Goal: Use online tool/utility: Use online tool/utility

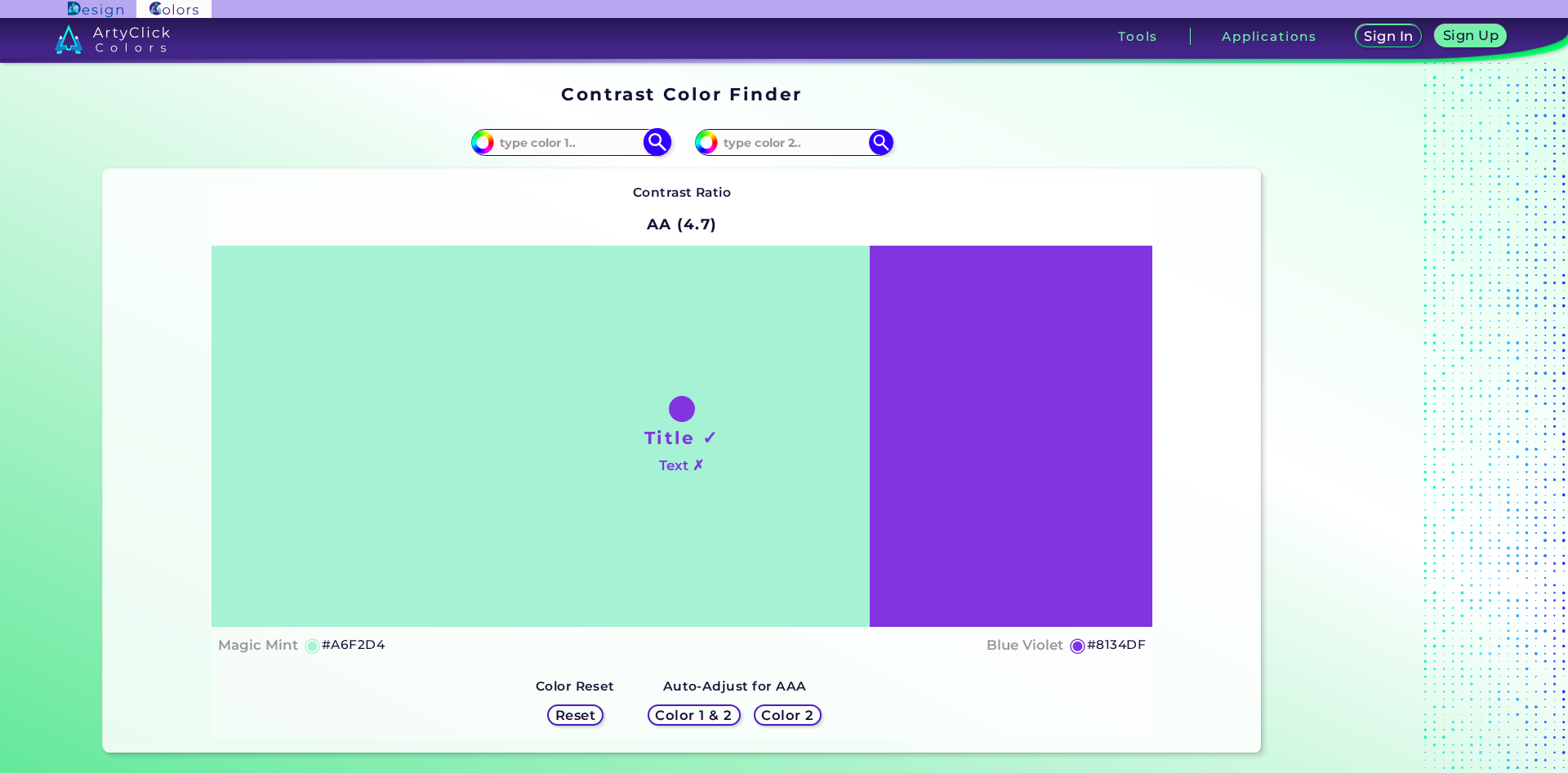
click at [593, 145] on input at bounding box center [570, 142] width 152 height 22
type input "fcd2a7"
click at [657, 144] on img at bounding box center [657, 142] width 29 height 29
type input "#fcd2a7"
type input "#FCD2A7"
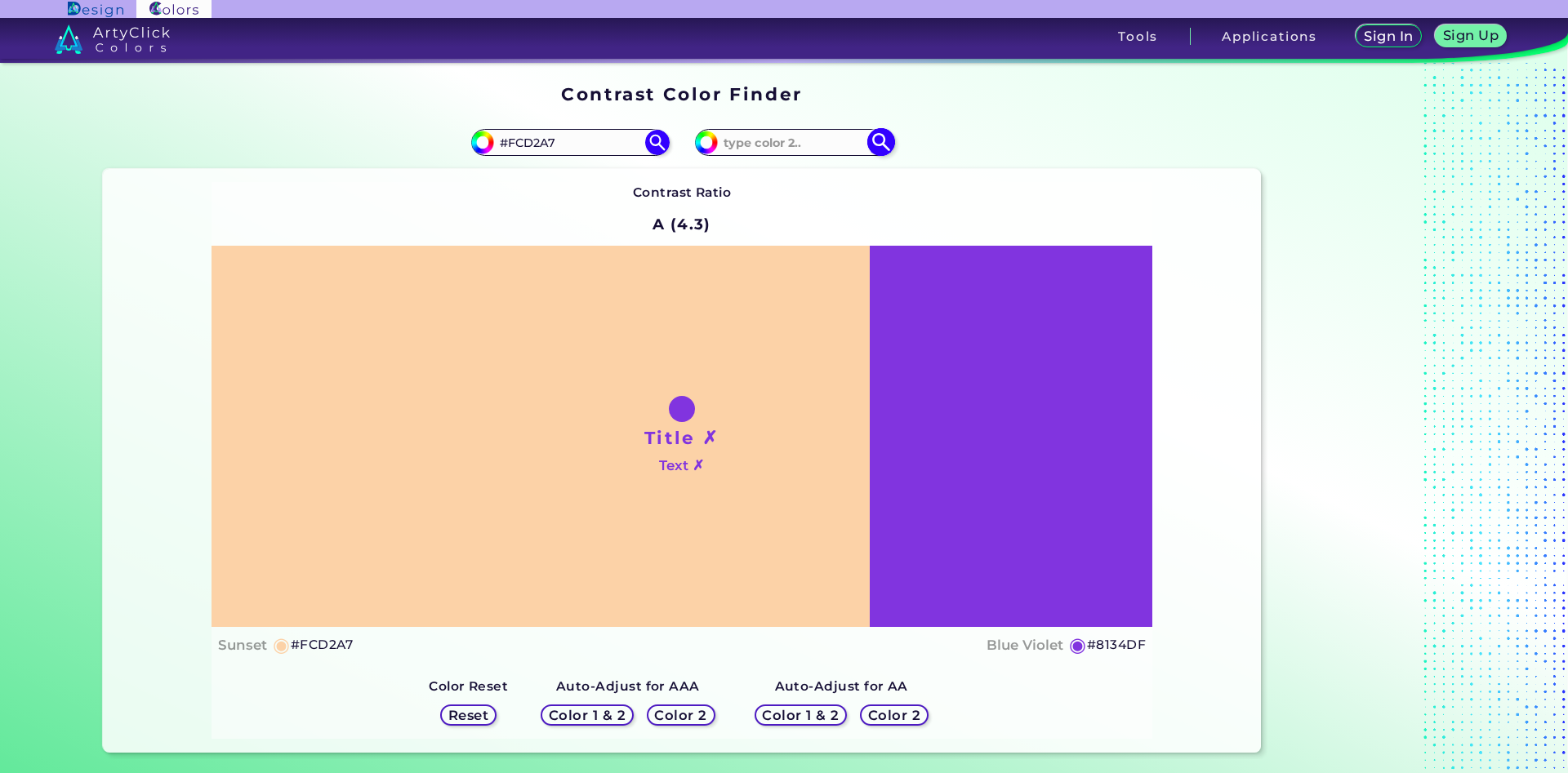
click at [815, 150] on input at bounding box center [793, 142] width 152 height 22
type input "fdcda2"
click at [891, 147] on img at bounding box center [881, 142] width 29 height 29
type input "#fdcda2"
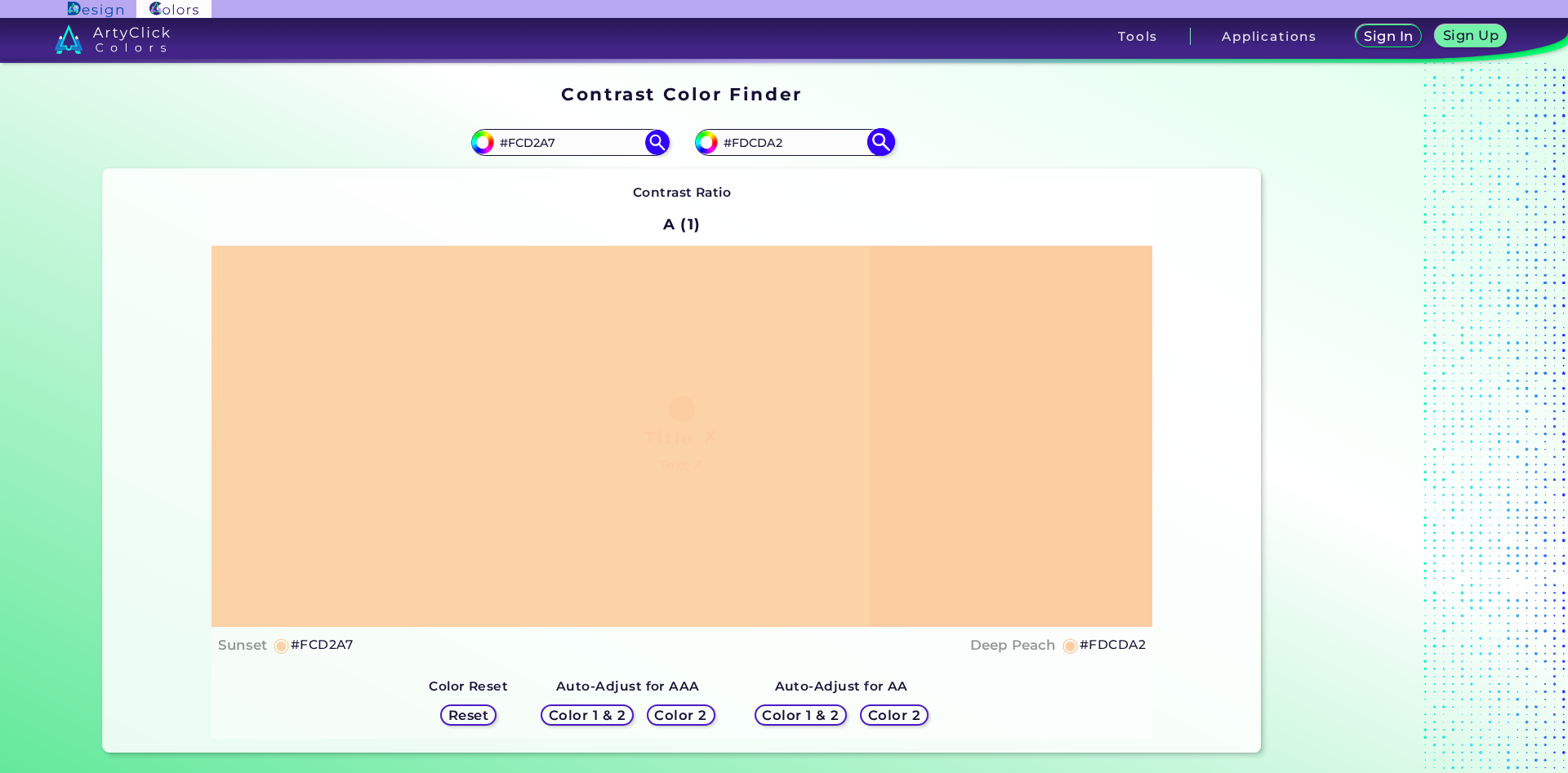
click at [762, 143] on input "#FDCDA2" at bounding box center [793, 142] width 152 height 22
type input "#FDCeA2"
click at [883, 141] on img at bounding box center [881, 142] width 29 height 29
type input "#fdcea2"
drag, startPoint x: 573, startPoint y: 146, endPoint x: 519, endPoint y: 149, distance: 54.1
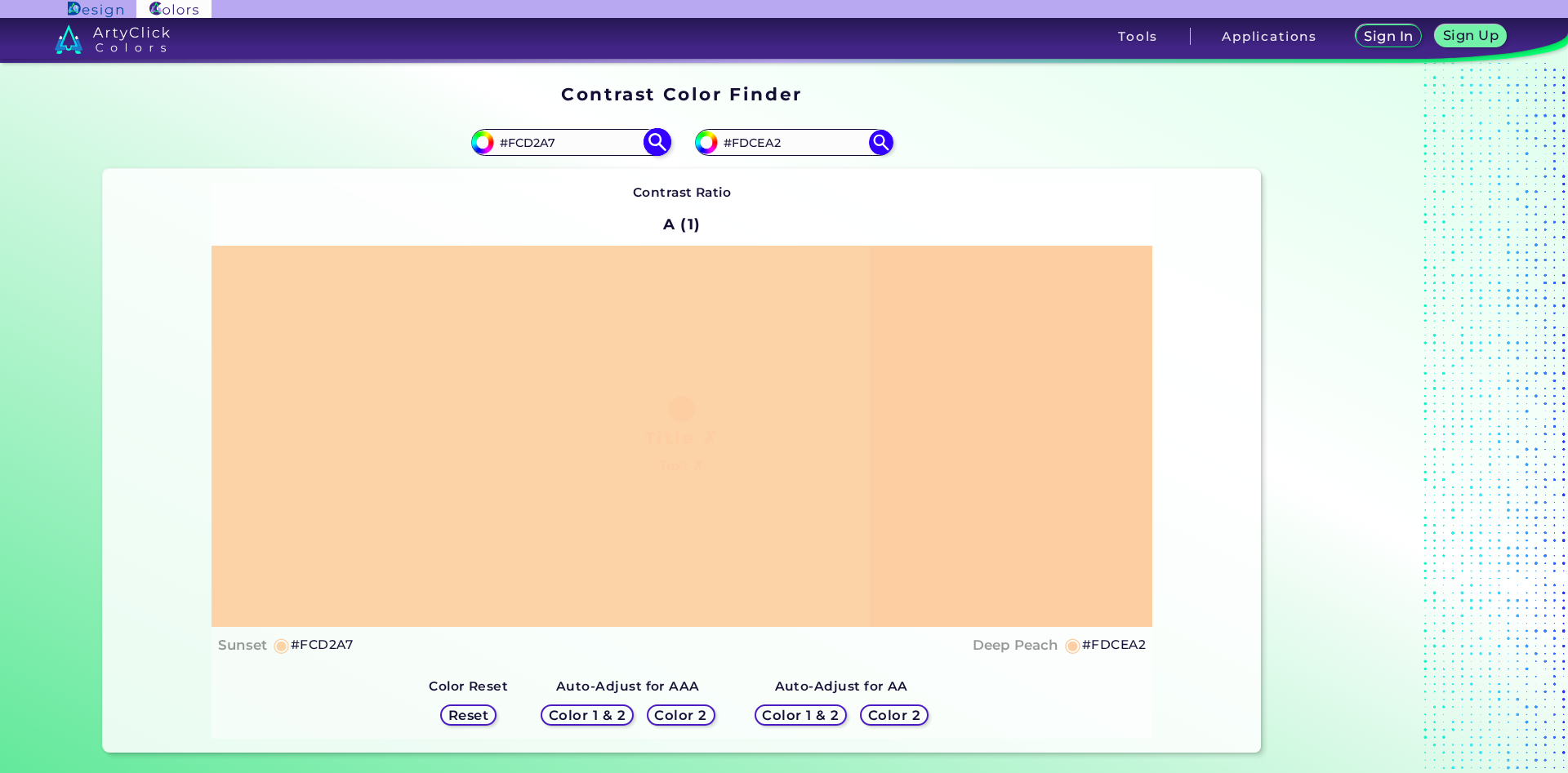
click at [519, 149] on input "#FCD2A7" at bounding box center [570, 142] width 152 height 22
click at [765, 147] on input "#FDCEA2" at bounding box center [793, 142] width 152 height 22
type input "#FDCdA2"
click at [881, 142] on img at bounding box center [881, 142] width 29 height 29
type input "#fdcda2"
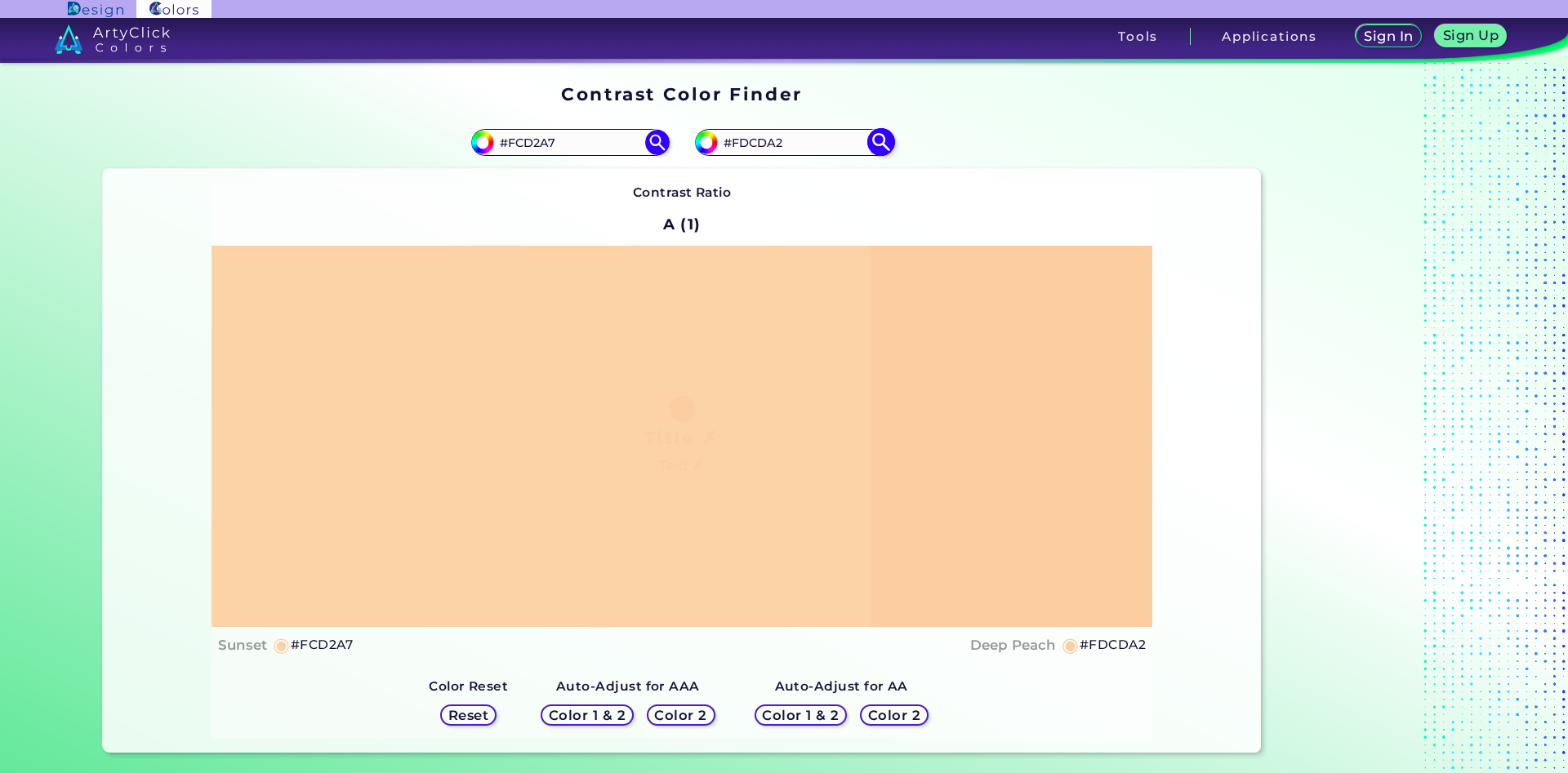
click at [762, 146] on input "#FDCDA2" at bounding box center [793, 142] width 152 height 22
type input "#FDCeA2"
click at [879, 146] on img at bounding box center [881, 142] width 29 height 29
type input "#fdcea2"
type input "#FDCEA2"
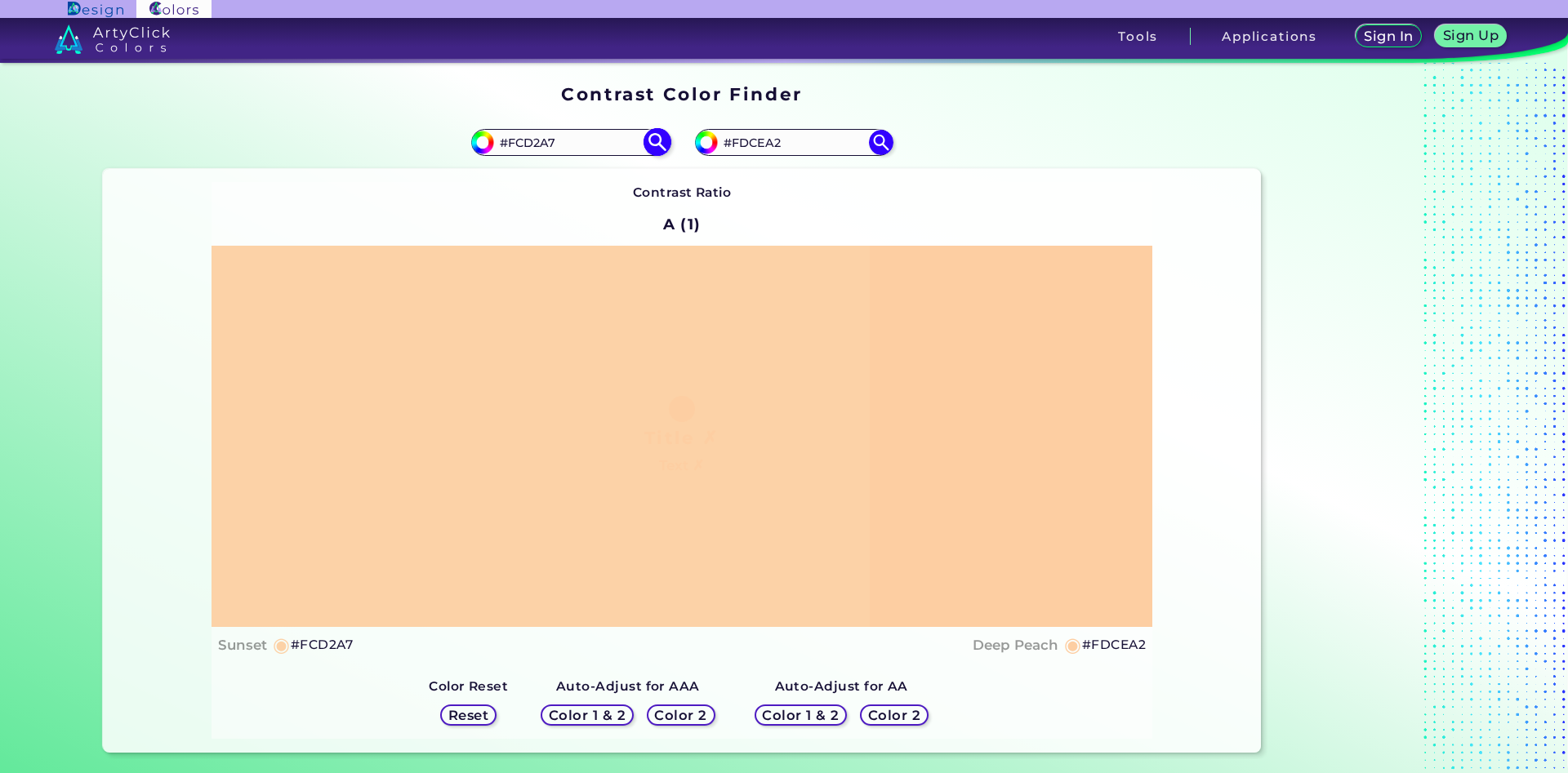
drag, startPoint x: 573, startPoint y: 140, endPoint x: 518, endPoint y: 146, distance: 55.3
click at [518, 146] on input "#FCD2A7" at bounding box center [570, 142] width 152 height 22
type input "#Ffd1a1"
click at [658, 141] on img at bounding box center [657, 142] width 29 height 29
type input "#ffd1a1"
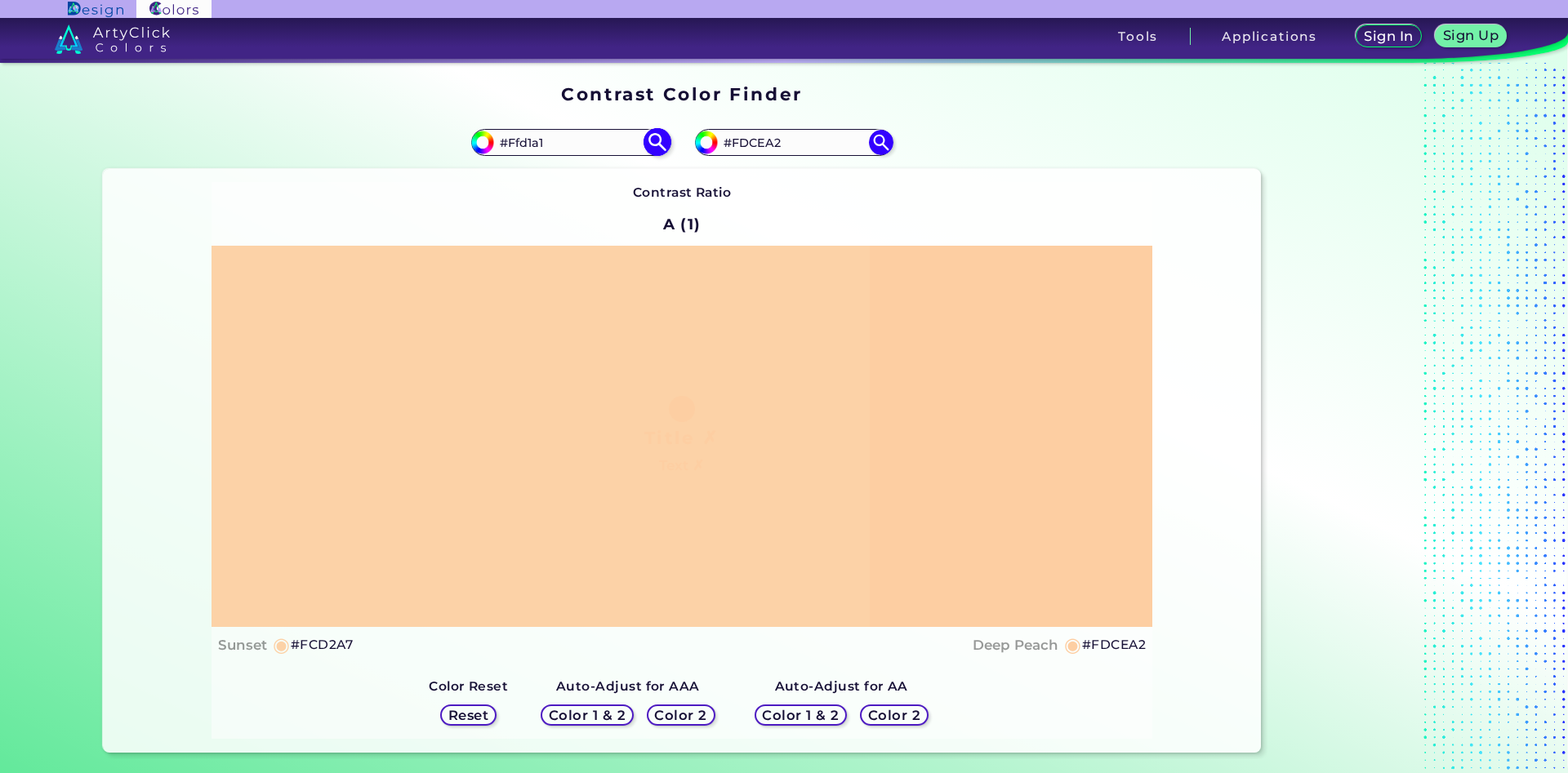
type input "#FFD1A1"
click at [760, 148] on input "#FDCEA2" at bounding box center [793, 142] width 152 height 22
type input "#FDCdA2"
click at [879, 146] on img at bounding box center [881, 142] width 29 height 29
type input "#fdcda2"
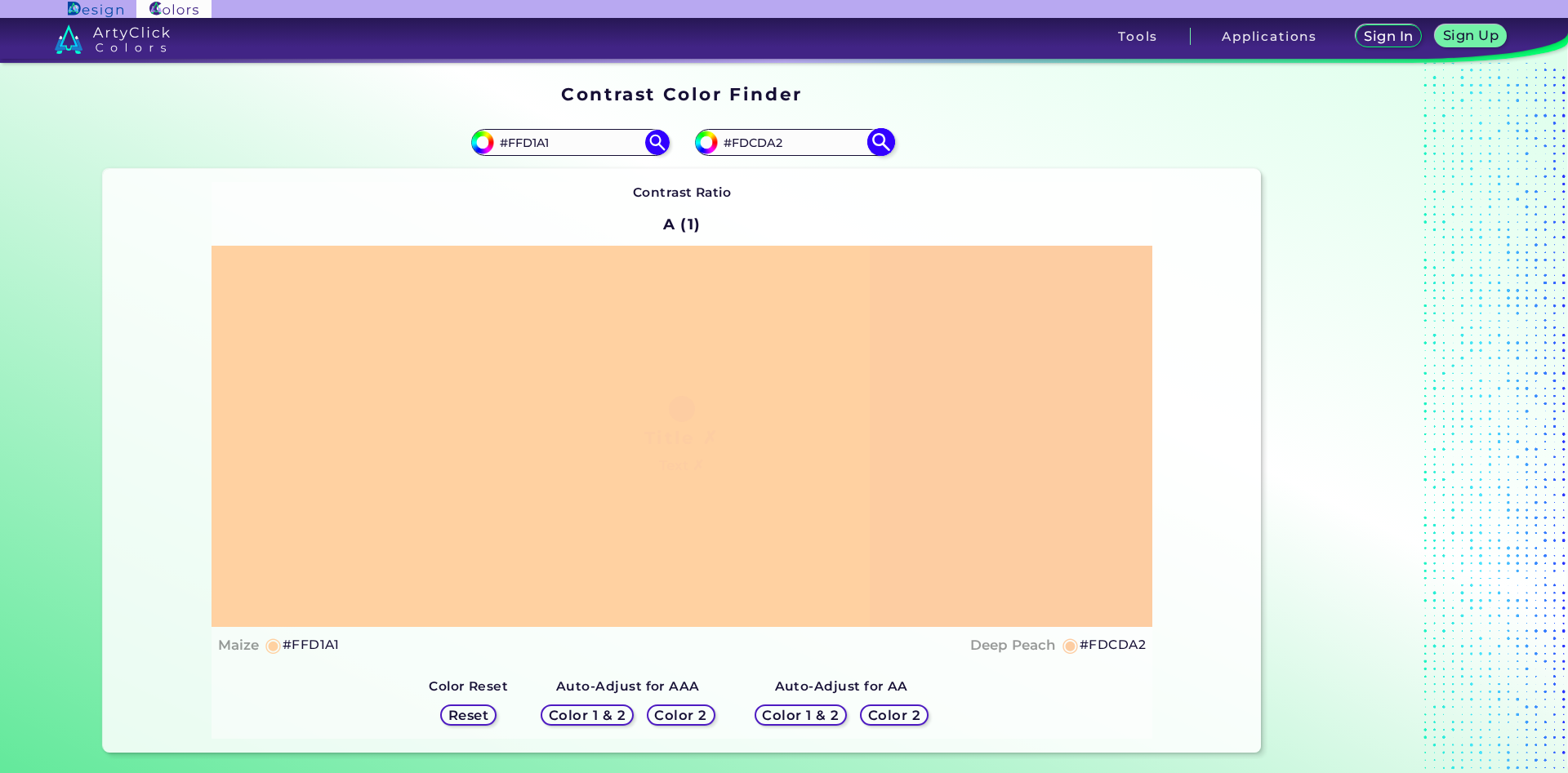
drag, startPoint x: 771, startPoint y: 135, endPoint x: 762, endPoint y: 137, distance: 9.2
click at [762, 137] on input "#FDCDA2" at bounding box center [793, 142] width 152 height 22
type input "#FDCeA2"
click at [880, 141] on img at bounding box center [881, 142] width 29 height 29
type input "#fdcea2"
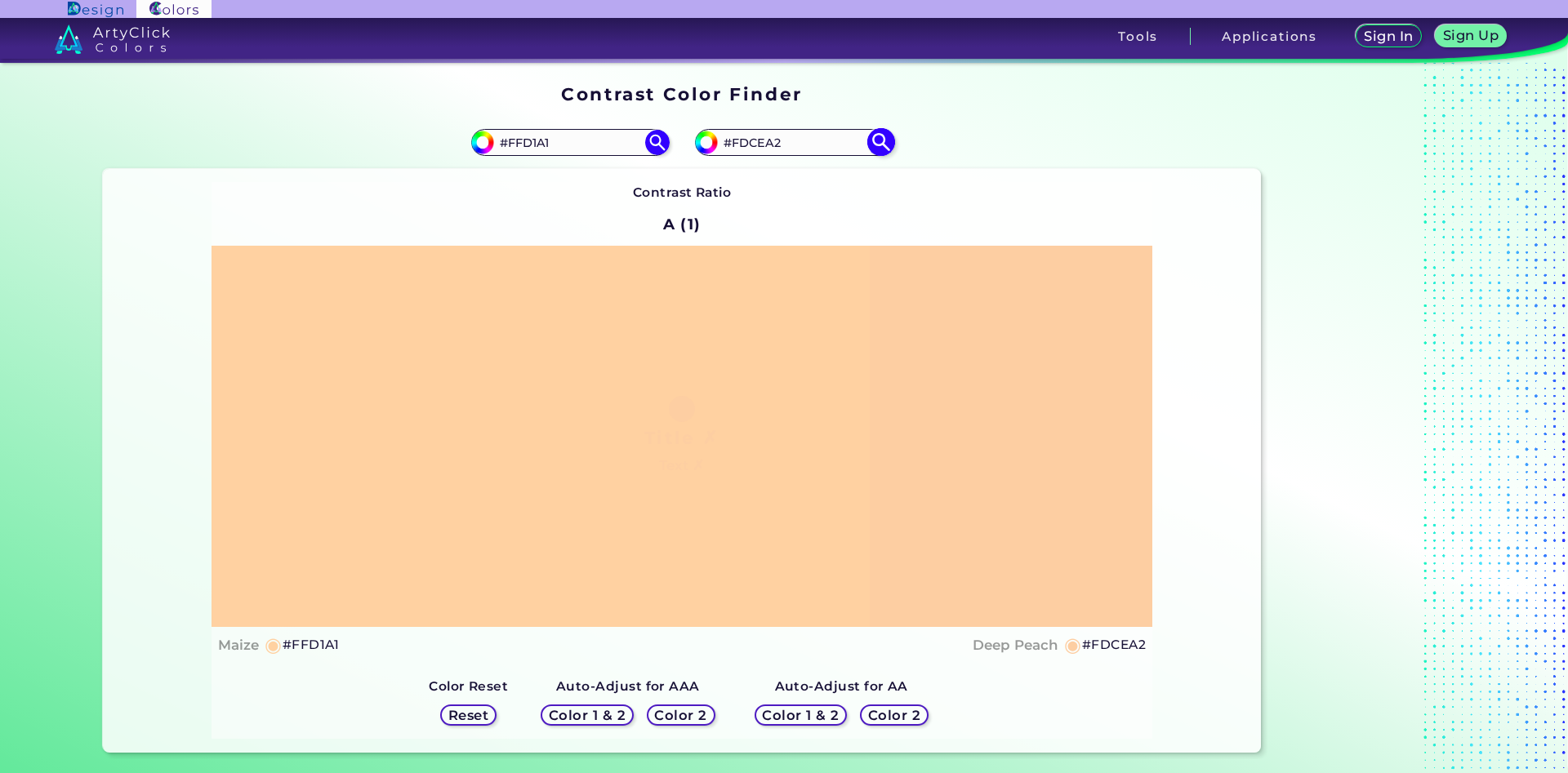
click at [758, 146] on input "#FDCEA2" at bounding box center [793, 142] width 152 height 22
type input "#FDCdA2"
click at [876, 145] on img at bounding box center [881, 142] width 29 height 29
type input "#fdcda2"
click at [761, 142] on input "#FDCDA2" at bounding box center [793, 142] width 152 height 22
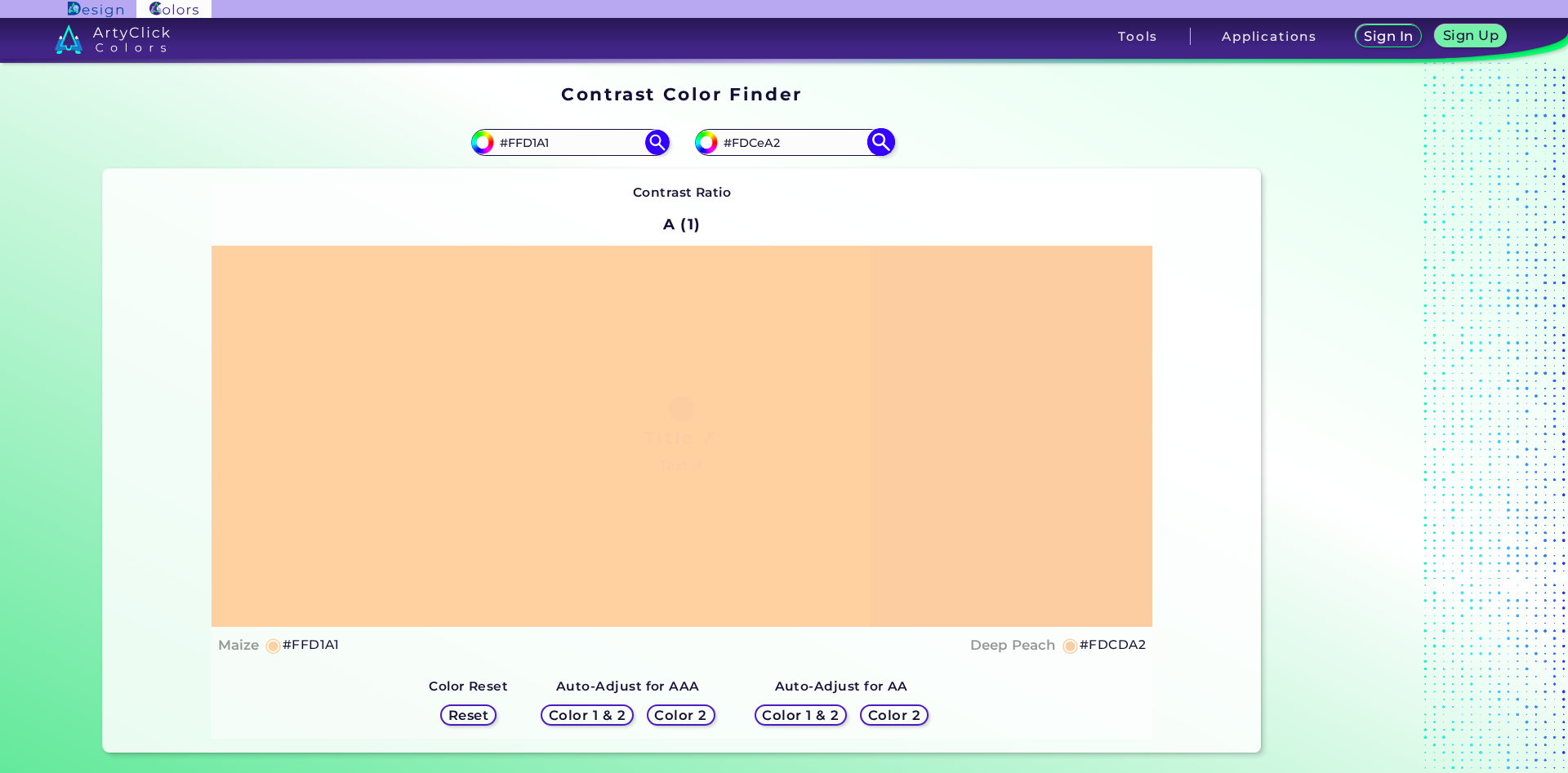
type input "#FDCeA2"
click at [877, 143] on img at bounding box center [881, 142] width 29 height 29
type input "#fdcea2"
click at [759, 150] on input "#FDCEA2" at bounding box center [793, 142] width 152 height 22
type input "#FDCdA2"
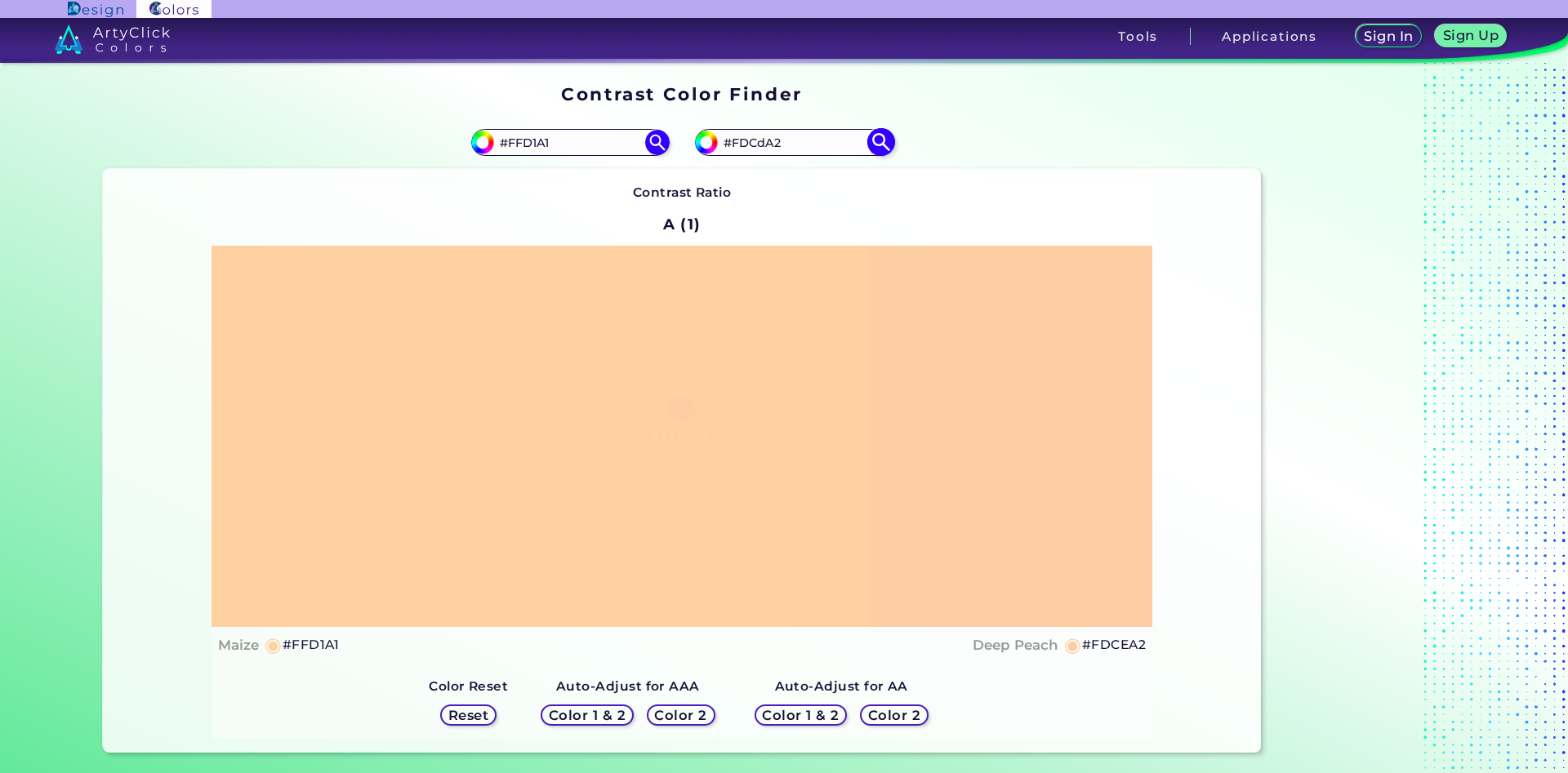
click at [880, 144] on img at bounding box center [881, 142] width 29 height 29
type input "#fdcda2"
type input "#FDCDA2"
drag, startPoint x: 556, startPoint y: 143, endPoint x: 517, endPoint y: 151, distance: 39.8
click at [517, 151] on input "#FFD1A1" at bounding box center [570, 142] width 152 height 22
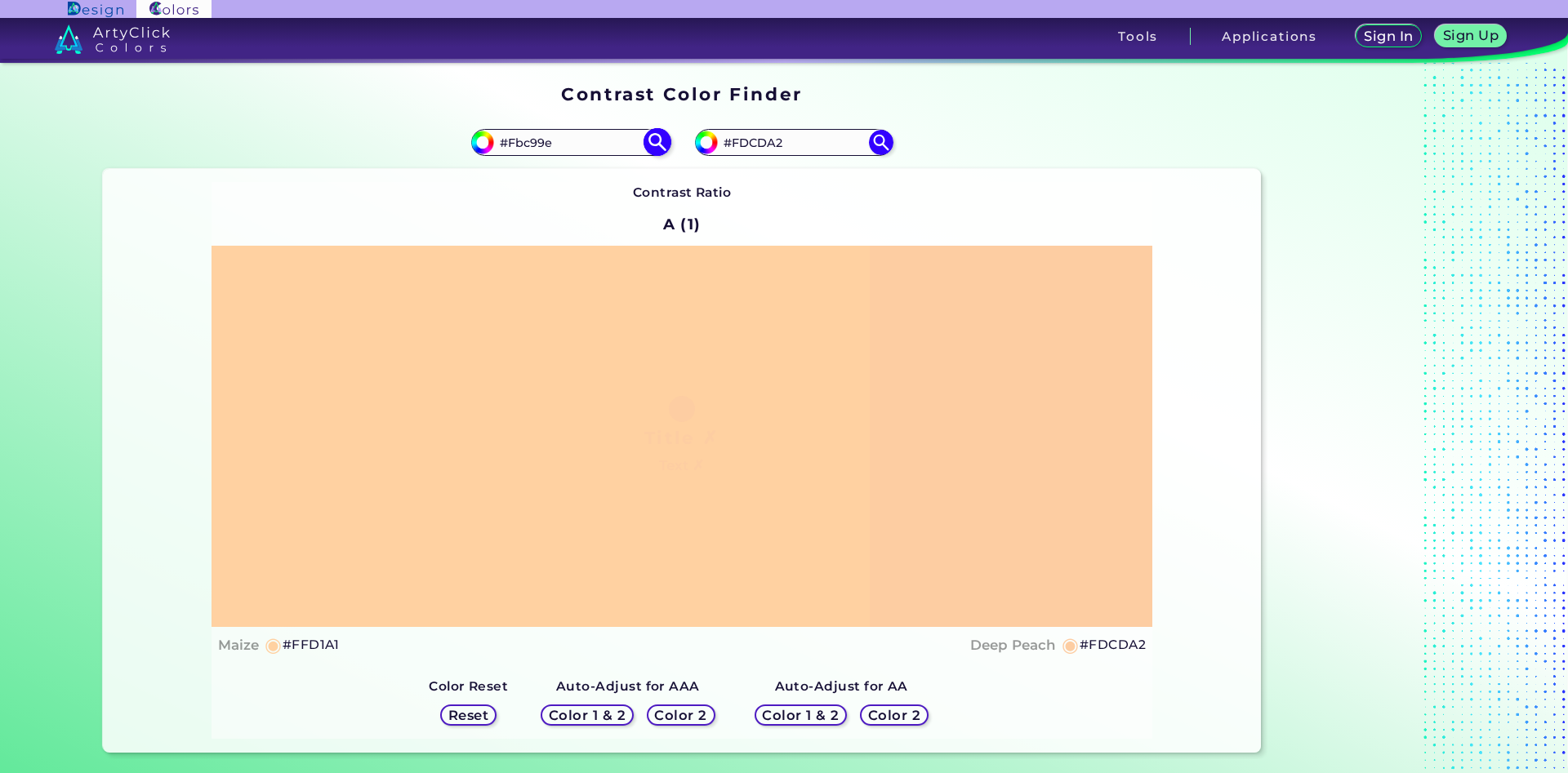
type input "#Fbc99e"
type input "#fbc99e"
type input "#FBC99E"
drag, startPoint x: 569, startPoint y: 146, endPoint x: 519, endPoint y: 146, distance: 50.0
click at [519, 146] on input "#FBC99E" at bounding box center [570, 142] width 152 height 22
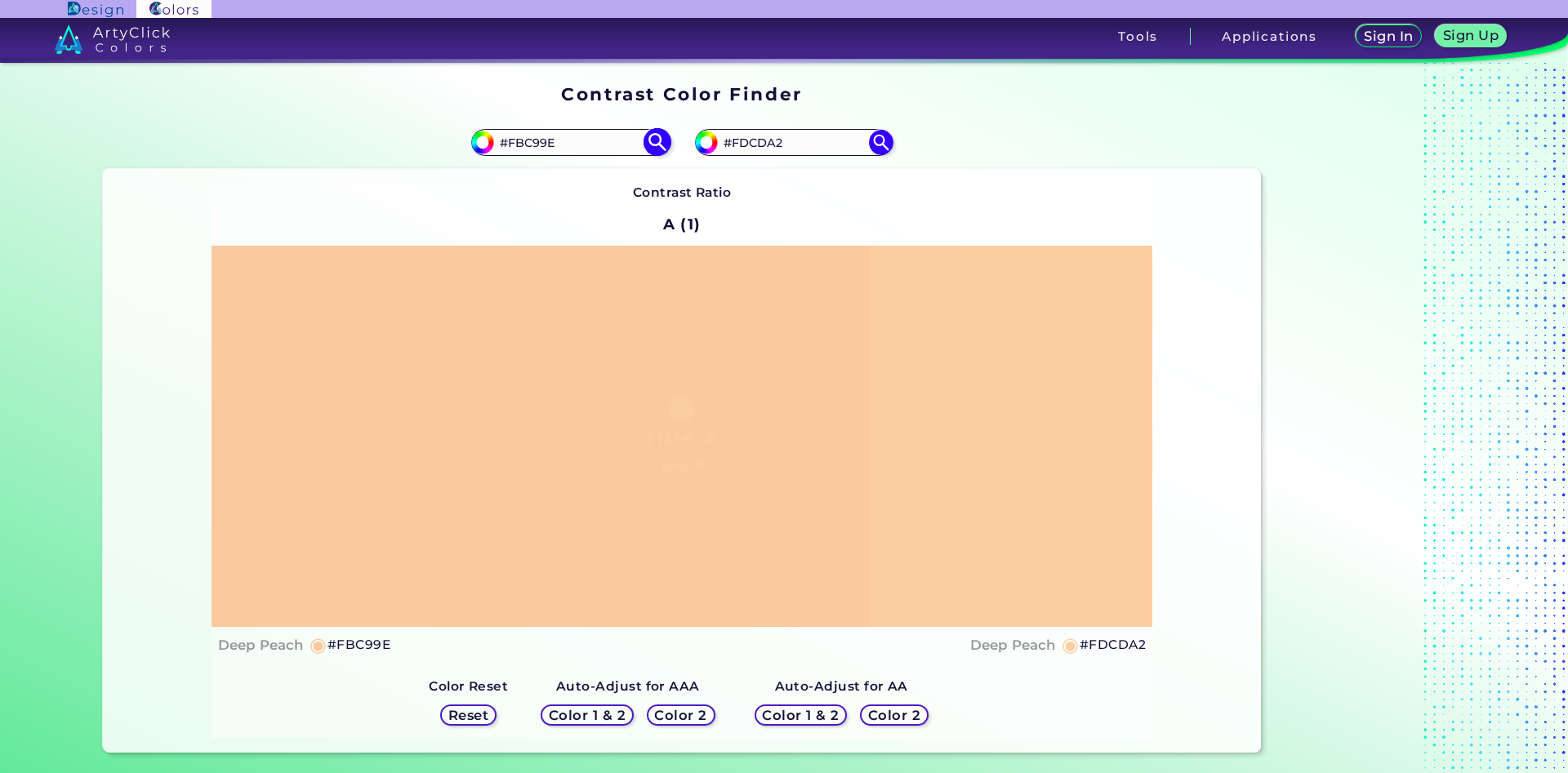
click at [623, 143] on input "#FBC99E" at bounding box center [570, 142] width 152 height 22
drag, startPoint x: 800, startPoint y: 147, endPoint x: 742, endPoint y: 145, distance: 58.0
click at [742, 145] on input "#FDCDA2" at bounding box center [793, 142] width 152 height 22
type input "#Fbcca1"
click at [880, 139] on img at bounding box center [881, 142] width 29 height 29
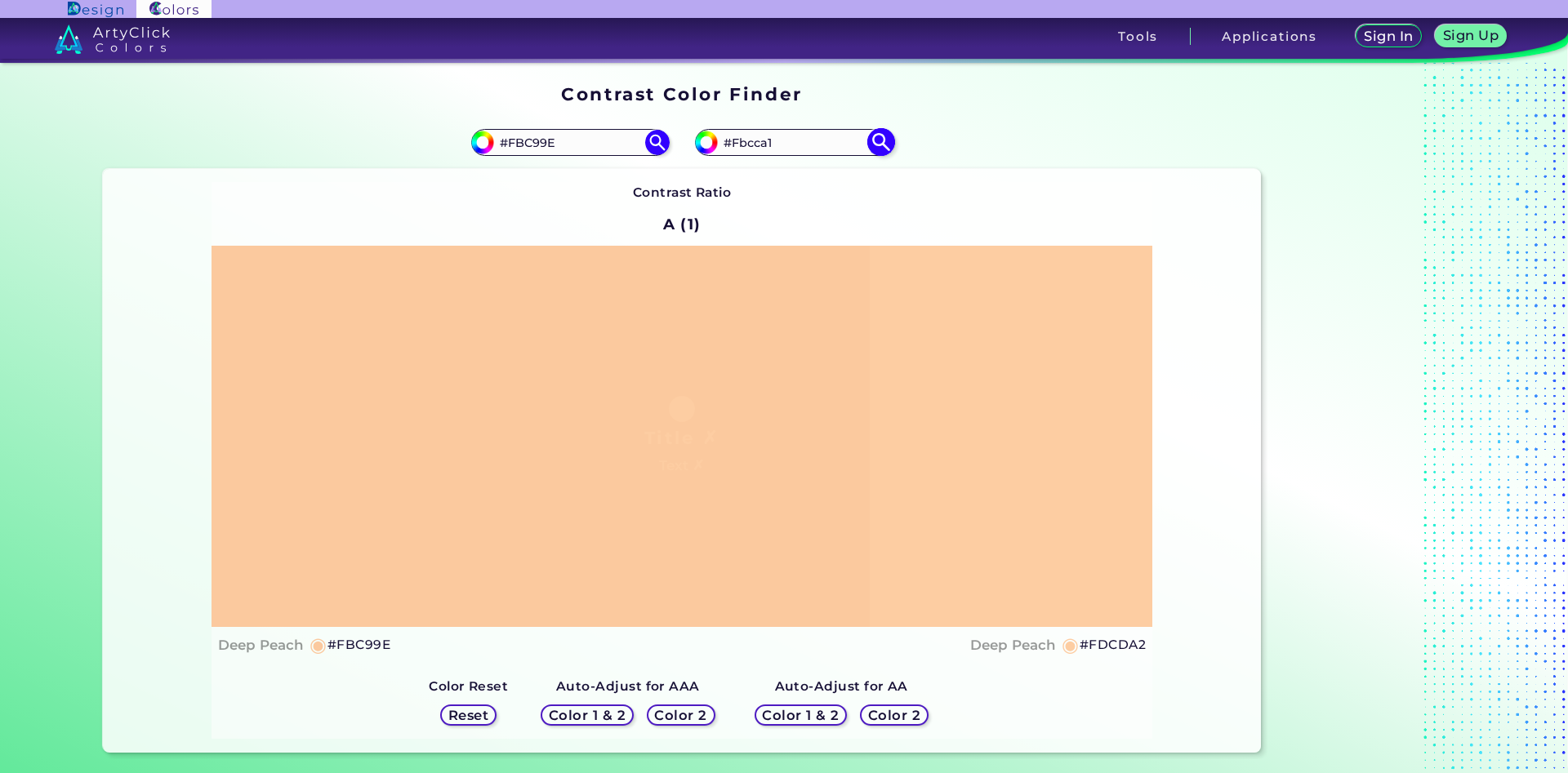
type input "#fbcca1"
drag, startPoint x: 790, startPoint y: 139, endPoint x: 743, endPoint y: 142, distance: 47.1
click at [743, 142] on input "#FBCCA1" at bounding box center [793, 142] width 152 height 22
type input "#Fdcda1"
click at [881, 142] on img at bounding box center [881, 142] width 29 height 29
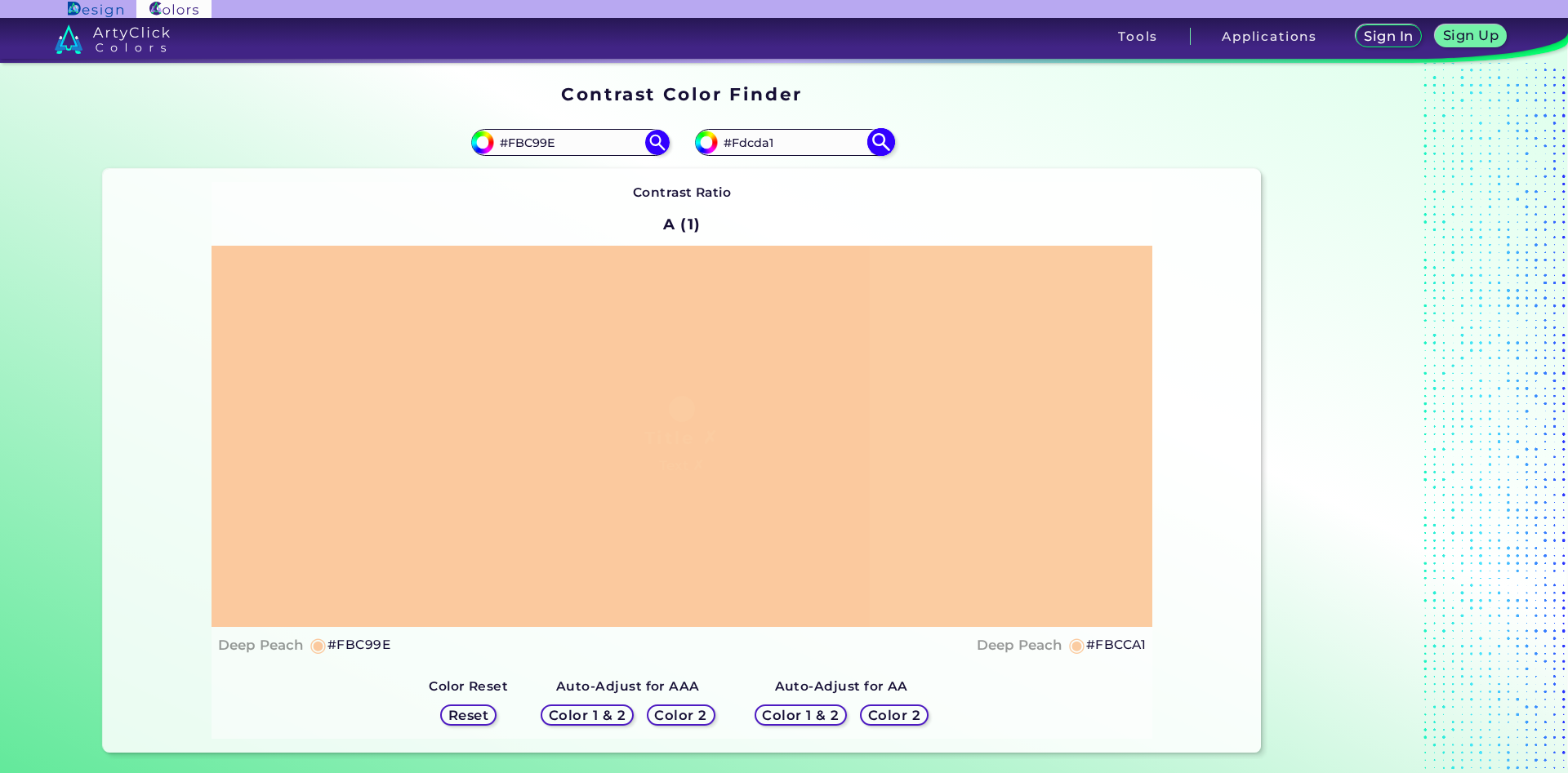
type input "#fdcda1"
drag, startPoint x: 789, startPoint y: 143, endPoint x: 776, endPoint y: 143, distance: 13.0
click at [776, 143] on input "#FDCDA1" at bounding box center [793, 142] width 152 height 22
type input "#FDCDA2"
click at [878, 141] on img at bounding box center [881, 142] width 29 height 29
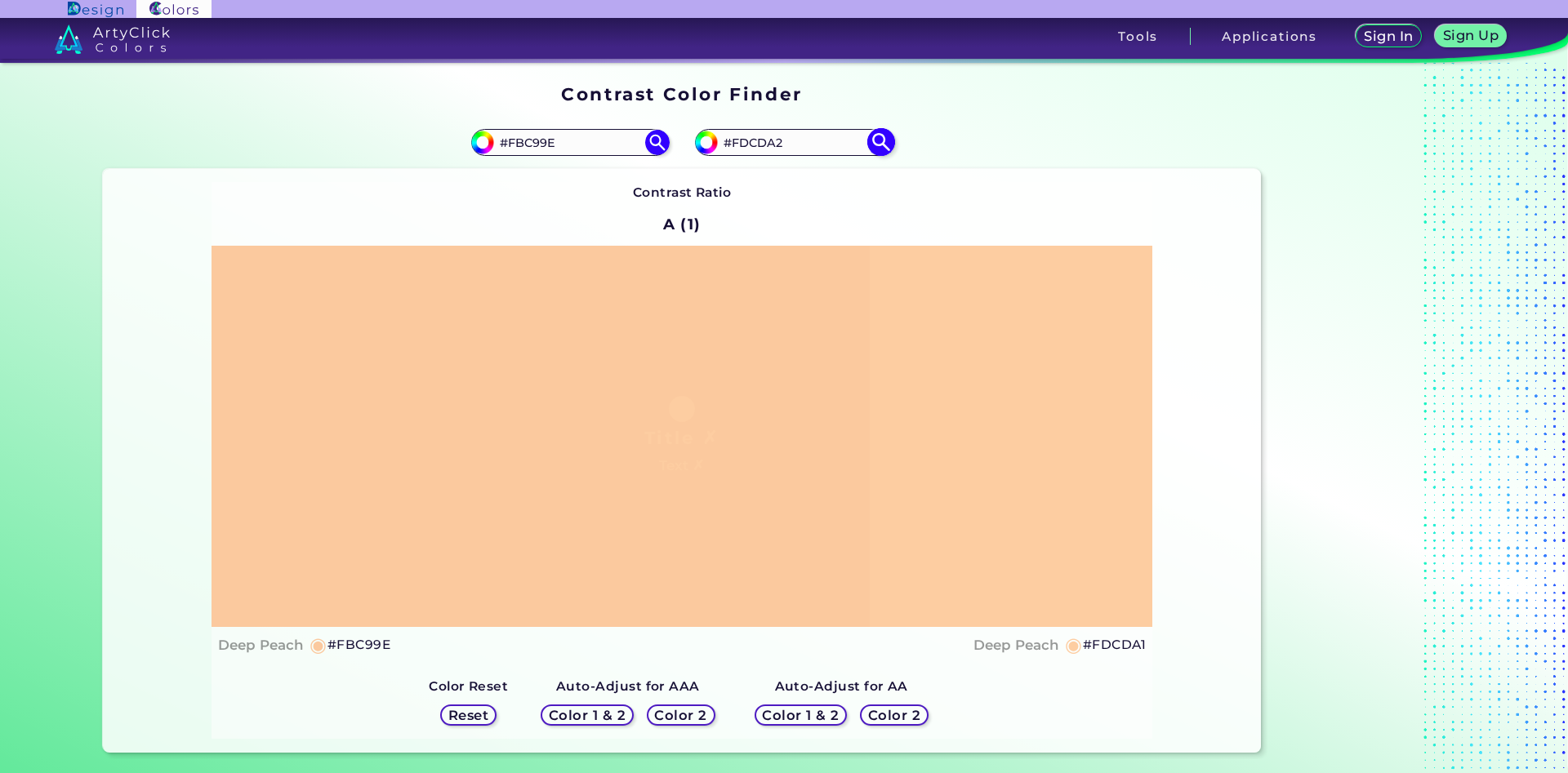
type input "#fdcda2"
click at [742, 146] on input "#FDCDA2" at bounding box center [793, 142] width 152 height 22
type input "#FbCDA2"
click at [883, 137] on img at bounding box center [881, 142] width 29 height 29
type input "#fbcda2"
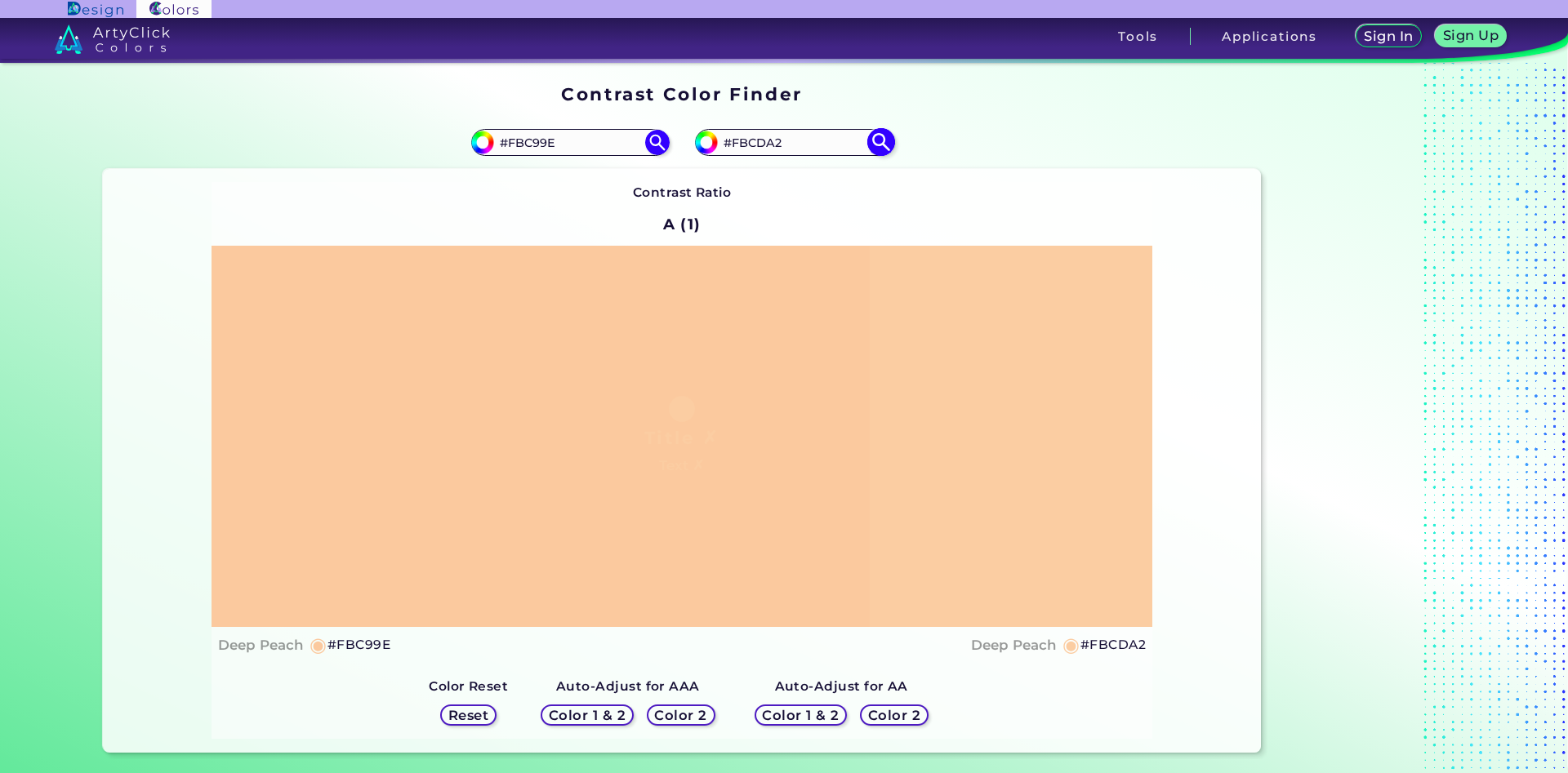
drag, startPoint x: 749, startPoint y: 145, endPoint x: 741, endPoint y: 145, distance: 8.0
click at [741, 145] on input "#FBCDA2" at bounding box center [793, 142] width 152 height 22
type input "#FfCDA2"
click at [878, 137] on img at bounding box center [881, 142] width 29 height 29
type input "#ffcda2"
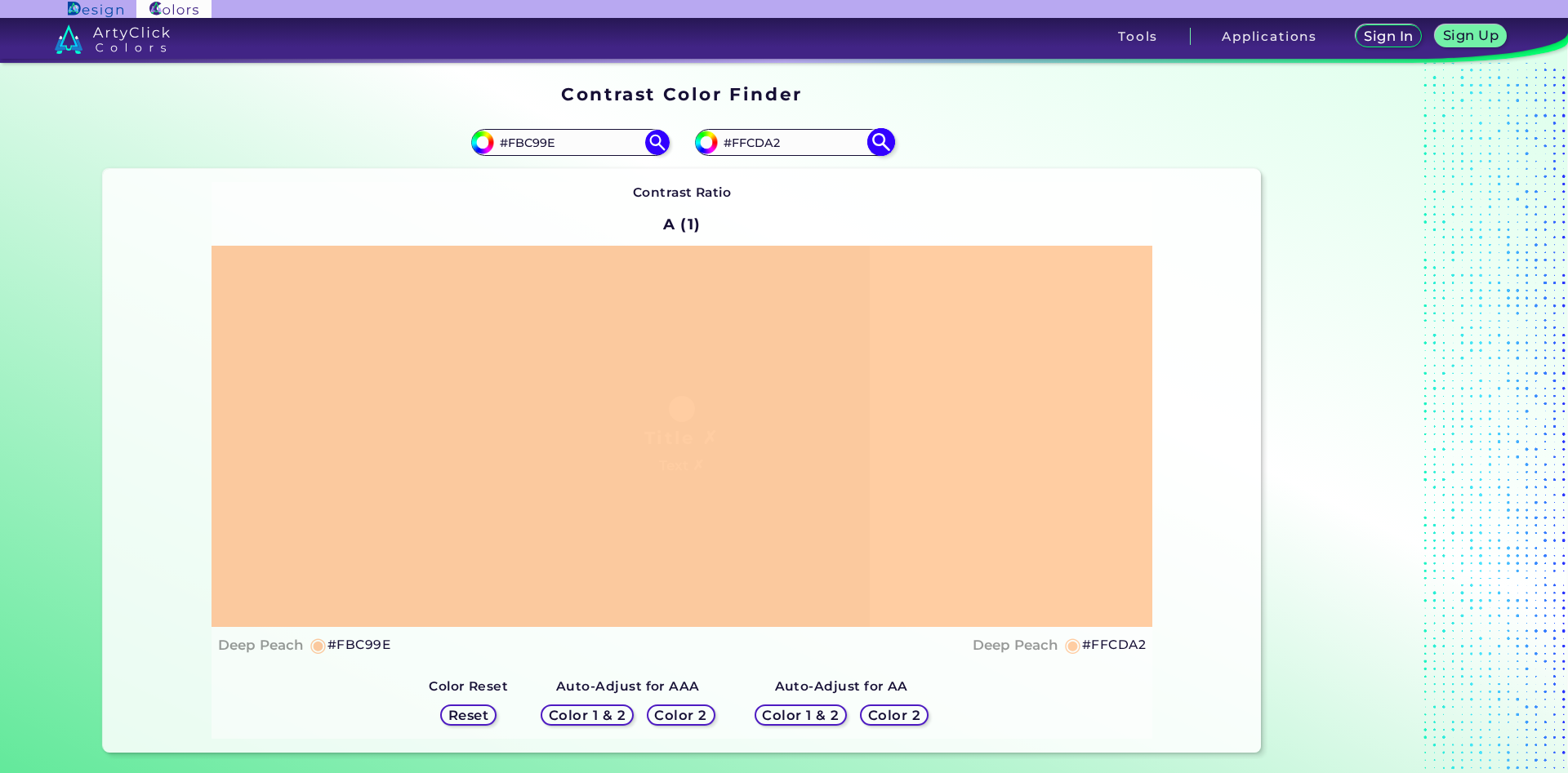
click at [740, 139] on input "#FFCDA2" at bounding box center [793, 142] width 152 height 22
type input "#FaCDA2"
click at [878, 140] on img at bounding box center [881, 142] width 29 height 29
type input "#facda2"
drag, startPoint x: 753, startPoint y: 142, endPoint x: 743, endPoint y: 142, distance: 10.0
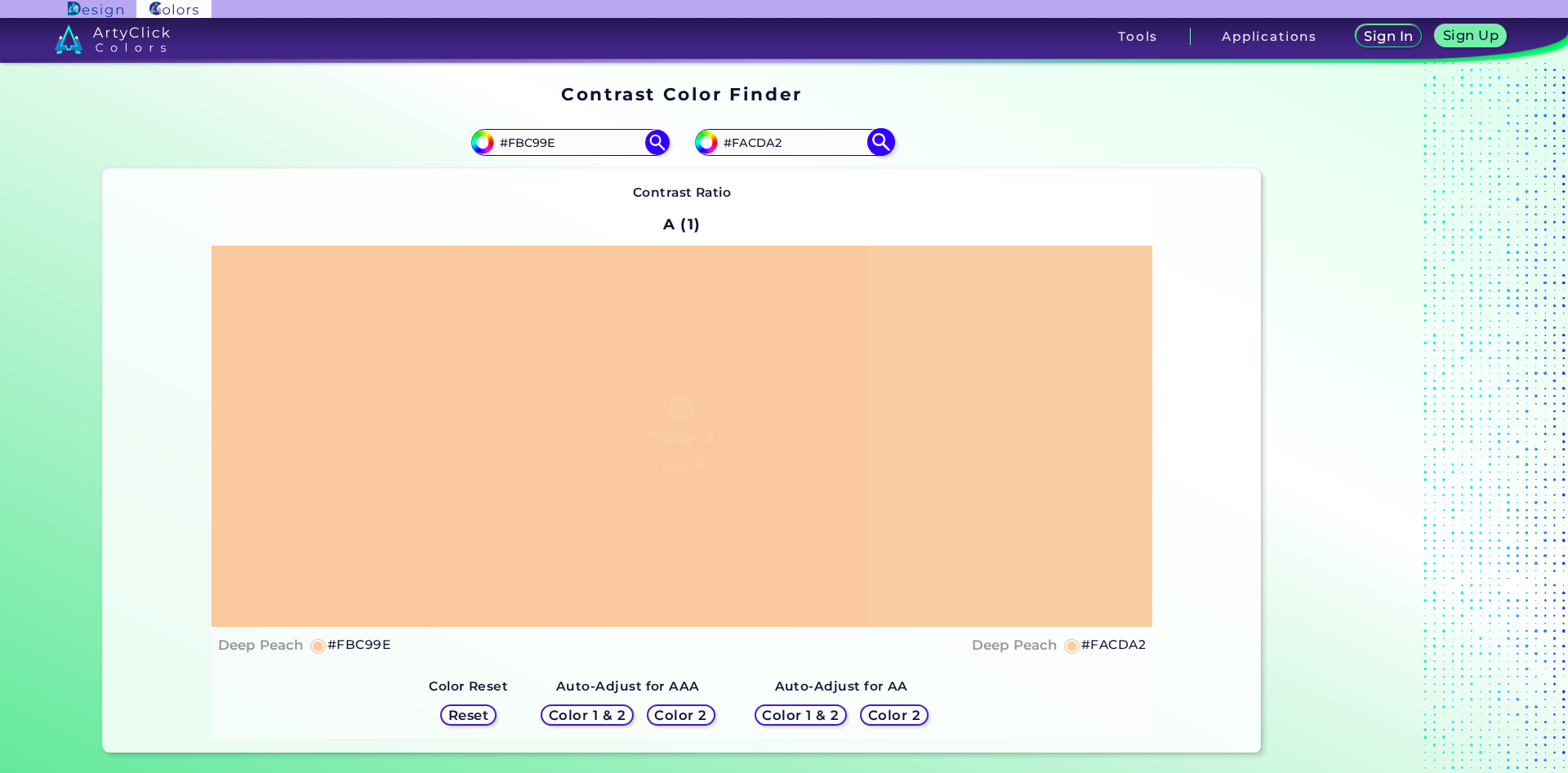
click at [743, 142] on input "#FACDA2" at bounding box center [793, 142] width 152 height 22
click at [819, 144] on input "#FACDA2" at bounding box center [793, 142] width 152 height 22
click at [743, 145] on input "#FACDA2" at bounding box center [793, 142] width 152 height 22
type input "#FcCDA2"
click at [878, 145] on img at bounding box center [881, 142] width 29 height 29
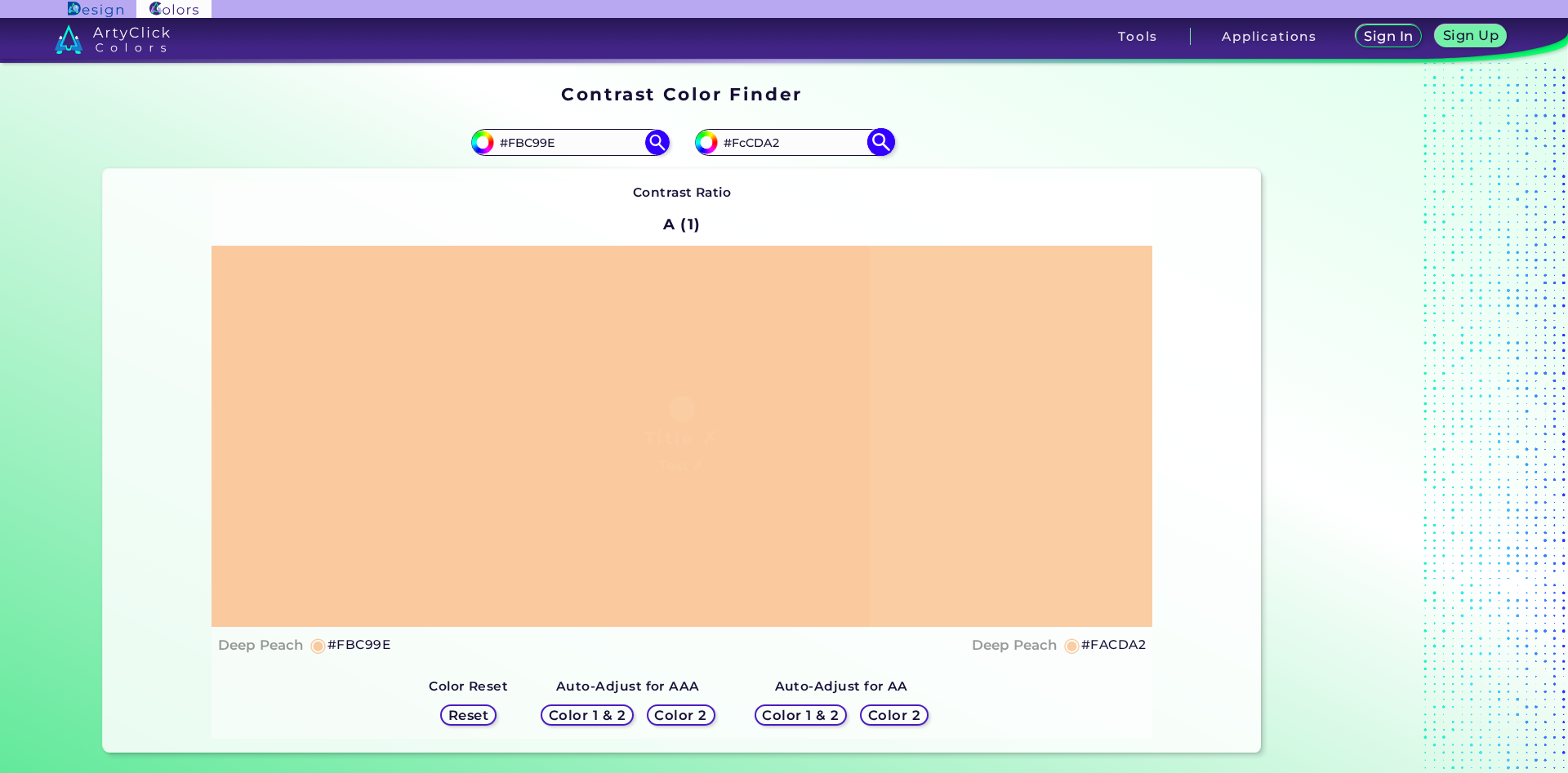
type input "#fccda2"
click at [745, 147] on input "#FCCDA2" at bounding box center [793, 142] width 152 height 22
type input "#FdCDA2"
click at [880, 143] on img at bounding box center [881, 142] width 29 height 29
type input "#fdcda2"
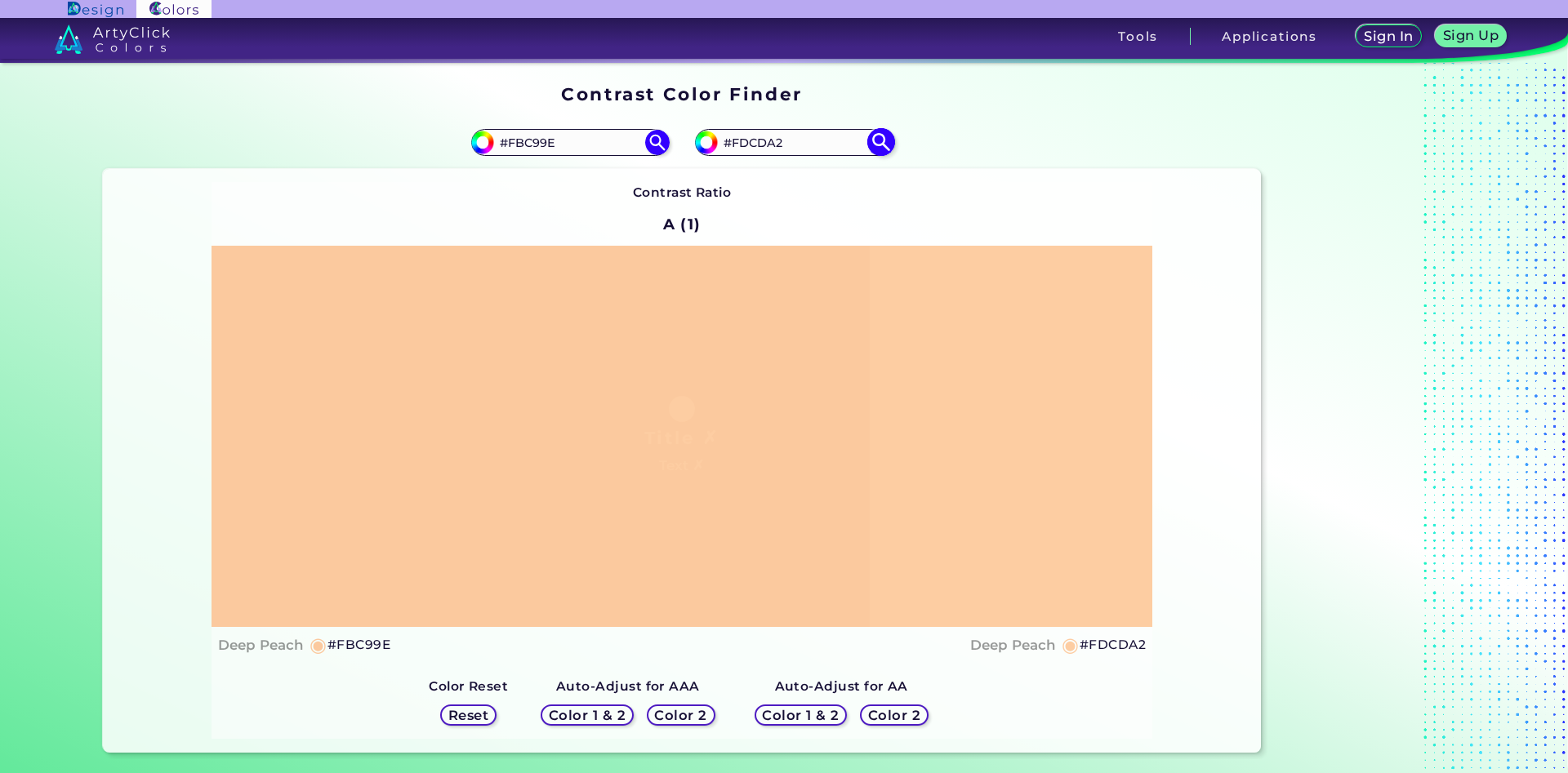
click at [755, 142] on input "#FDCDA2" at bounding box center [793, 142] width 152 height 22
type input "#FDCeA2"
click at [883, 142] on img at bounding box center [881, 142] width 29 height 29
type input "#fdcea2"
click at [760, 146] on input "#FDCEA2" at bounding box center [793, 142] width 152 height 22
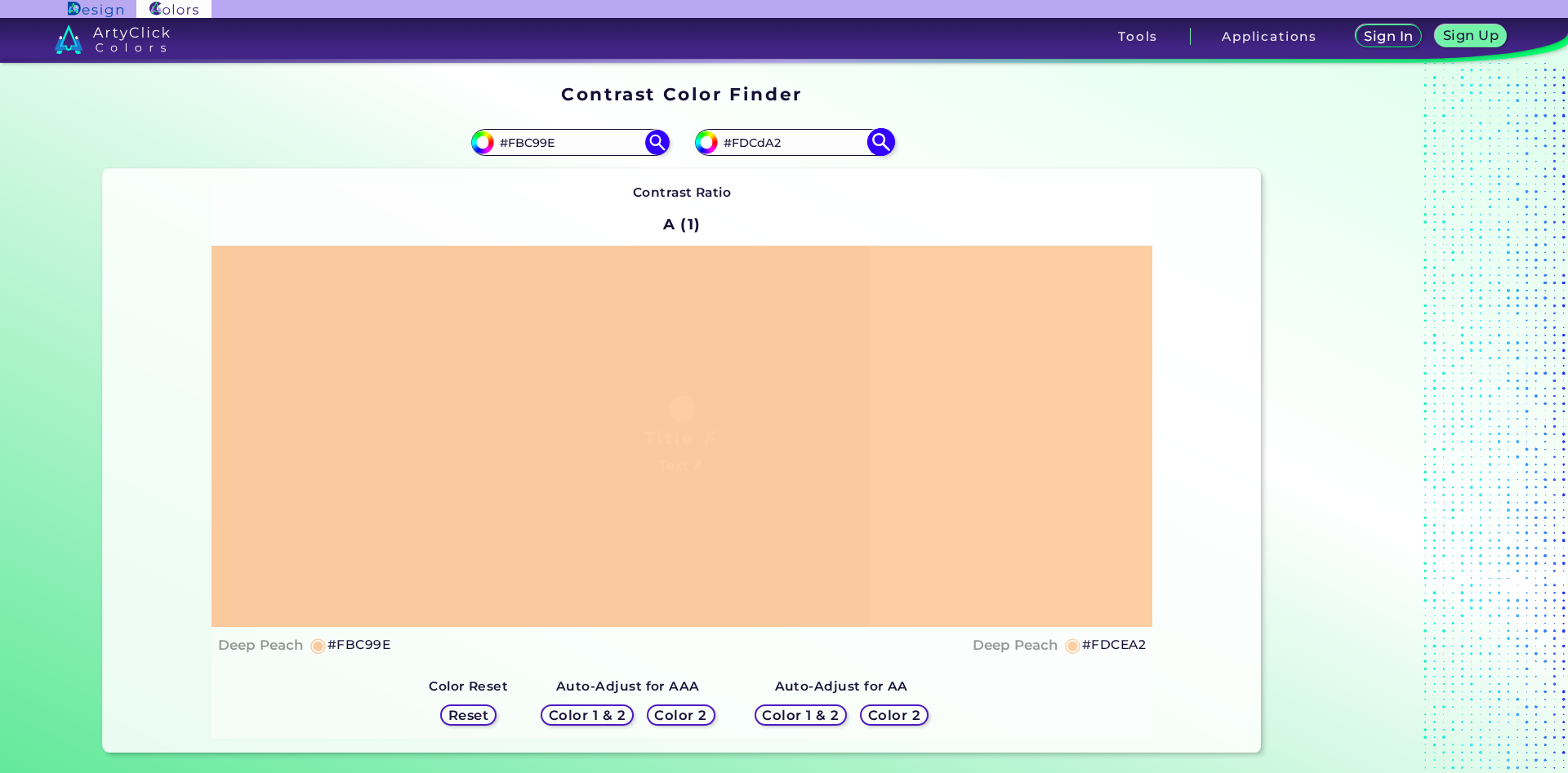
type input "#FDCdA2"
type input "#fdcda2"
drag, startPoint x: 788, startPoint y: 149, endPoint x: 743, endPoint y: 147, distance: 45.0
click at [743, 147] on input "#FDCDA2" at bounding box center [793, 142] width 152 height 22
type input "#Fbc7aa"
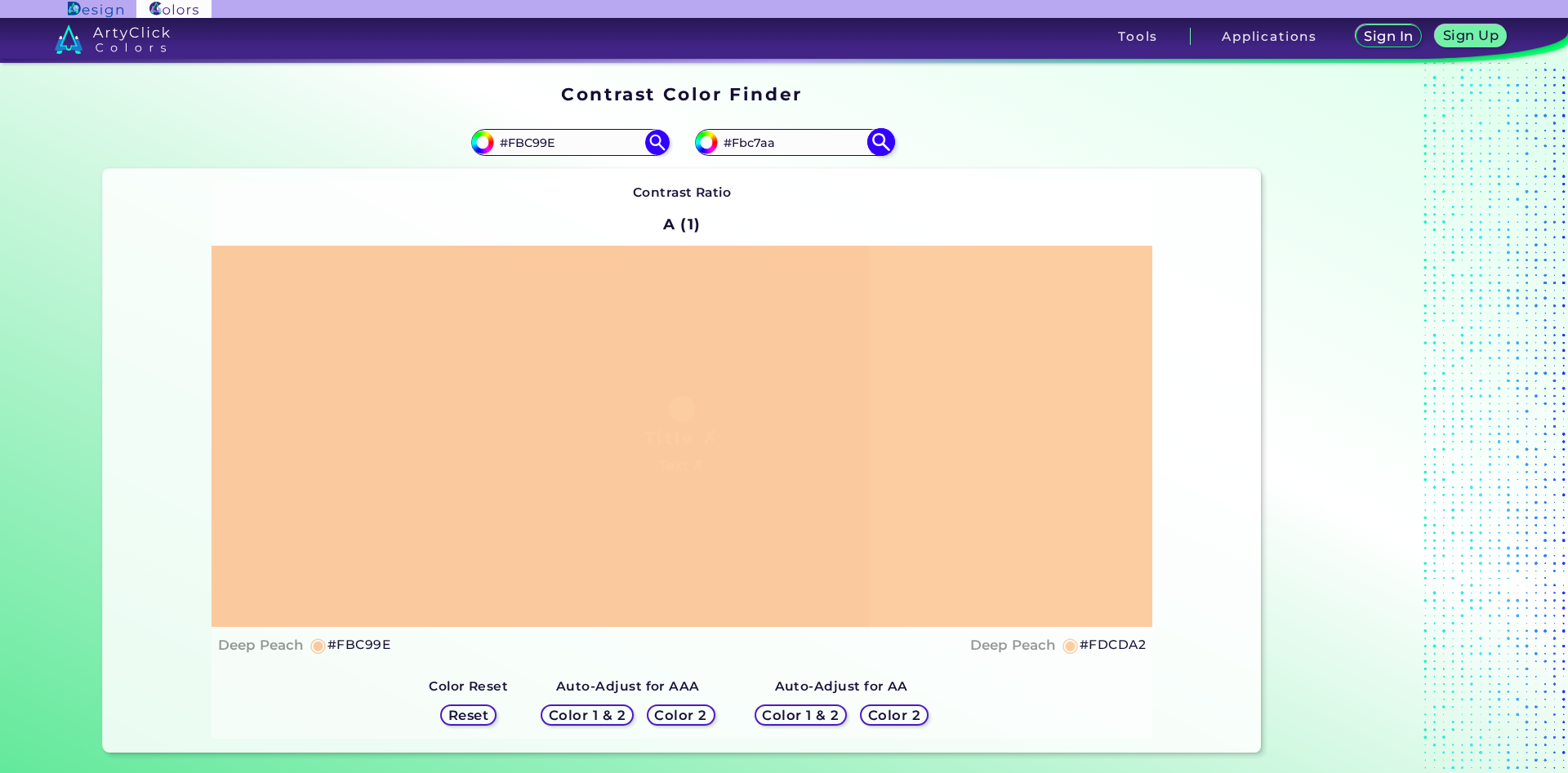
type input "#fbc7aa"
type input "#FBC7AA"
drag, startPoint x: 562, startPoint y: 140, endPoint x: 519, endPoint y: 141, distance: 43.0
click at [519, 141] on input "#FBC99E" at bounding box center [570, 142] width 152 height 22
type input "#Fdcea2"
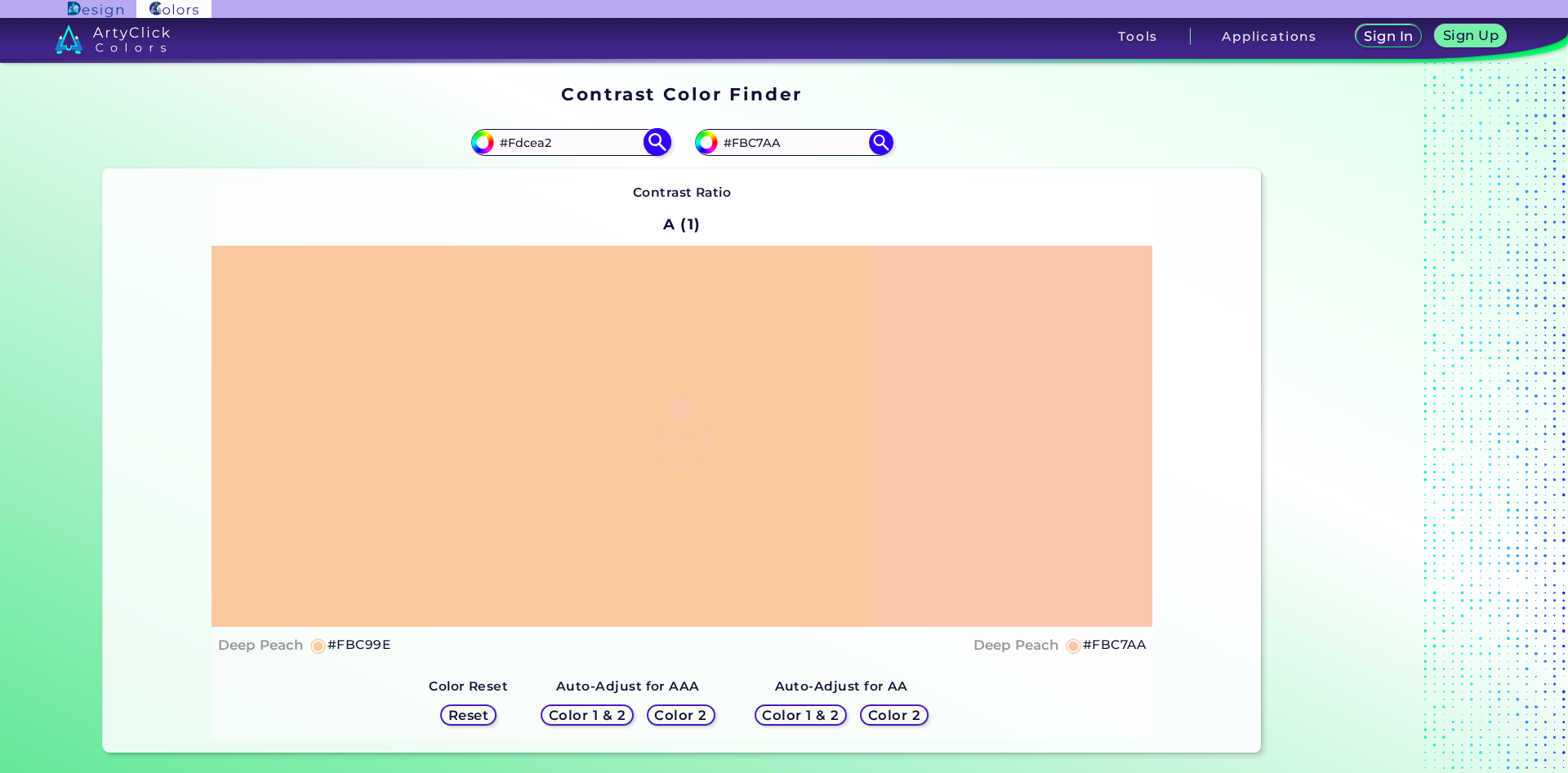
click at [657, 142] on img at bounding box center [657, 142] width 29 height 29
type input "#fdcea2"
click at [536, 146] on input "#FDCEA2" at bounding box center [570, 142] width 152 height 22
type input "#FDCdA2"
click at [654, 139] on img at bounding box center [657, 142] width 29 height 29
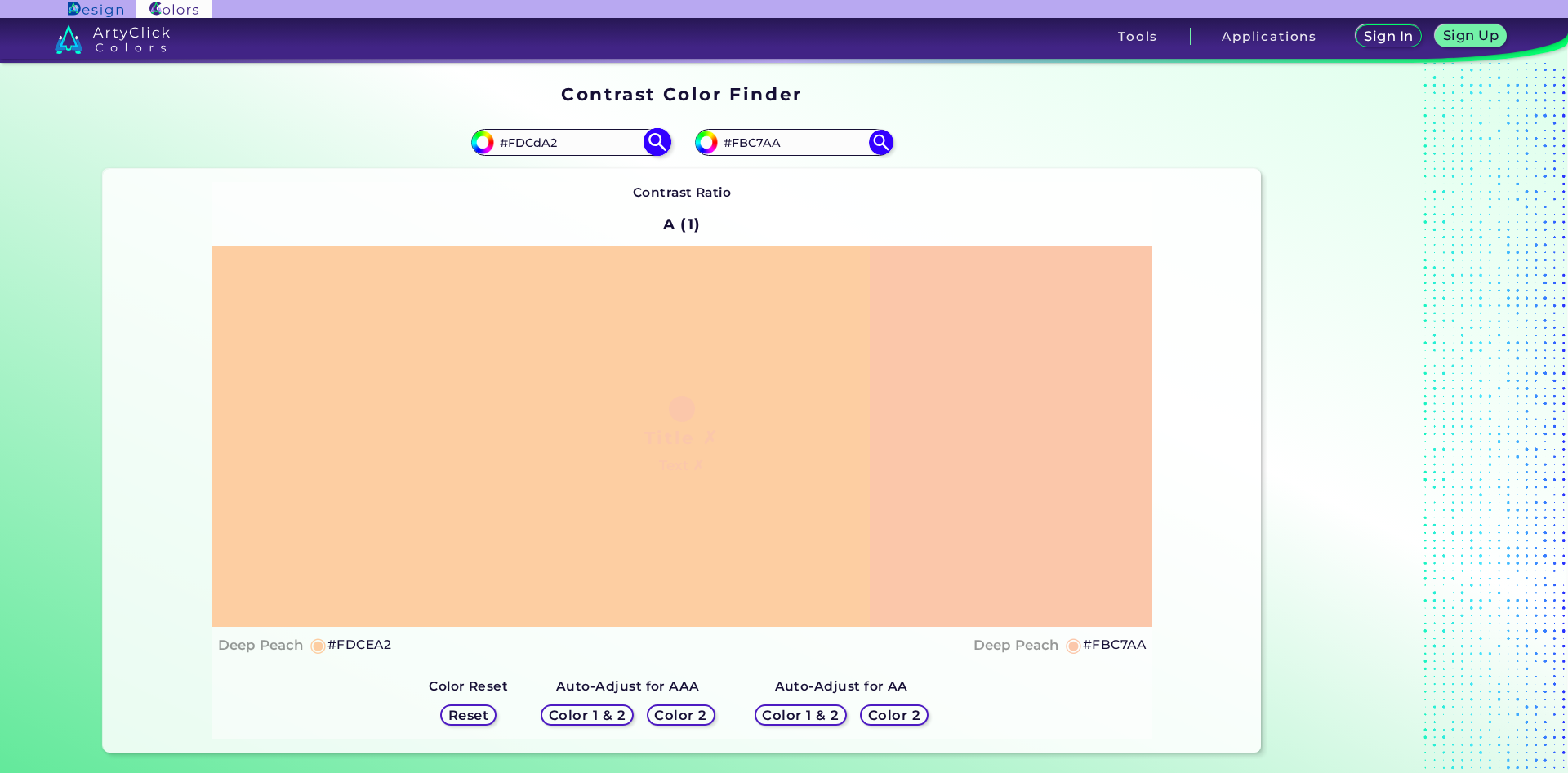
type input "#fdcda2"
click at [536, 146] on input "#FDCDA2" at bounding box center [570, 142] width 152 height 22
type input "#FDCeA2"
click at [656, 140] on img at bounding box center [657, 142] width 29 height 29
type input "#fdcea2"
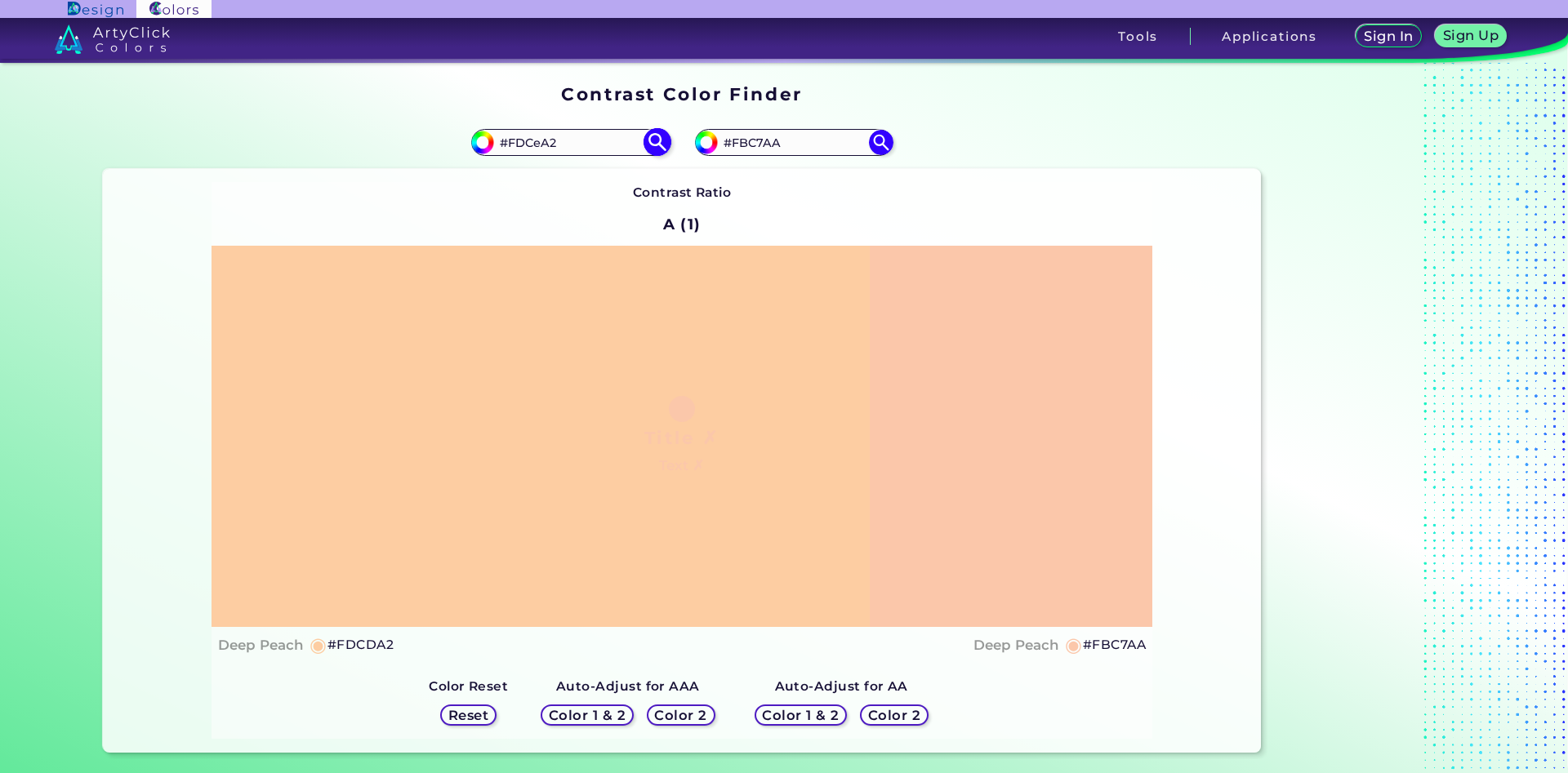
type input "#FDCEA2"
drag, startPoint x: 791, startPoint y: 143, endPoint x: 743, endPoint y: 150, distance: 48.5
click at [743, 150] on input "#FBC7AA" at bounding box center [793, 142] width 152 height 22
type input "#Fdcea2"
click at [880, 146] on img at bounding box center [881, 142] width 29 height 29
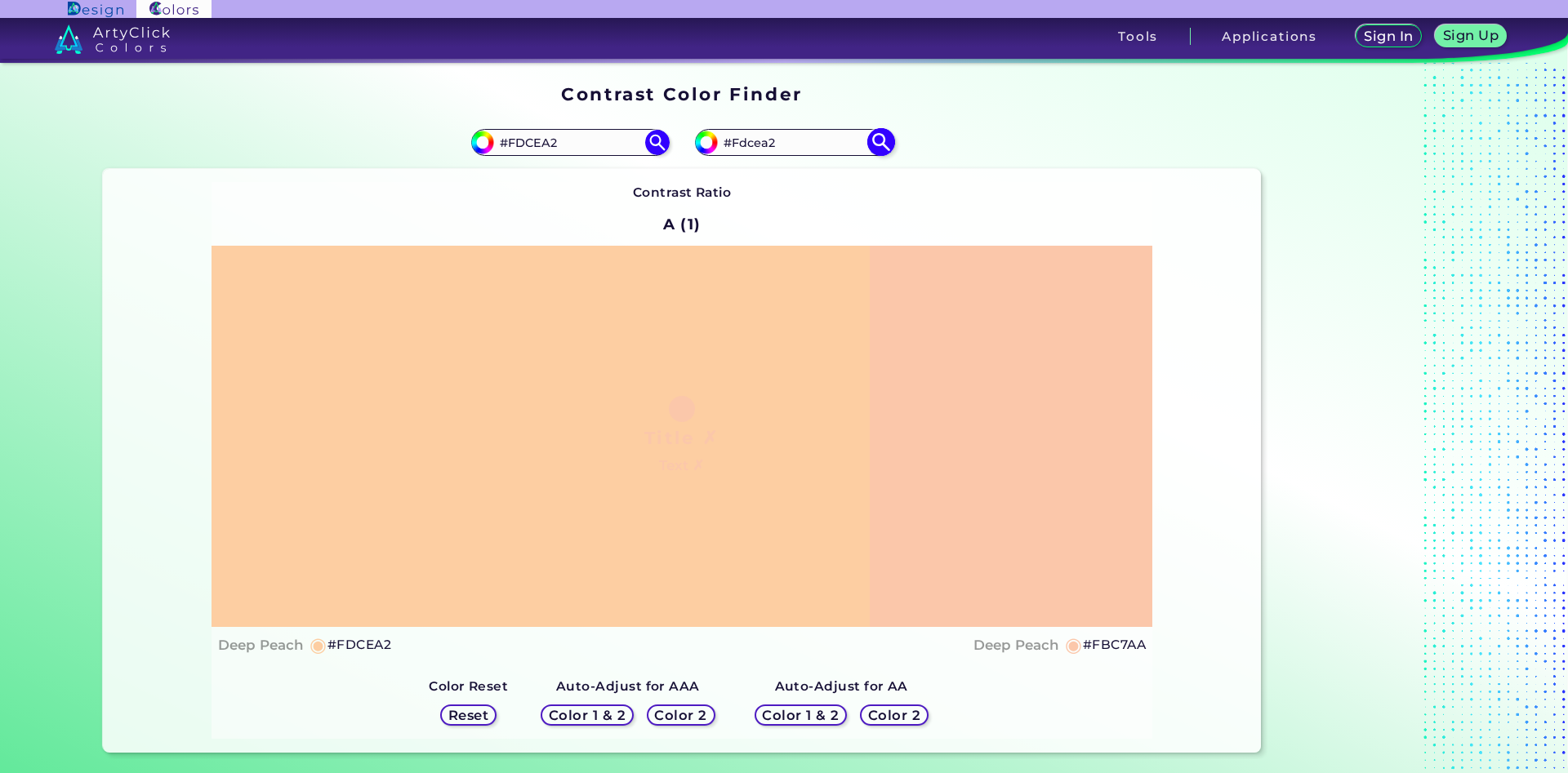
type input "#fdcea2"
type input "#FDCEA2"
drag, startPoint x: 584, startPoint y: 142, endPoint x: 517, endPoint y: 142, distance: 67.0
click at [517, 142] on input "#FDCEA2" at bounding box center [570, 142] width 152 height 22
type input "#Ffd1a1"
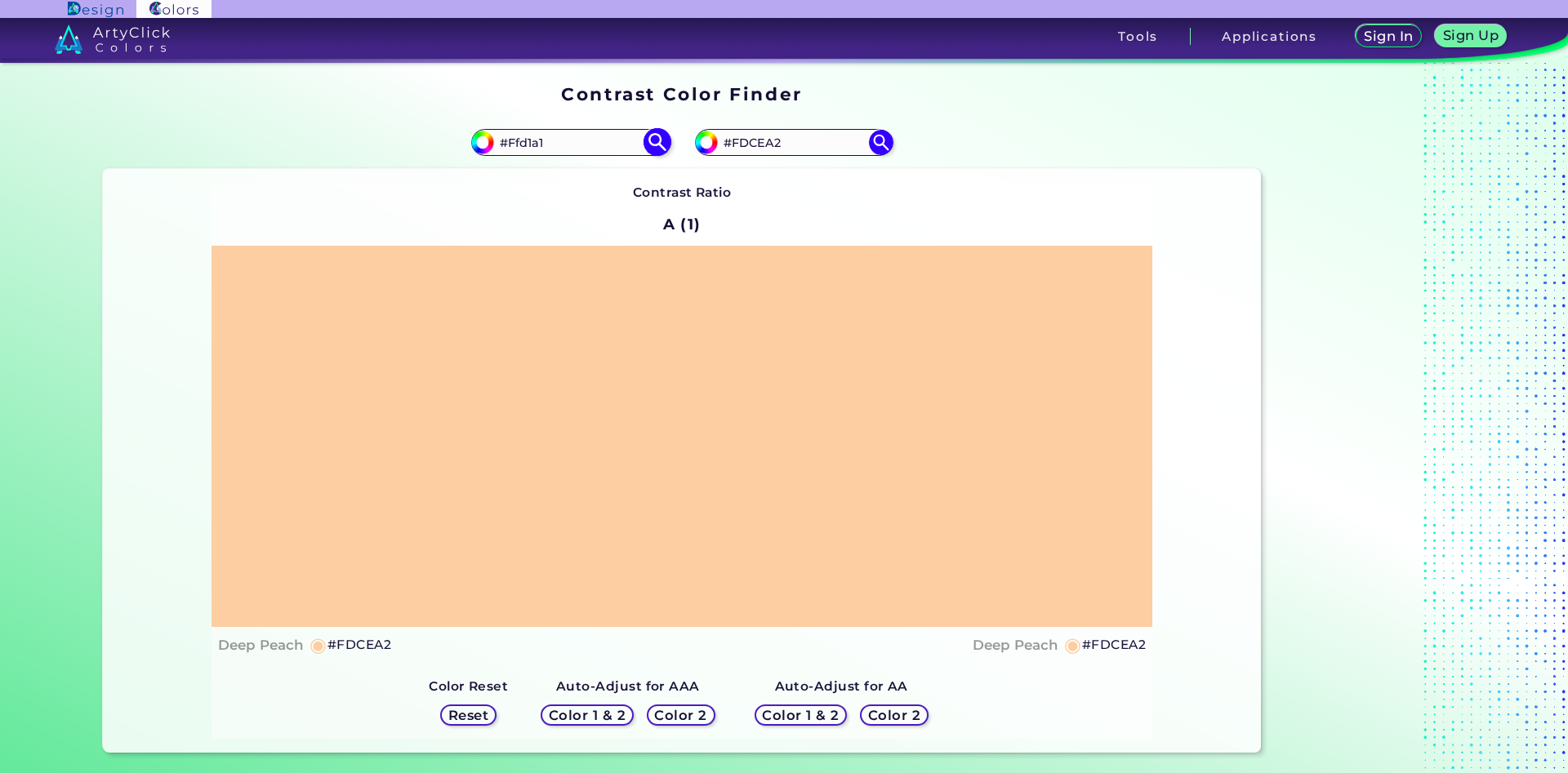
click at [657, 141] on img at bounding box center [657, 142] width 29 height 29
type input "#ffd1a1"
type input "#FFD1A1"
click at [764, 149] on input "#FDCEA2" at bounding box center [793, 142] width 152 height 22
type input "#FDCdA2"
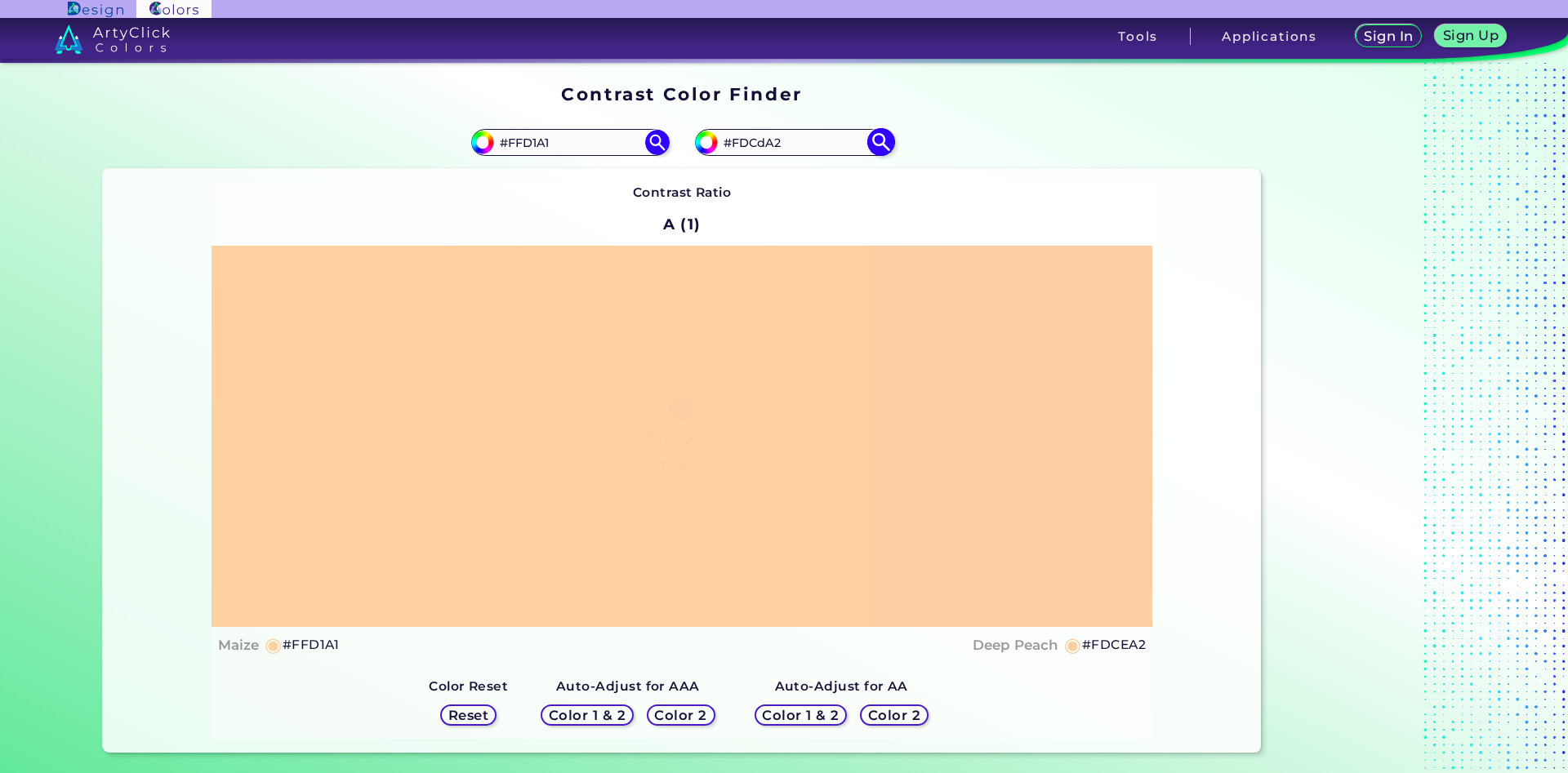
click at [883, 143] on img at bounding box center [881, 142] width 29 height 29
type input "#fdcda2"
click at [759, 146] on input "#FDCDA2" at bounding box center [793, 142] width 152 height 22
type input "#FDCeA2"
click at [883, 141] on img at bounding box center [881, 142] width 29 height 29
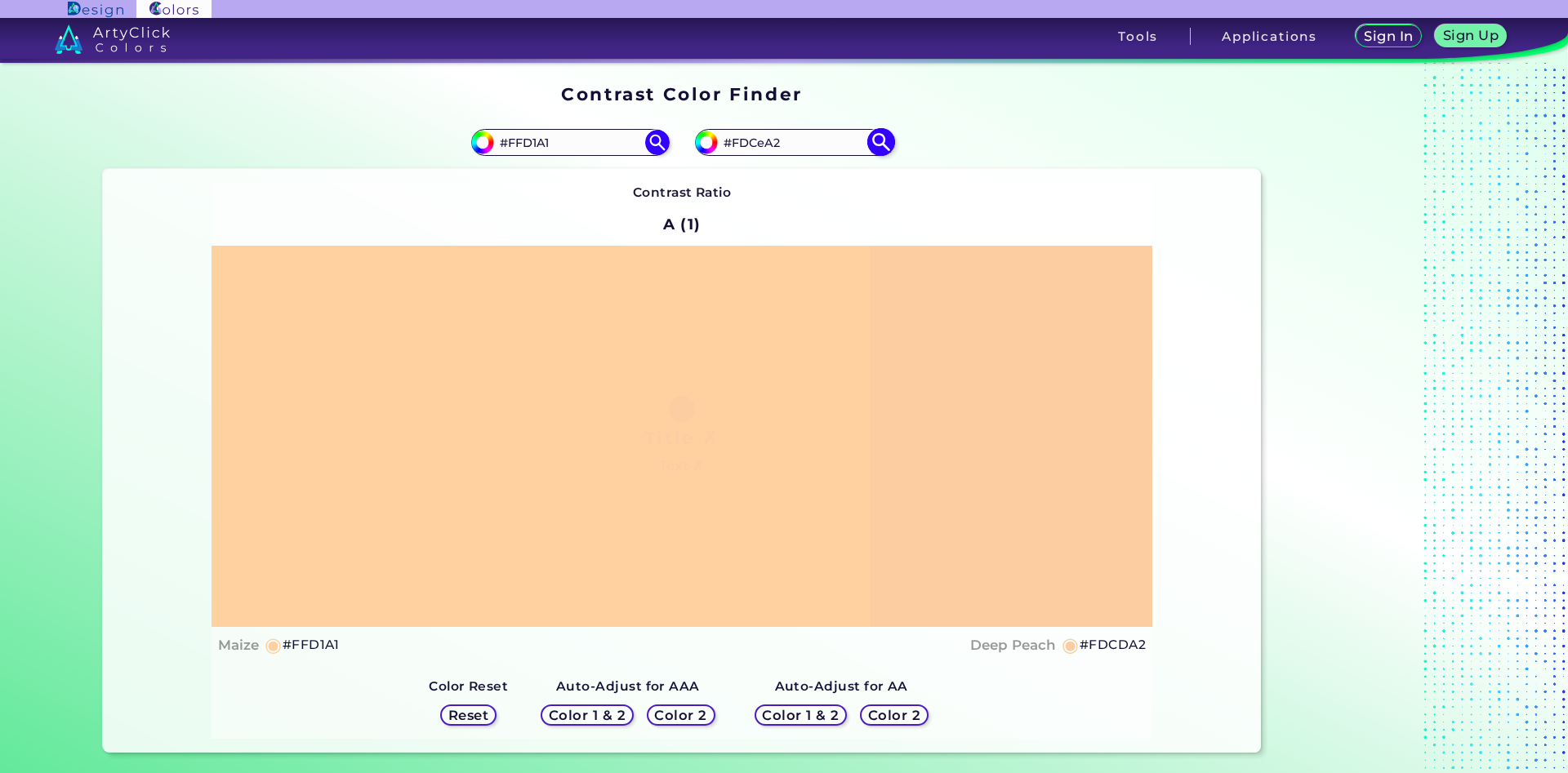
type input "#fdcea2"
click at [760, 145] on input "#FDCEA2" at bounding box center [793, 142] width 152 height 22
type input "#FDCdA2"
click at [882, 144] on img at bounding box center [881, 142] width 29 height 29
type input "#fdcda2"
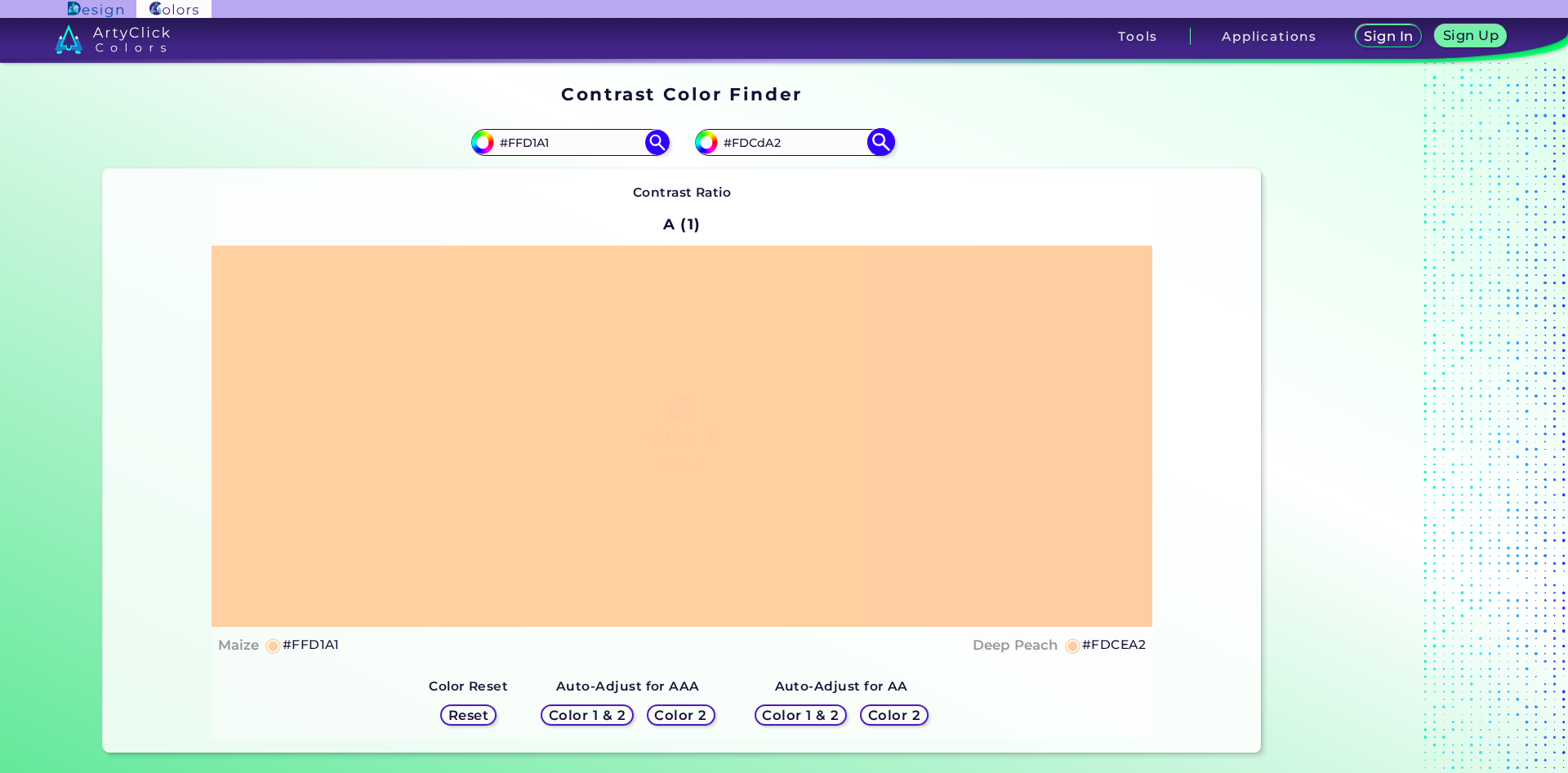
type input "#FDCDA2"
drag, startPoint x: 560, startPoint y: 144, endPoint x: 517, endPoint y: 150, distance: 43.4
click at [517, 150] on input "#FFD1A1" at bounding box center [570, 142] width 152 height 22
type input "#Fccfa5"
click at [656, 138] on img at bounding box center [657, 142] width 29 height 29
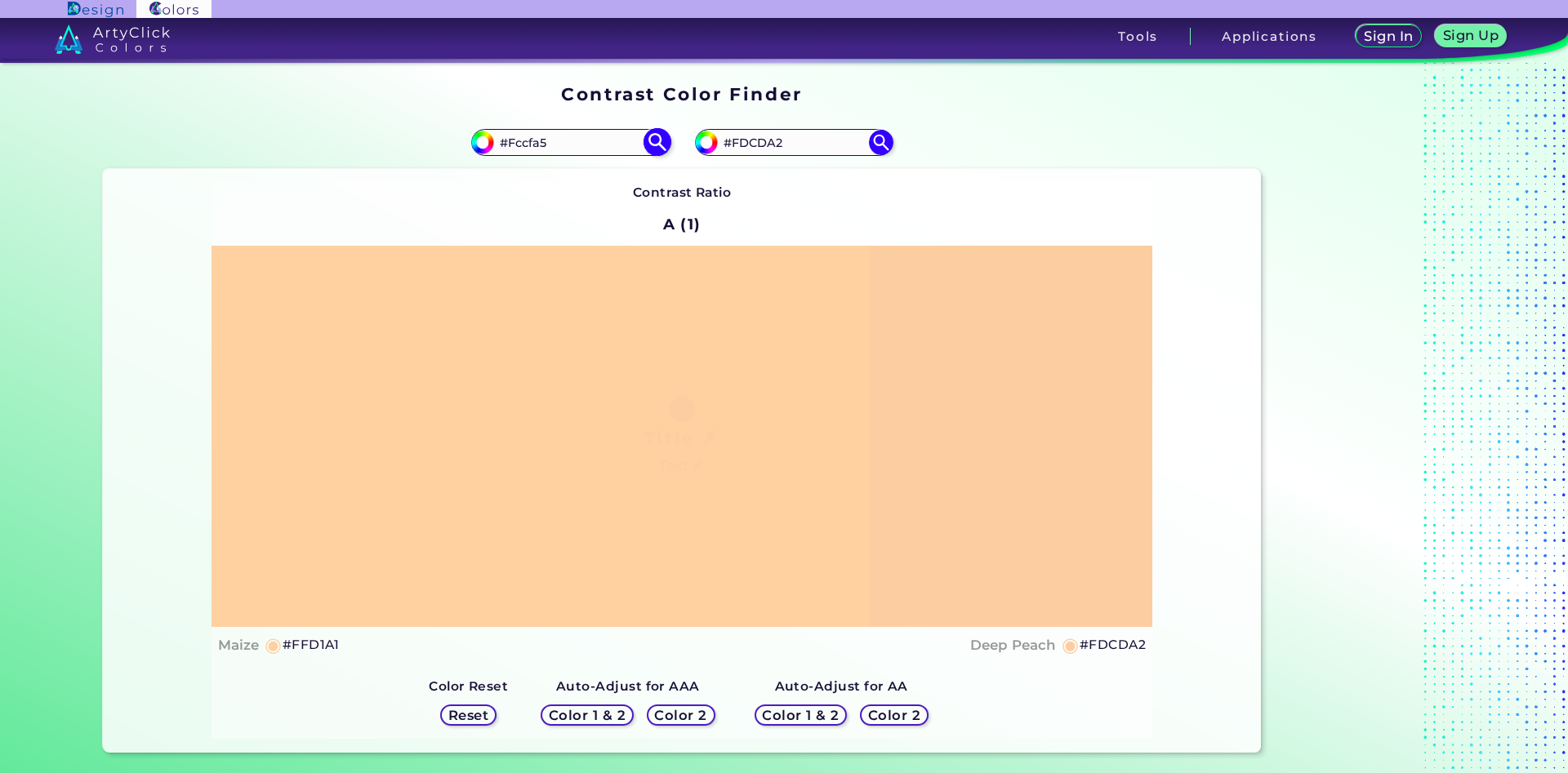
type input "#fccfa5"
type input "#FCCFA5"
drag, startPoint x: 810, startPoint y: 142, endPoint x: 741, endPoint y: 142, distance: 69.0
click at [741, 142] on input "#FDCDA2" at bounding box center [793, 142] width 152 height 22
type input "#Ffd1a1"
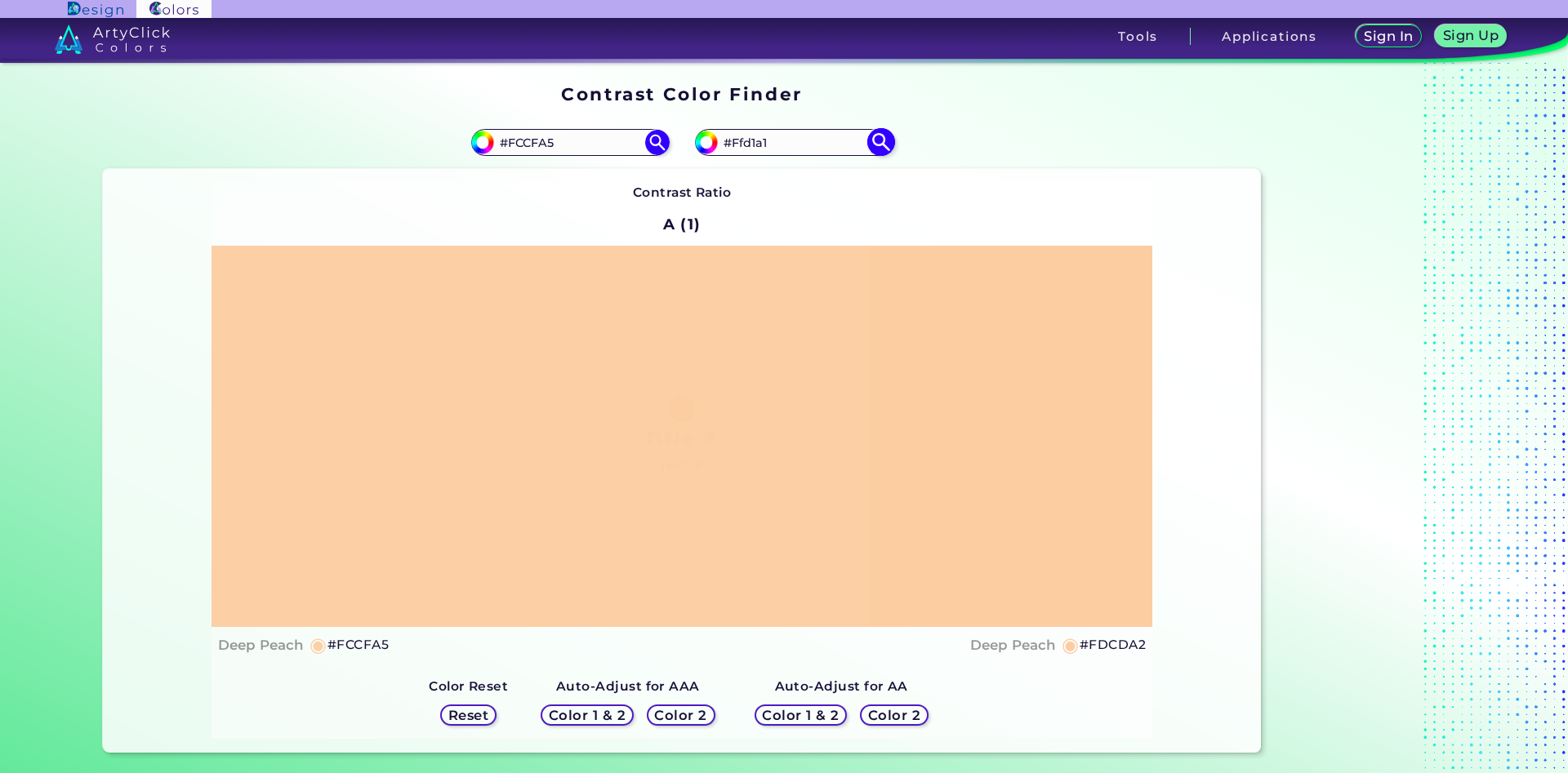
click at [882, 140] on img at bounding box center [881, 142] width 29 height 29
type input "#ffd1a1"
type input "#FFD1A1"
drag, startPoint x: 559, startPoint y: 137, endPoint x: 518, endPoint y: 142, distance: 41.3
click at [518, 142] on input "#FCCFA5" at bounding box center [570, 142] width 152 height 22
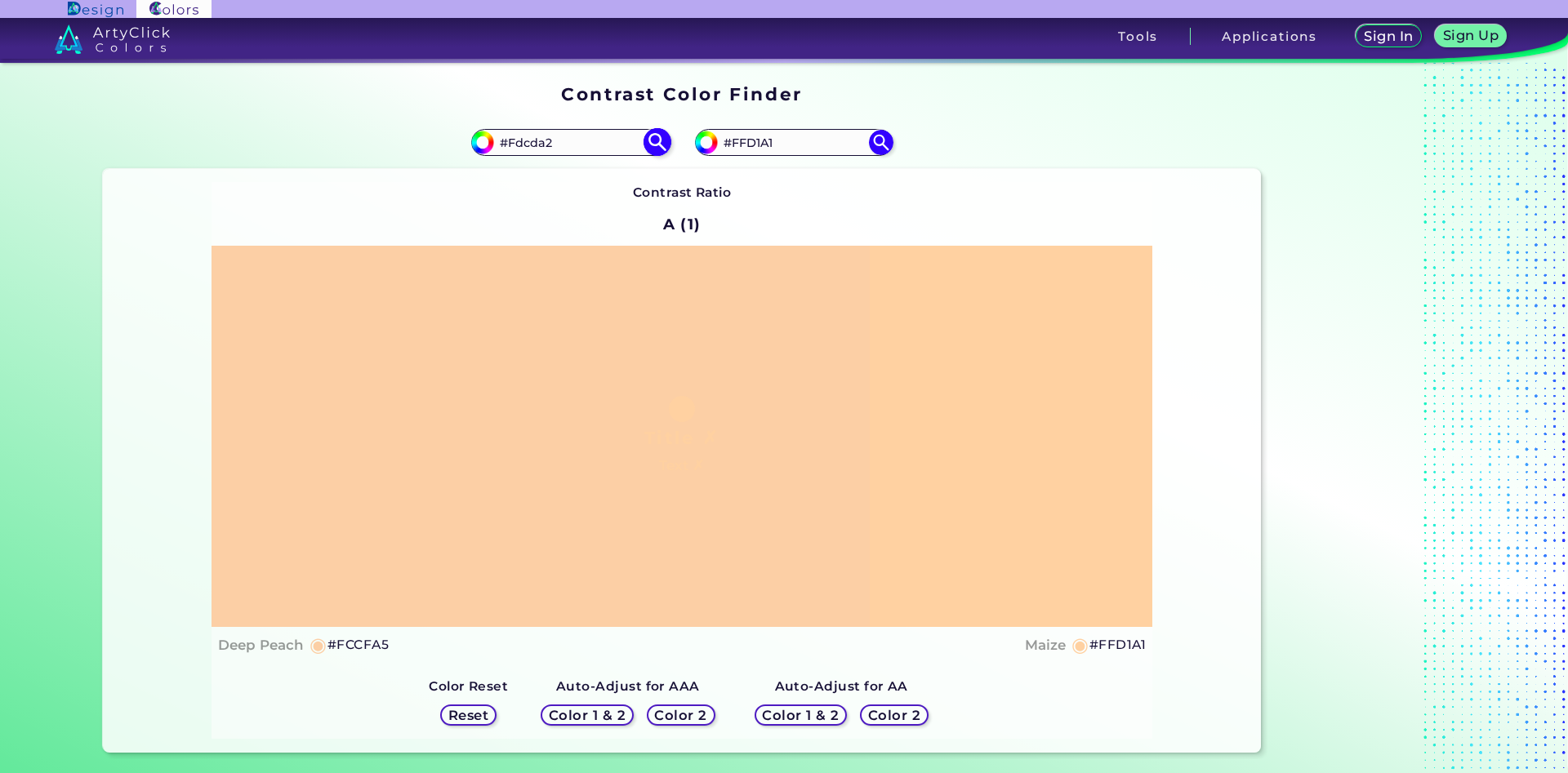
type input "#Fdcda2"
click at [657, 138] on img at bounding box center [657, 142] width 29 height 29
type input "#fdcda2"
click at [534, 147] on input "#FDCDA2" at bounding box center [570, 142] width 152 height 22
type input "#FDCeA2"
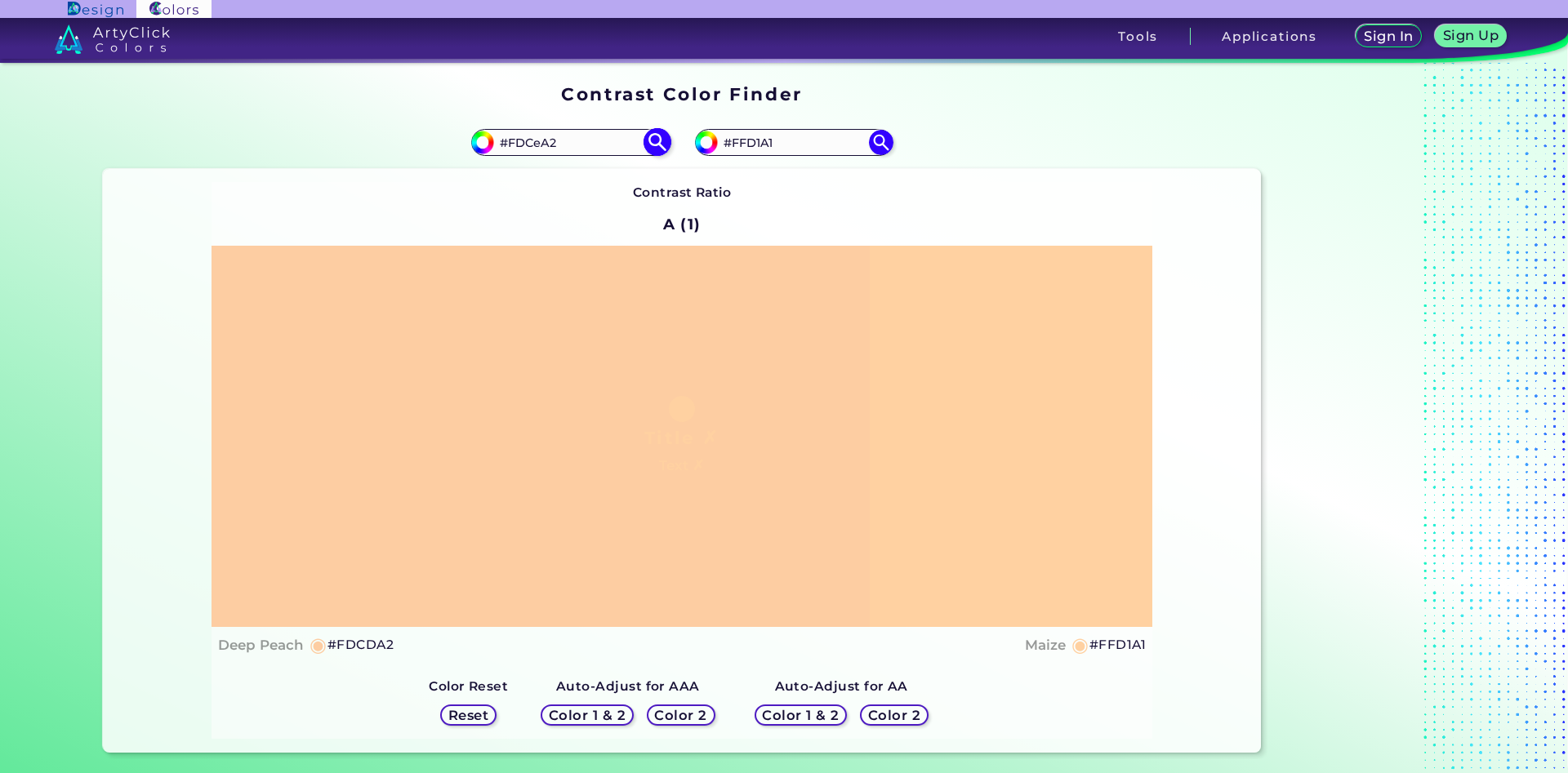
click at [654, 143] on img at bounding box center [657, 142] width 29 height 29
type input "#fdcea2"
click at [536, 140] on input "#FDCEA2" at bounding box center [570, 142] width 152 height 22
type input "#FDCdA2"
click at [653, 138] on img at bounding box center [657, 142] width 29 height 29
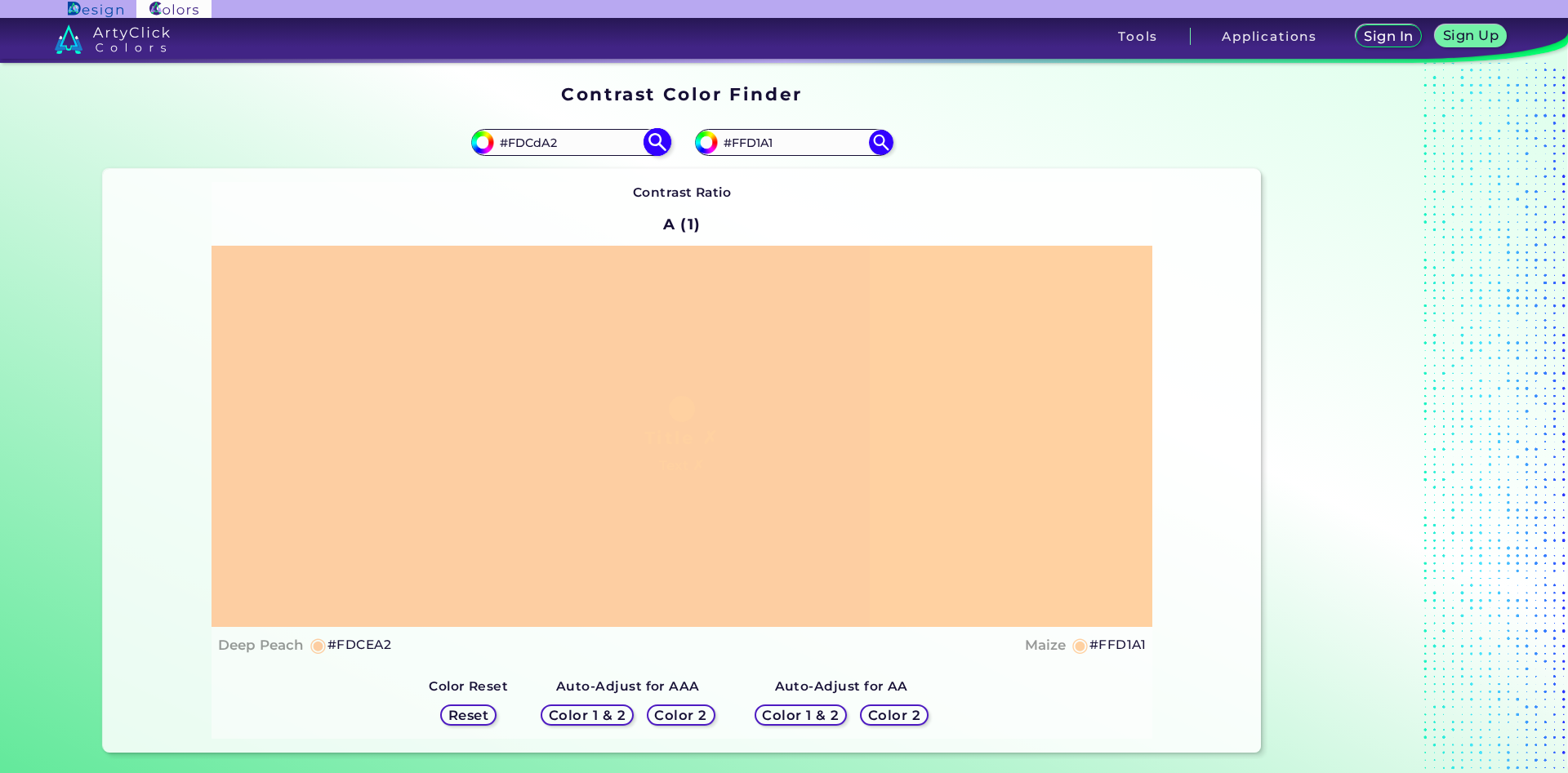
type input "#fdcda2"
click at [536, 145] on input "#FDCDA2" at bounding box center [570, 142] width 152 height 22
type input "#FDCeA2"
click at [655, 143] on img at bounding box center [657, 142] width 29 height 29
type input "#fdcea2"
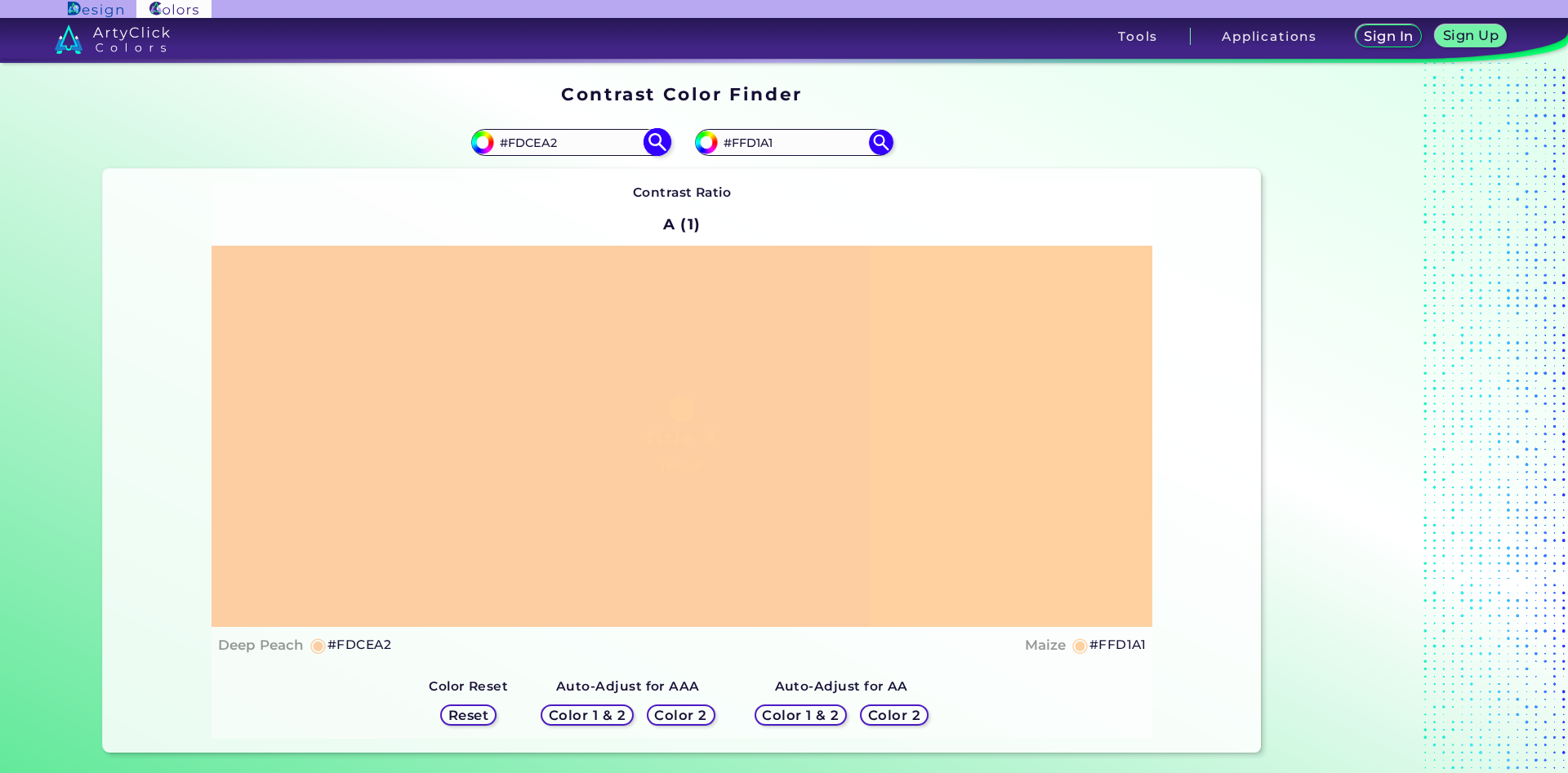
click at [540, 148] on input "#FDCEA2" at bounding box center [570, 142] width 152 height 22
type input "#FDCdA2"
click at [653, 135] on img at bounding box center [657, 142] width 29 height 29
type input "#fdcda2"
click at [542, 146] on input "#FDCDA2" at bounding box center [570, 142] width 152 height 22
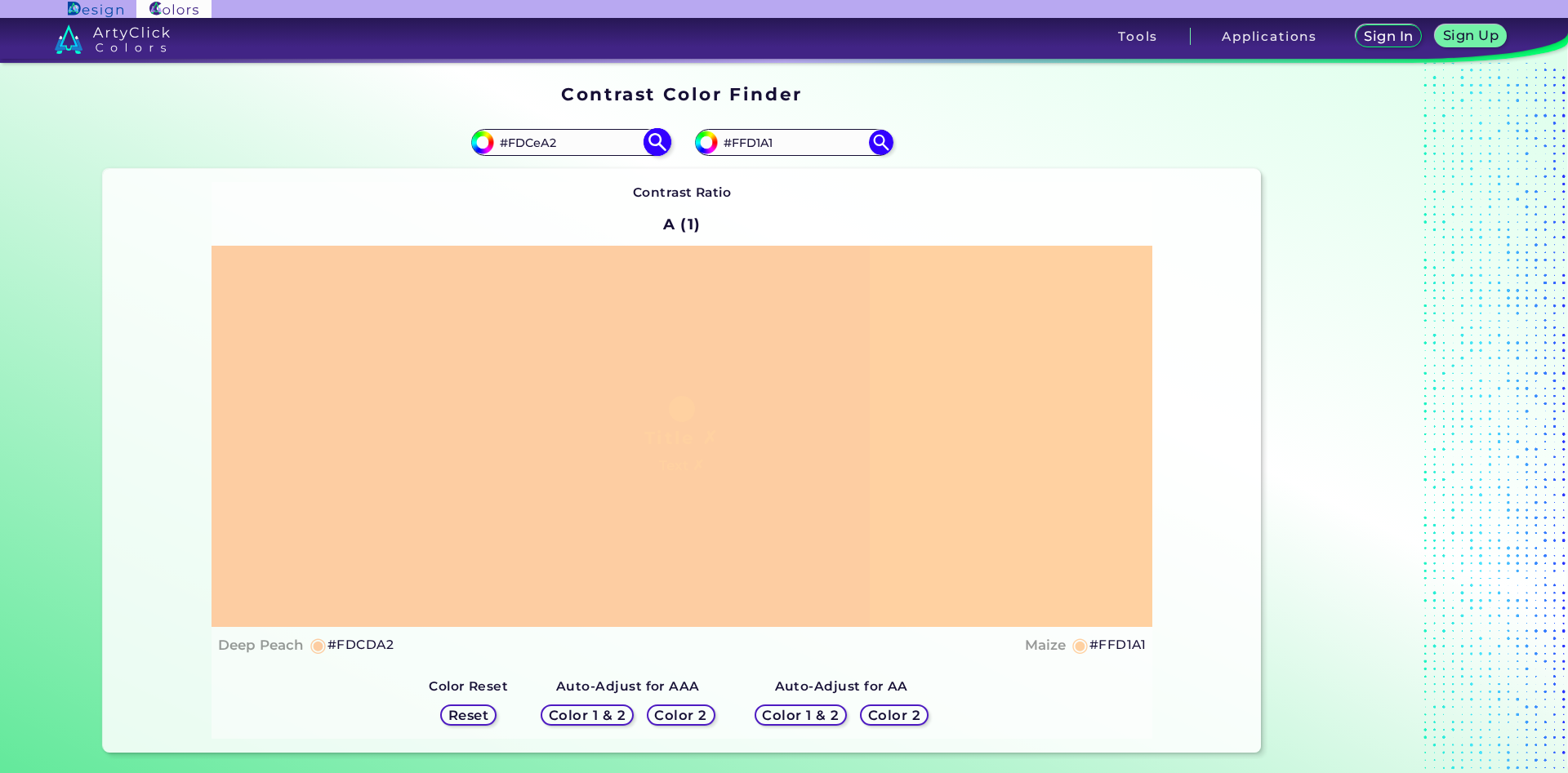
type input "#FDCeA2"
click at [659, 146] on img at bounding box center [657, 142] width 29 height 29
type input "#fdcea2"
click at [538, 141] on input "#FDCEA2" at bounding box center [570, 142] width 152 height 22
type input "#FDCdA2"
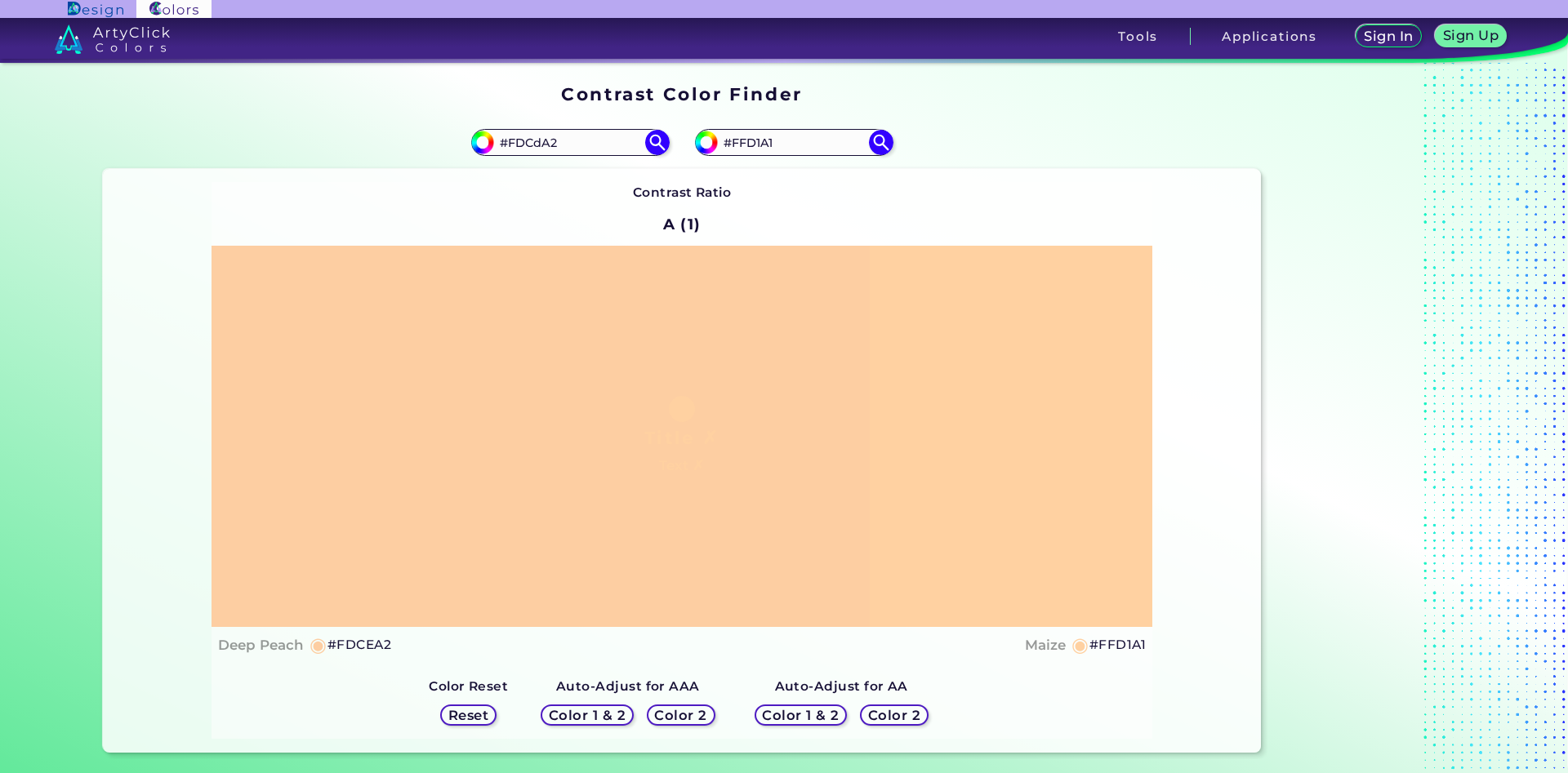
click at [650, 129] on div "#fdcea2 #FDCdA2" at bounding box center [392, 142] width 579 height 52
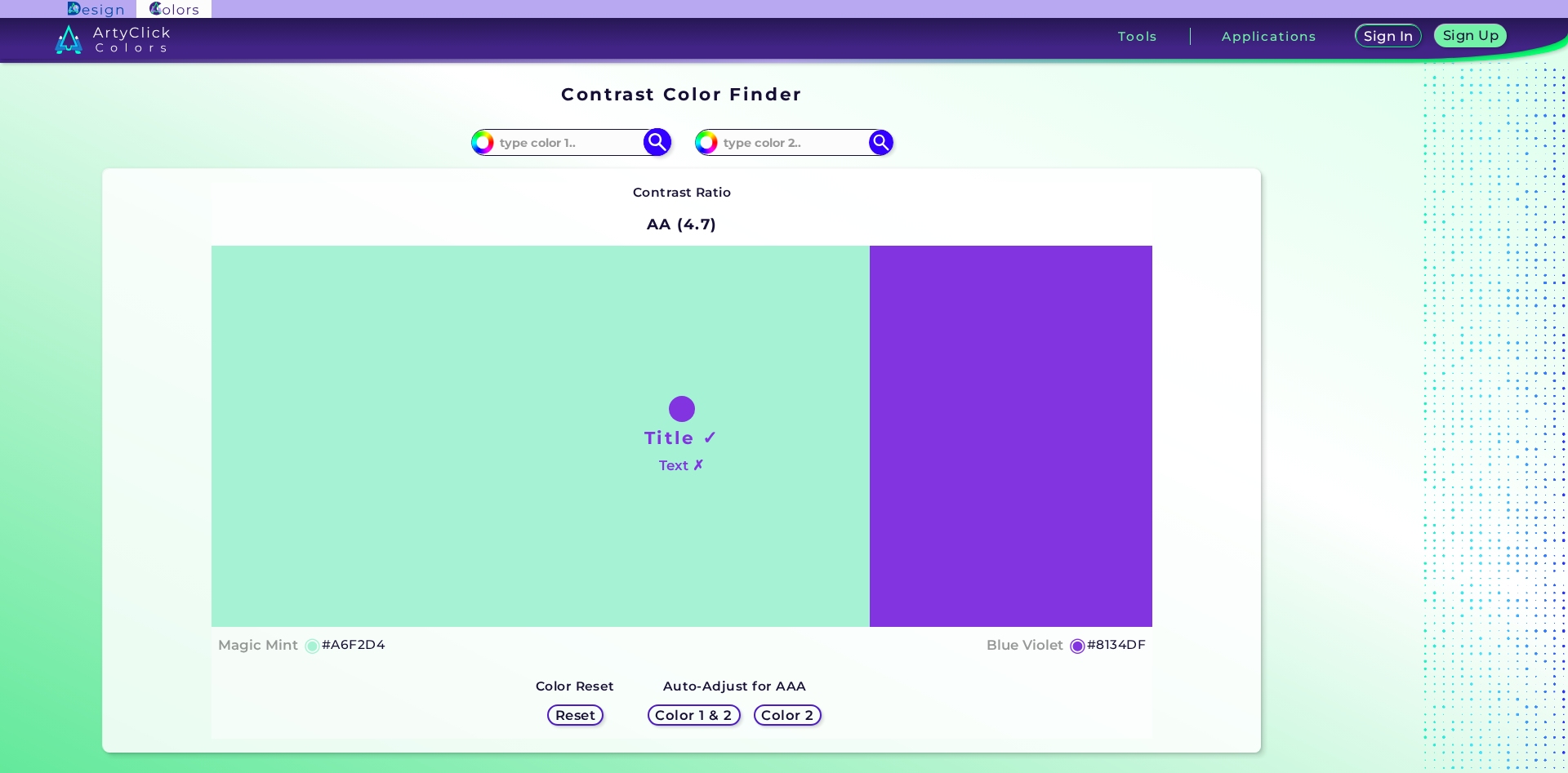
click at [577, 144] on input at bounding box center [570, 142] width 152 height 22
type input "fdcda2"
click at [655, 137] on img at bounding box center [657, 142] width 29 height 29
type input "#fdcda2"
type input "#FDCDA2"
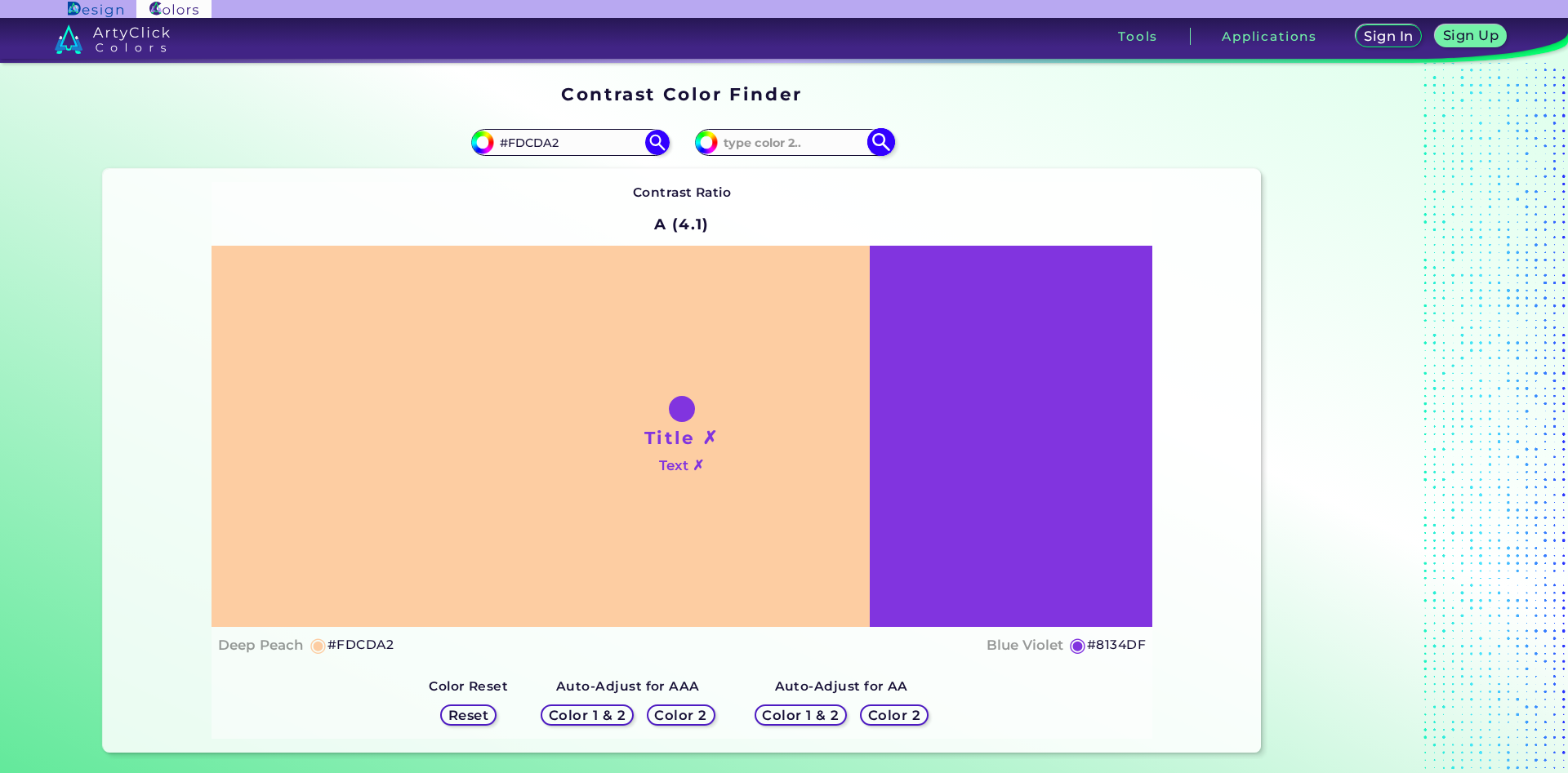
click at [784, 142] on input at bounding box center [793, 142] width 152 height 22
type input "fbcca1"
click at [891, 142] on img at bounding box center [881, 142] width 29 height 29
type input "#fbcca1"
type input "#FBCCA1"
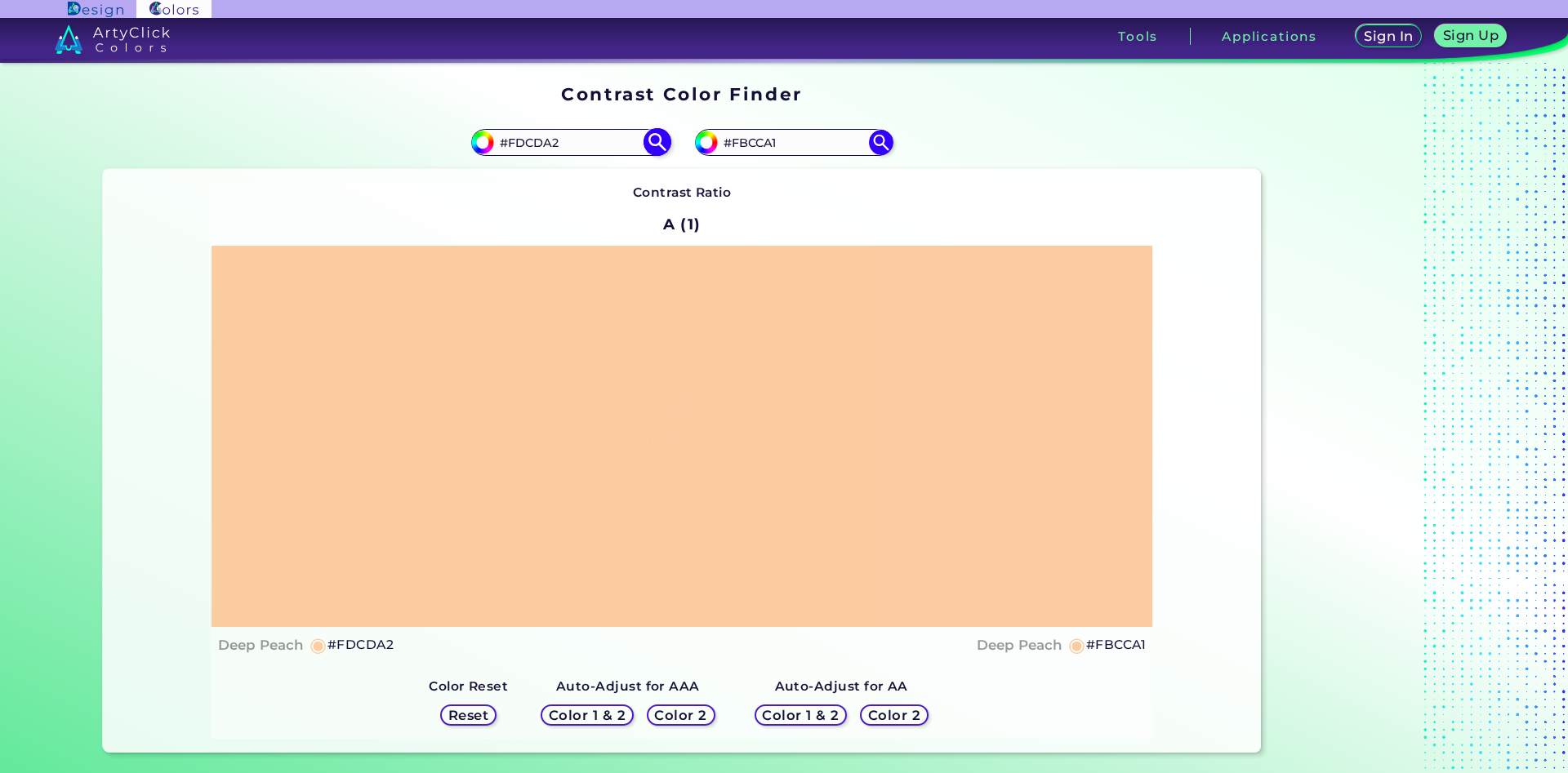
drag, startPoint x: 566, startPoint y: 149, endPoint x: 516, endPoint y: 150, distance: 50.0
click at [516, 150] on input "#FDCDA2" at bounding box center [570, 142] width 152 height 22
type input "#Fbcca1"
click at [657, 145] on img at bounding box center [657, 142] width 29 height 29
type input "#fbcca1"
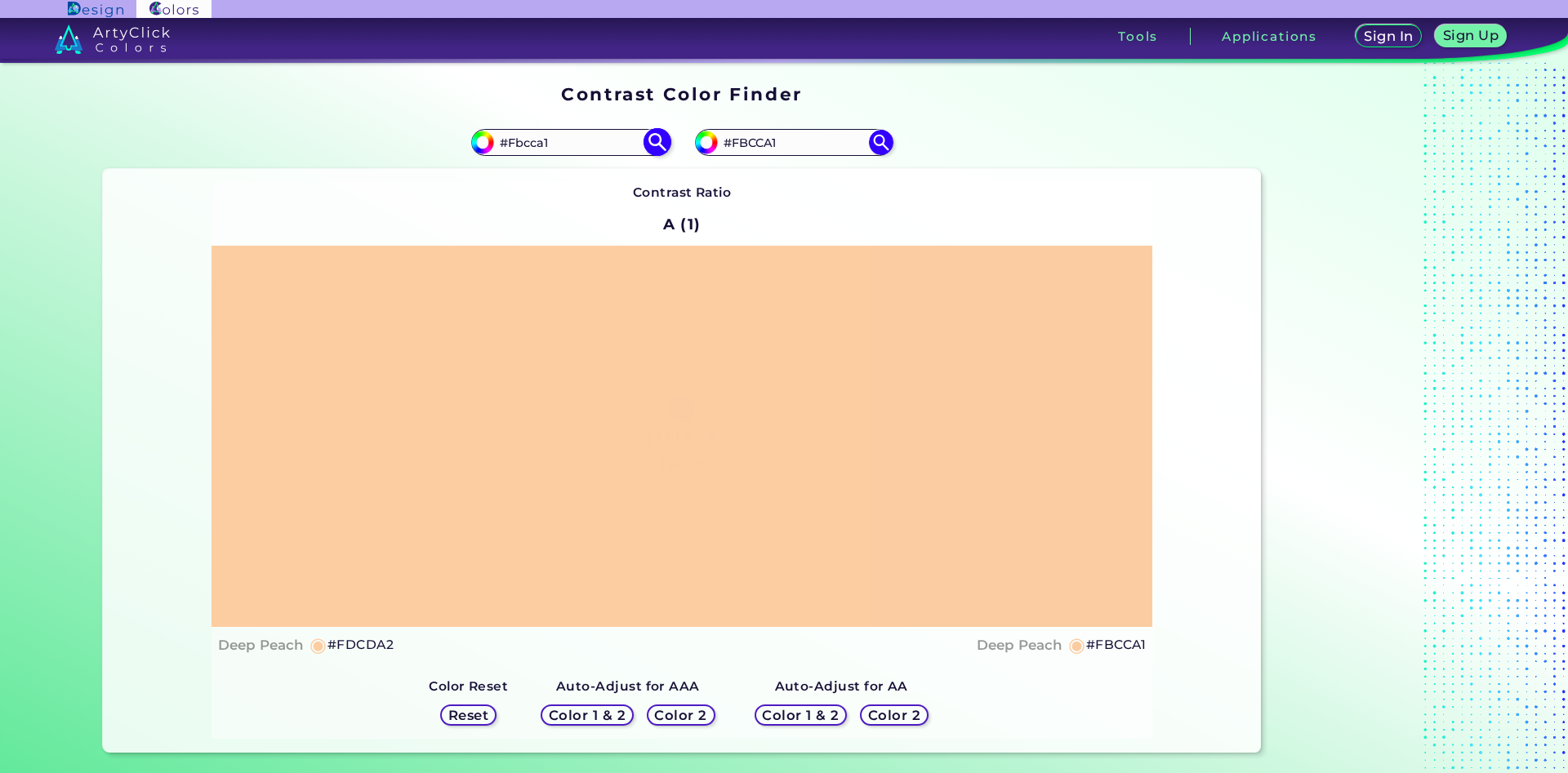
type input "#FBCCA1"
drag, startPoint x: 786, startPoint y: 143, endPoint x: 742, endPoint y: 150, distance: 44.6
click at [742, 150] on input "#FBCCA1" at bounding box center [793, 142] width 152 height 22
type input "#Fdcda2"
click at [876, 138] on img at bounding box center [881, 142] width 29 height 29
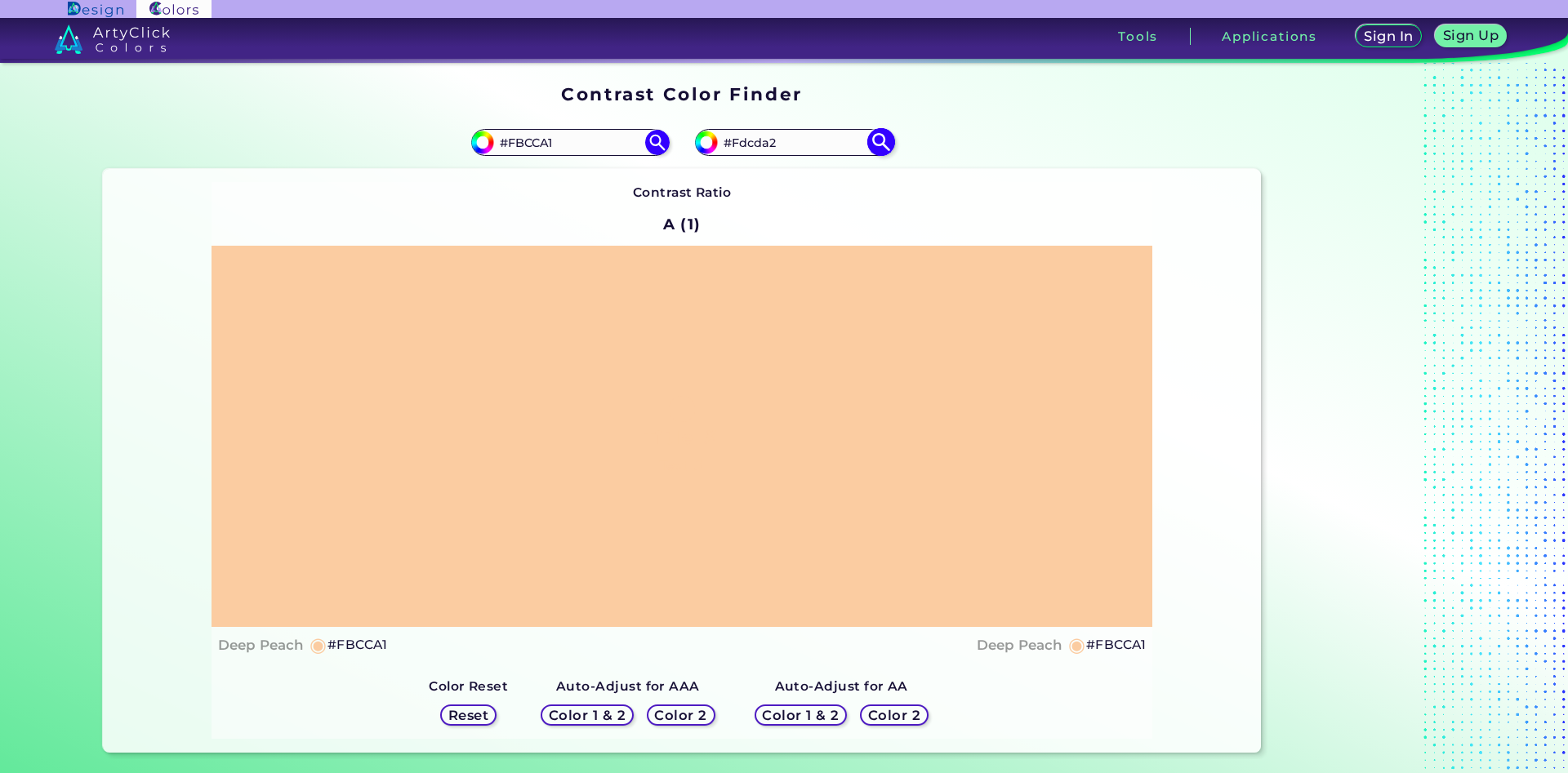
type input "#fdcda2"
click at [764, 151] on input "#FDCDA2" at bounding box center [793, 142] width 152 height 22
type input "#FDCeA2"
click at [879, 146] on img at bounding box center [881, 142] width 29 height 29
type input "#fdcea2"
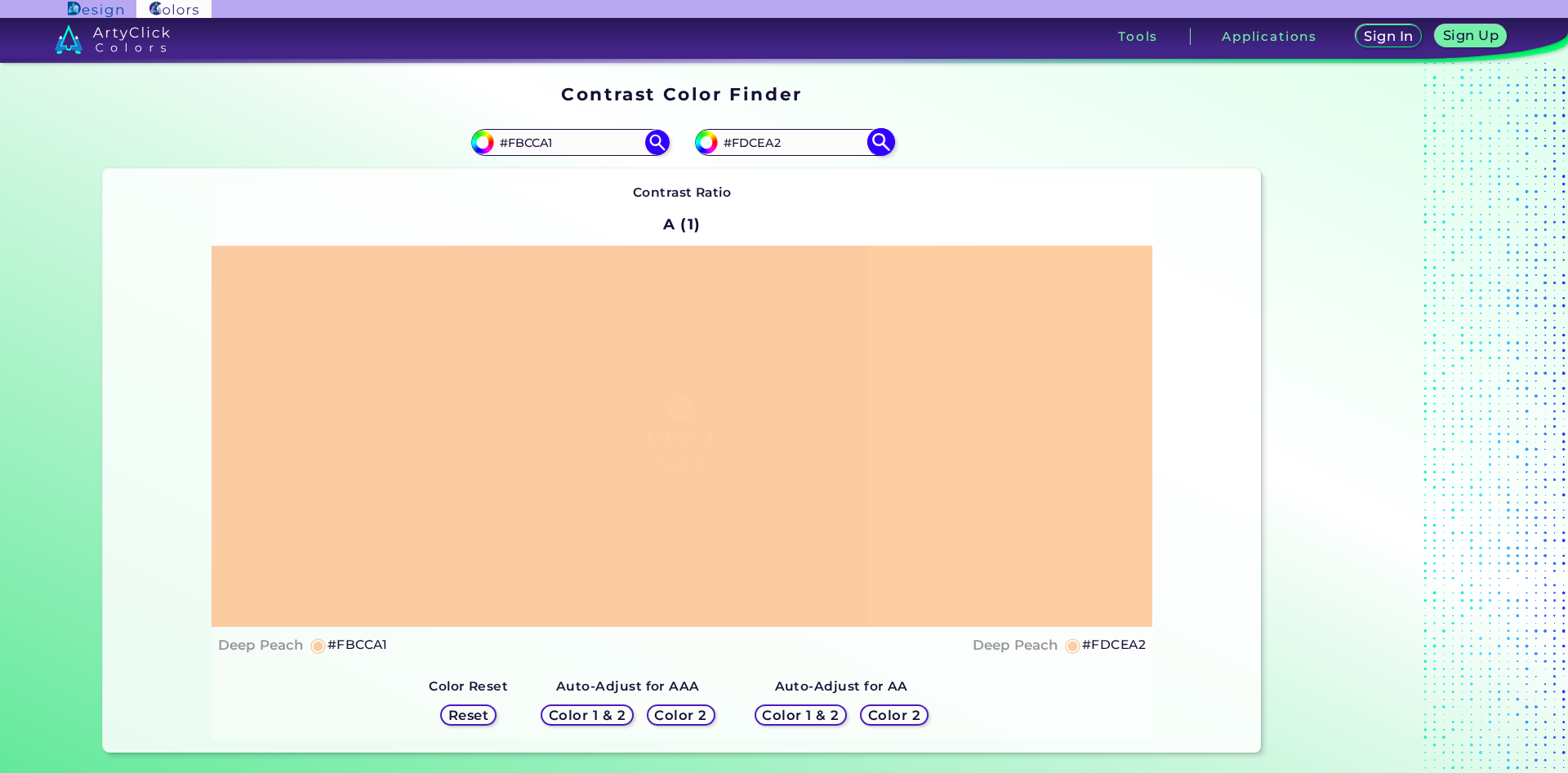
click at [759, 147] on input "#FDCEA2" at bounding box center [793, 142] width 152 height 22
type input "#FDCdA2"
click at [877, 144] on img at bounding box center [881, 142] width 29 height 29
type input "#fdcda2"
click at [760, 146] on input "#FDCDA2" at bounding box center [793, 142] width 152 height 22
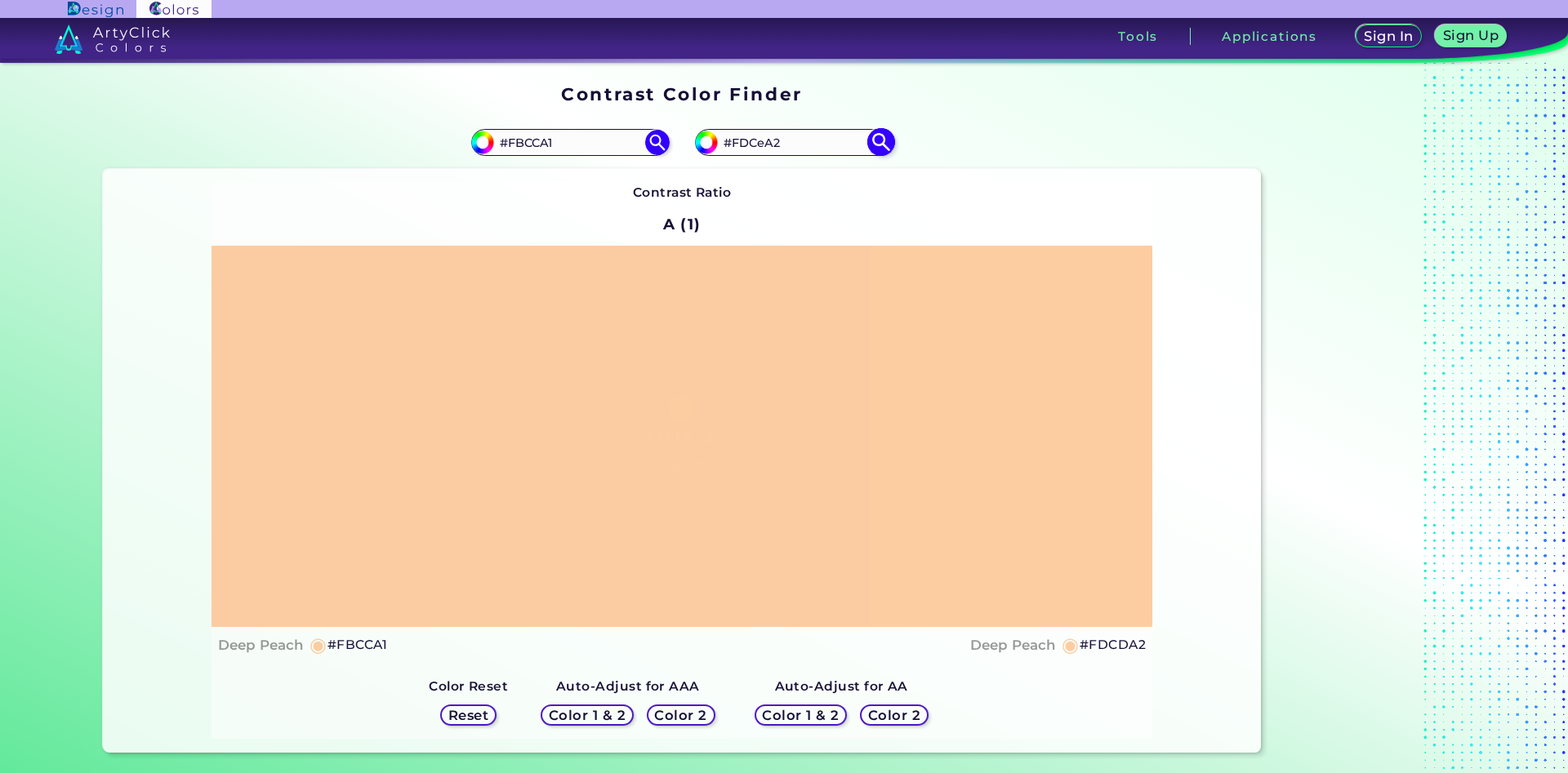
type input "#FDCeA2"
click at [876, 145] on img at bounding box center [881, 142] width 29 height 29
type input "#fdcea2"
click at [760, 143] on input "#FDCEA2" at bounding box center [793, 142] width 152 height 22
type input "#FDCdA2"
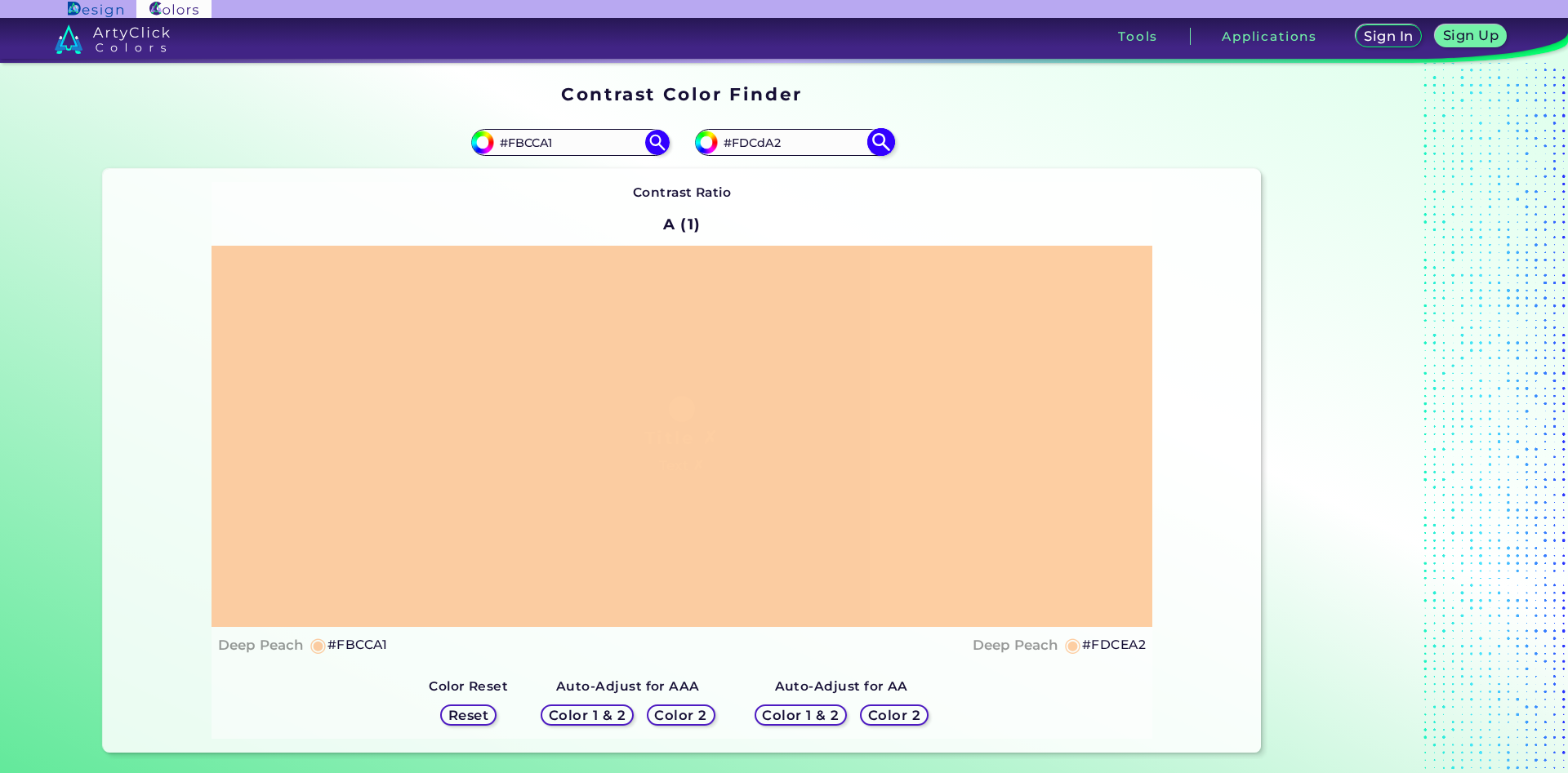
click at [884, 141] on img at bounding box center [881, 142] width 29 height 29
type input "#fdcda2"
click at [759, 150] on input "#FDCDA2" at bounding box center [793, 142] width 152 height 22
type input "#FDCeA2"
click at [875, 145] on img at bounding box center [881, 142] width 29 height 29
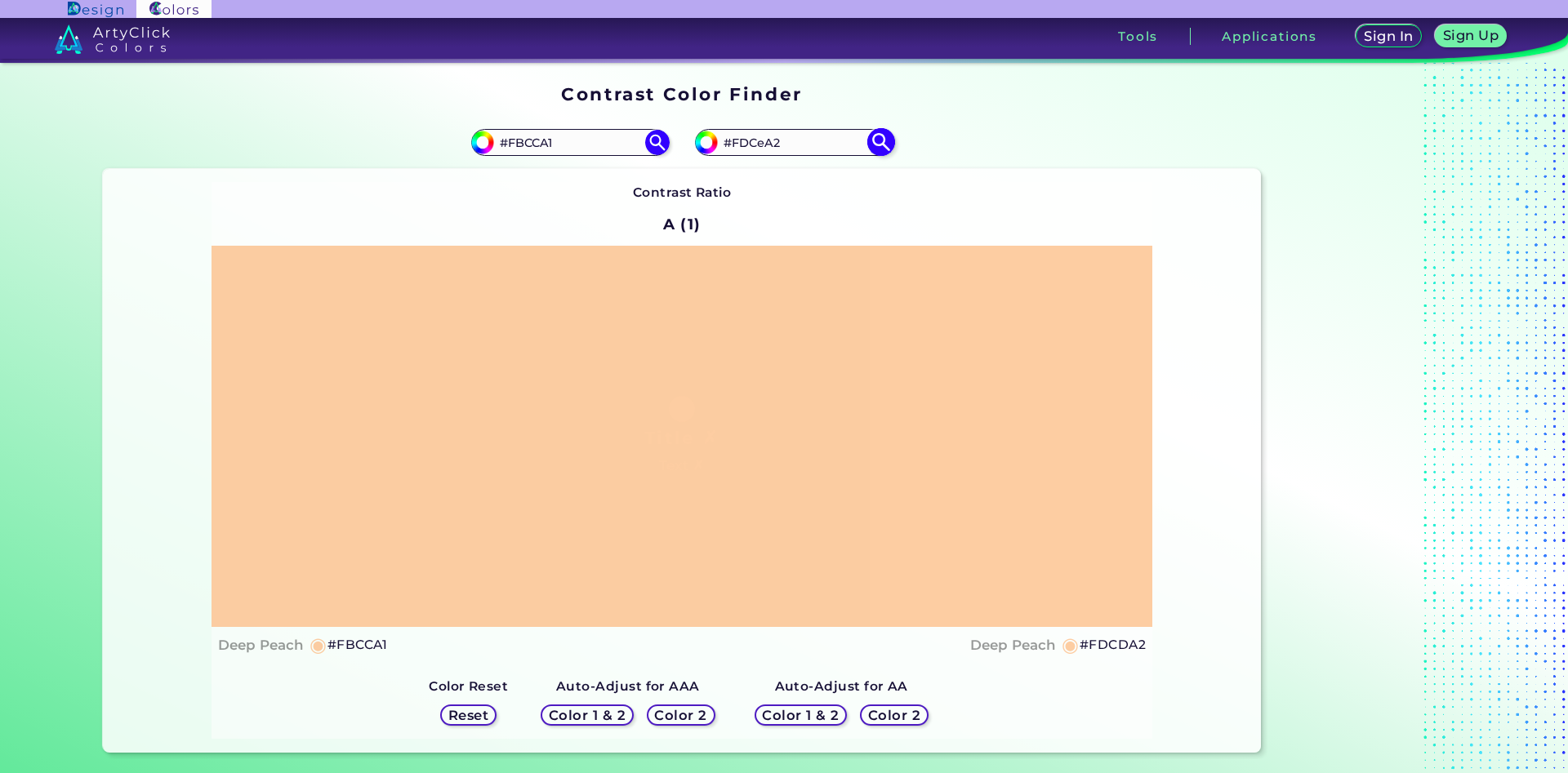
type input "#fdcea2"
type input "#FDCEA2"
drag, startPoint x: 569, startPoint y: 144, endPoint x: 517, endPoint y: 147, distance: 52.1
click at [517, 147] on input "#FBCCA1" at bounding box center [570, 142] width 152 height 22
type input "#Ffd1a1"
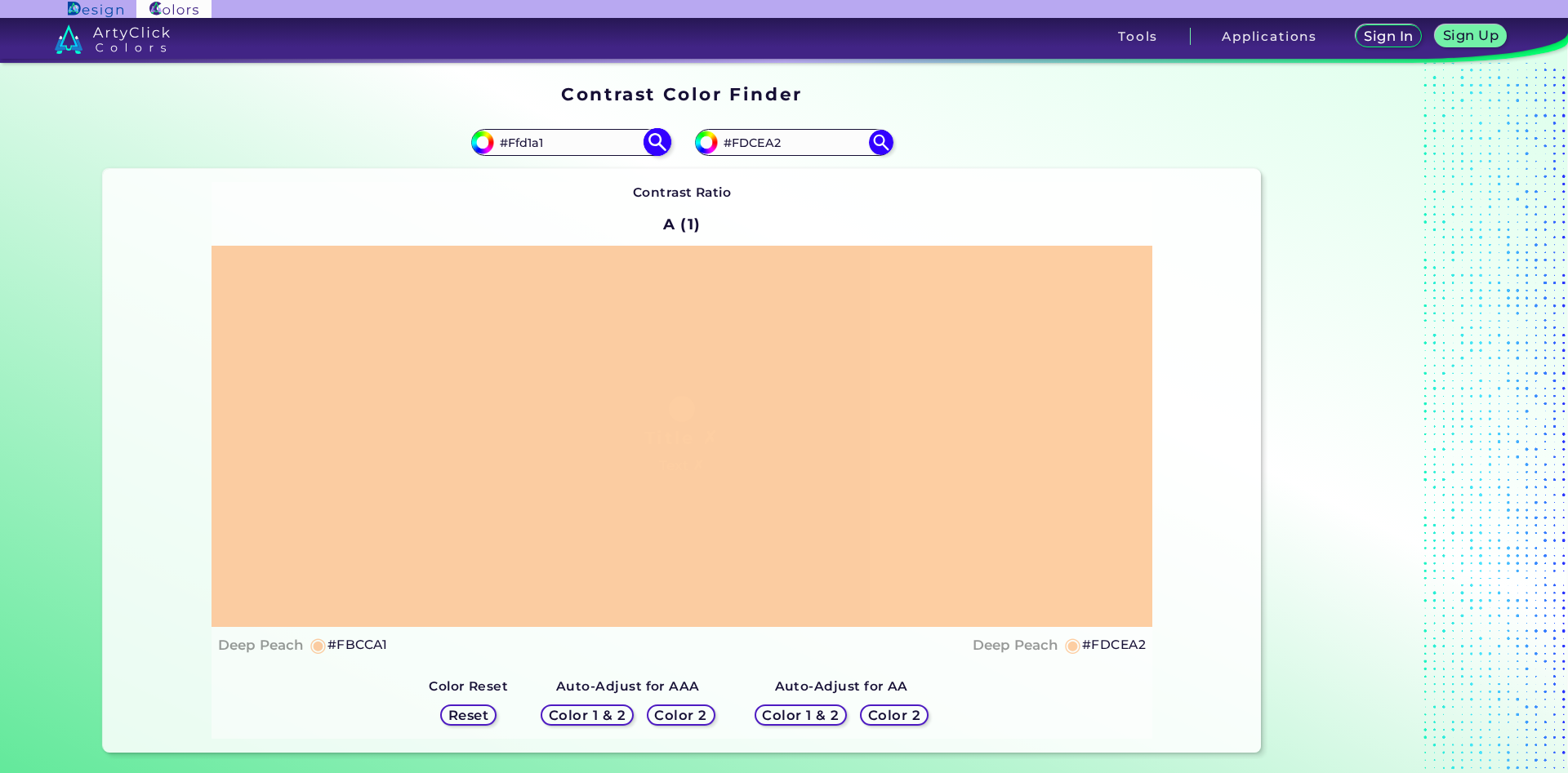
click at [653, 140] on img at bounding box center [657, 142] width 29 height 29
type input "#ffd1a1"
click at [517, 142] on input "#FFD1A1" at bounding box center [570, 142] width 152 height 22
type input "#FeD1A1"
click at [657, 141] on img at bounding box center [657, 142] width 29 height 29
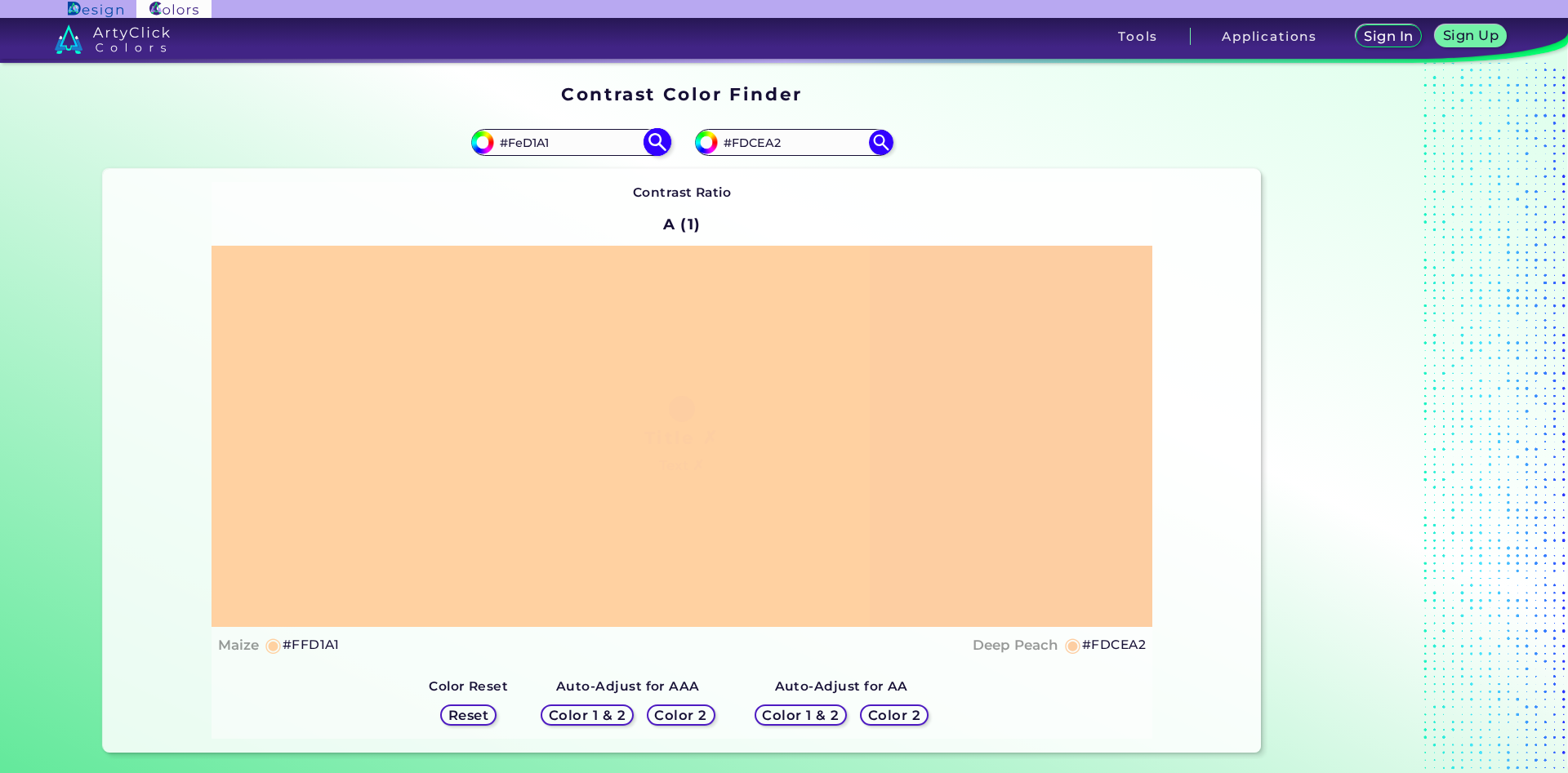
type input "#fed1a1"
click at [517, 137] on input "#FED1A1" at bounding box center [570, 142] width 152 height 22
type input "#FaD1A1"
click at [660, 150] on img at bounding box center [657, 142] width 29 height 29
type input "#fad1a1"
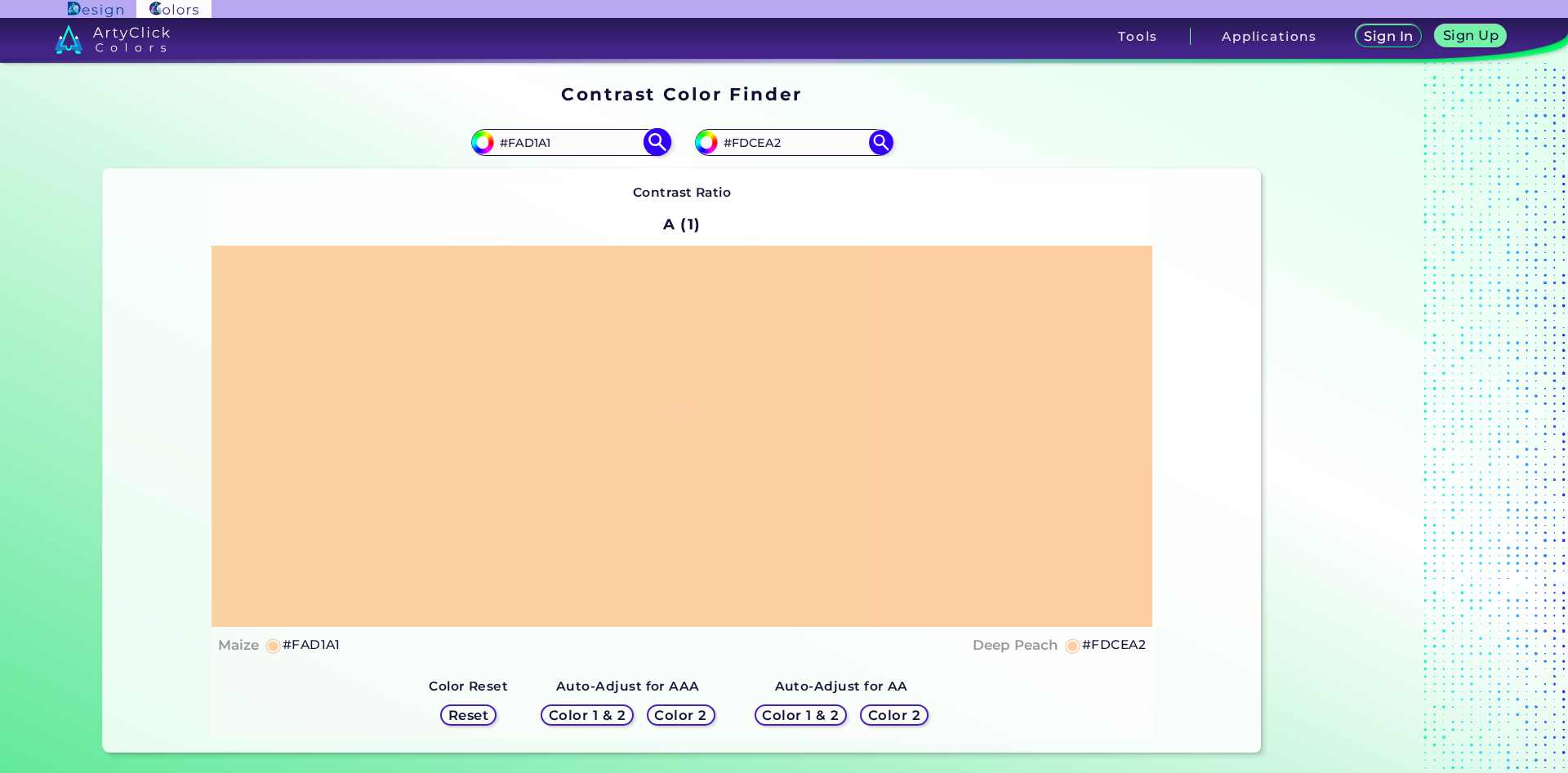
drag, startPoint x: 545, startPoint y: 143, endPoint x: 519, endPoint y: 143, distance: 26.0
click at [519, 143] on input "#FAD1A1" at bounding box center [570, 142] width 152 height 22
type input "#Fcd0a1"
type input "#fcd0a1"
drag, startPoint x: 558, startPoint y: 141, endPoint x: 517, endPoint y: 146, distance: 41.3
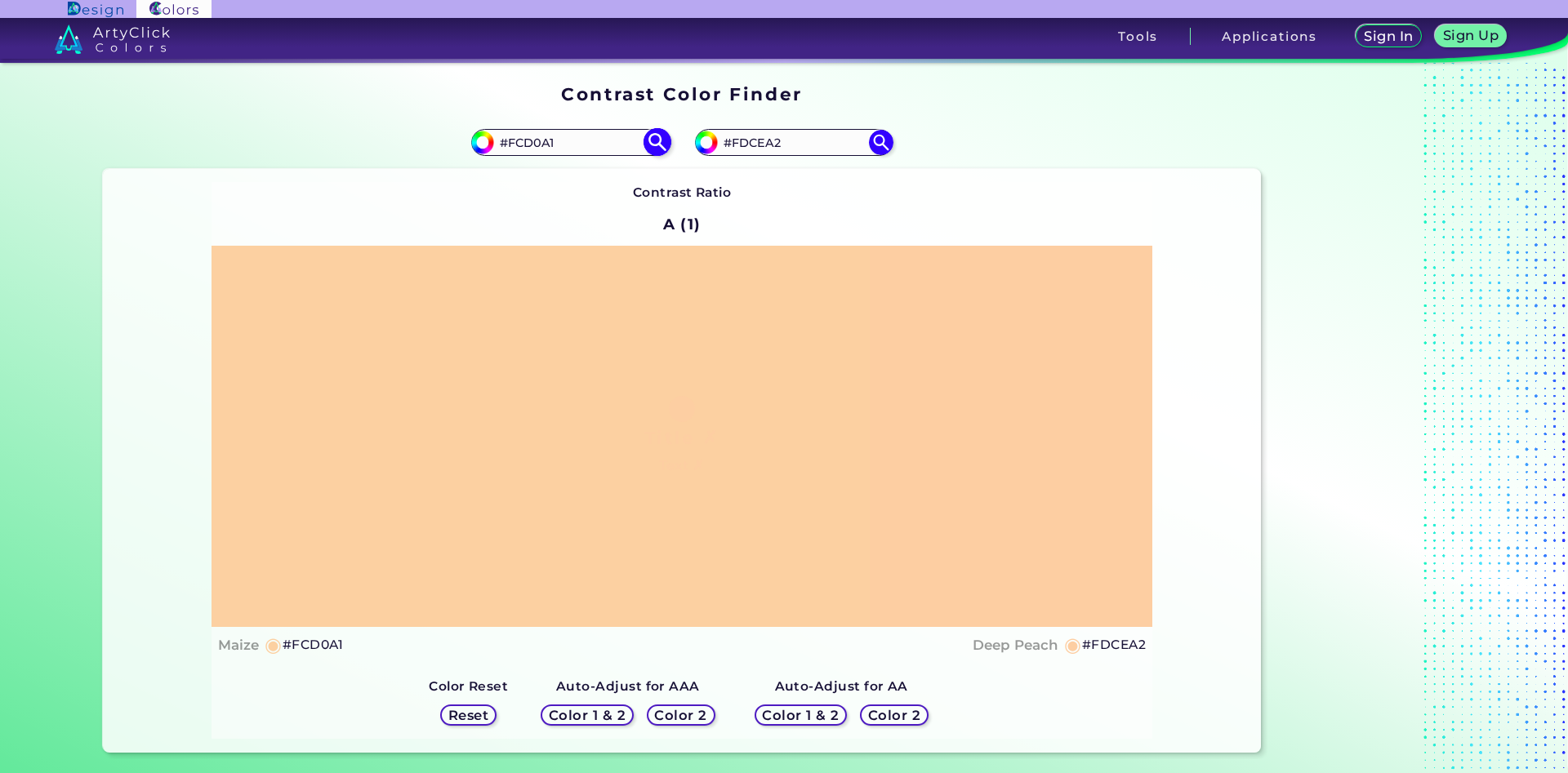
click at [517, 146] on input "#FCD0A1" at bounding box center [570, 142] width 152 height 22
type input "#Ffd1a1"
type input "#ffd1a1"
type input "#FFD1A1"
click at [758, 148] on input "#FDCEA2" at bounding box center [793, 142] width 152 height 22
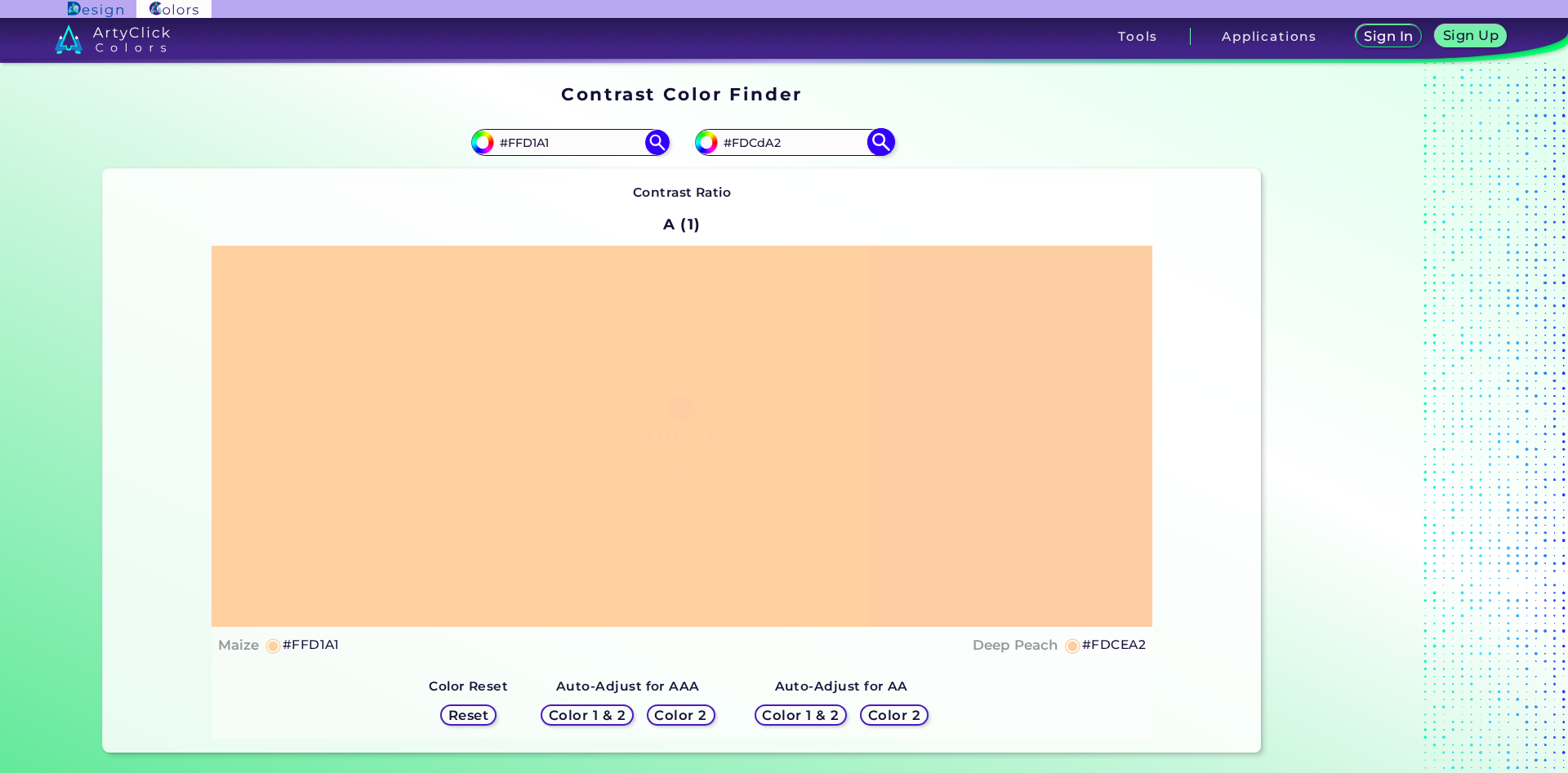
type input "#FDCdA2"
click at [882, 141] on img at bounding box center [881, 142] width 29 height 29
type input "#fdcda2"
click at [759, 145] on input "#FDCDA2" at bounding box center [793, 142] width 152 height 22
type input "#FDCeA2"
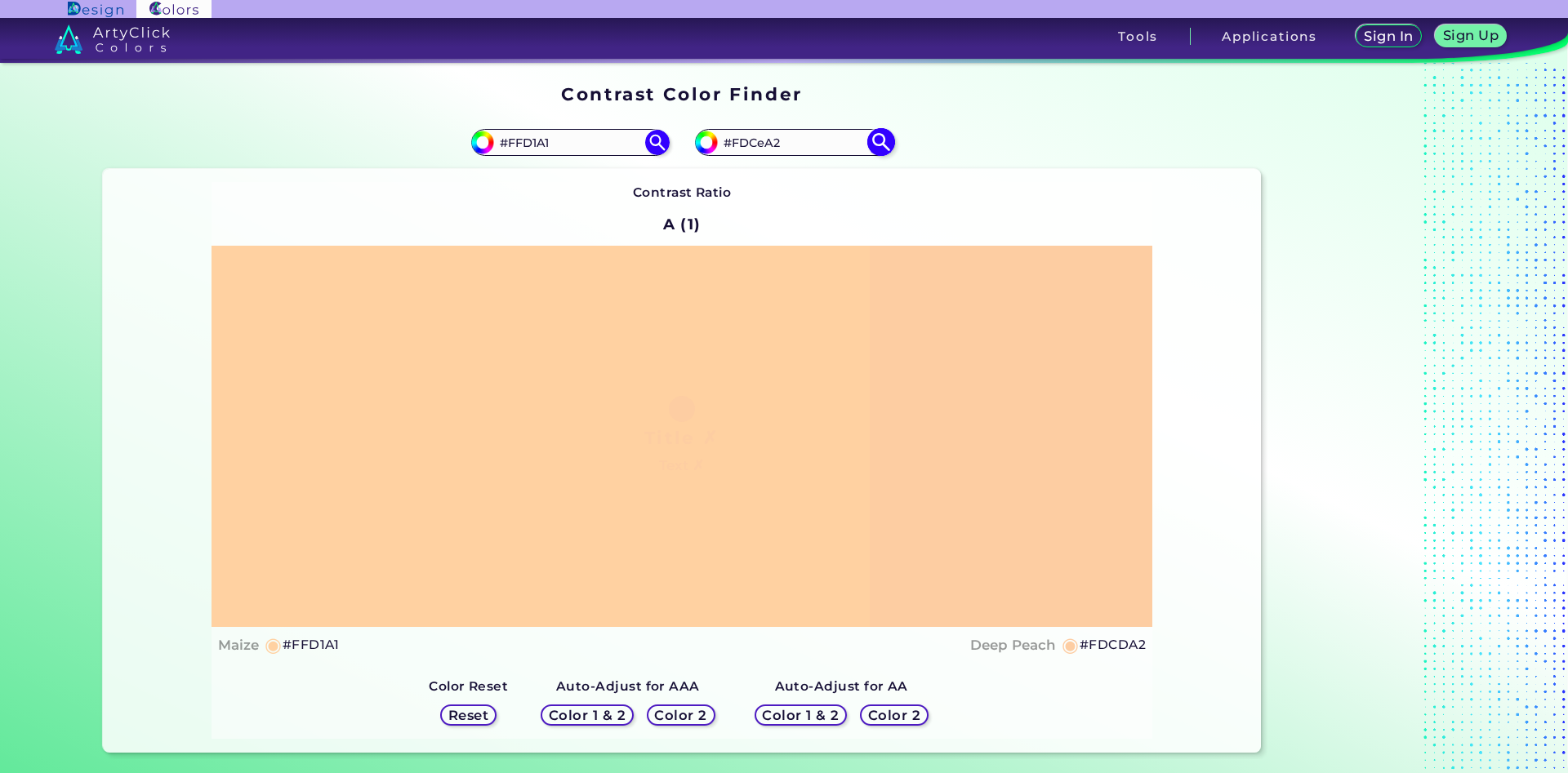
type input "#fdcea2"
click at [759, 142] on input "#FDCEA2" at bounding box center [793, 142] width 152 height 22
type input "#FDCdA2"
click at [881, 144] on img at bounding box center [881, 142] width 29 height 29
type input "#fdcda2"
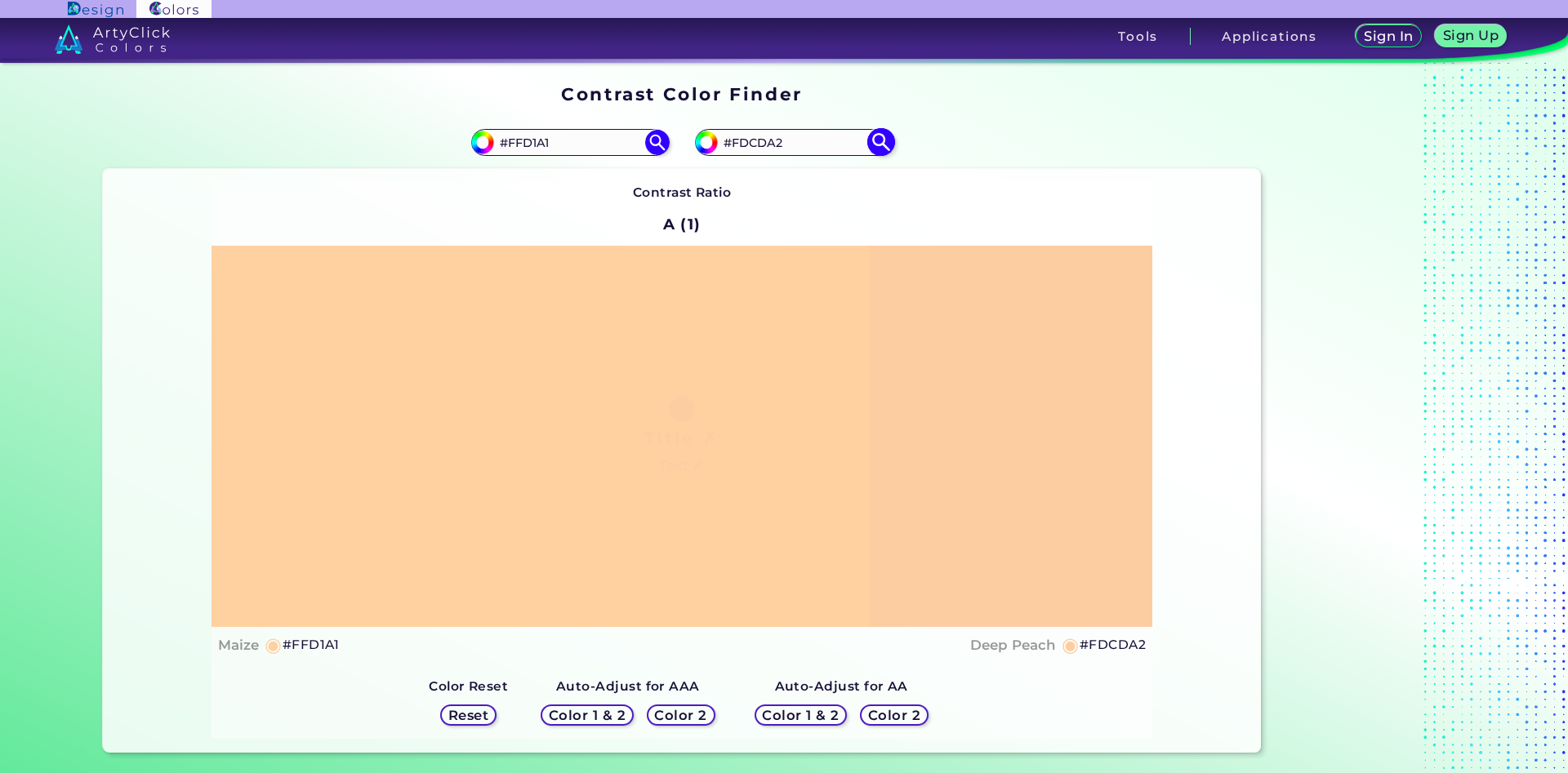
click at [760, 147] on input "#FDCDA2" at bounding box center [793, 142] width 152 height 22
type input "#FDCeA2"
click at [877, 142] on img at bounding box center [881, 142] width 29 height 29
type input "#fdcea2"
click at [758, 137] on input "#FDCEA2" at bounding box center [793, 142] width 152 height 22
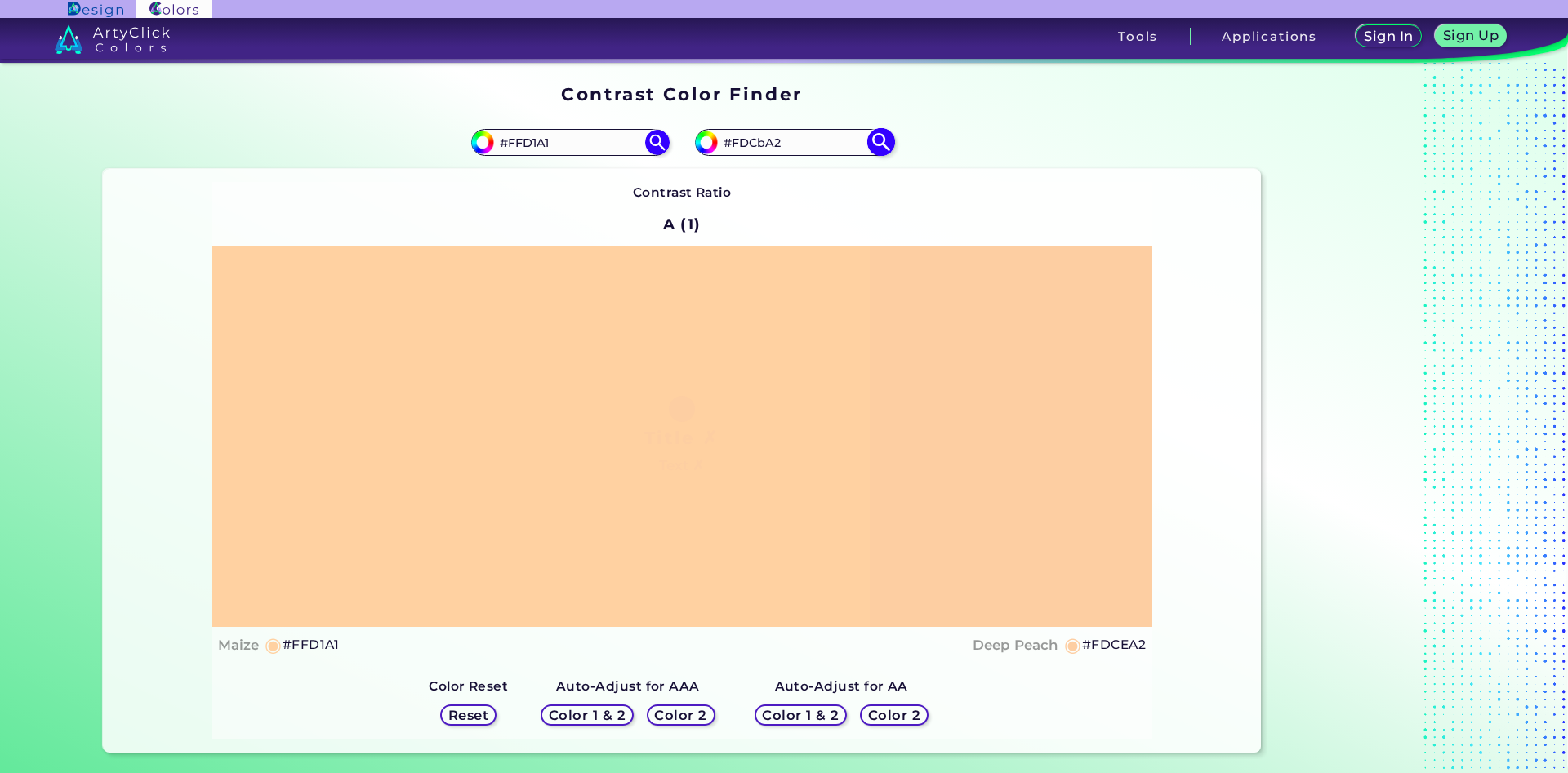
type input "#FDCbA2"
click at [883, 143] on img at bounding box center [881, 142] width 29 height 29
type input "#fdcba2"
click at [765, 142] on input "#FDCBA2" at bounding box center [793, 142] width 152 height 22
type input "#FDCdA2"
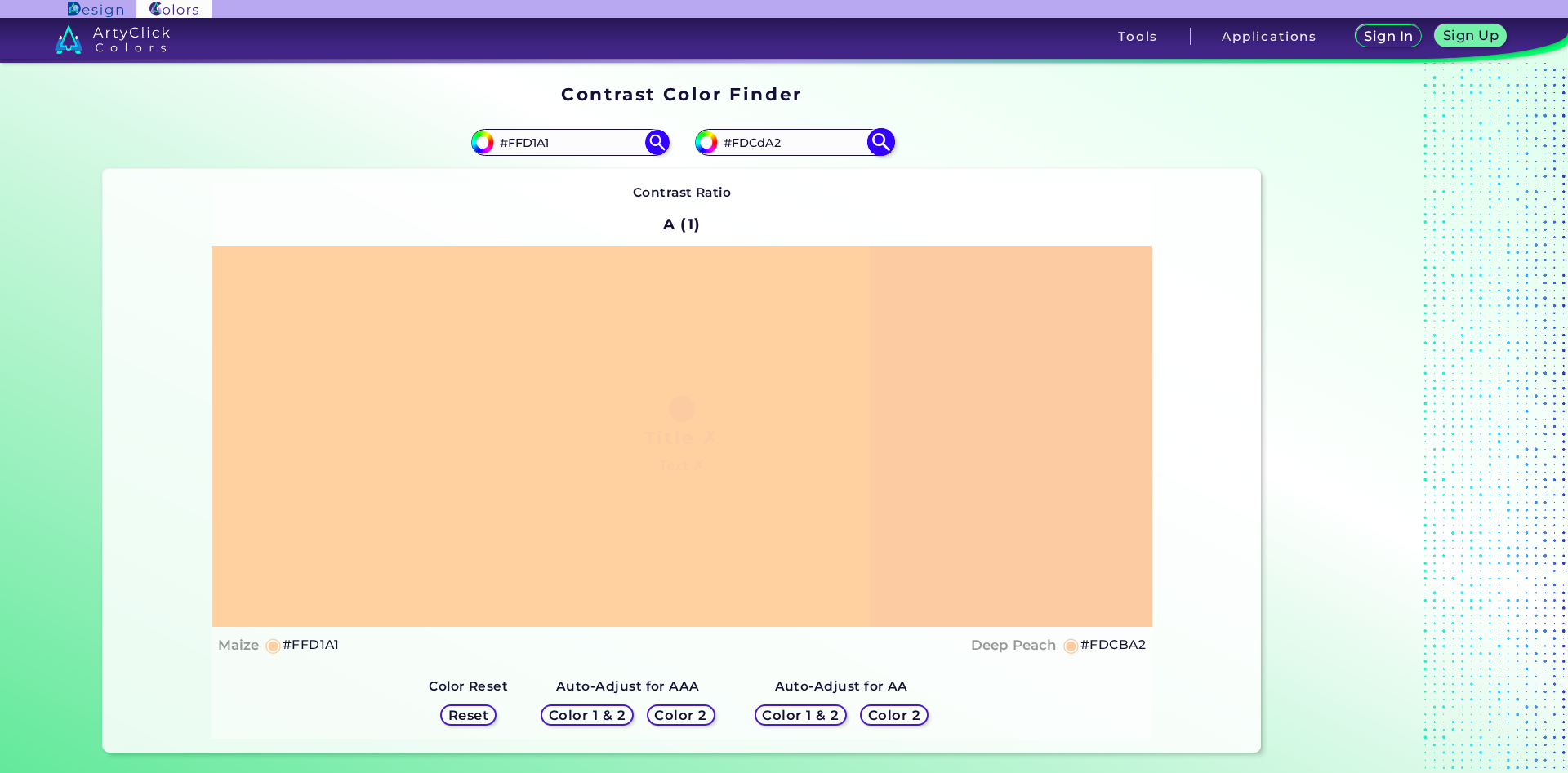
click at [878, 140] on img at bounding box center [881, 142] width 29 height 29
type input "#fdcda2"
click at [762, 145] on input "#FDCDA2" at bounding box center [793, 142] width 152 height 22
type input "#FDCeA2"
click at [878, 143] on img at bounding box center [881, 142] width 29 height 29
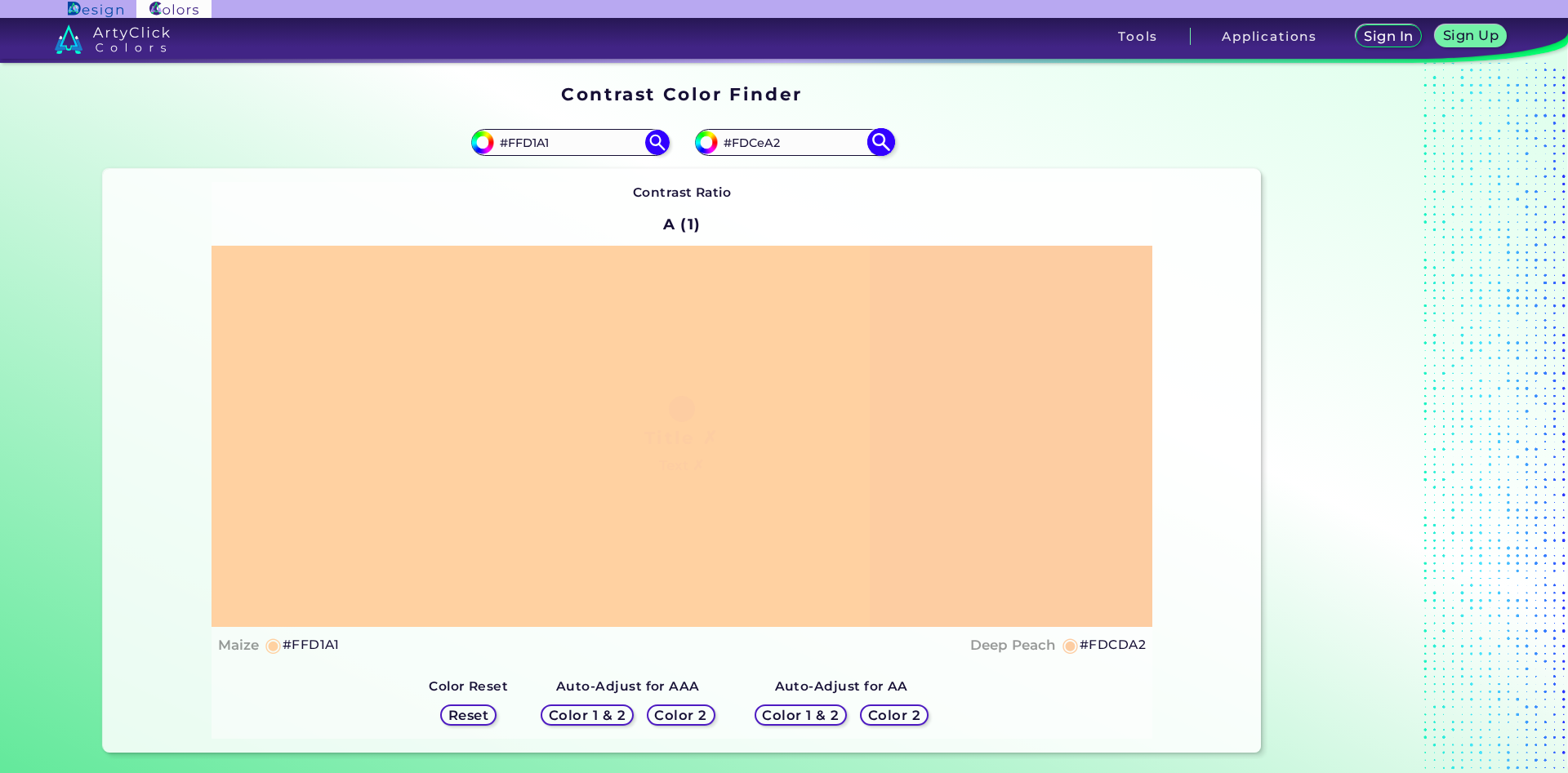
type input "#fdcea2"
click at [759, 146] on input "#FDCEA2" at bounding box center [793, 142] width 152 height 22
type input "#FDCdA2"
click at [877, 138] on img at bounding box center [881, 142] width 29 height 29
type input "#fdcda2"
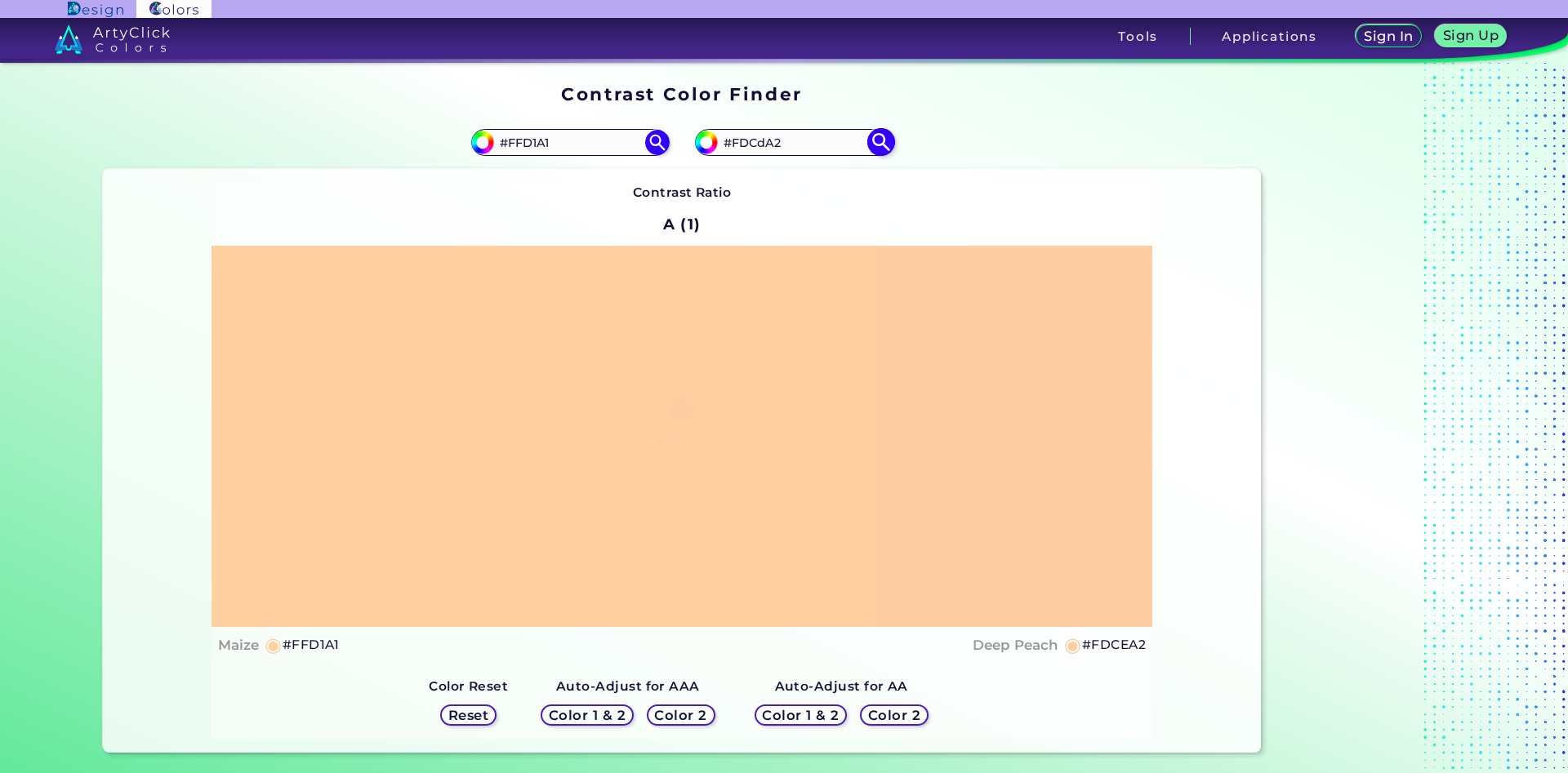
type input "#FDCDA2"
drag, startPoint x: 587, startPoint y: 144, endPoint x: 516, endPoint y: 145, distance: 71.0
click at [516, 145] on input "#FFD1A1" at bounding box center [570, 142] width 152 height 22
type input "#Fbc7aa"
type input "#fbc7aa"
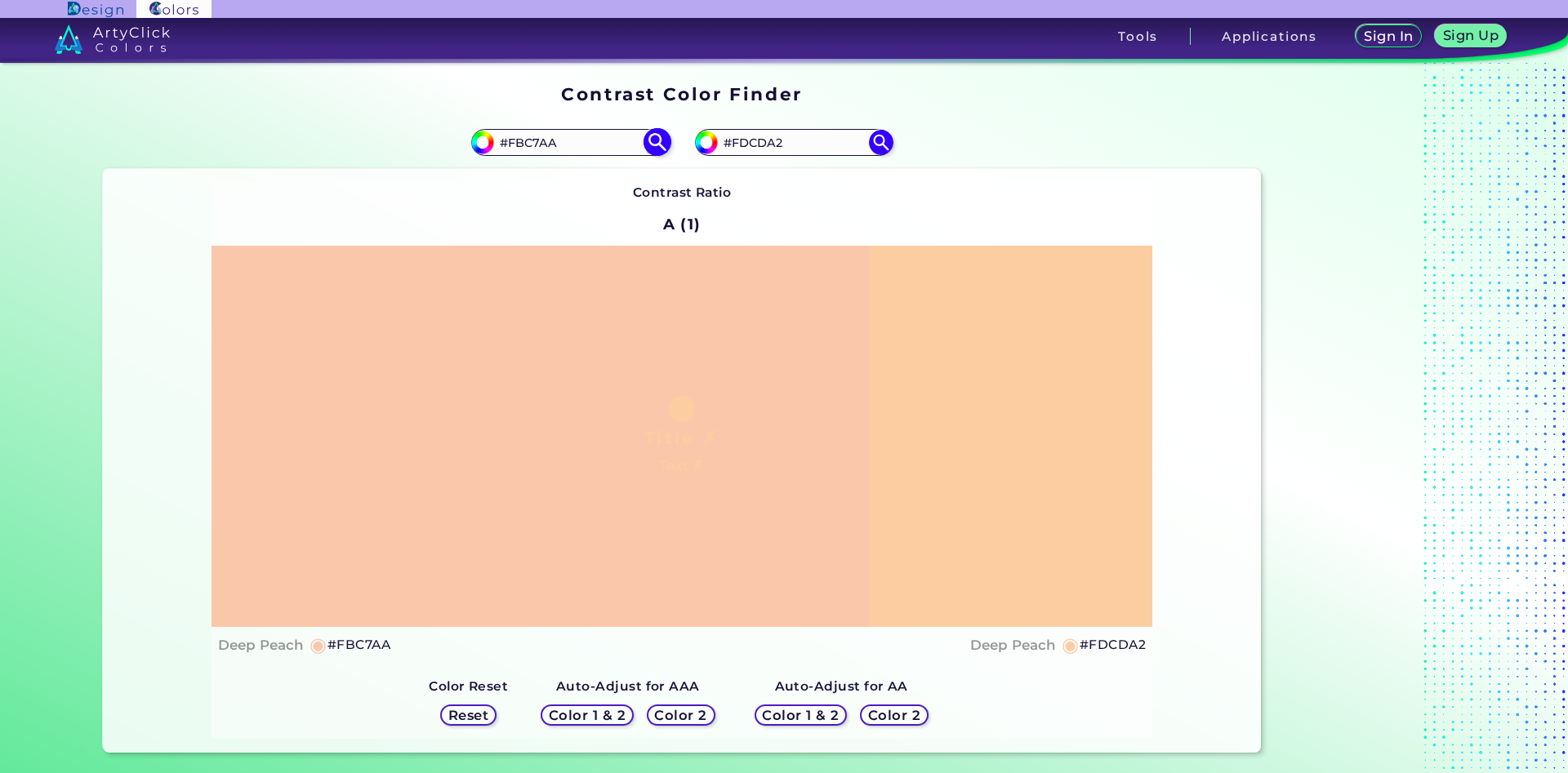
click at [556, 149] on input "#FBC7AA" at bounding box center [570, 142] width 152 height 22
type input "#FBC7A6"
click at [657, 142] on img at bounding box center [657, 142] width 29 height 29
type input "#fbc7a6"
click at [548, 146] on input "#FBC7A6" at bounding box center [570, 142] width 152 height 22
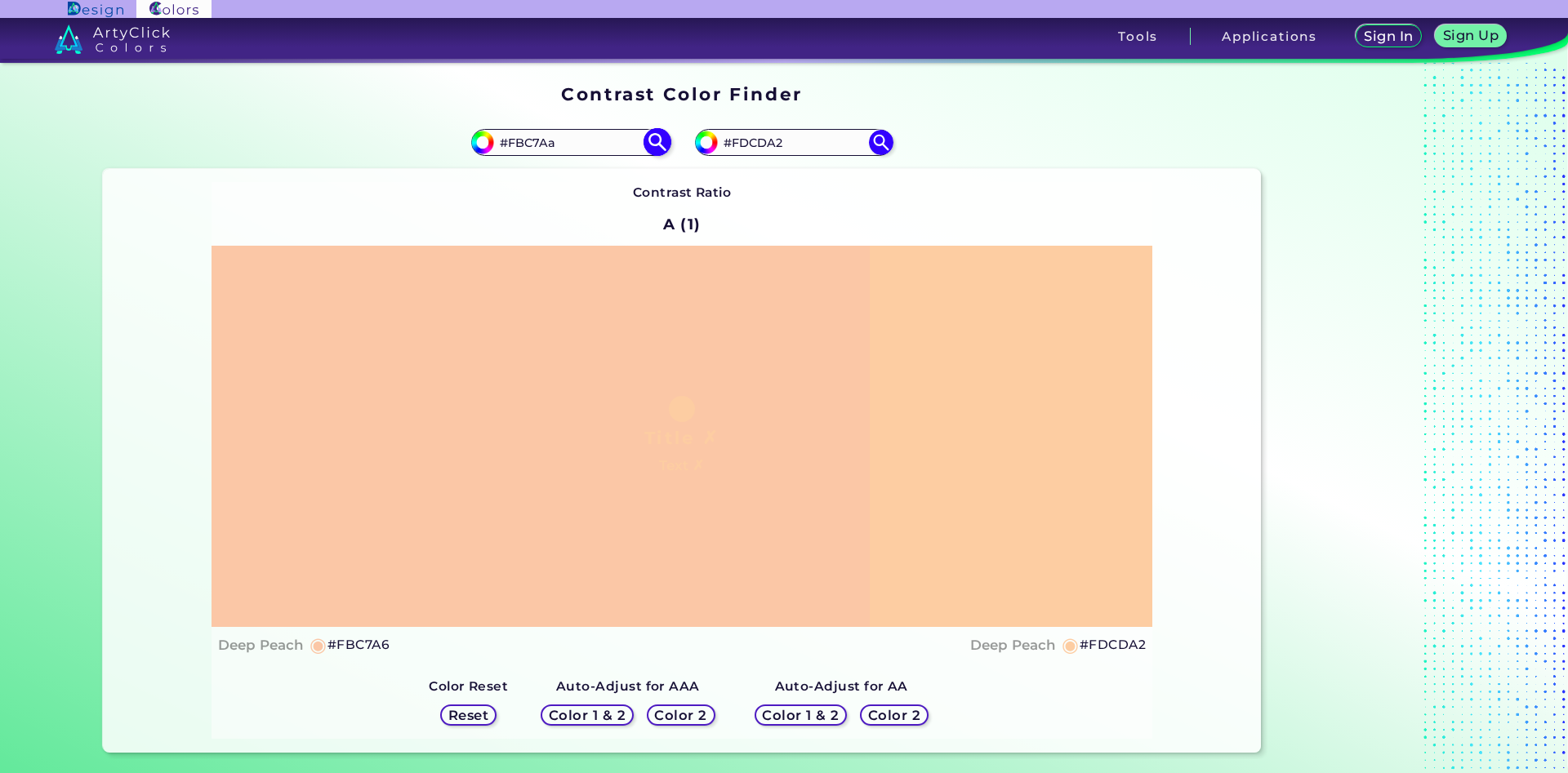
type input "#FBC7Aa"
click at [661, 144] on img at bounding box center [657, 142] width 29 height 29
type input "#fbc7aa"
click at [551, 147] on input "#FBC7AA" at bounding box center [570, 142] width 152 height 22
type input "#FBC7A6"
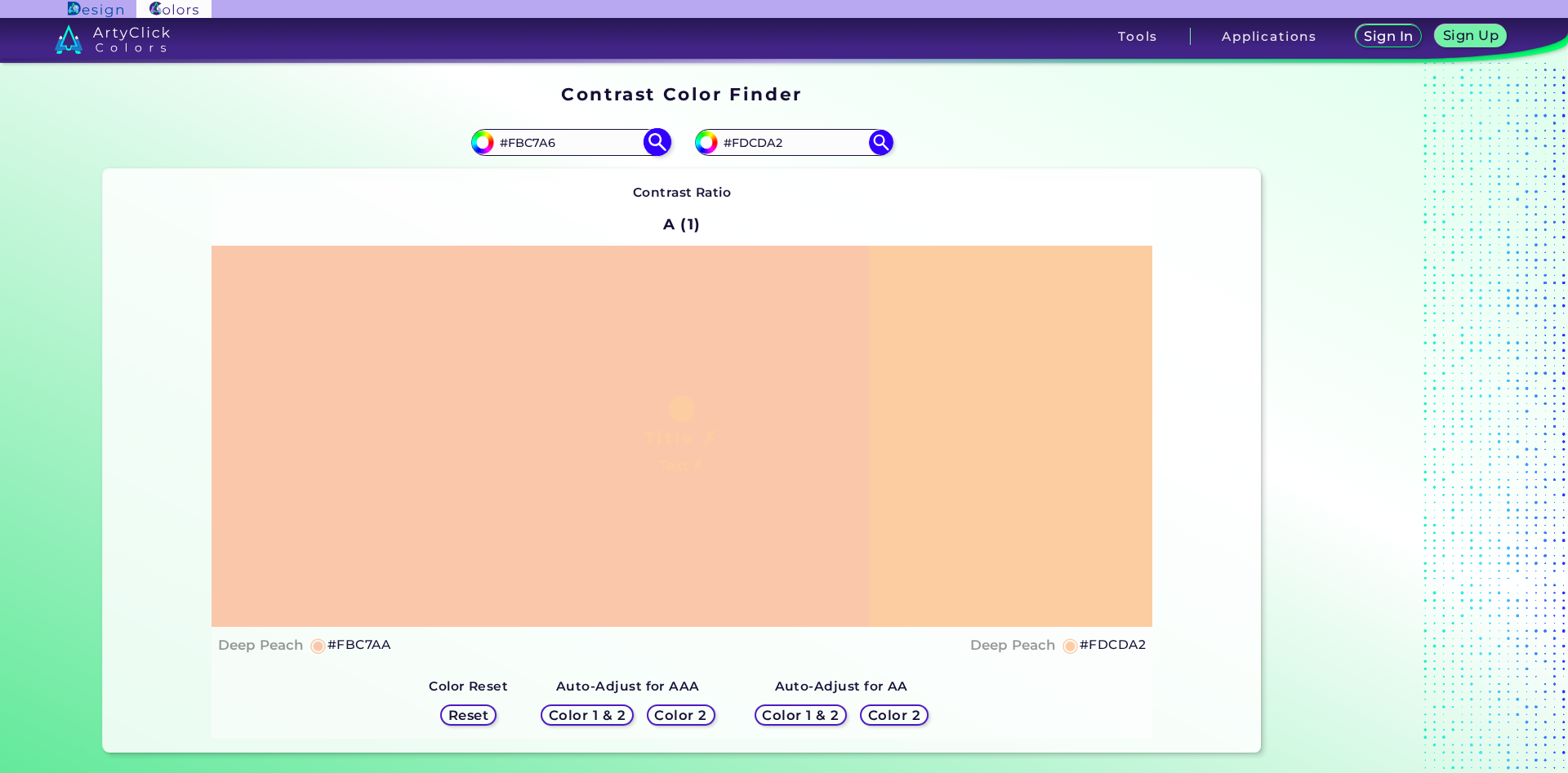
type input "#fbc7a6"
drag, startPoint x: 795, startPoint y: 141, endPoint x: 742, endPoint y: 142, distance: 53.0
click at [742, 142] on input "#FDCDA2" at bounding box center [793, 142] width 152 height 22
type input "#Fbcca1"
click at [884, 143] on img at bounding box center [881, 142] width 29 height 29
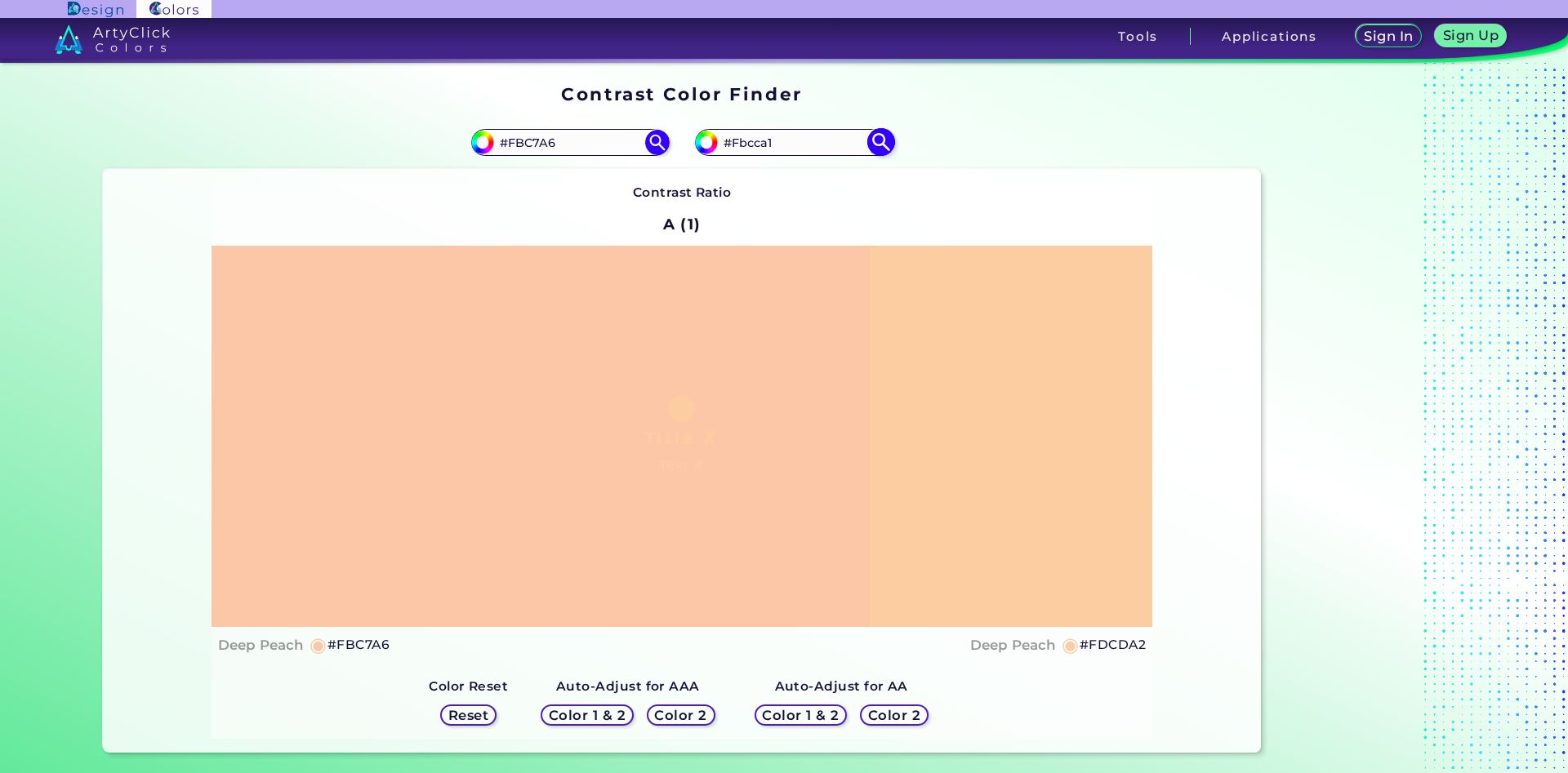
type input "#fbcca1"
drag, startPoint x: 790, startPoint y: 146, endPoint x: 743, endPoint y: 146, distance: 47.0
click at [743, 146] on input "#FBCCA1" at bounding box center [793, 142] width 152 height 22
type input "#Fdcda2"
click at [888, 139] on img at bounding box center [881, 142] width 29 height 29
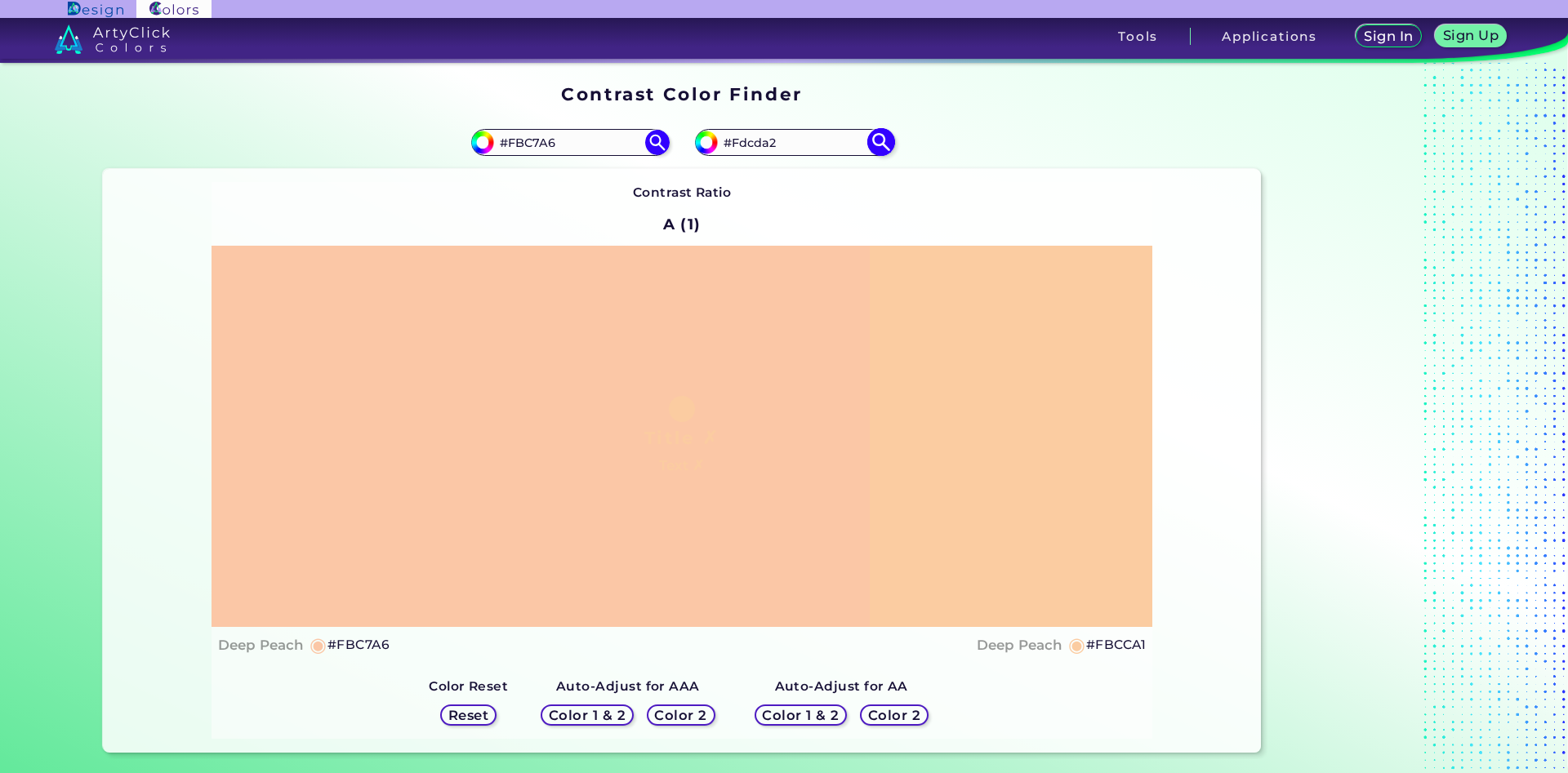
type input "#fdcda2"
click at [759, 144] on input "#FDCDA2" at bounding box center [793, 142] width 152 height 22
type input "#FDCeA2"
click at [884, 137] on img at bounding box center [881, 142] width 29 height 29
type input "#fdcea2"
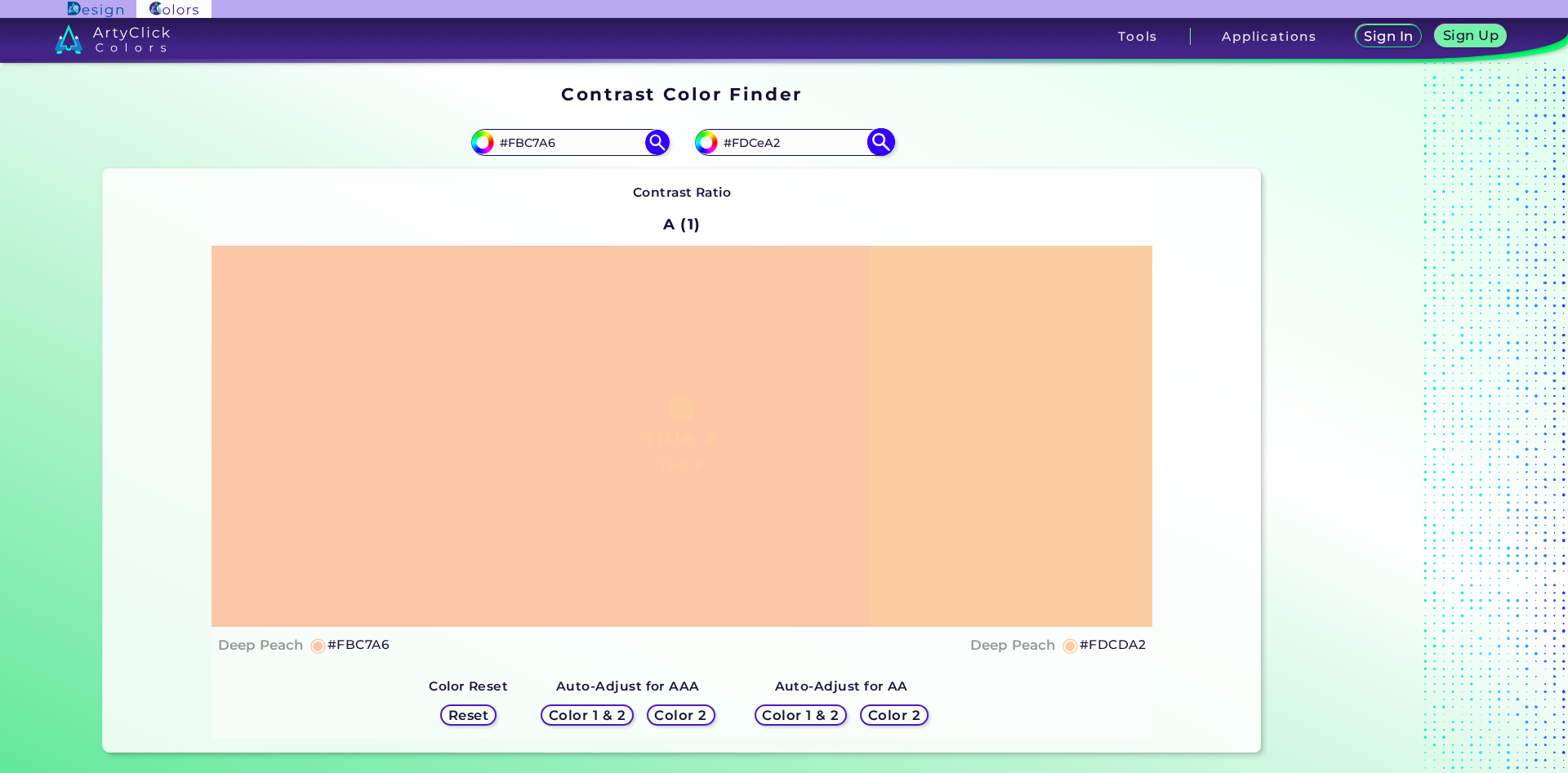
type input "#FDCEA2"
click at [550, 142] on input "#FBC7A6" at bounding box center [570, 142] width 152 height 22
type input "#FBC7Aa"
click at [650, 141] on img at bounding box center [657, 142] width 29 height 29
type input "#fbc7aa"
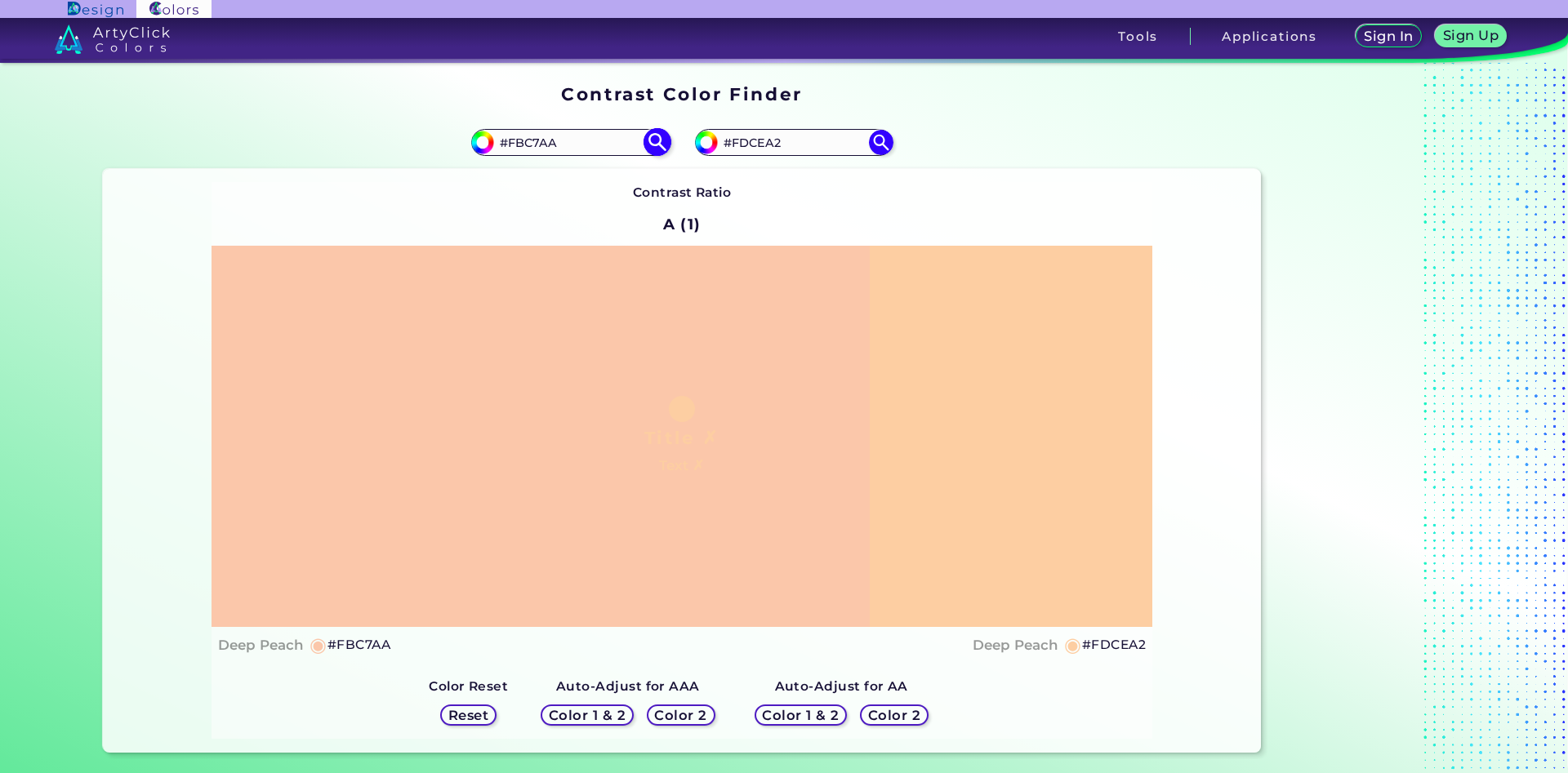
click at [549, 143] on input "#FBC7AA" at bounding box center [570, 142] width 152 height 22
type input "#FBC7A6"
click at [655, 145] on img at bounding box center [657, 142] width 29 height 29
type input "#fbc7a6"
drag, startPoint x: 563, startPoint y: 145, endPoint x: 512, endPoint y: 147, distance: 51.0
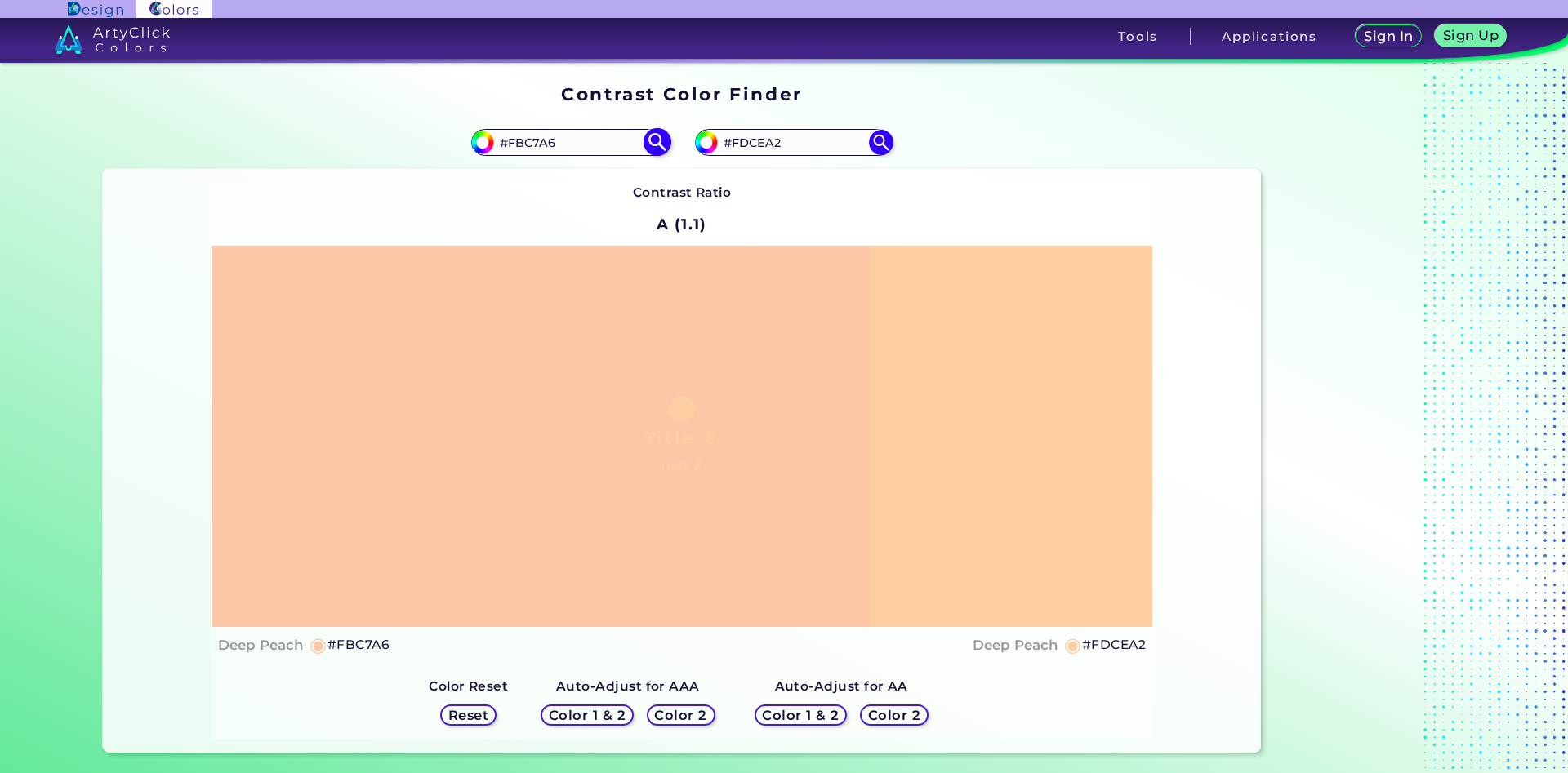
click at [512, 147] on input "#FBC7A6" at bounding box center [570, 142] width 152 height 22
type input "#Feca94"
click at [657, 137] on img at bounding box center [657, 142] width 29 height 29
type input "#feca94"
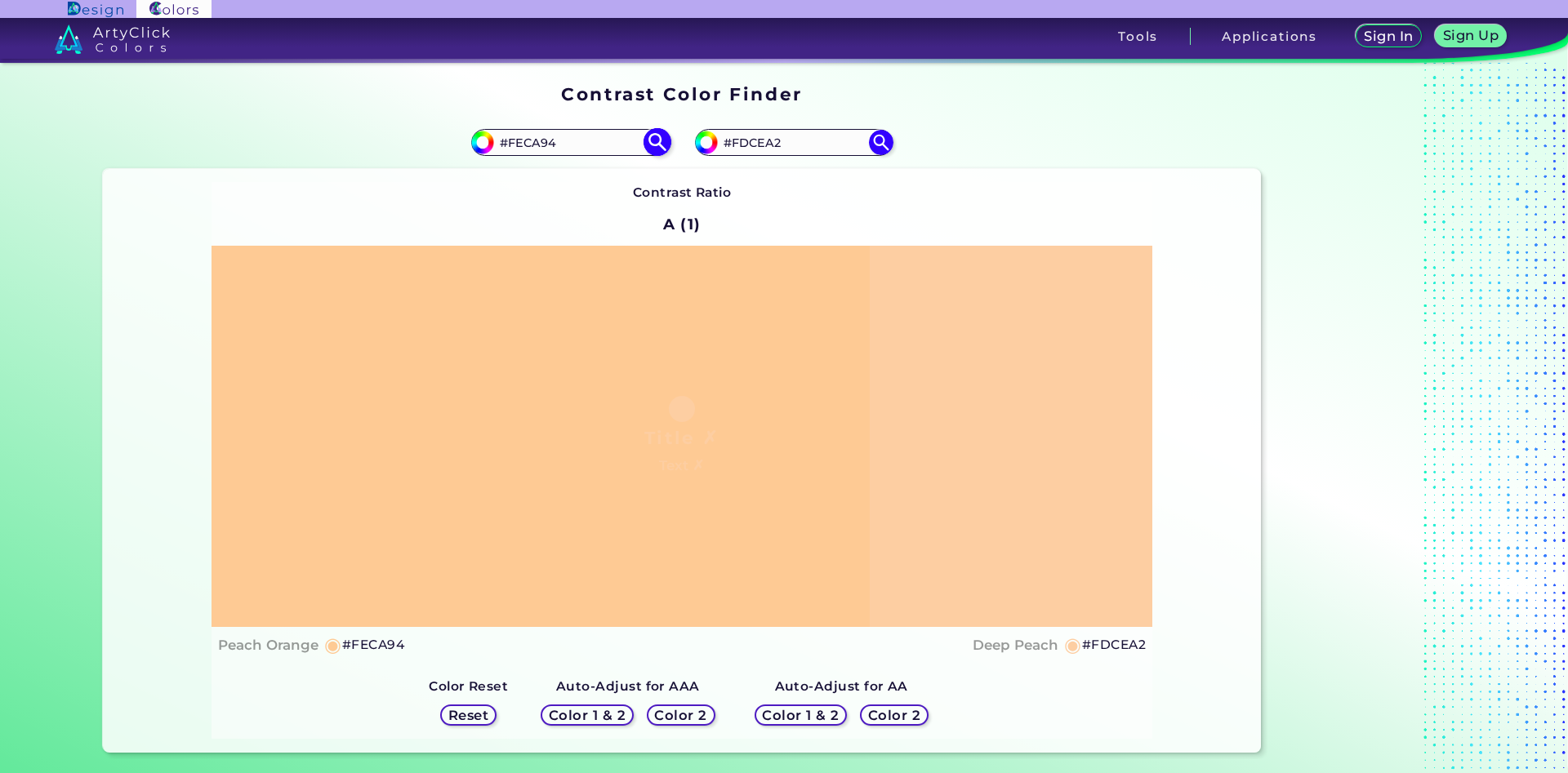
drag, startPoint x: 560, startPoint y: 142, endPoint x: 517, endPoint y: 146, distance: 43.2
click at [517, 146] on input "#FECA94" at bounding box center [570, 142] width 152 height 22
type input "#Fecf9c"
type input "#fecf9c"
type input "#FECF9C"
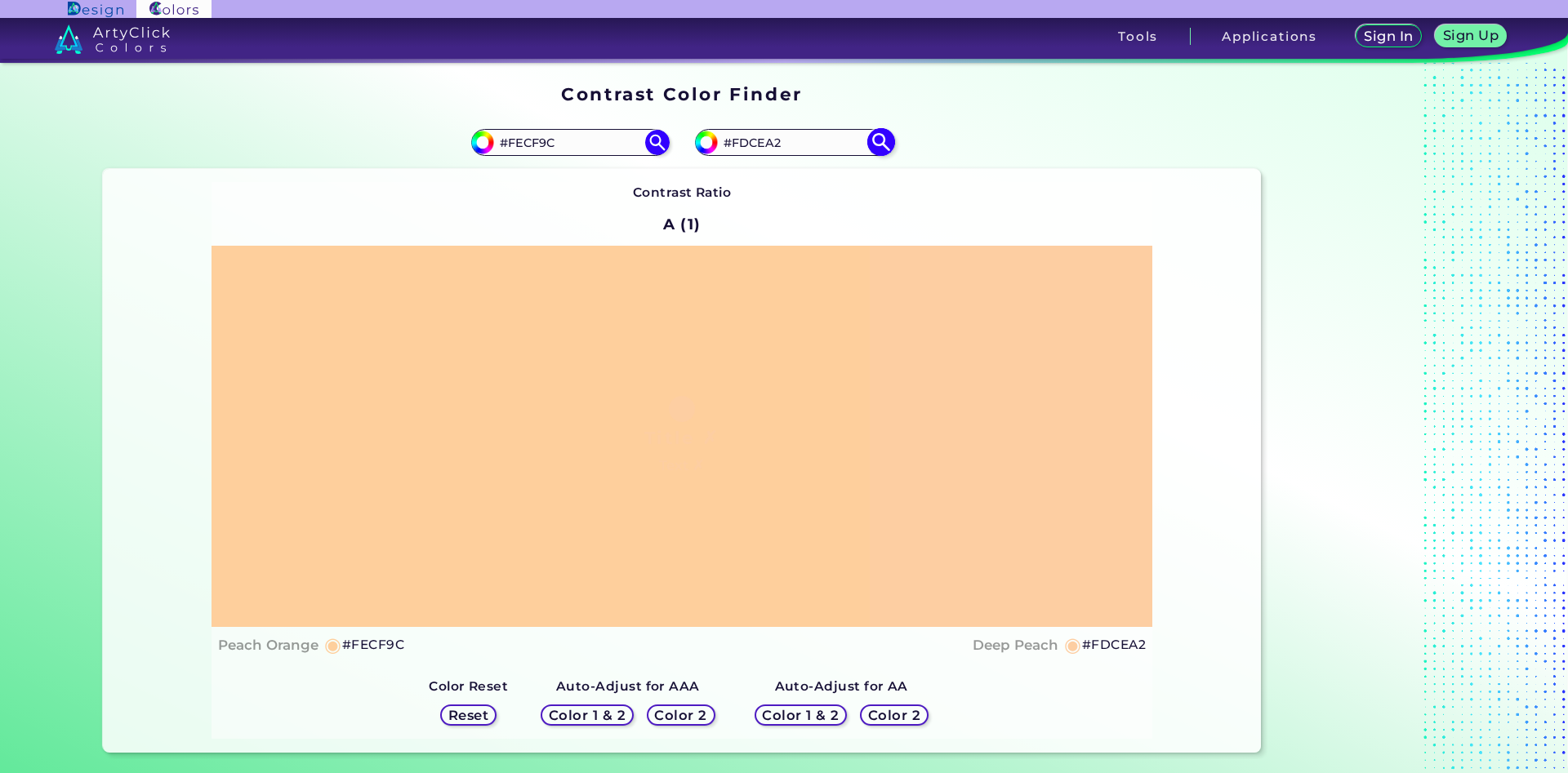
click at [764, 144] on input "#FDCEA2" at bounding box center [793, 142] width 152 height 22
type input "#FDCdA2"
click at [881, 141] on img at bounding box center [881, 142] width 29 height 29
type input "#fdcda2"
click at [766, 144] on input "#FDCDA2" at bounding box center [793, 142] width 152 height 22
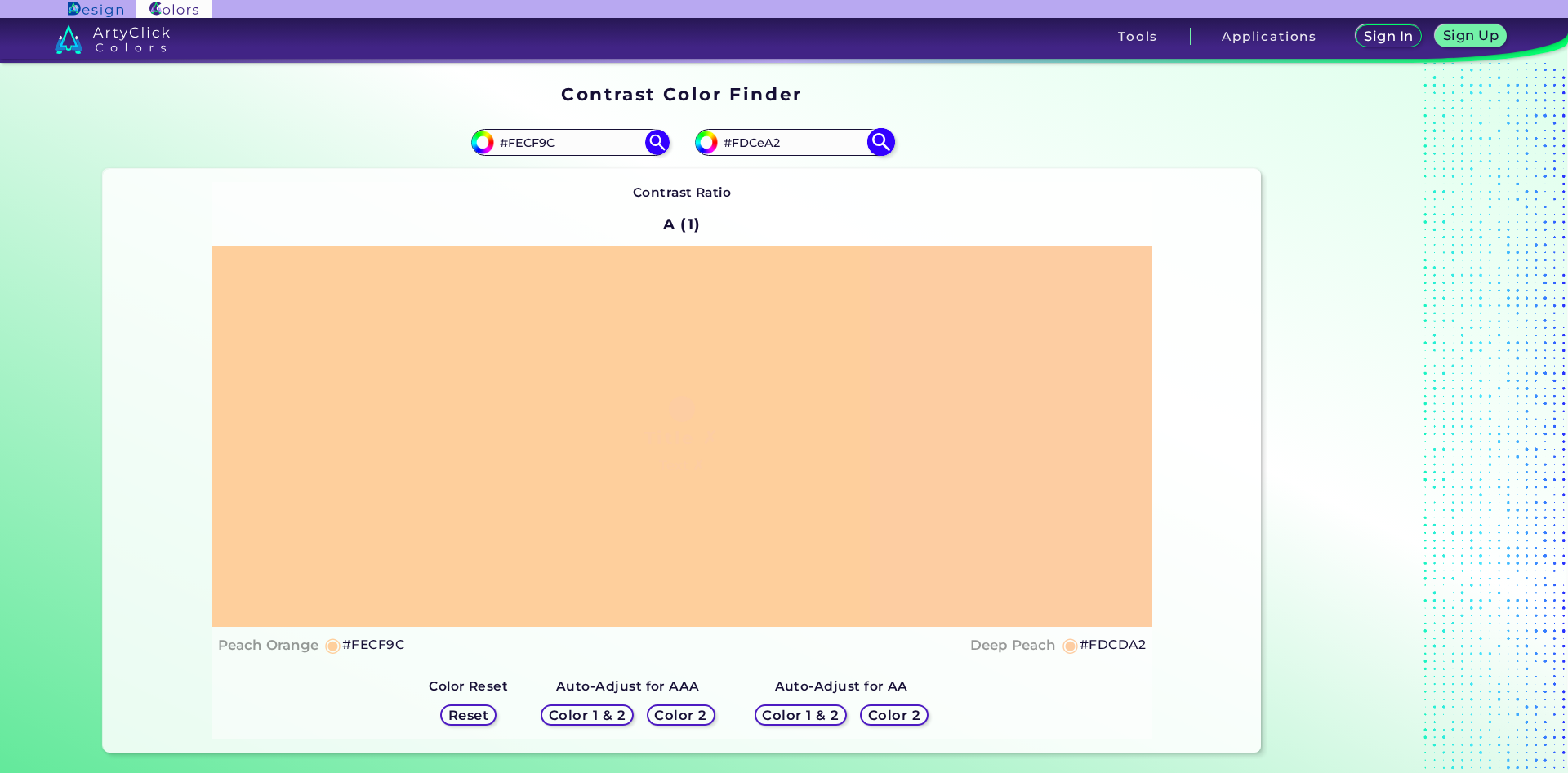
type input "#FDCeA2"
click at [881, 144] on img at bounding box center [881, 142] width 29 height 29
type input "#fdcea2"
click at [760, 150] on input "#FDCEA2" at bounding box center [793, 142] width 152 height 22
type input "#FDCdA2"
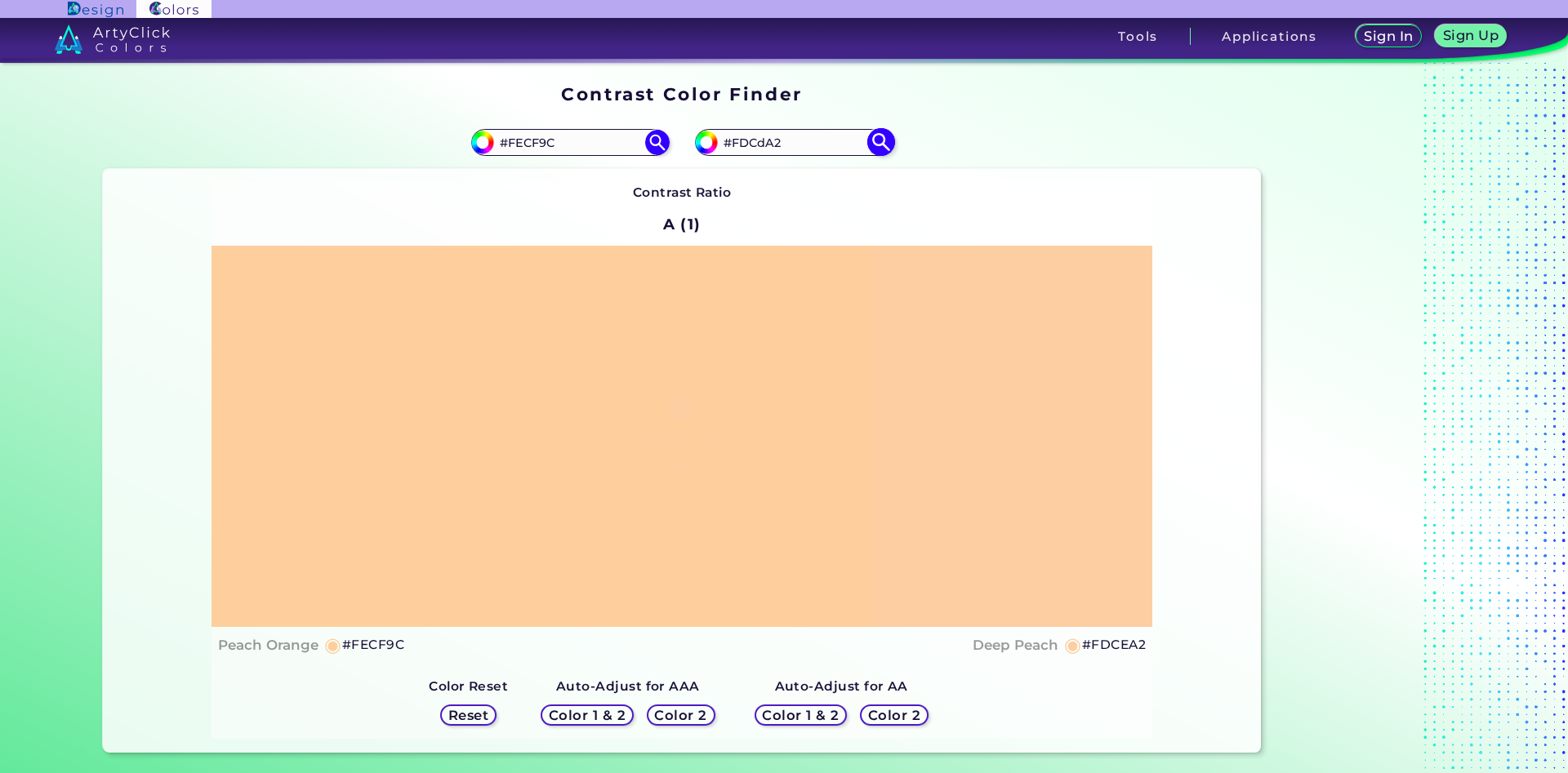
click at [880, 144] on img at bounding box center [881, 142] width 29 height 29
type input "#fdcda2"
type input "#FDCDA2"
drag, startPoint x: 562, startPoint y: 136, endPoint x: 514, endPoint y: 142, distance: 48.4
click at [514, 142] on input "#FECF9C" at bounding box center [570, 142] width 152 height 22
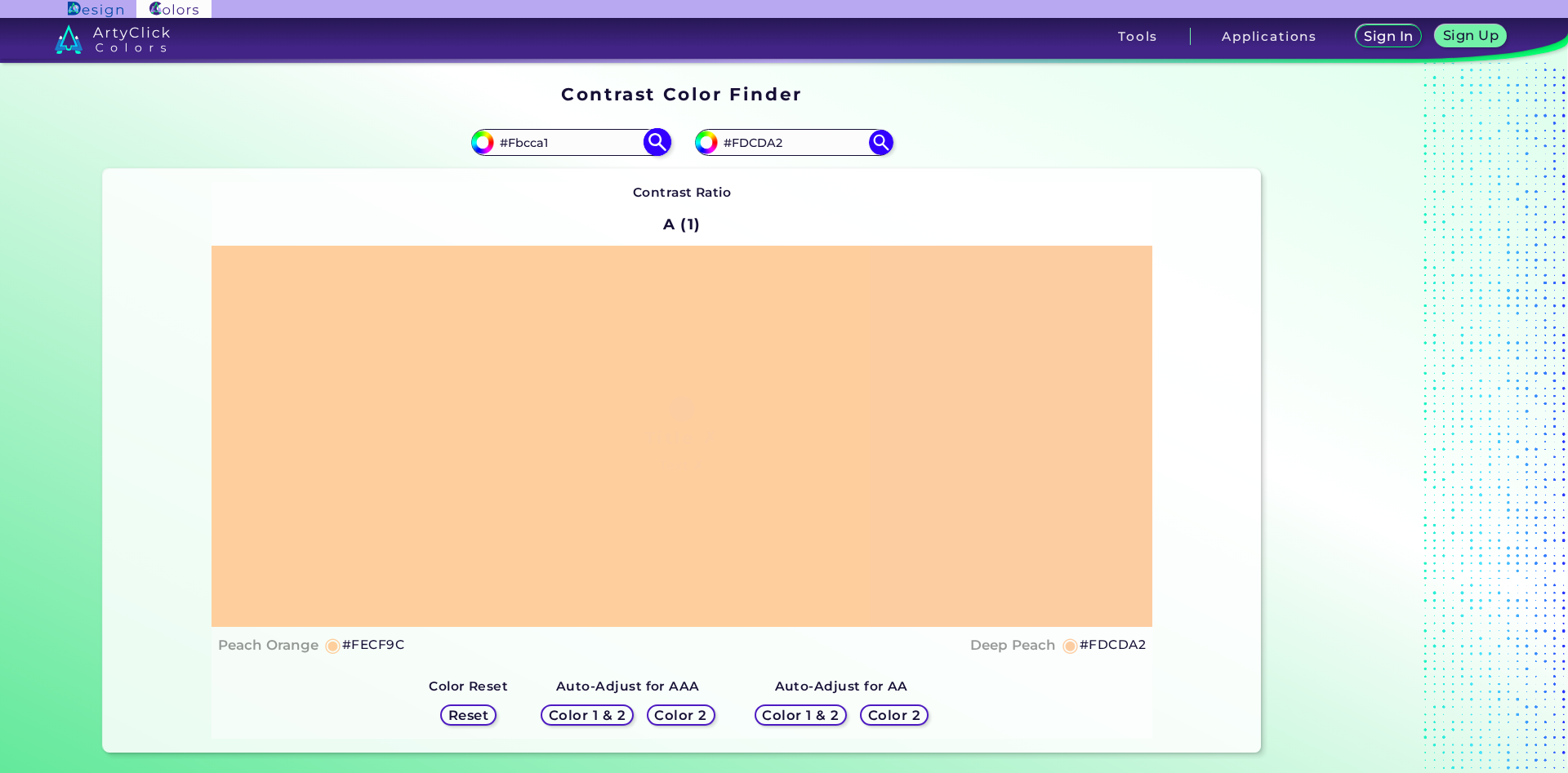
type input "#Fbcca1"
click at [666, 139] on img at bounding box center [657, 142] width 29 height 29
type input "#fbcca1"
click at [588, 146] on input "#FBCCA1" at bounding box center [570, 142] width 152 height 22
type input "#FBCCA2"
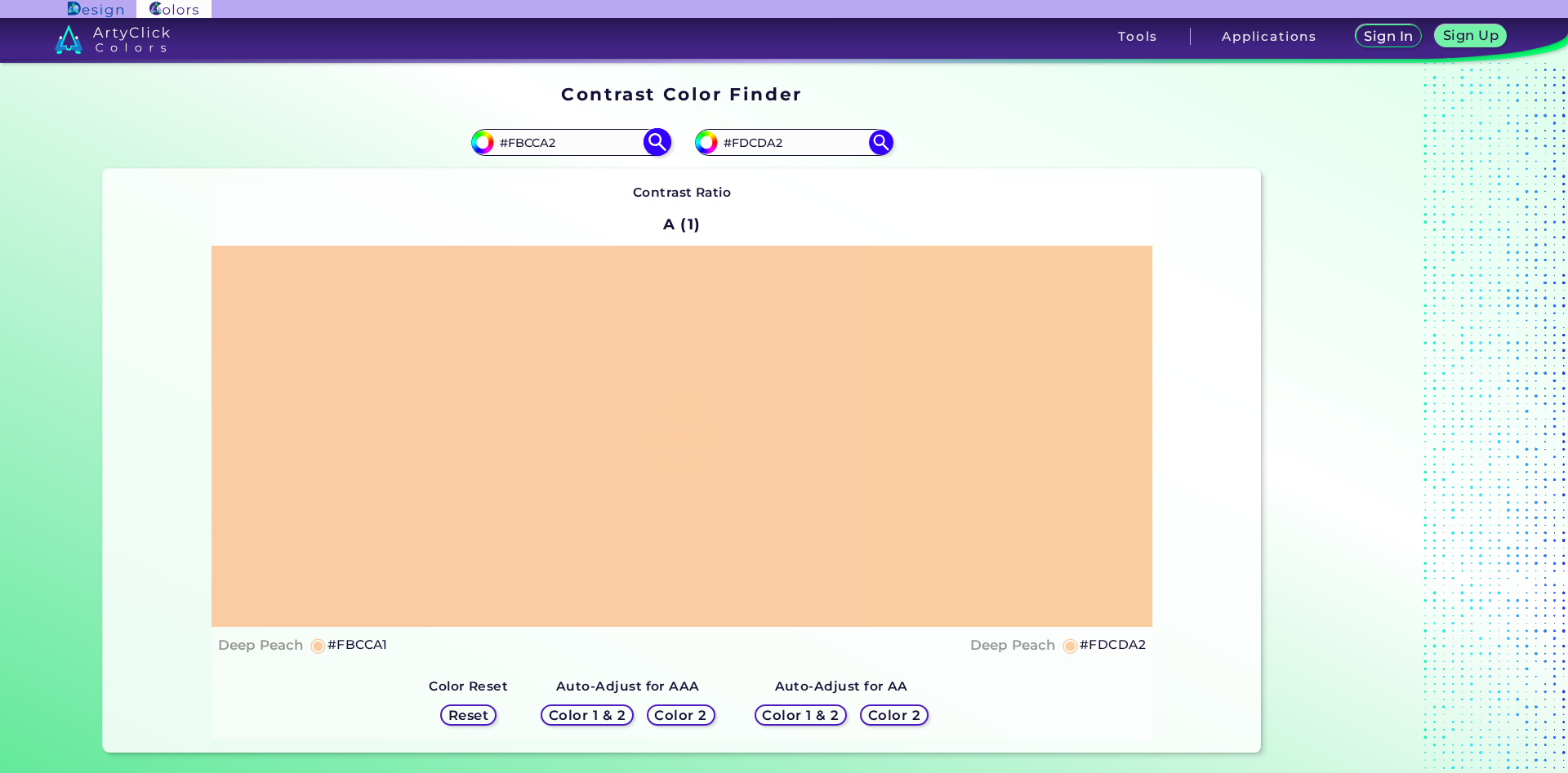
type input "#fbcca2"
type input "#FBCCA1"
type input "#fbcca1"
drag, startPoint x: 576, startPoint y: 142, endPoint x: 518, endPoint y: 141, distance: 58.0
click at [518, 141] on input "#FBCCA1" at bounding box center [570, 142] width 152 height 22
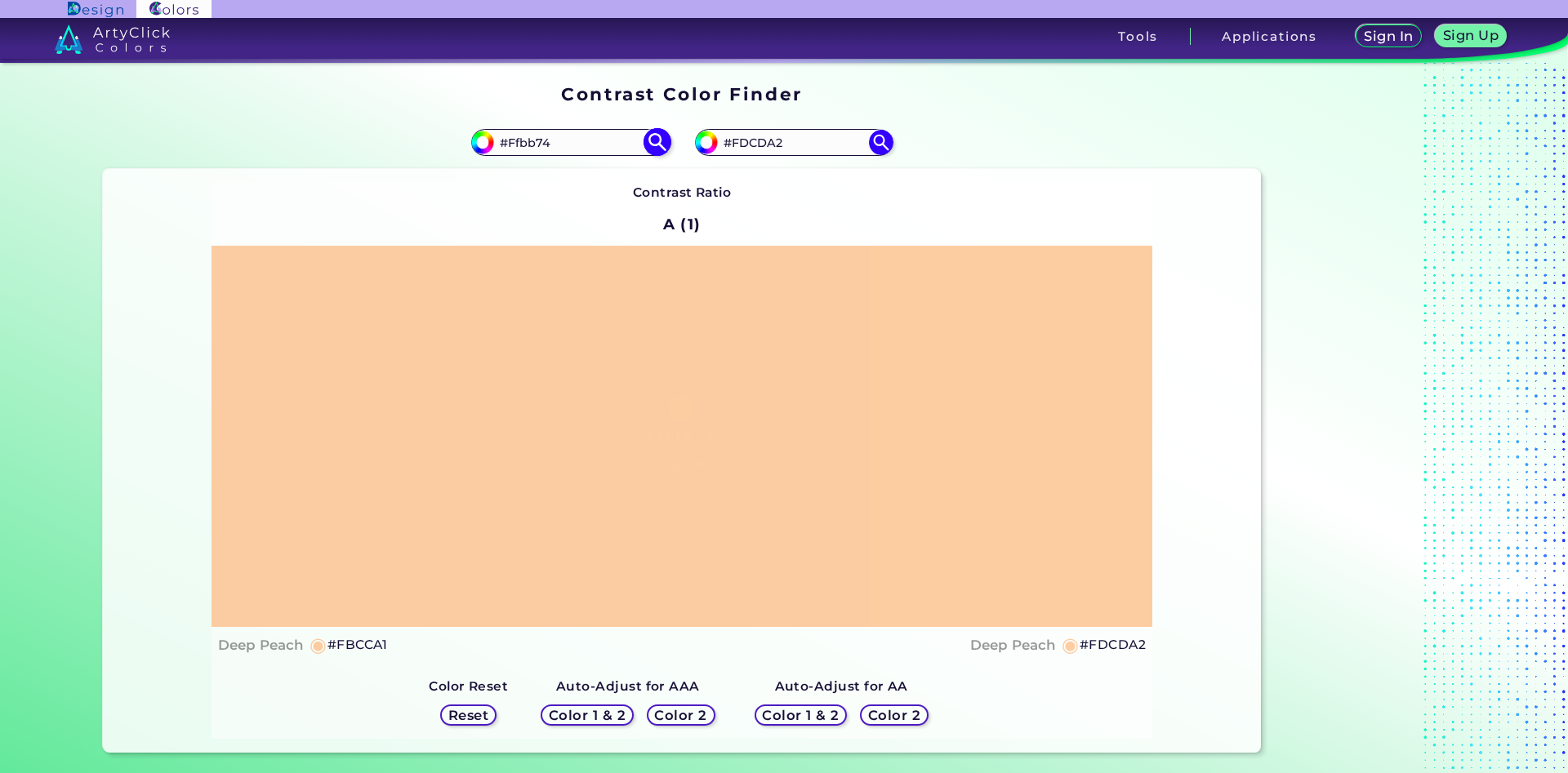
type input "#Ffbb74"
click at [659, 145] on img at bounding box center [657, 142] width 29 height 29
type input "#ffbb74"
type input "#FFBB74"
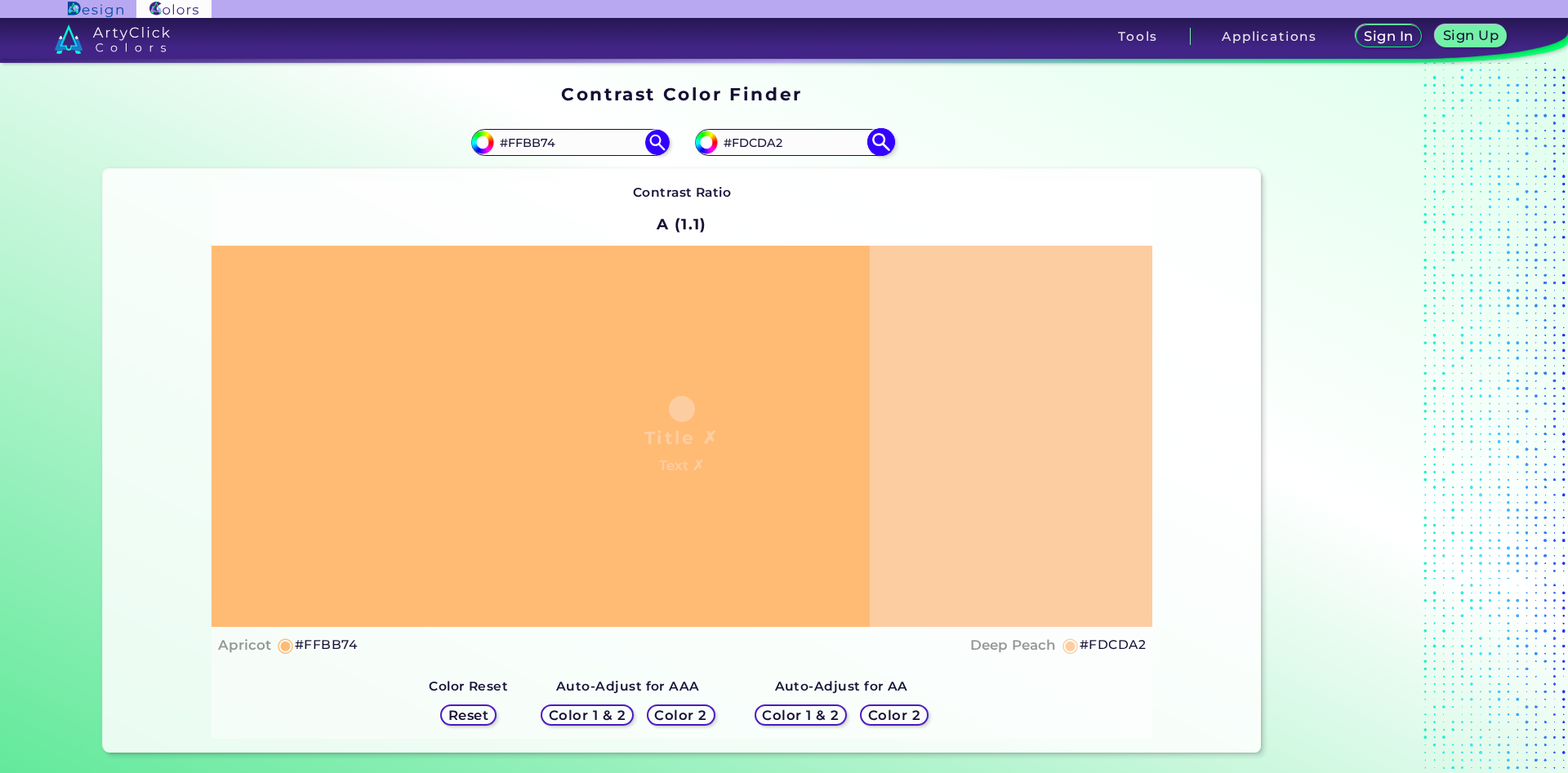
drag, startPoint x: 796, startPoint y: 139, endPoint x: 749, endPoint y: 142, distance: 47.1
click at [749, 142] on input "#FDCDA2" at bounding box center [793, 142] width 152 height 22
type input "#FDbb78"
click at [884, 144] on img at bounding box center [881, 142] width 29 height 29
type input "#fdbb78"
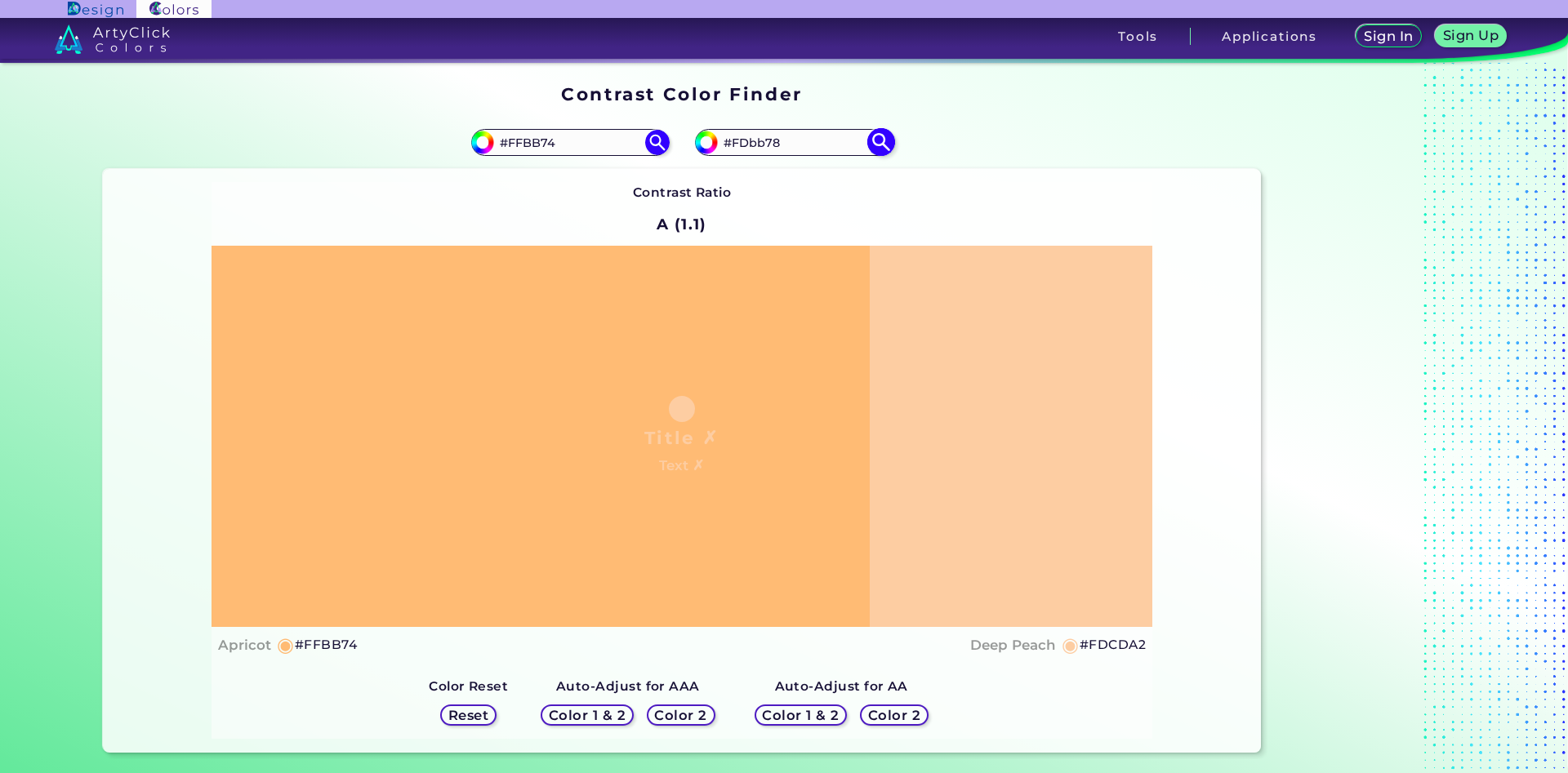
type input "#FDBB78"
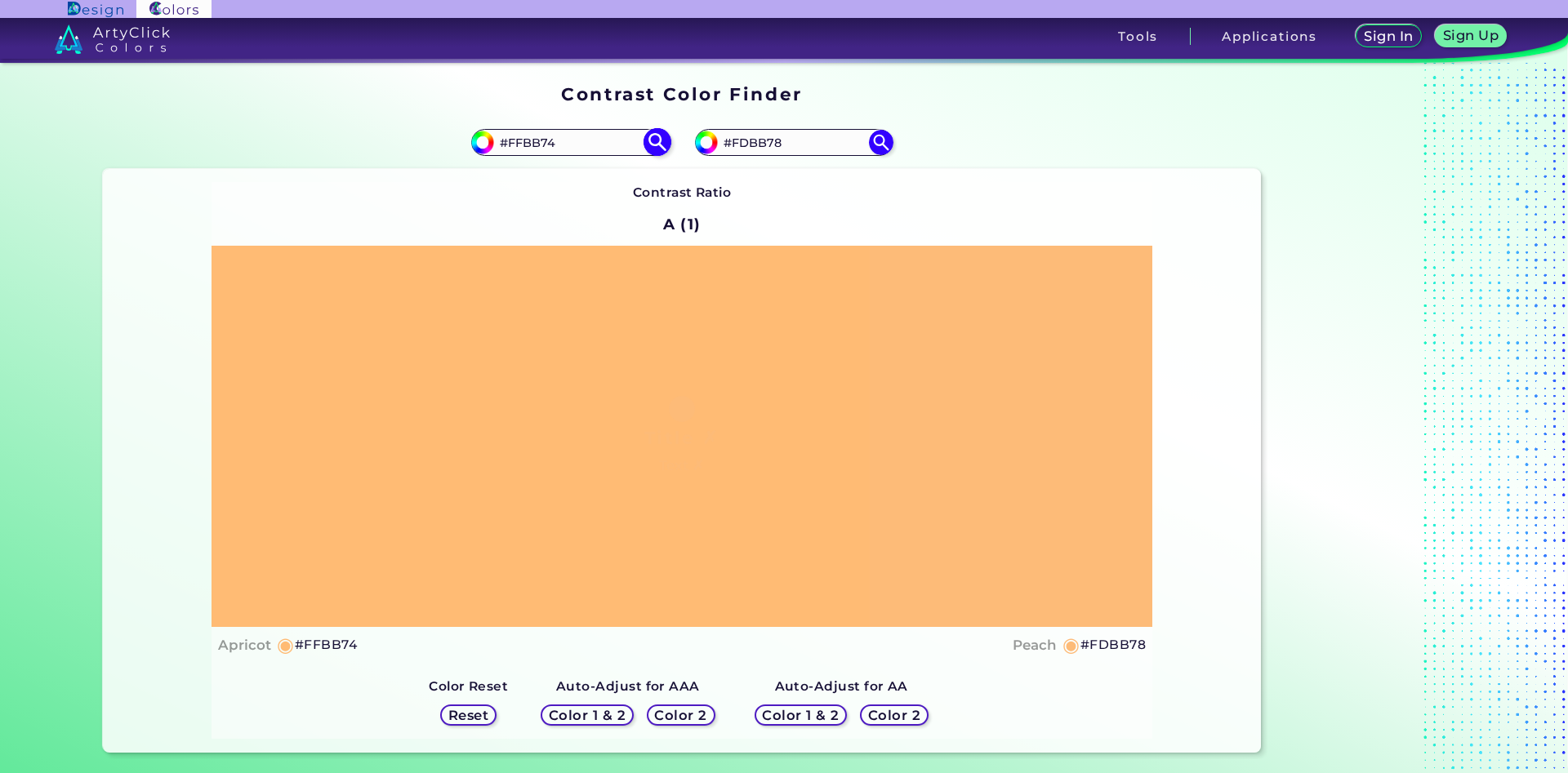
drag, startPoint x: 538, startPoint y: 145, endPoint x: 512, endPoint y: 146, distance: 26.0
click at [512, 146] on input "#FFBB74" at bounding box center [570, 142] width 152 height 22
type input "#Fbcca1"
click at [661, 147] on img at bounding box center [657, 142] width 29 height 29
type input "#fbcca1"
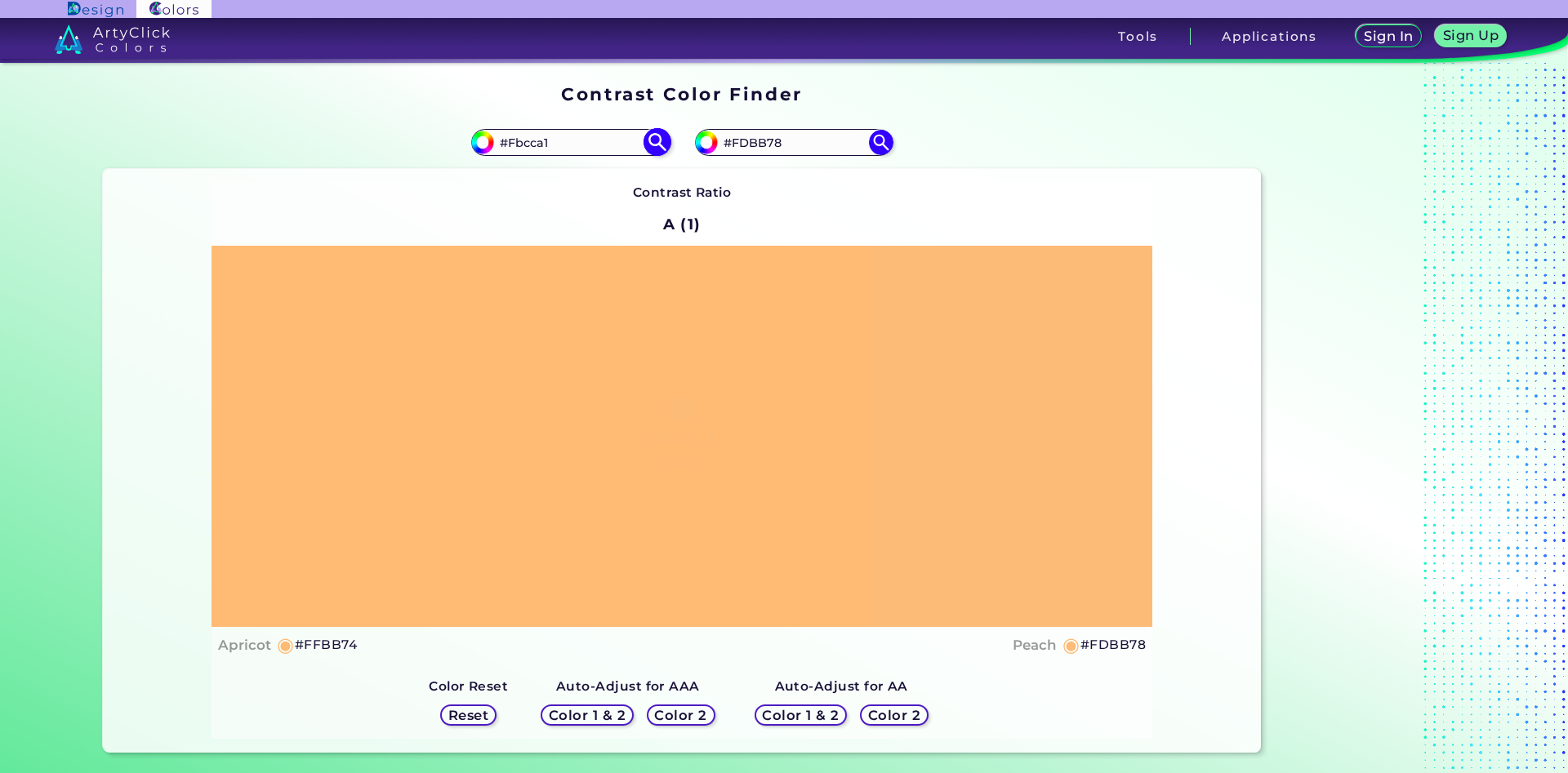
type input "#FBCCA1"
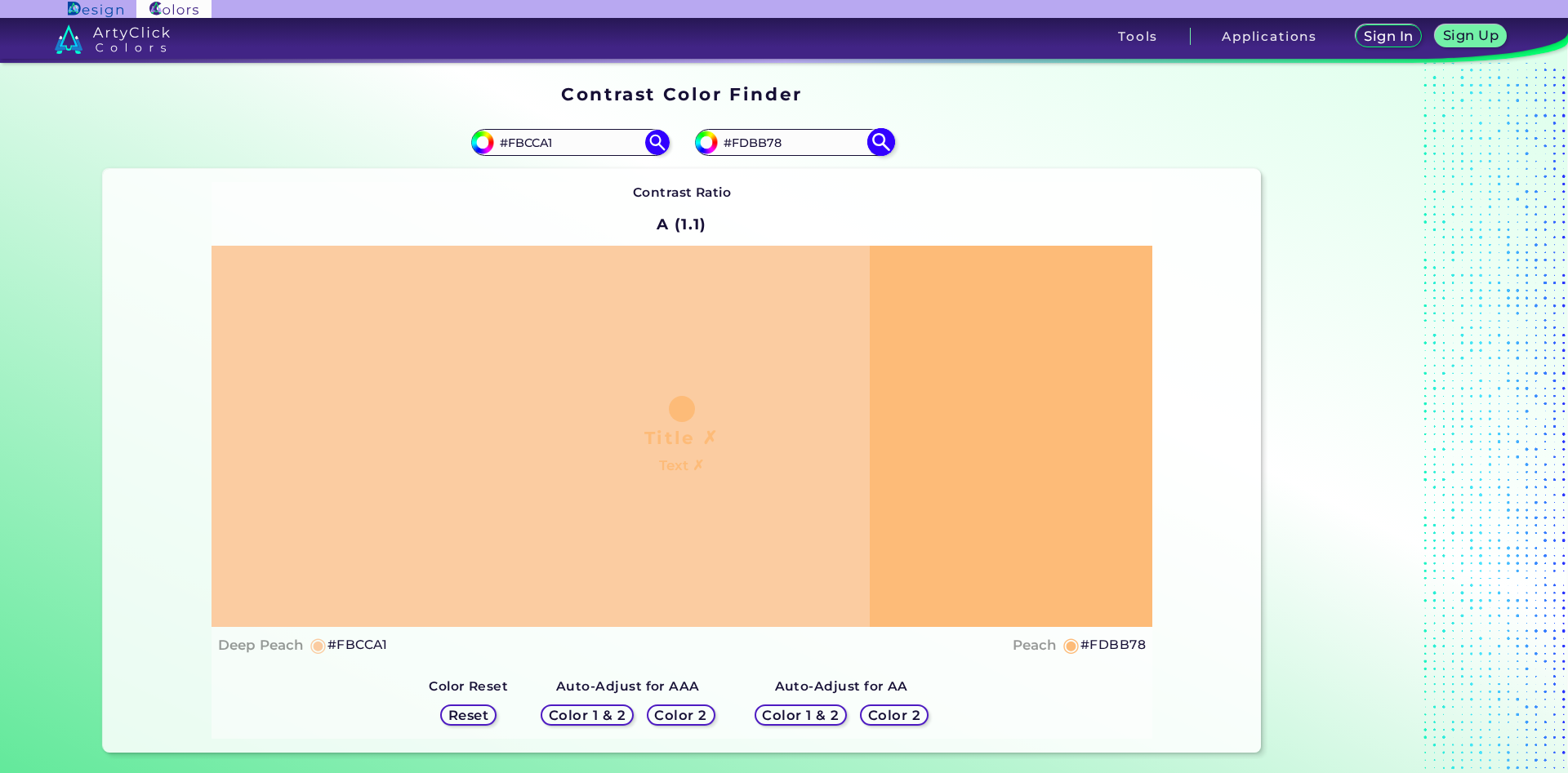
drag, startPoint x: 793, startPoint y: 142, endPoint x: 744, endPoint y: 144, distance: 49.0
click at [744, 144] on input "#FDBB78" at bounding box center [793, 142] width 152 height 22
type input "#Fdcda2"
click at [886, 148] on img at bounding box center [881, 142] width 29 height 29
type input "#fdcda2"
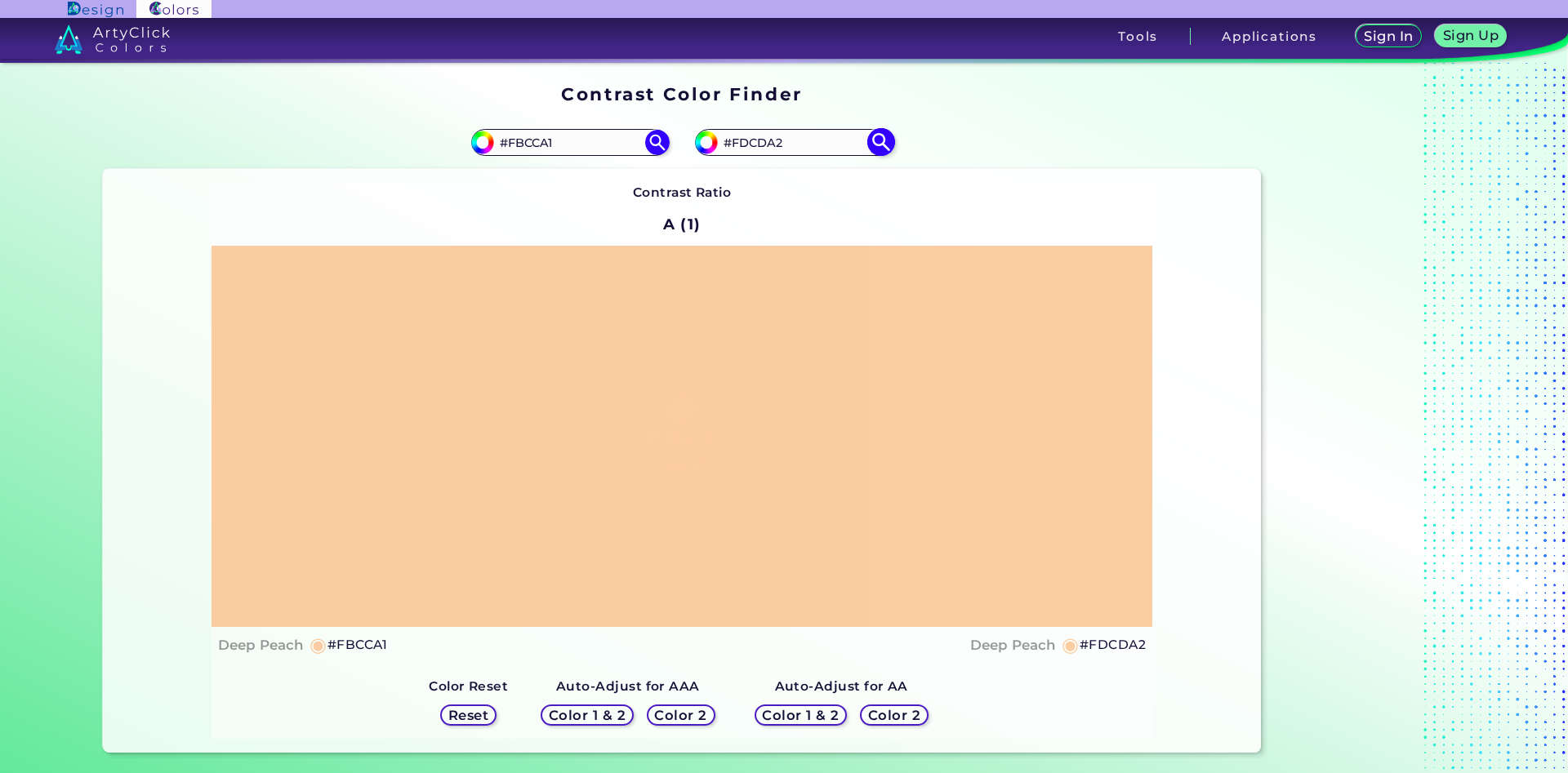
click at [777, 145] on input "#FDCDA2" at bounding box center [793, 142] width 152 height 22
type input "#FDCDA3"
click at [882, 141] on img at bounding box center [881, 142] width 29 height 29
type input "#fdcda3"
drag, startPoint x: 584, startPoint y: 146, endPoint x: 517, endPoint y: 150, distance: 67.1
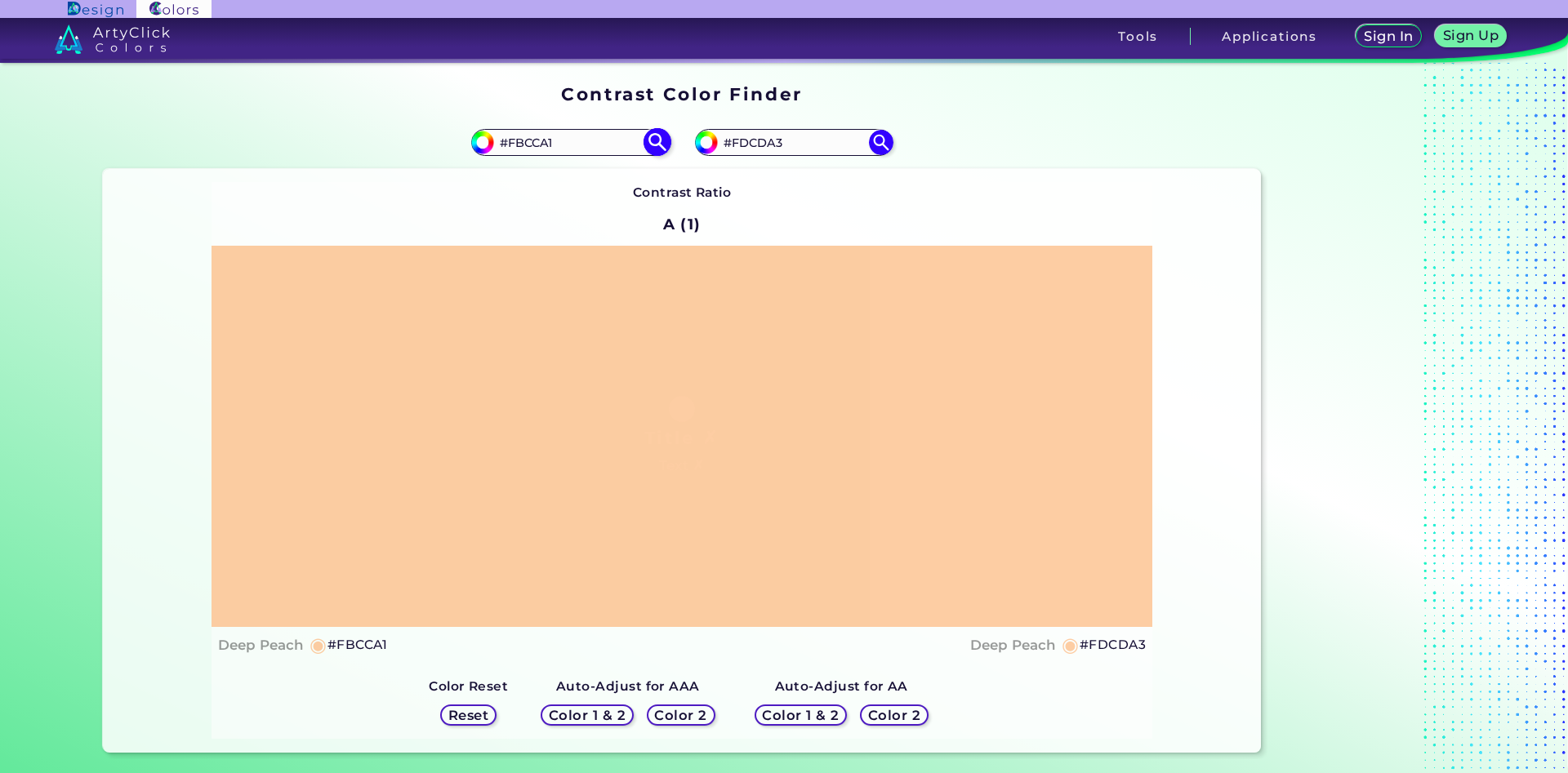
click at [517, 150] on input "#FBCCA1" at bounding box center [570, 142] width 152 height 22
type input "#Fecf9c"
type input "#fecf9c"
type input "#FECF9C"
click at [779, 142] on input "#FDCDA3" at bounding box center [793, 142] width 152 height 22
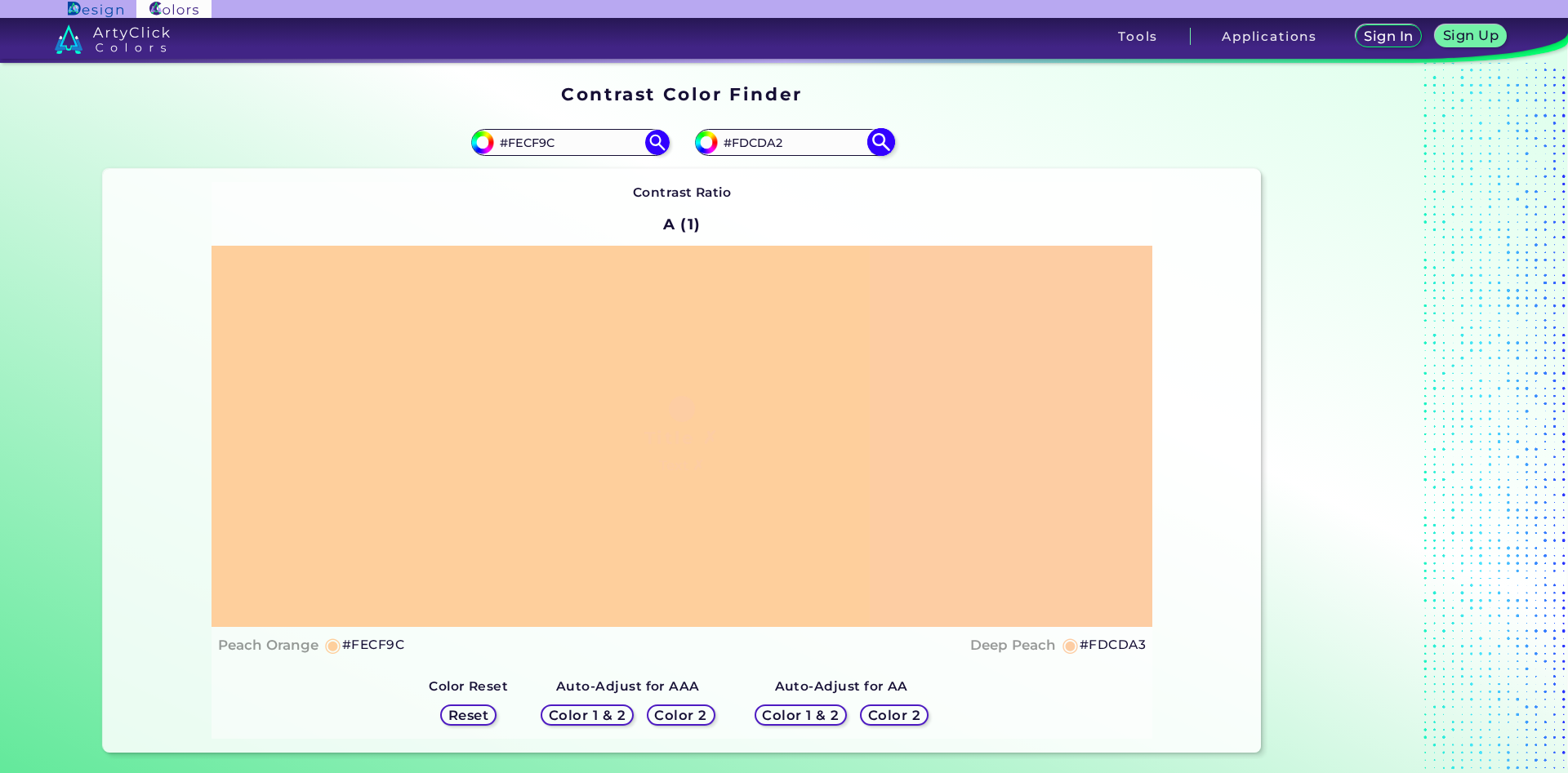
type input "#FDCDA2"
click at [880, 143] on img at bounding box center [881, 142] width 29 height 29
type input "#fdcda2"
drag, startPoint x: 787, startPoint y: 141, endPoint x: 775, endPoint y: 143, distance: 12.2
click at [775, 143] on input "#FDCDA2" at bounding box center [793, 142] width 152 height 22
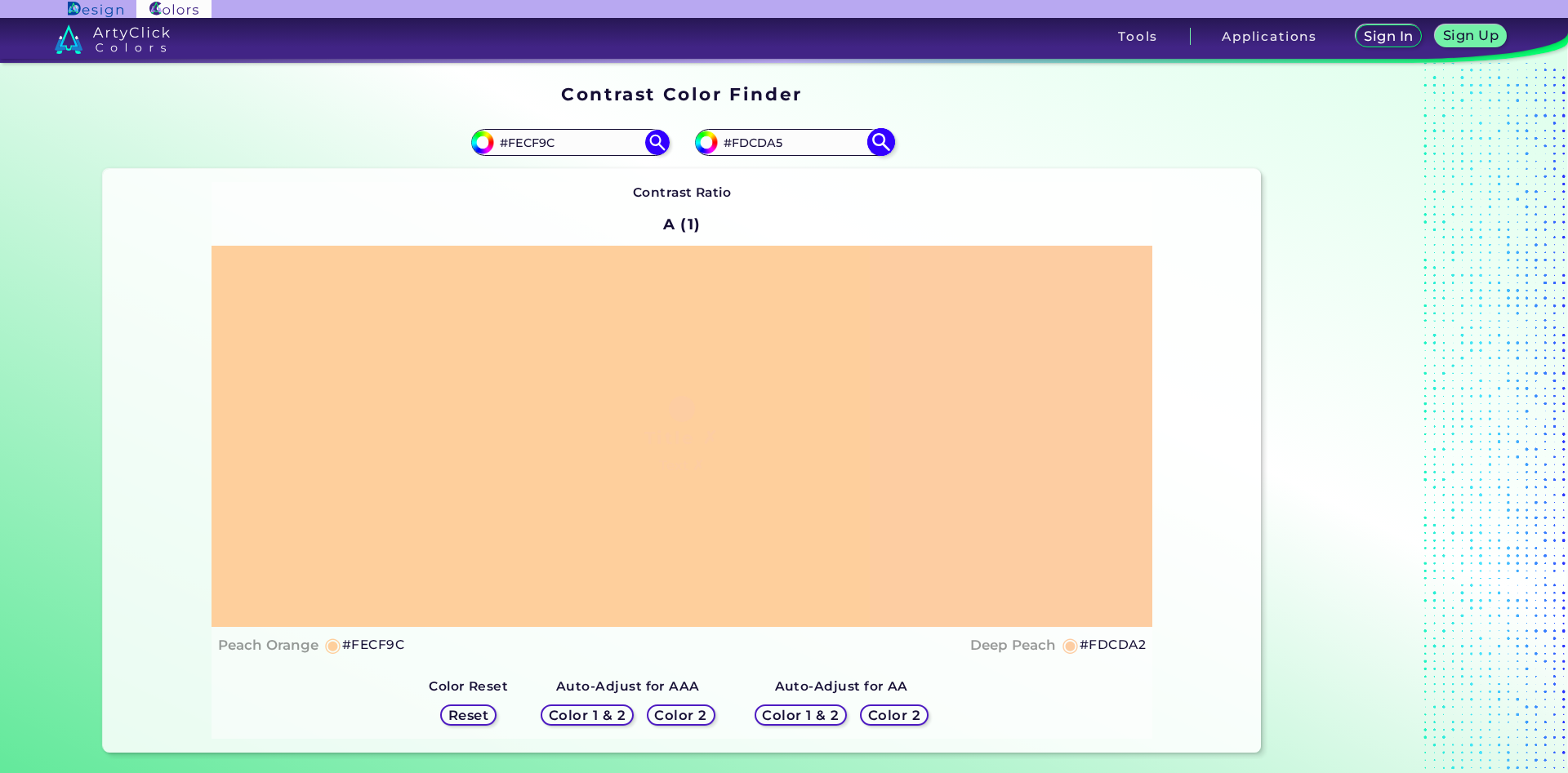
type input "#FDCDA5"
click at [885, 139] on img at bounding box center [881, 142] width 29 height 29
type input "#fdcda5"
drag, startPoint x: 789, startPoint y: 142, endPoint x: 777, endPoint y: 142, distance: 12.0
click at [777, 142] on input "#FDCDA5" at bounding box center [793, 142] width 152 height 22
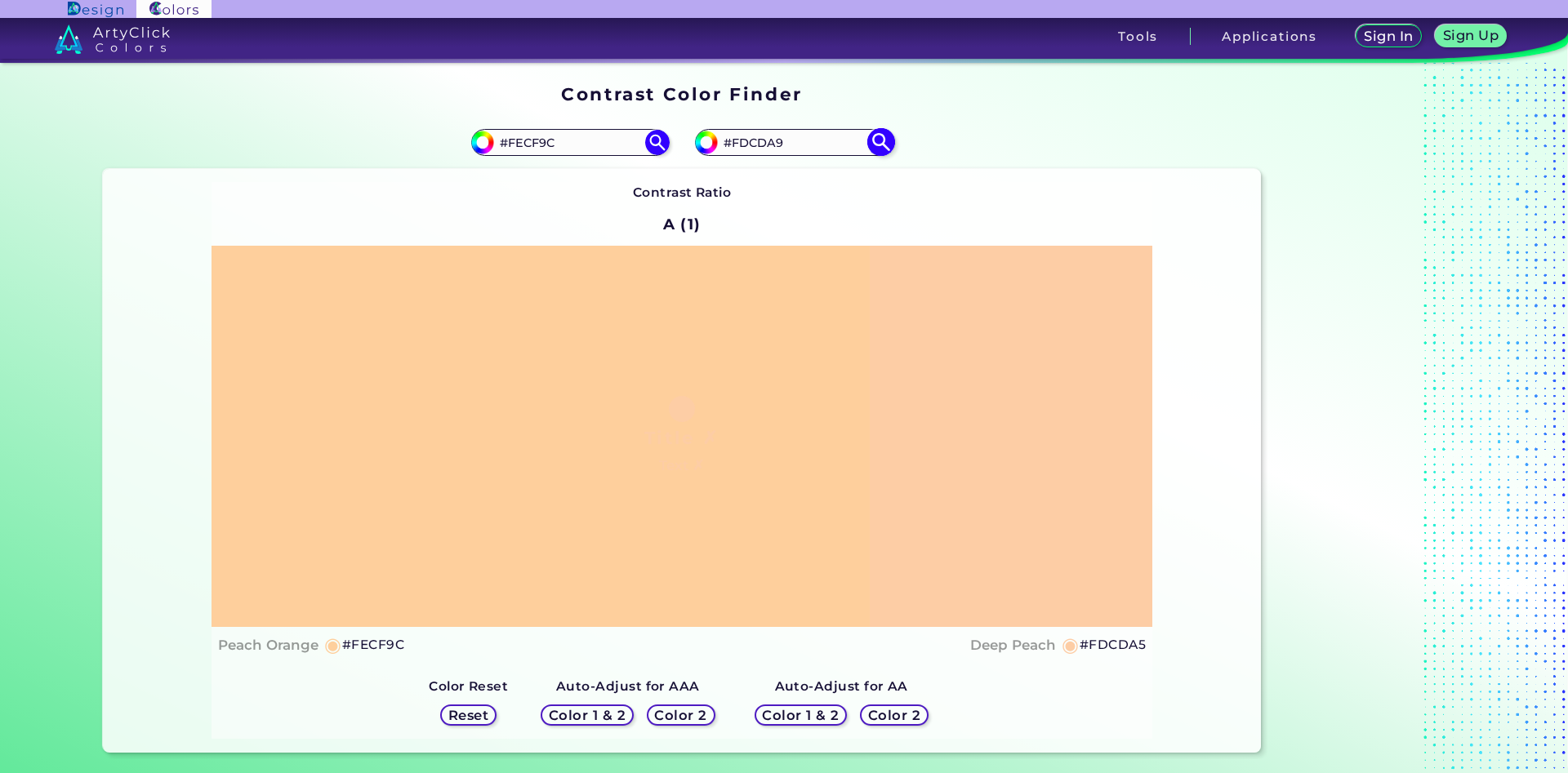
type input "#FDCDA9"
click at [884, 137] on img at bounding box center [881, 142] width 29 height 29
type input "#fdcda9"
click at [777, 142] on input "#FDCDA9" at bounding box center [793, 142] width 152 height 22
type input "#FDCDA0"
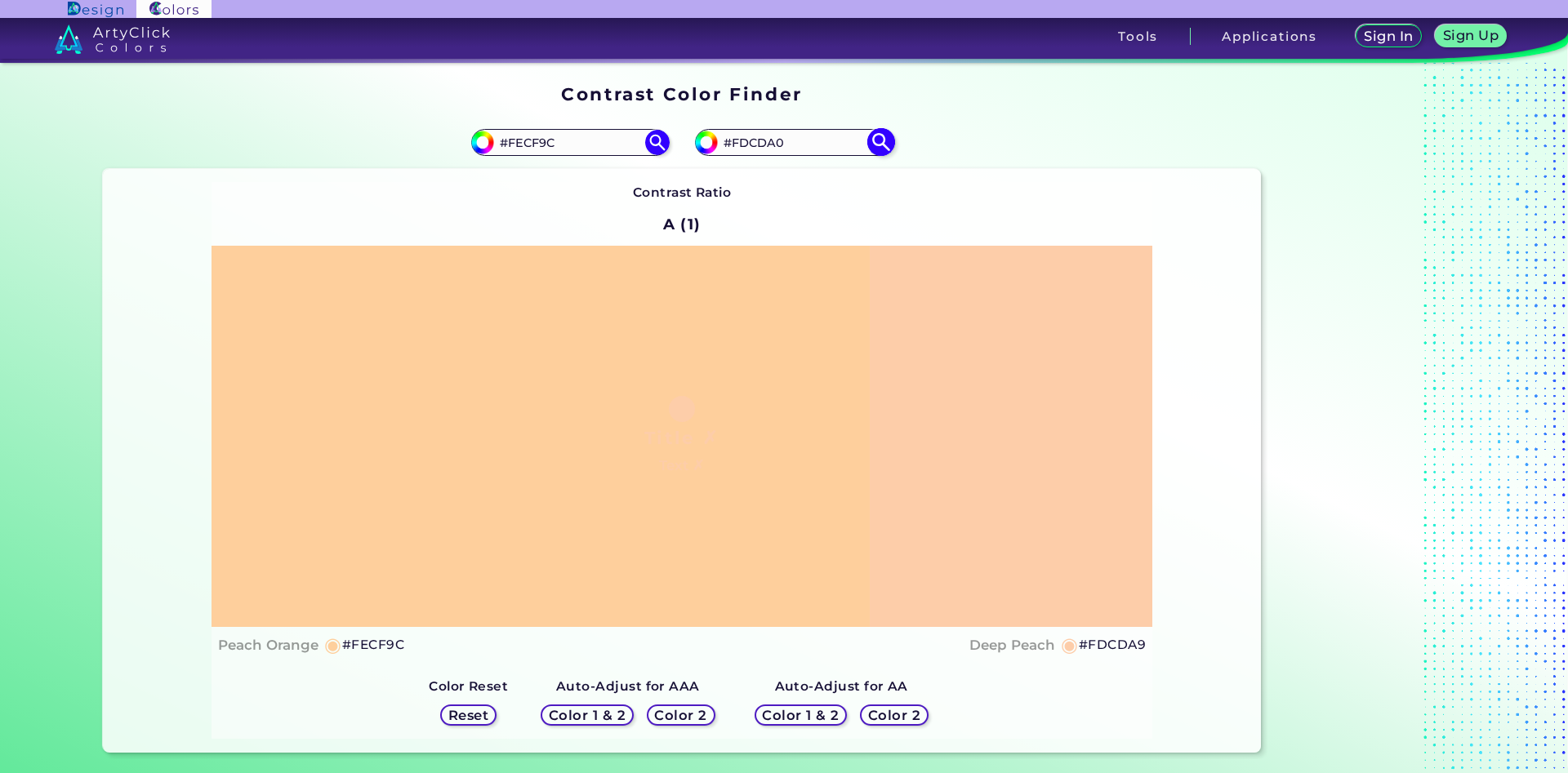
click at [883, 142] on img at bounding box center [881, 142] width 29 height 29
type input "#fdcda0"
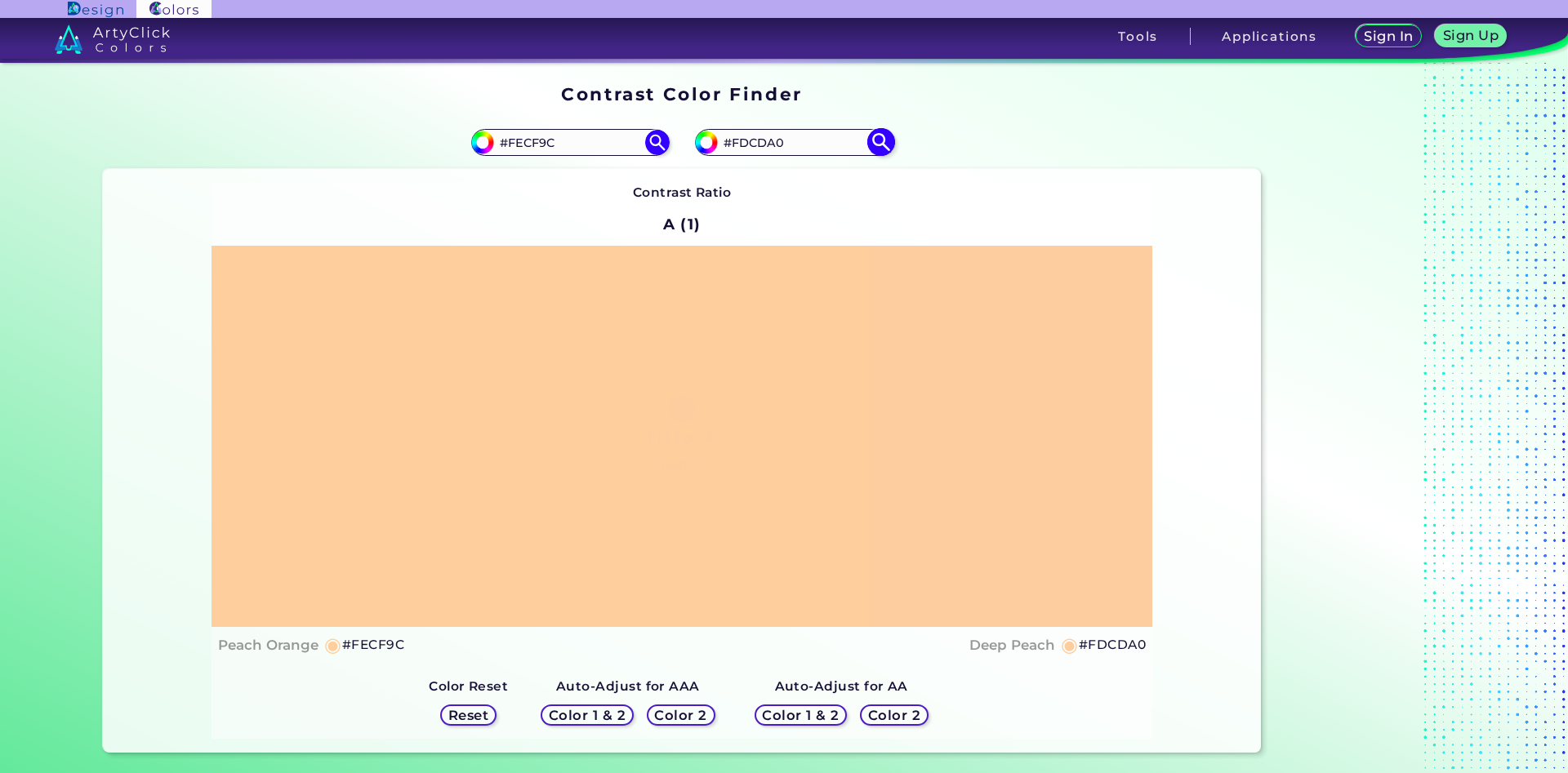
click at [777, 145] on input "#FDCDA0" at bounding box center [793, 142] width 152 height 22
type input "#FDCDA4"
click at [881, 146] on img at bounding box center [881, 142] width 29 height 29
type input "#fdcda4"
drag, startPoint x: 590, startPoint y: 145, endPoint x: 519, endPoint y: 145, distance: 71.0
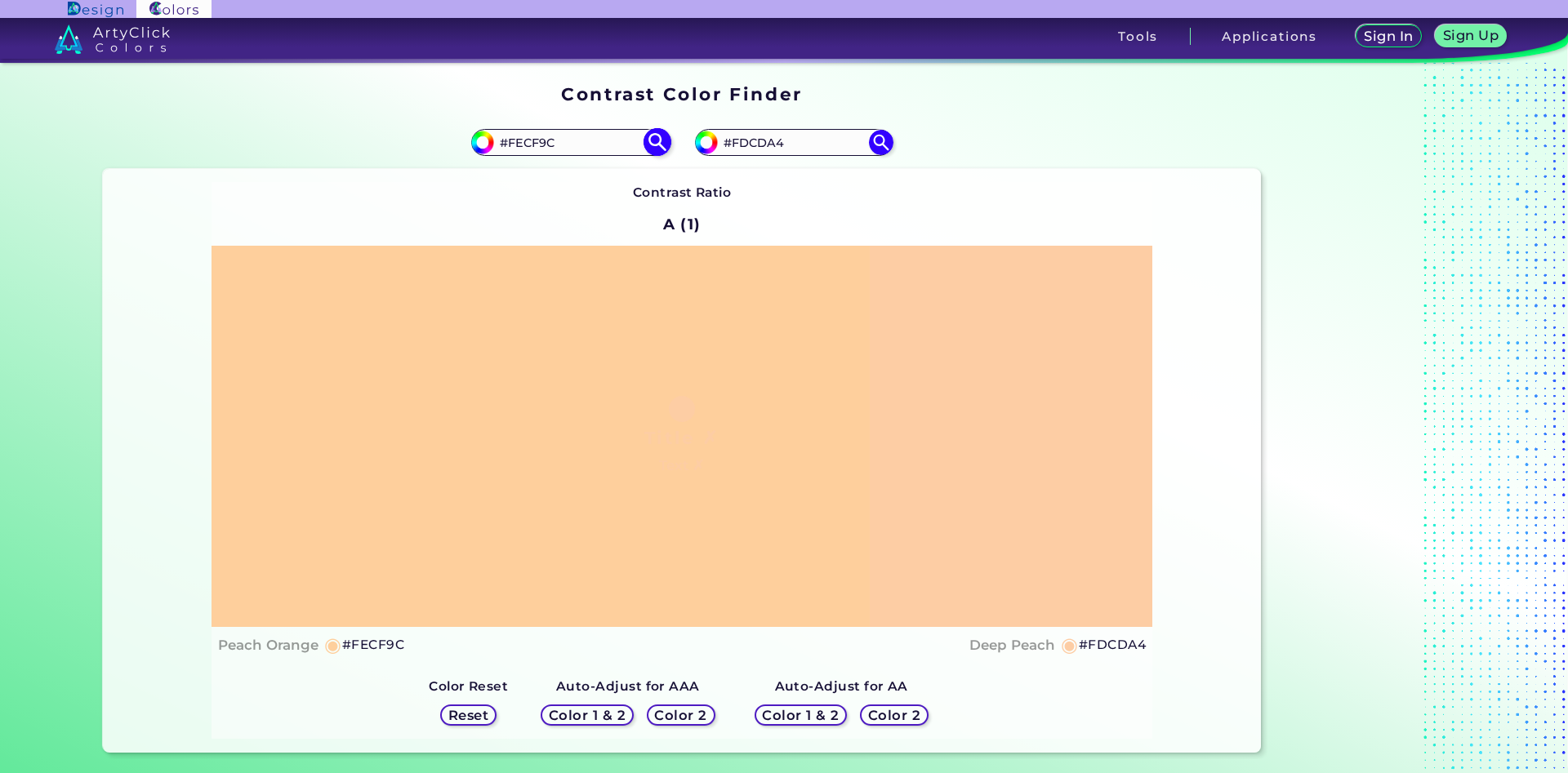
click at [519, 145] on input "#FECF9C" at bounding box center [570, 142] width 152 height 22
type input "#Ffd1a1"
click at [657, 147] on img at bounding box center [657, 142] width 29 height 29
type input "#ffd1a1"
type input "#FFD1A1"
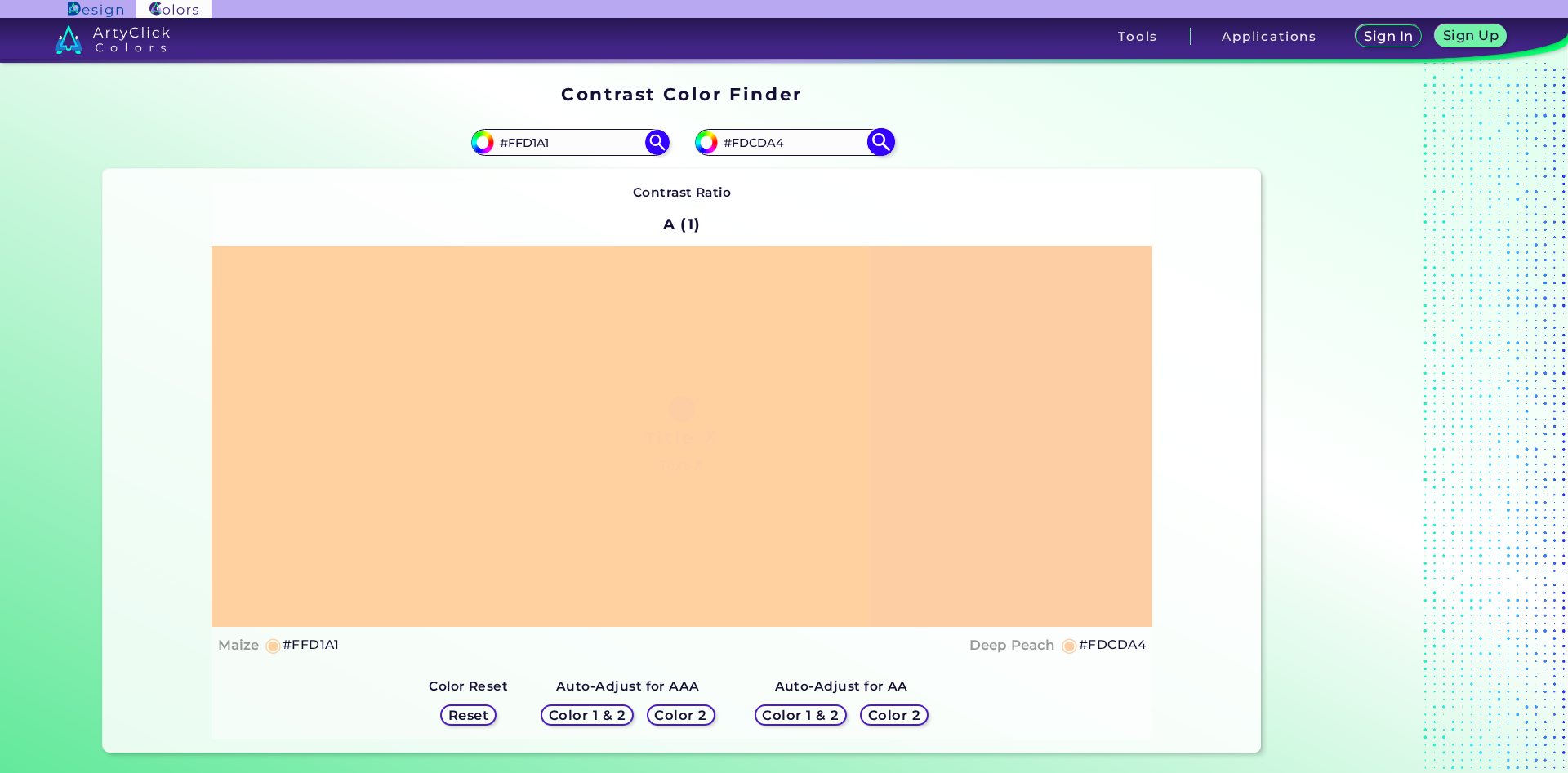
click at [776, 149] on input "#FDCDA4" at bounding box center [793, 142] width 152 height 22
type input "#FDCDA2"
click at [880, 144] on img at bounding box center [881, 142] width 29 height 29
type input "#fdcda2"
click at [777, 145] on input "#FDCDA2" at bounding box center [793, 142] width 152 height 22
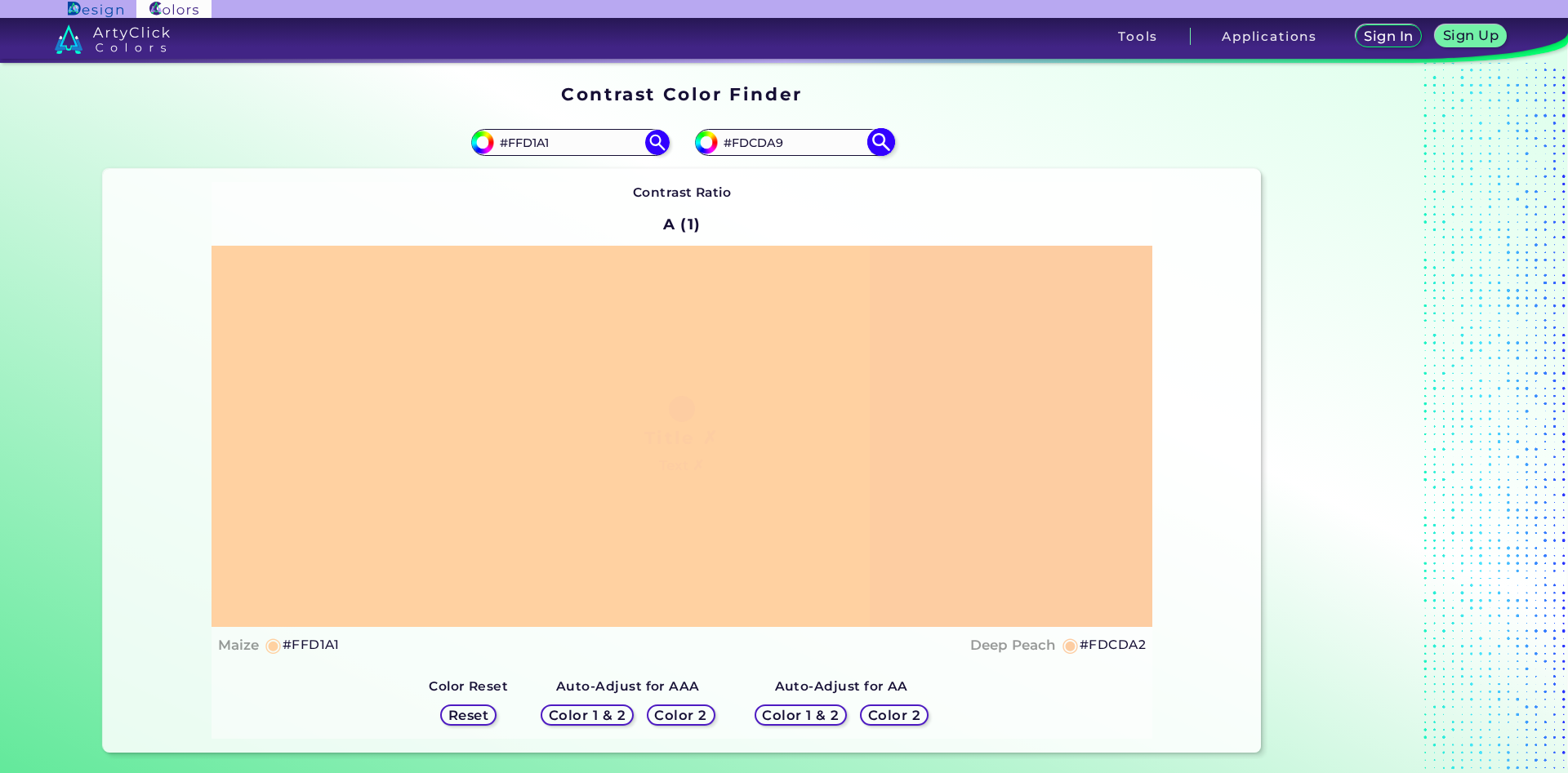
type input "#FDCDA9"
click at [877, 142] on img at bounding box center [881, 142] width 29 height 29
type input "#fdcda9"
click at [774, 146] on input "#FDCDA9" at bounding box center [793, 142] width 152 height 22
type input "#FDCDA3"
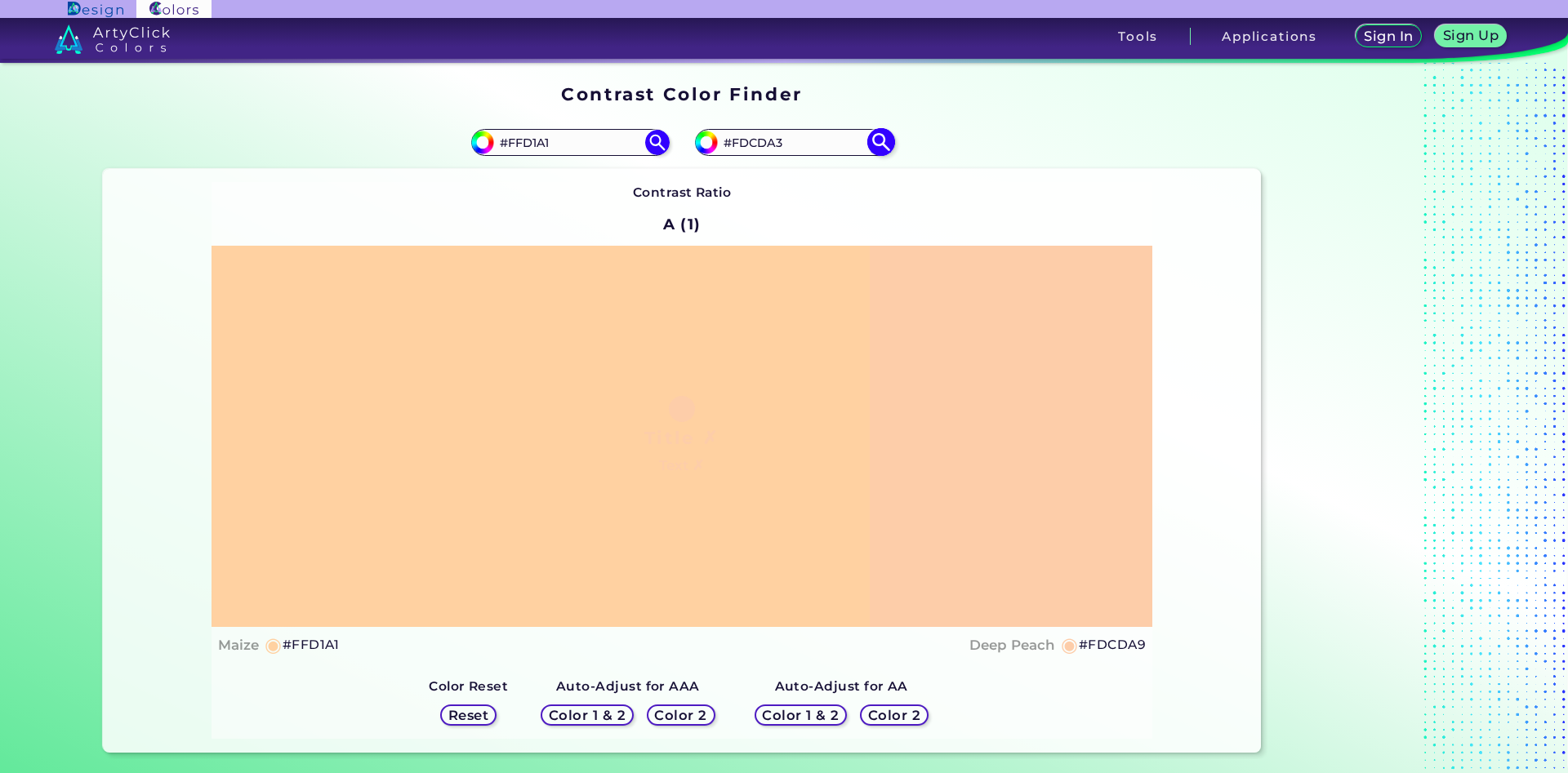
click at [879, 143] on img at bounding box center [881, 142] width 29 height 29
type input "#fdcda3"
drag, startPoint x: 788, startPoint y: 147, endPoint x: 777, endPoint y: 146, distance: 11.0
click at [777, 146] on input "#FDCDA3" at bounding box center [793, 142] width 152 height 22
type input "#FDCDA2"
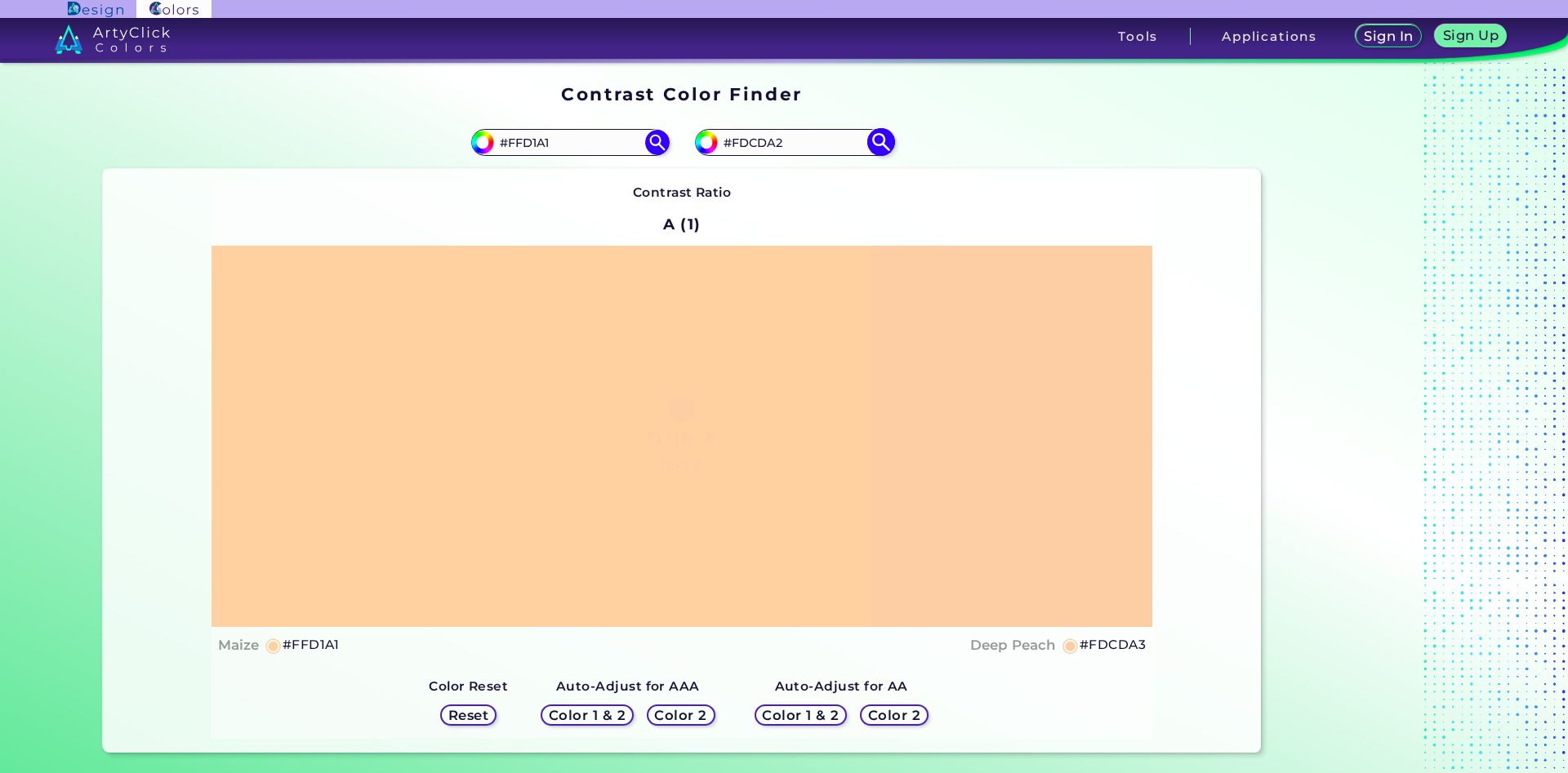
click at [879, 141] on img at bounding box center [881, 142] width 29 height 29
type input "#fdcda2"
drag, startPoint x: 569, startPoint y: 147, endPoint x: 517, endPoint y: 148, distance: 52.0
click at [517, 148] on input "#FFD1A1" at bounding box center [570, 142] width 152 height 22
type input "#Fecf9c"
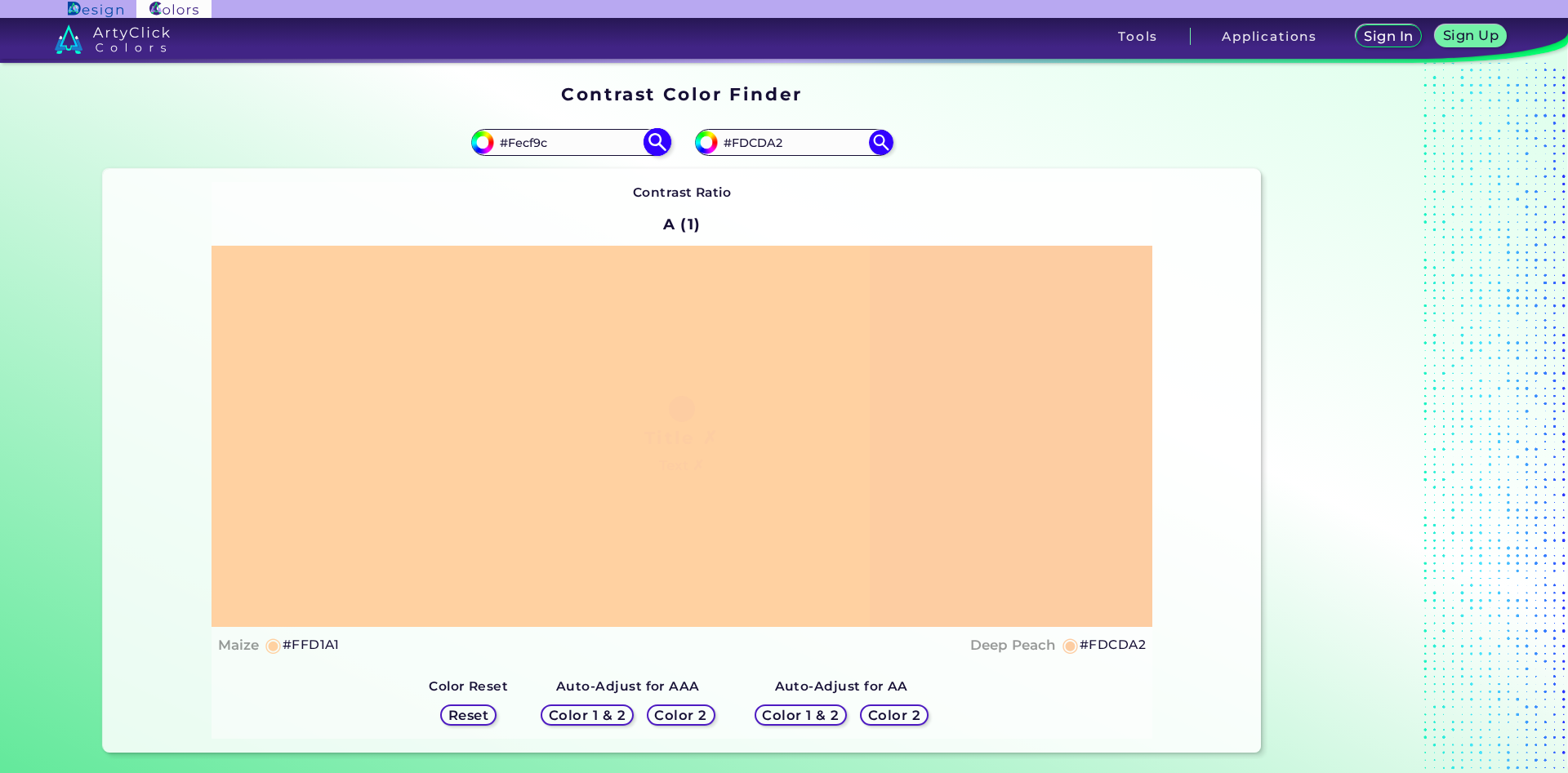
type input "#fecf9c"
drag, startPoint x: 573, startPoint y: 144, endPoint x: 517, endPoint y: 145, distance: 56.0
click at [517, 145] on input "#FECF9C" at bounding box center [570, 142] width 152 height 22
type input "#FAD0A9"
type input "#fad0a9"
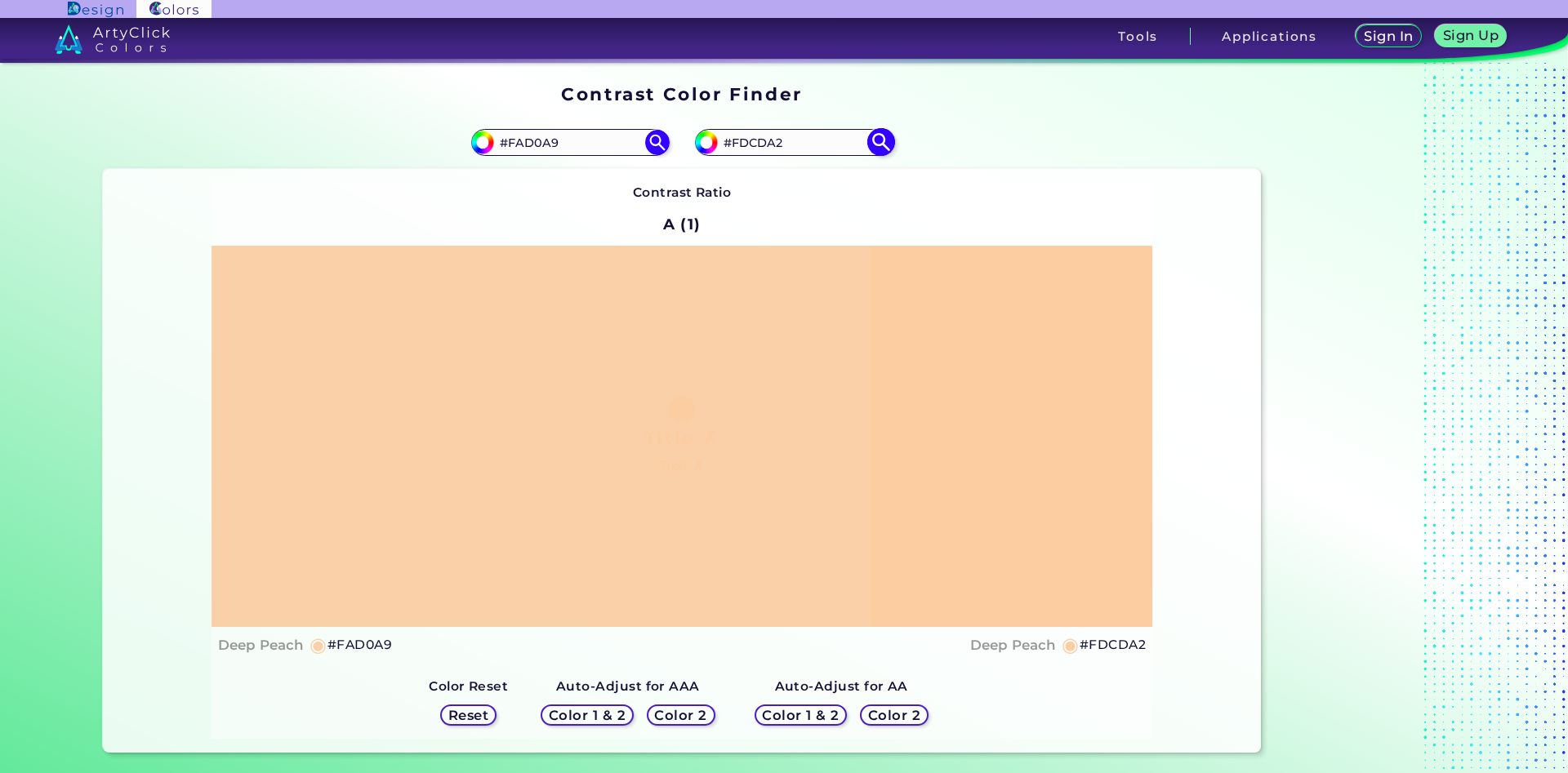
drag, startPoint x: 789, startPoint y: 142, endPoint x: 777, endPoint y: 143, distance: 12.0
click at [777, 143] on input "#FDCDA2" at bounding box center [793, 142] width 152 height 22
drag, startPoint x: 785, startPoint y: 142, endPoint x: 741, endPoint y: 144, distance: 44.0
click at [741, 144] on input "#FDCDA2" at bounding box center [793, 142] width 152 height 22
type input "#FECF9C"
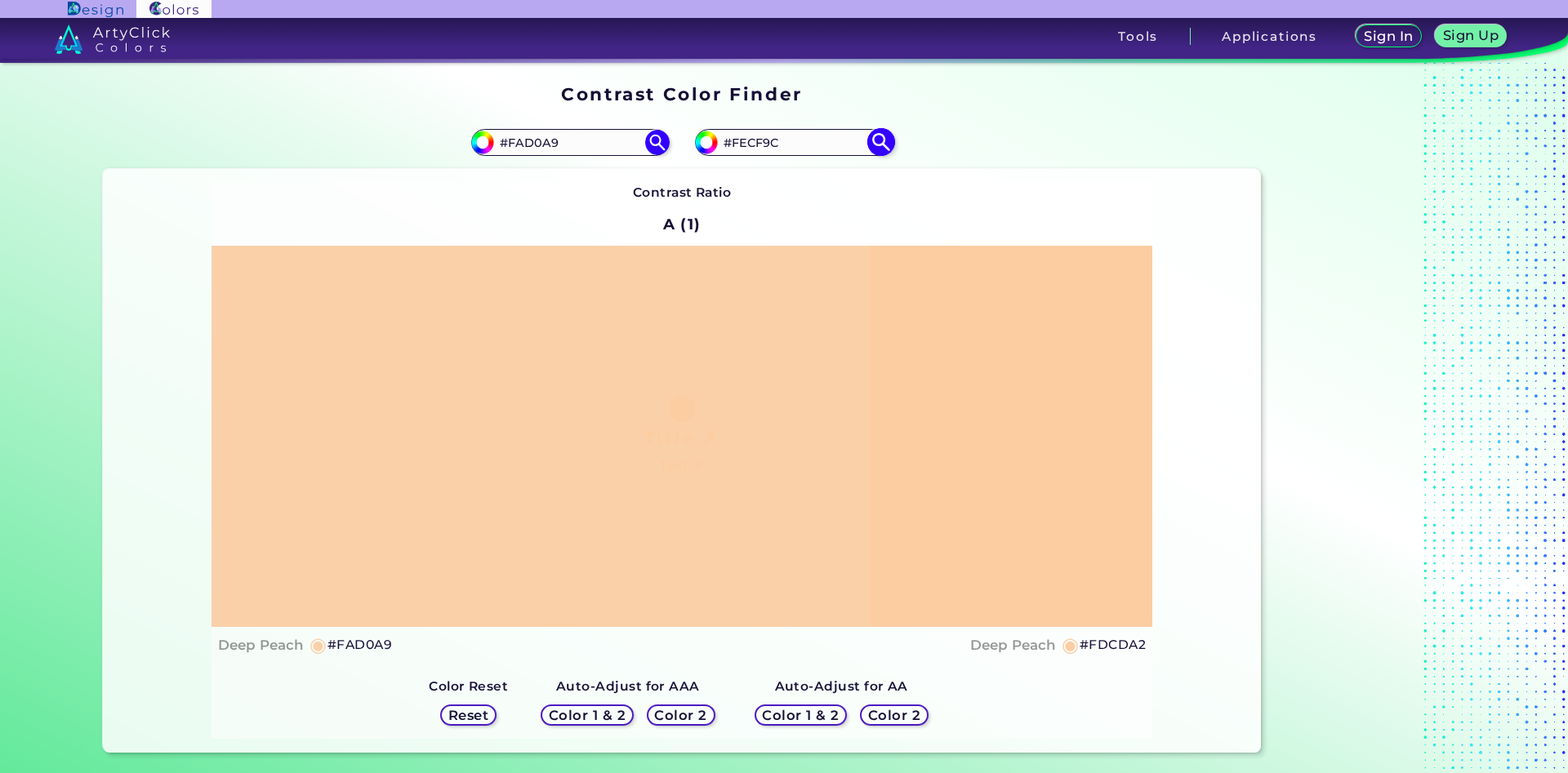
type input "#fecf9c"
type input "#FFD1A1"
type input "#ffd1a1"
drag, startPoint x: 782, startPoint y: 142, endPoint x: 743, endPoint y: 145, distance: 39.1
click at [743, 145] on input "#FFD1A1" at bounding box center [793, 142] width 152 height 22
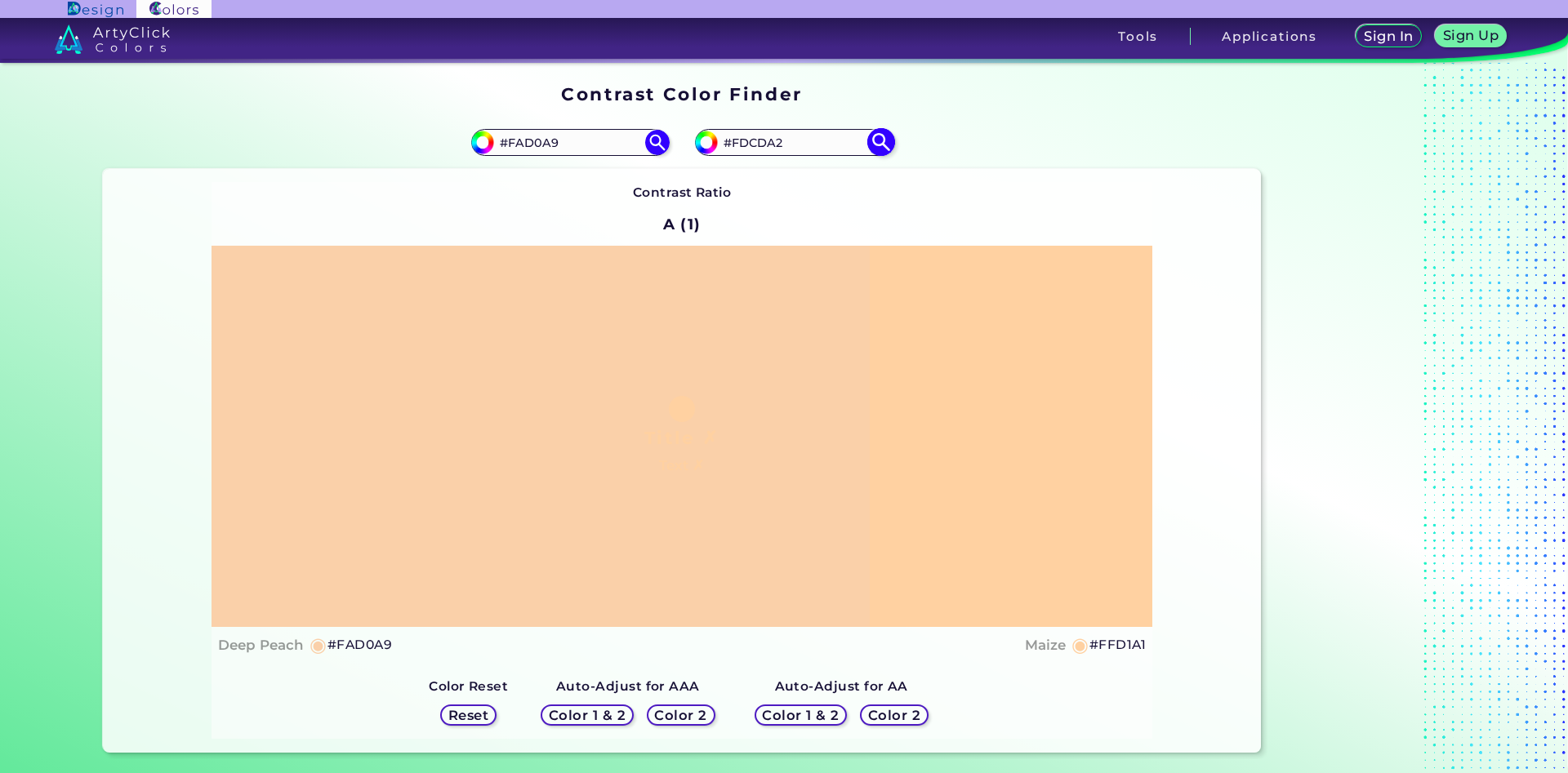
type input "#FDCDA2"
click at [883, 138] on img at bounding box center [881, 142] width 29 height 29
type input "#fdcda2"
drag, startPoint x: 589, startPoint y: 144, endPoint x: 518, endPoint y: 144, distance: 71.0
click at [518, 144] on input "#FAD0A9" at bounding box center [570, 142] width 152 height 22
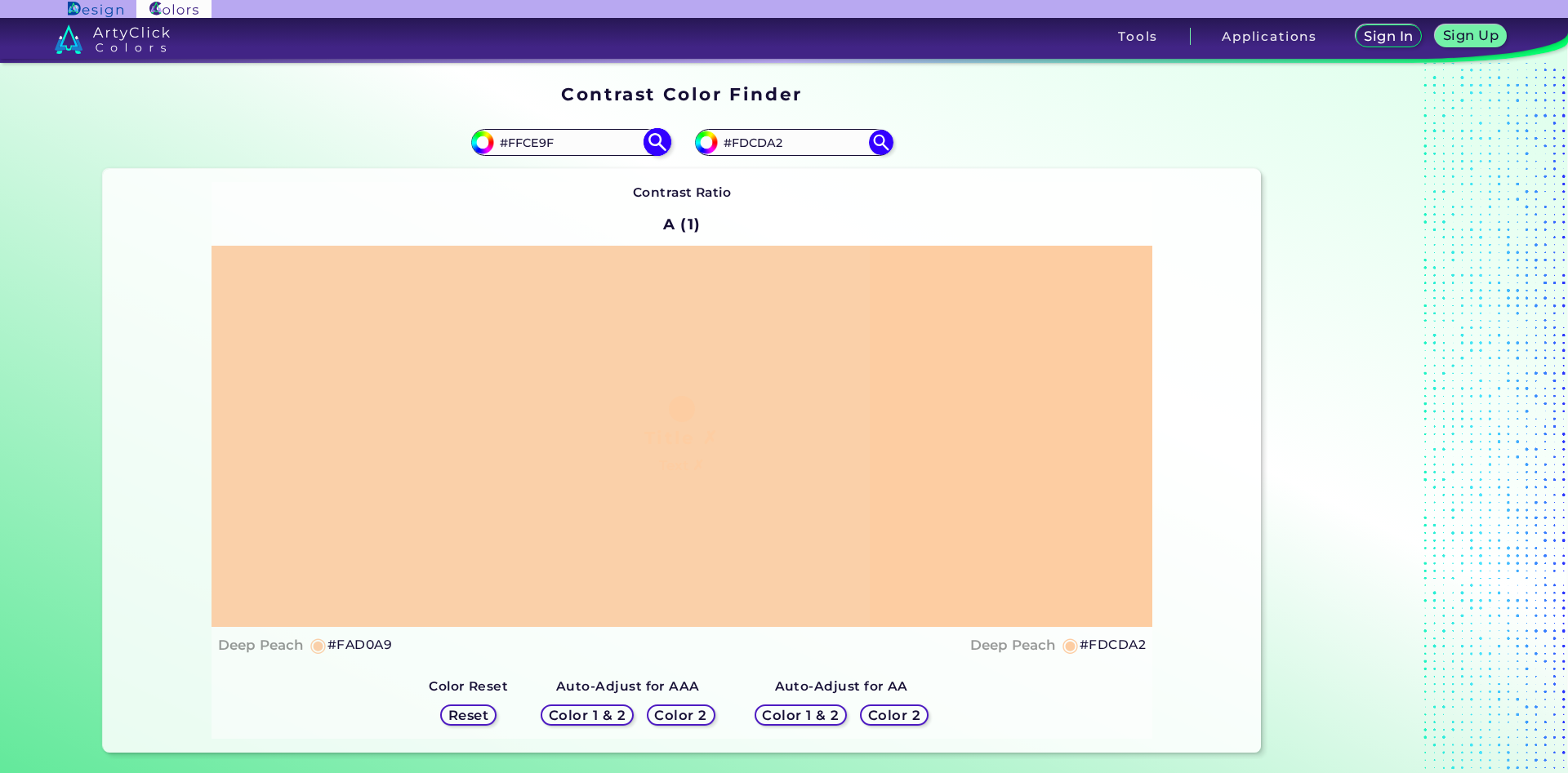
type input "#FFCE9F"
click at [651, 146] on img at bounding box center [657, 142] width 29 height 29
type input "#ffce9f"
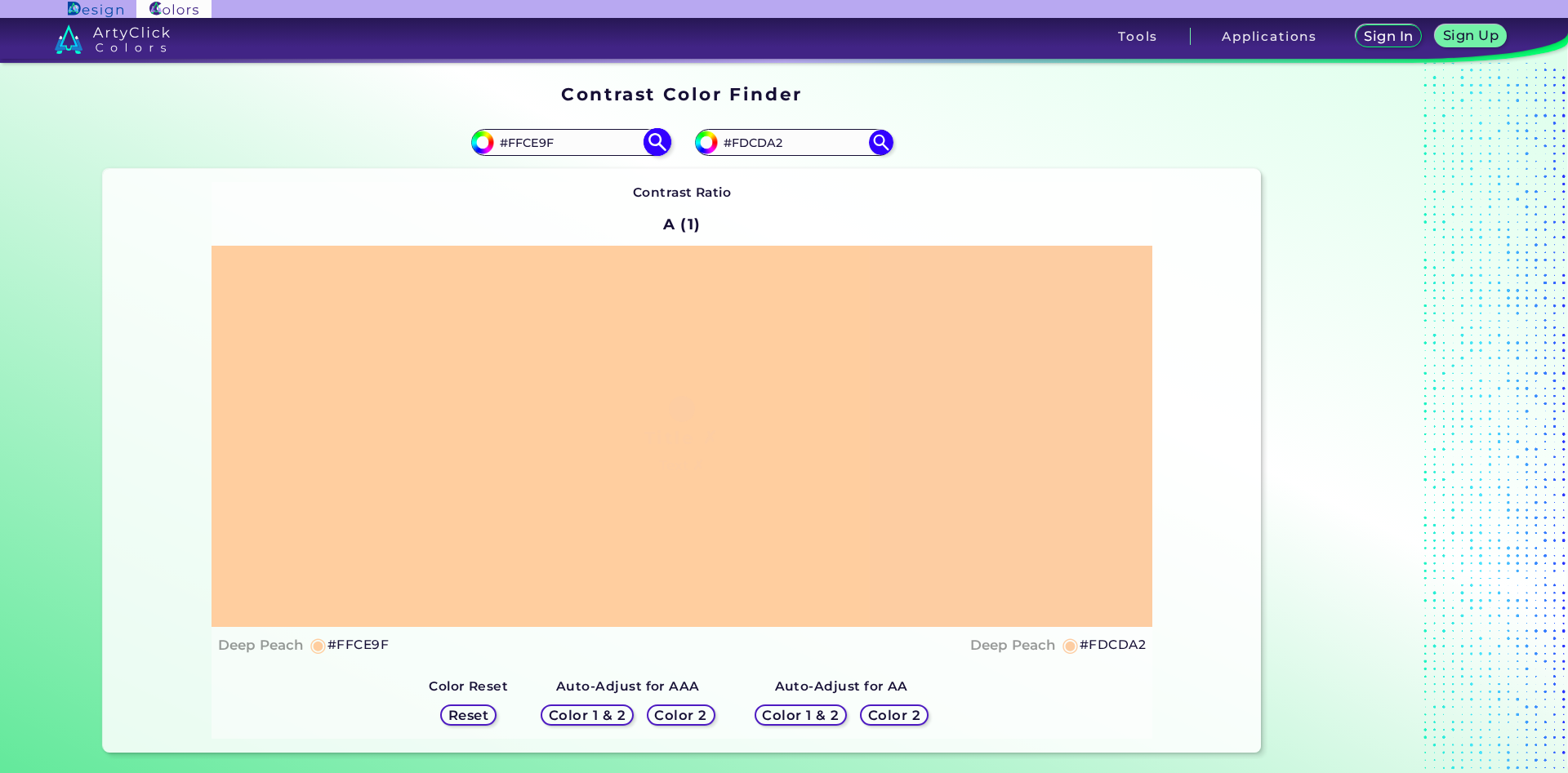
drag, startPoint x: 569, startPoint y: 142, endPoint x: 524, endPoint y: 146, distance: 45.2
click at [524, 146] on input "#FFCE9F" at bounding box center [570, 142] width 152 height 22
type input "#FFD0A2"
type input "#ffd0a2"
drag, startPoint x: 560, startPoint y: 146, endPoint x: 534, endPoint y: 146, distance: 26.0
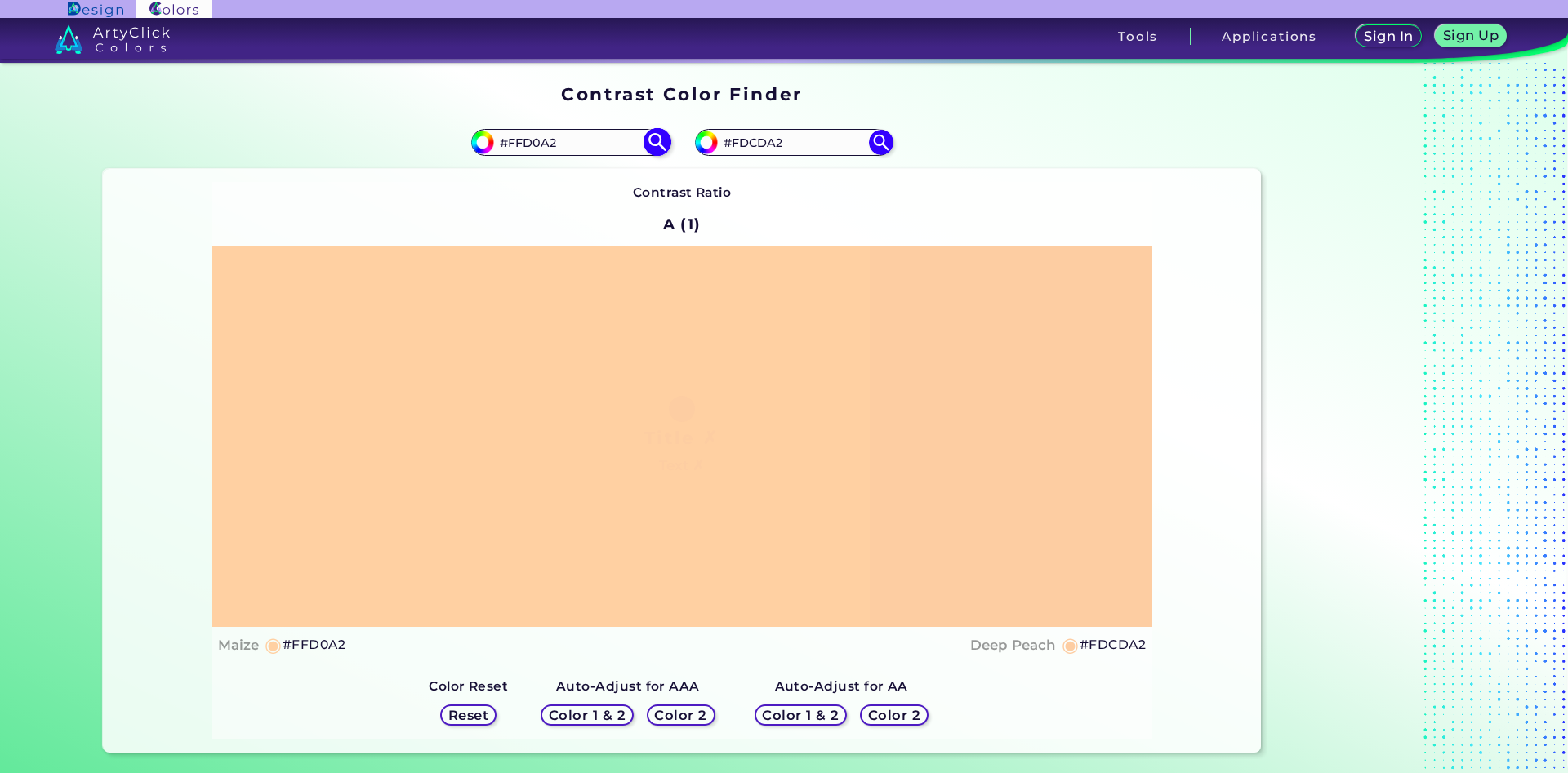
click at [534, 146] on input "#FFD0A2" at bounding box center [570, 142] width 152 height 22
type input "#FFD1A1"
click at [657, 142] on img at bounding box center [657, 142] width 29 height 29
type input "#ffd1a1"
drag, startPoint x: 570, startPoint y: 144, endPoint x: 517, endPoint y: 150, distance: 53.3
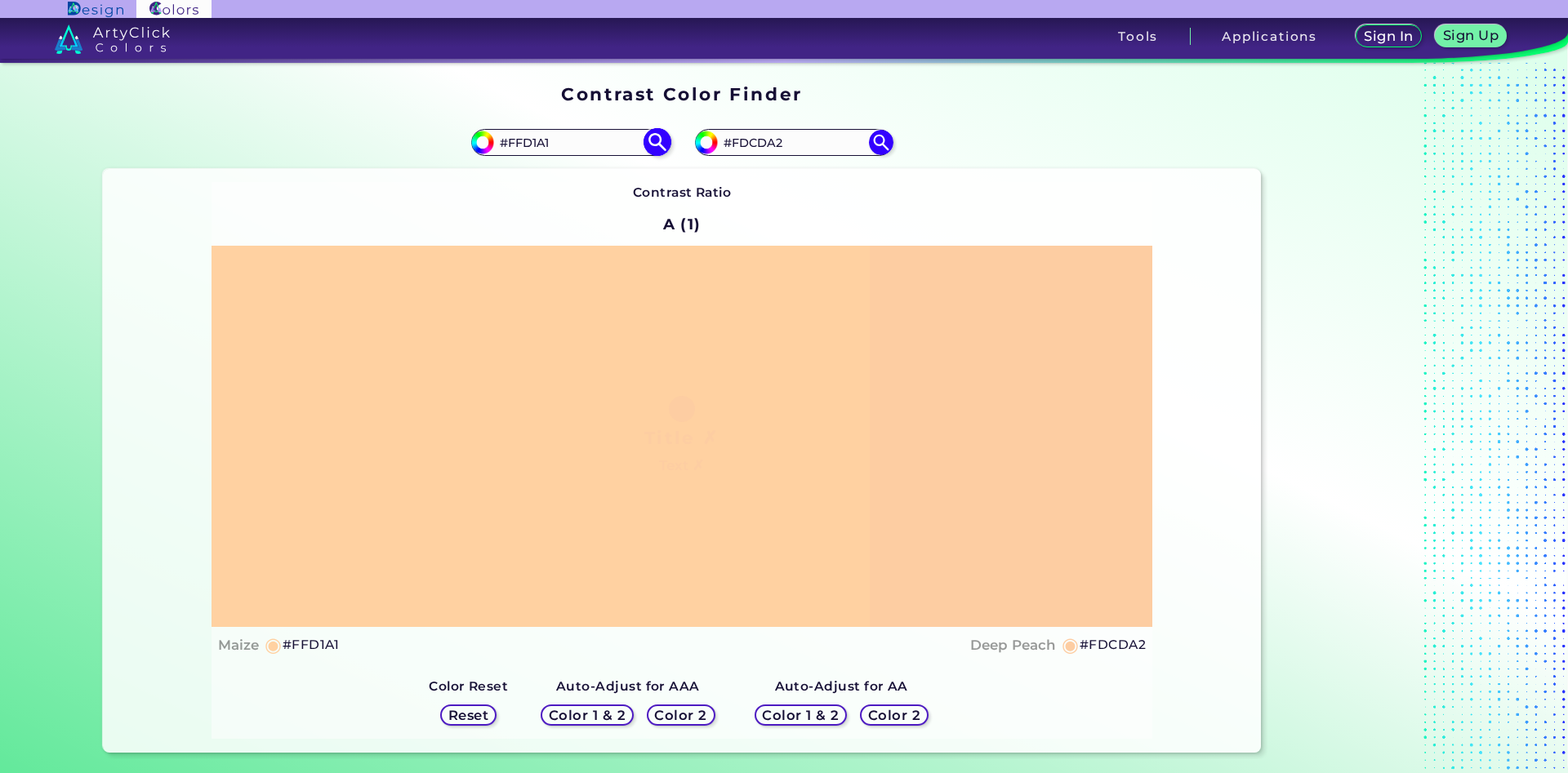
click at [517, 150] on input "#FFD1A1" at bounding box center [570, 142] width 152 height 22
type input "#FBC99E"
click at [656, 140] on img at bounding box center [657, 142] width 29 height 29
type input "#fbc99e"
drag, startPoint x: 790, startPoint y: 139, endPoint x: 740, endPoint y: 142, distance: 50.1
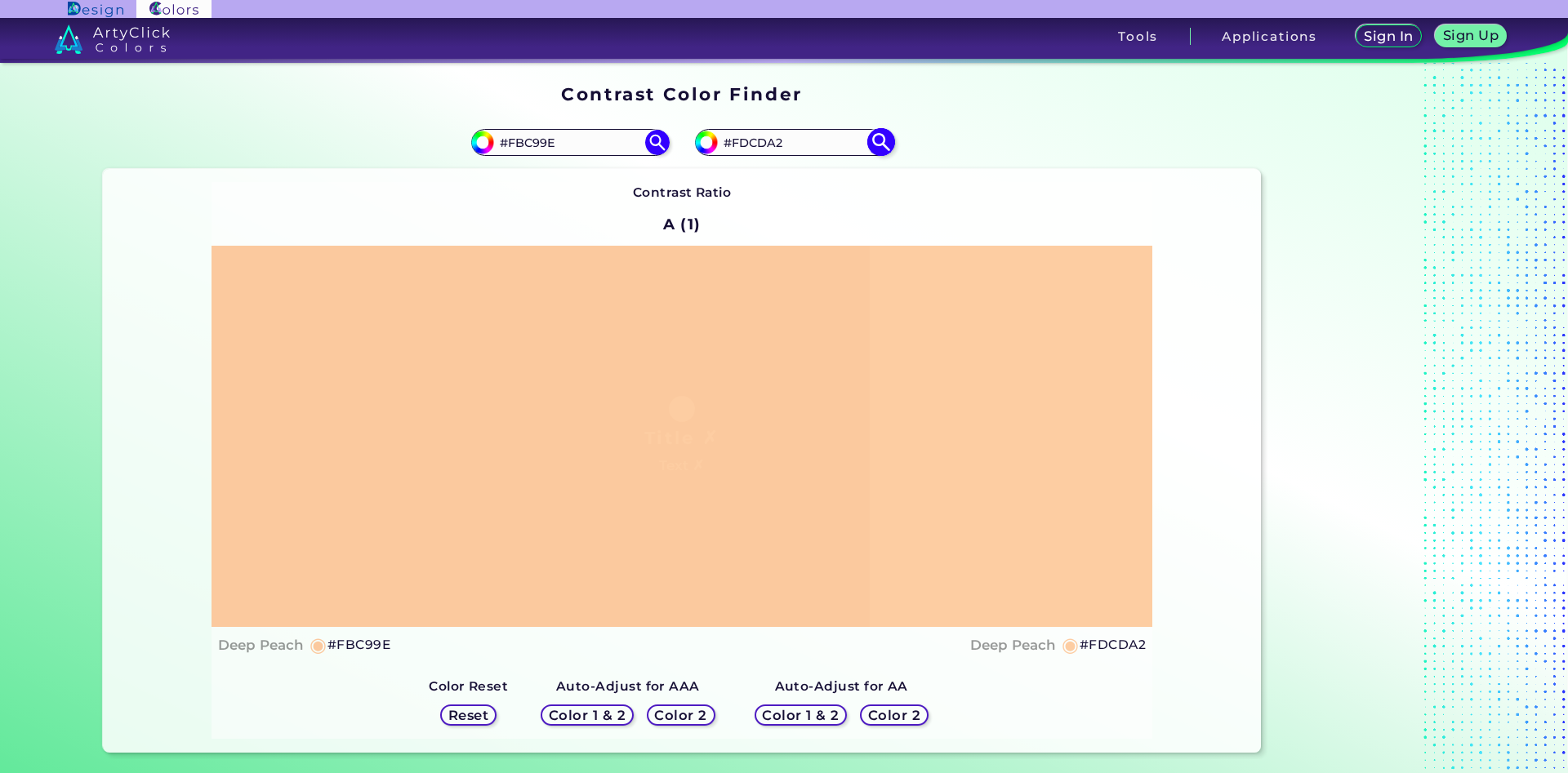
click at [740, 142] on input "#FDCDA2" at bounding box center [793, 142] width 152 height 22
type input "#FBC7AA"
type input "#fbc7aa"
type input "#FBC7A6"
type input "#fbc7a6"
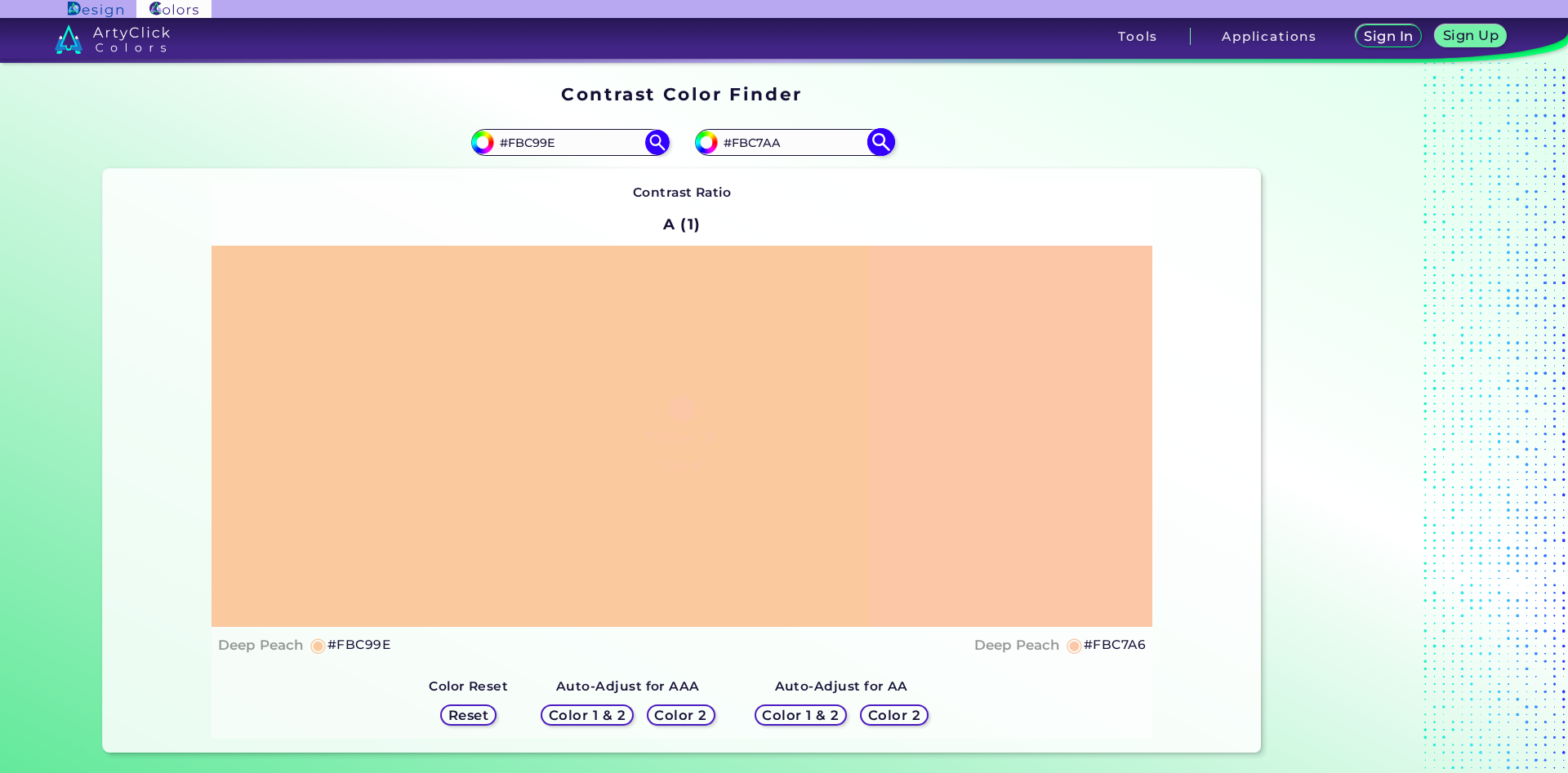
type input "#FBC7AA"
type input "#fbc7aa"
drag, startPoint x: 569, startPoint y: 137, endPoint x: 518, endPoint y: 142, distance: 51.2
click at [518, 142] on input "#FBC99E" at bounding box center [570, 142] width 152 height 22
type input "#FDCDA2"
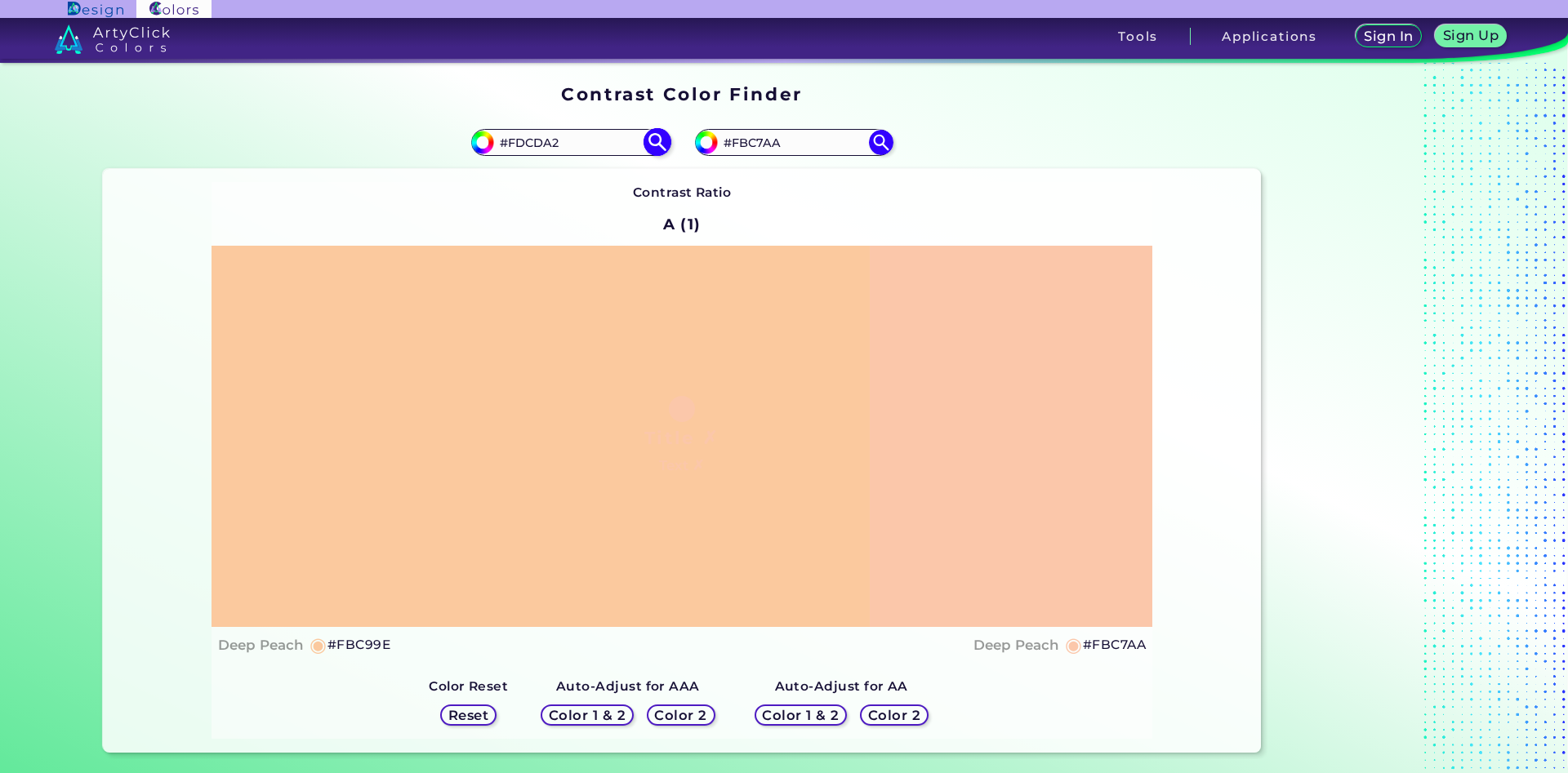
type input "#fdcda2"
drag, startPoint x: 786, startPoint y: 150, endPoint x: 772, endPoint y: 147, distance: 14.3
click at [772, 147] on input "#FBC7AA" at bounding box center [793, 142] width 152 height 22
type input "#FBC7A6"
click at [886, 144] on img at bounding box center [881, 142] width 29 height 29
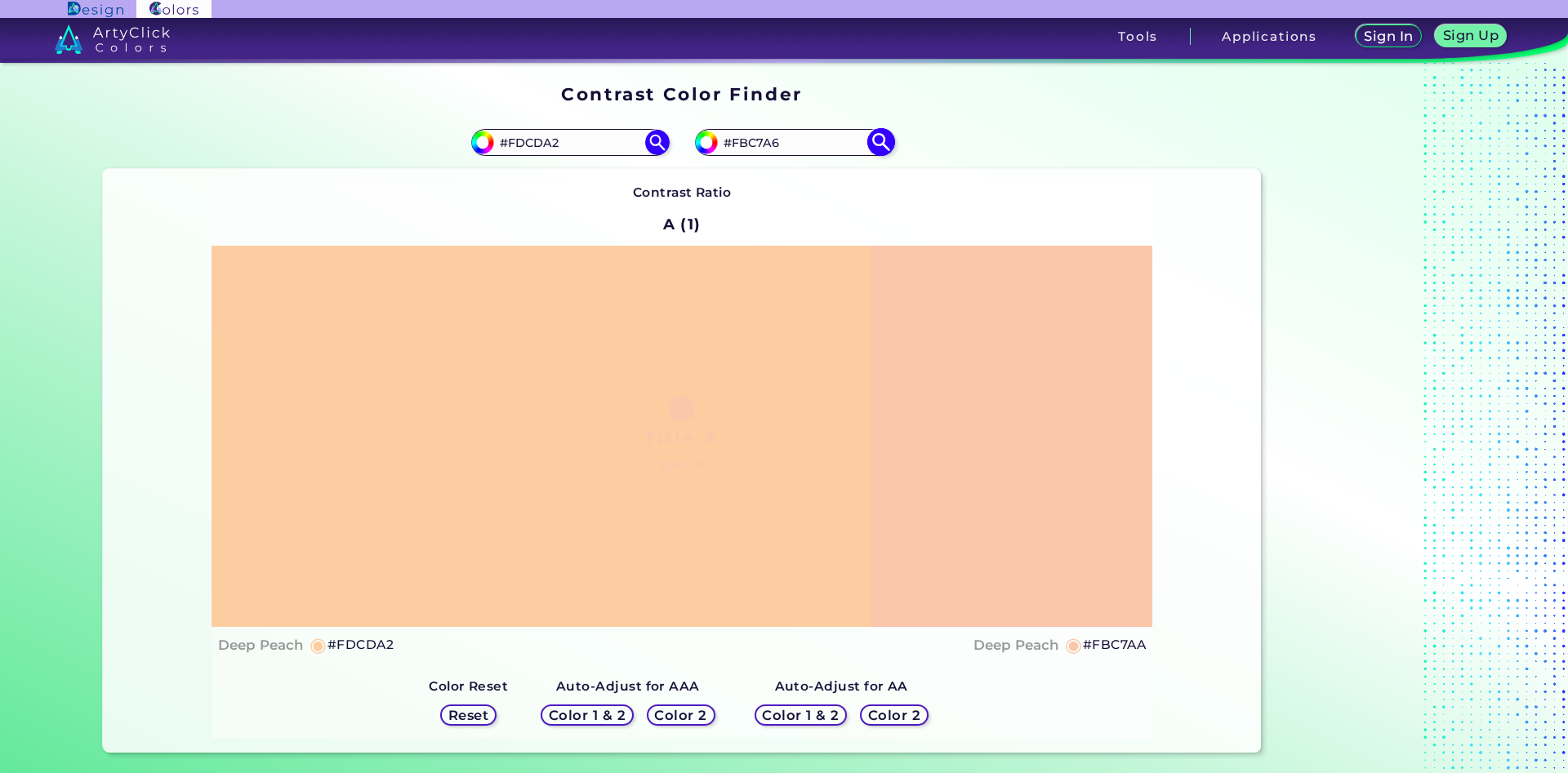
type input "#fbc7a6"
click at [772, 140] on input "#FBC7A6" at bounding box center [793, 142] width 152 height 22
type input "#FBC7AA"
click at [886, 142] on img at bounding box center [881, 142] width 29 height 29
type input "#fbc7aa"
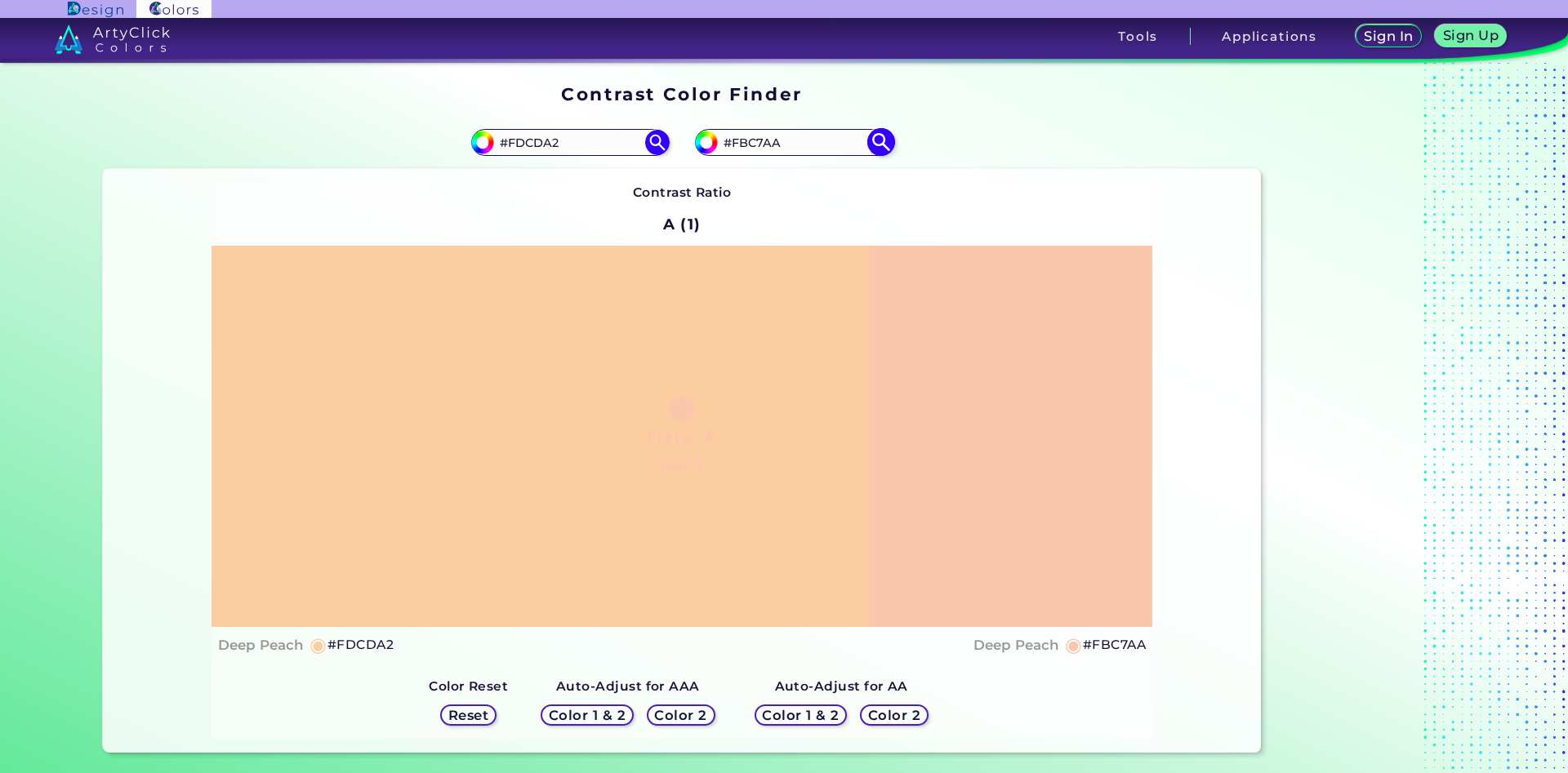
drag, startPoint x: 786, startPoint y: 142, endPoint x: 773, endPoint y: 142, distance: 13.0
click at [773, 142] on input "#FBC7AA" at bounding box center [793, 142] width 152 height 22
type input "#FBC7A6"
click at [880, 142] on img at bounding box center [881, 142] width 29 height 29
type input "#fbc7a6"
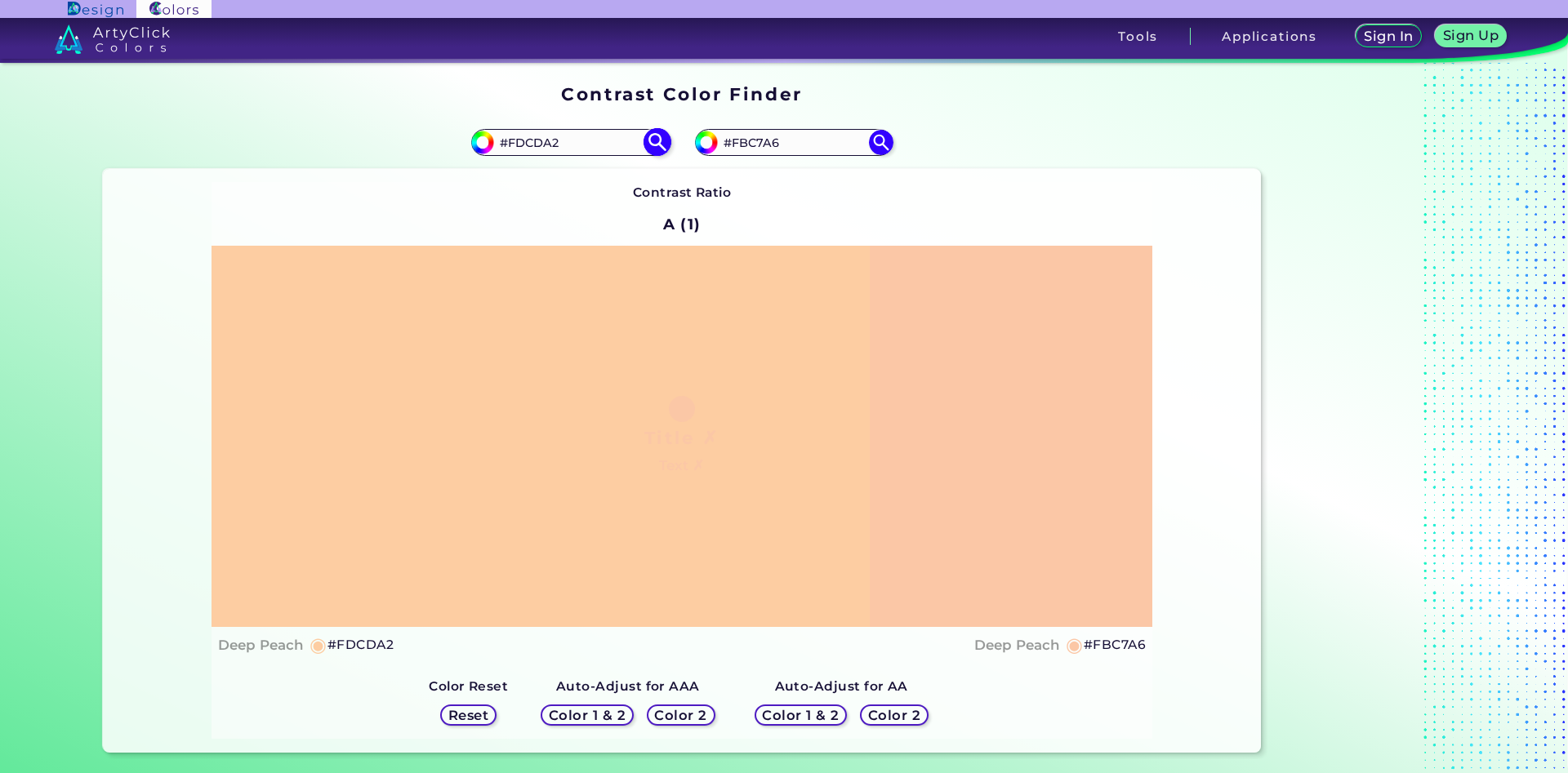
drag, startPoint x: 546, startPoint y: 144, endPoint x: 535, endPoint y: 145, distance: 11.0
click at [535, 145] on input "#FDCDA2" at bounding box center [570, 142] width 152 height 22
click at [584, 214] on div "Contrast Ratio A (1) Title ✗ Text ✗ Deep Peach ◉ #FDCDA2 Deep Peach" at bounding box center [681, 460] width 940 height 557
drag, startPoint x: 575, startPoint y: 143, endPoint x: 516, endPoint y: 142, distance: 59.0
click at [516, 142] on input "#FDCDA2" at bounding box center [570, 142] width 152 height 22
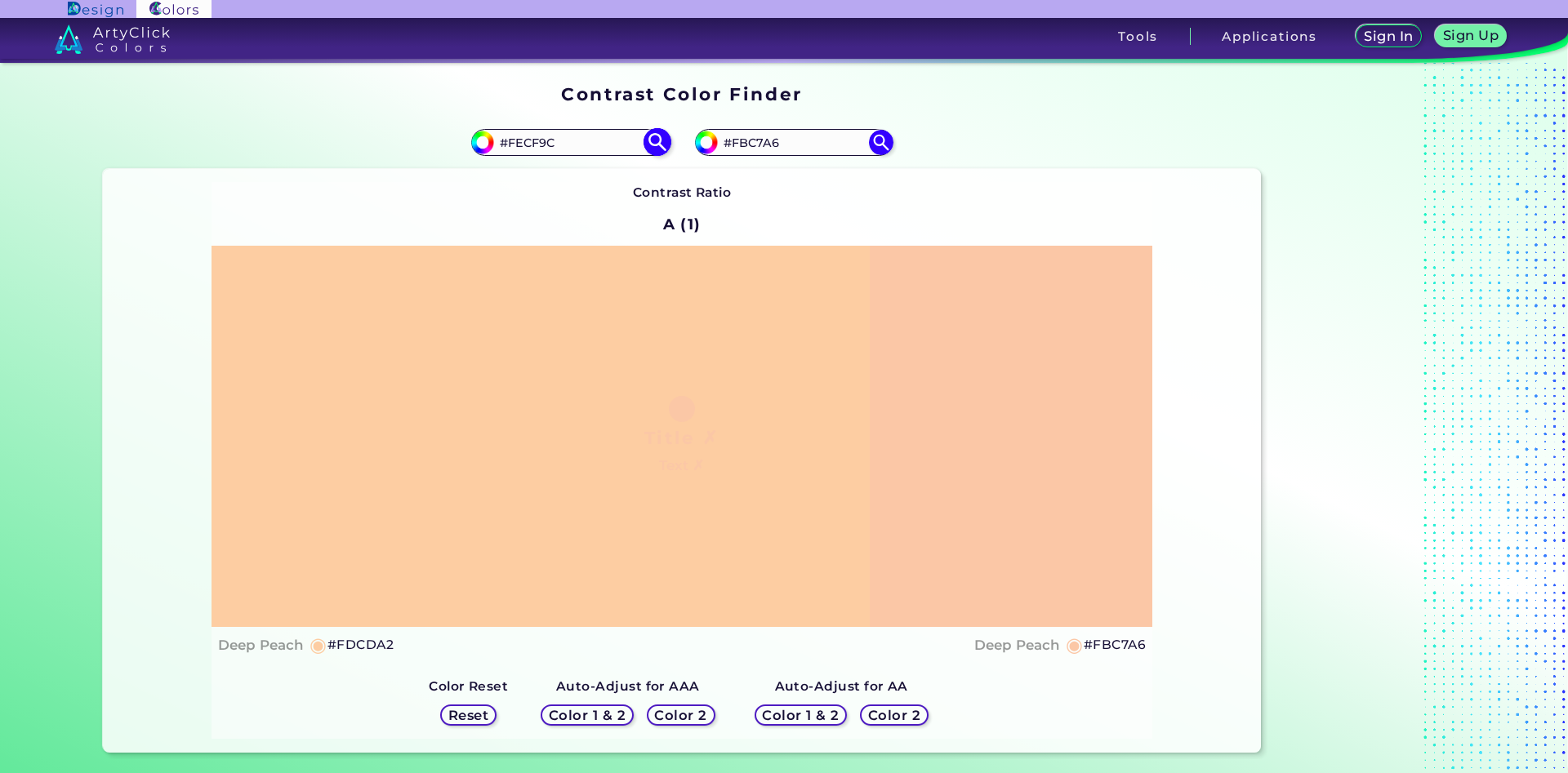
type input "#FECF9C"
click at [660, 139] on img at bounding box center [657, 142] width 29 height 29
type input "#fecf9c"
drag, startPoint x: 777, startPoint y: 144, endPoint x: 742, endPoint y: 146, distance: 35.1
click at [742, 146] on input "#FBC7A6" at bounding box center [793, 142] width 152 height 22
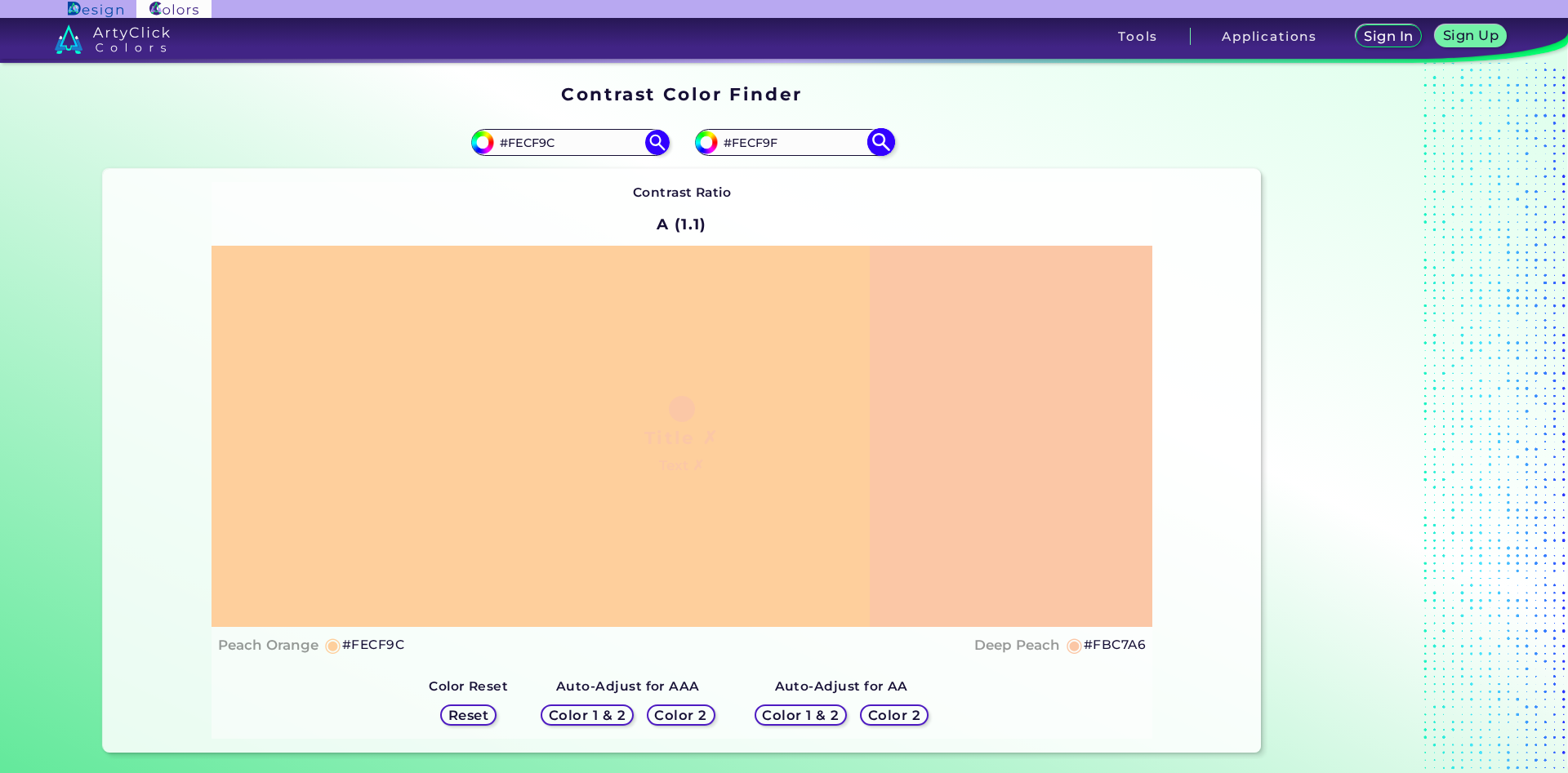
type input "#FECF9F"
click at [883, 145] on img at bounding box center [881, 142] width 29 height 29
type input "#fecf9f"
drag, startPoint x: 785, startPoint y: 142, endPoint x: 739, endPoint y: 147, distance: 46.3
click at [739, 147] on input "#FECF9F" at bounding box center [793, 142] width 152 height 22
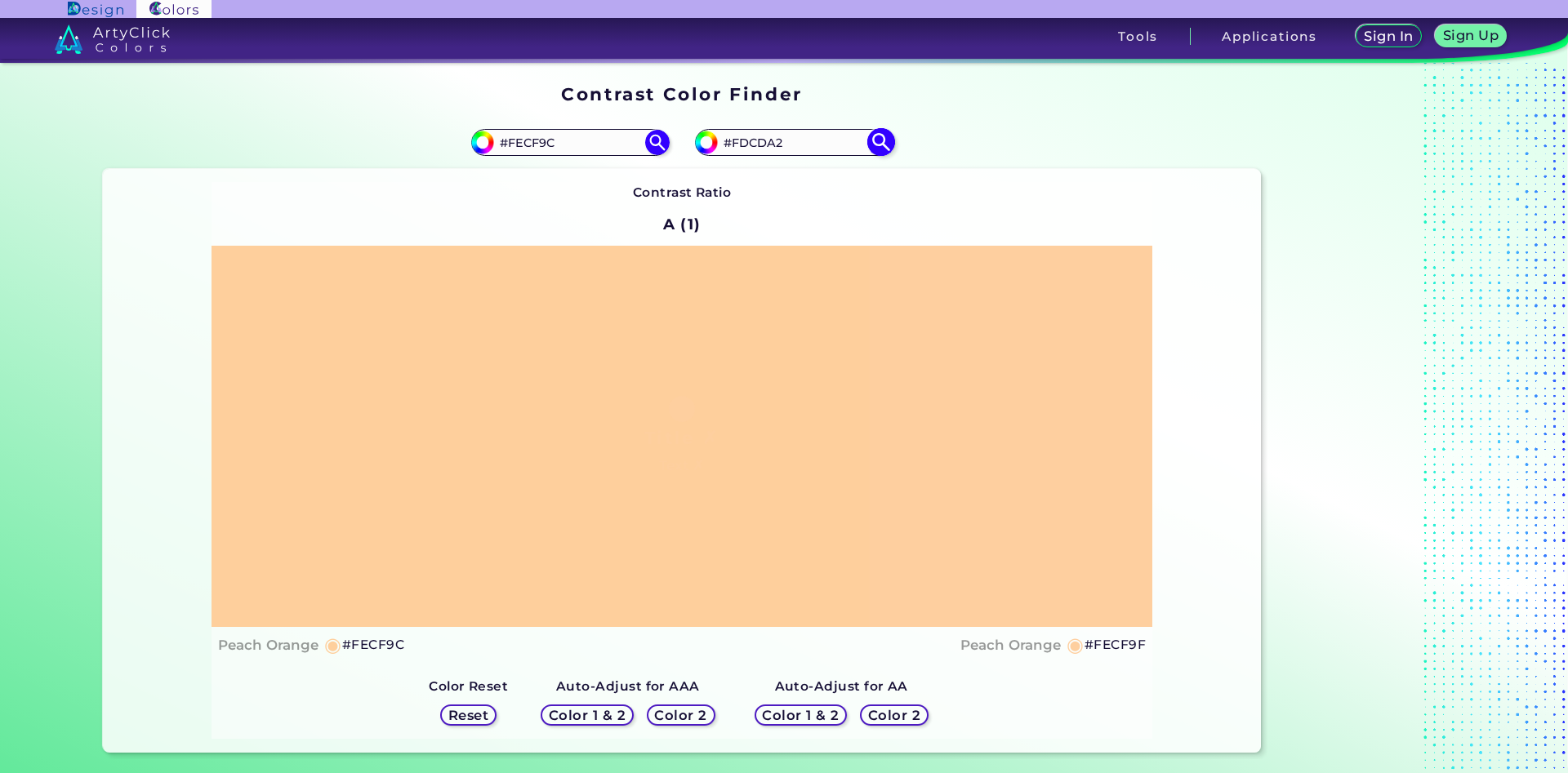
type input "#FDCDA2"
click at [879, 137] on img at bounding box center [881, 142] width 29 height 29
type input "#fdcda2"
click at [759, 150] on input "#FDCDA2" at bounding box center [793, 142] width 152 height 22
type input "#FDCEA2"
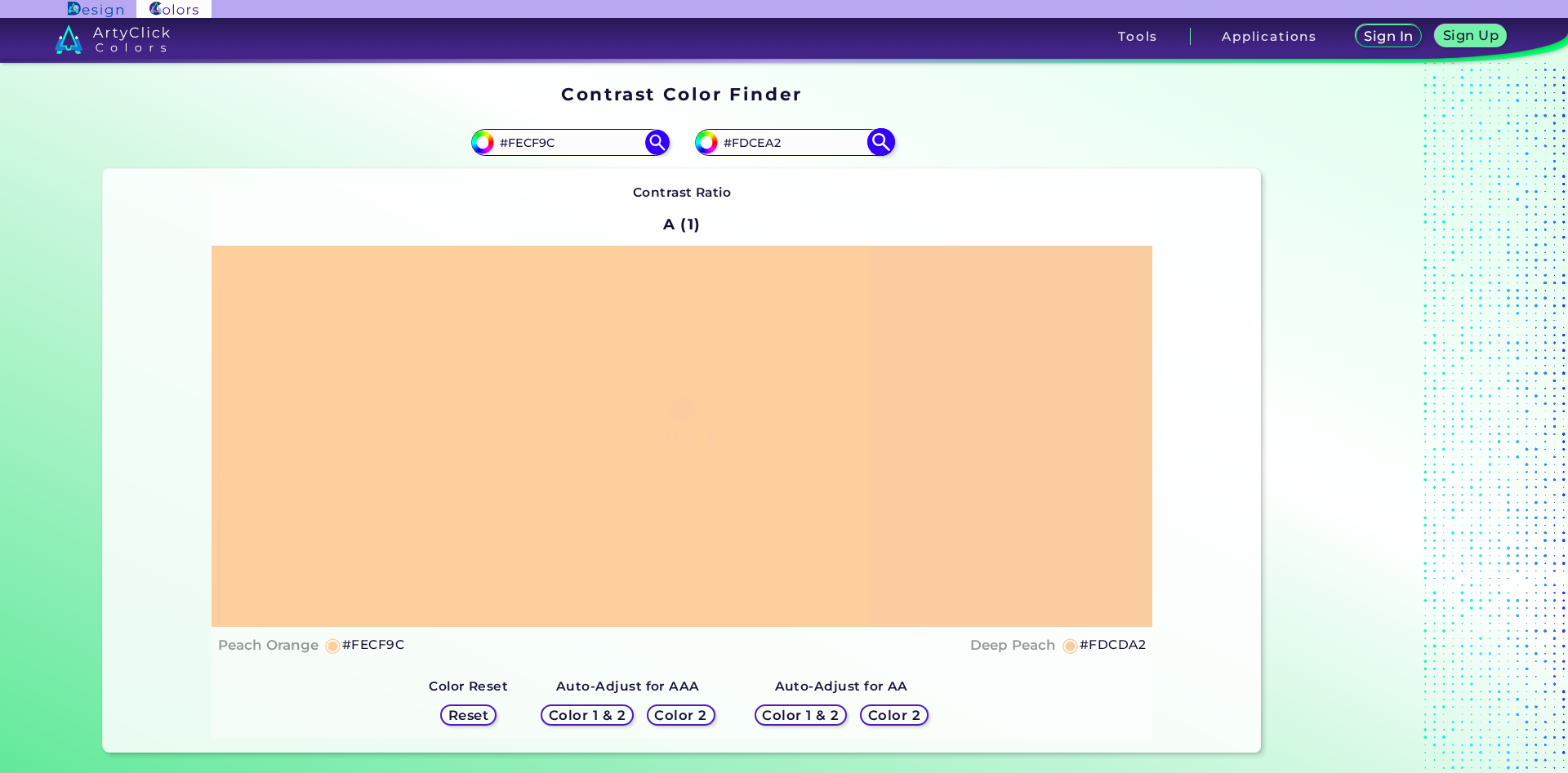
click at [878, 148] on img at bounding box center [881, 142] width 29 height 29
type input "#fdcea2"
click at [764, 143] on input "#FDCEA2" at bounding box center [793, 142] width 152 height 22
type input "#FDCDA2"
click at [881, 147] on img at bounding box center [881, 142] width 29 height 29
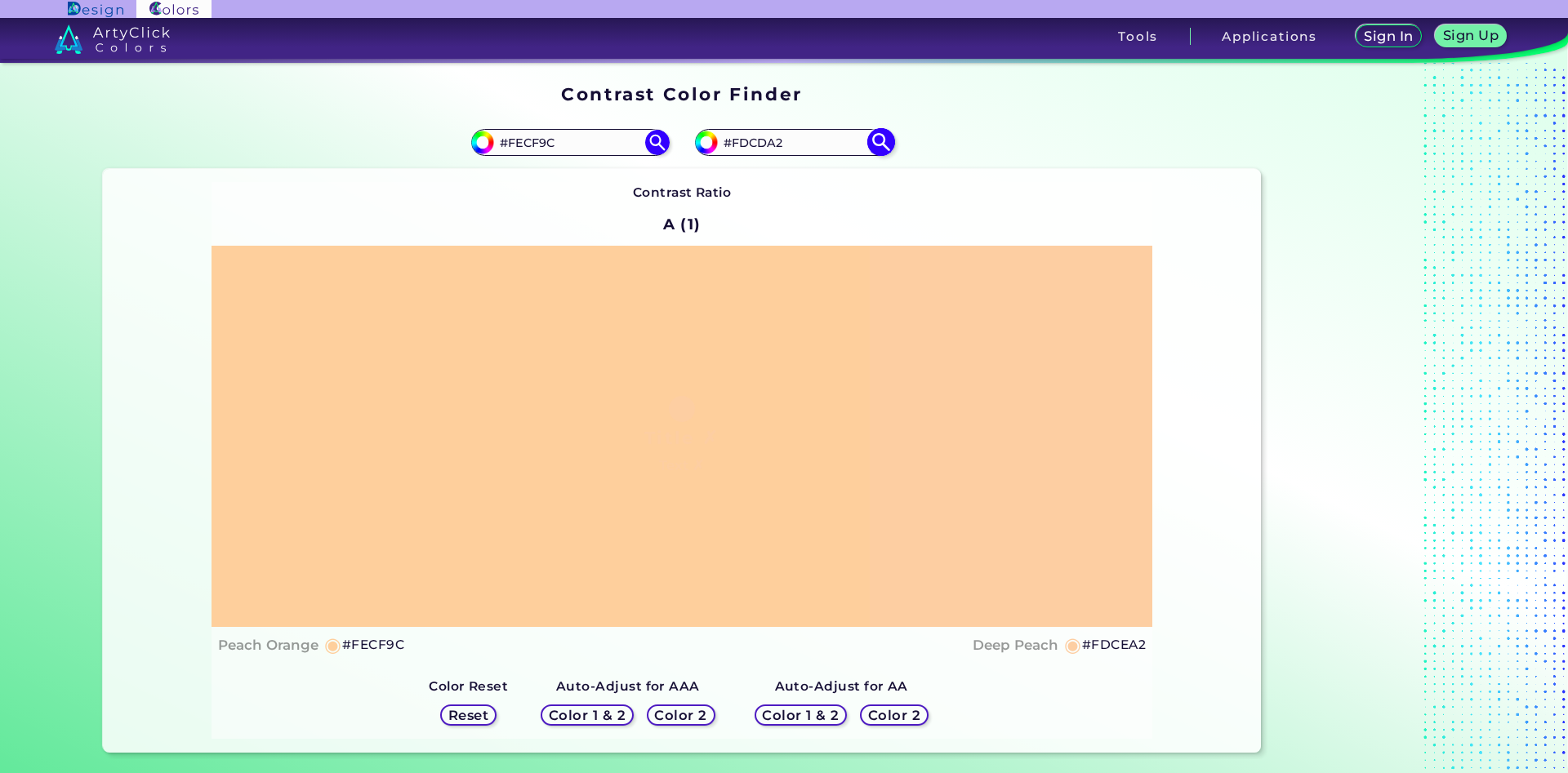
type input "#fdcda2"
drag, startPoint x: 560, startPoint y: 148, endPoint x: 547, endPoint y: 147, distance: 13.0
click at [547, 147] on input "#FECF9C" at bounding box center [570, 142] width 152 height 22
type input "#FECF9F"
click at [658, 139] on img at bounding box center [657, 142] width 29 height 29
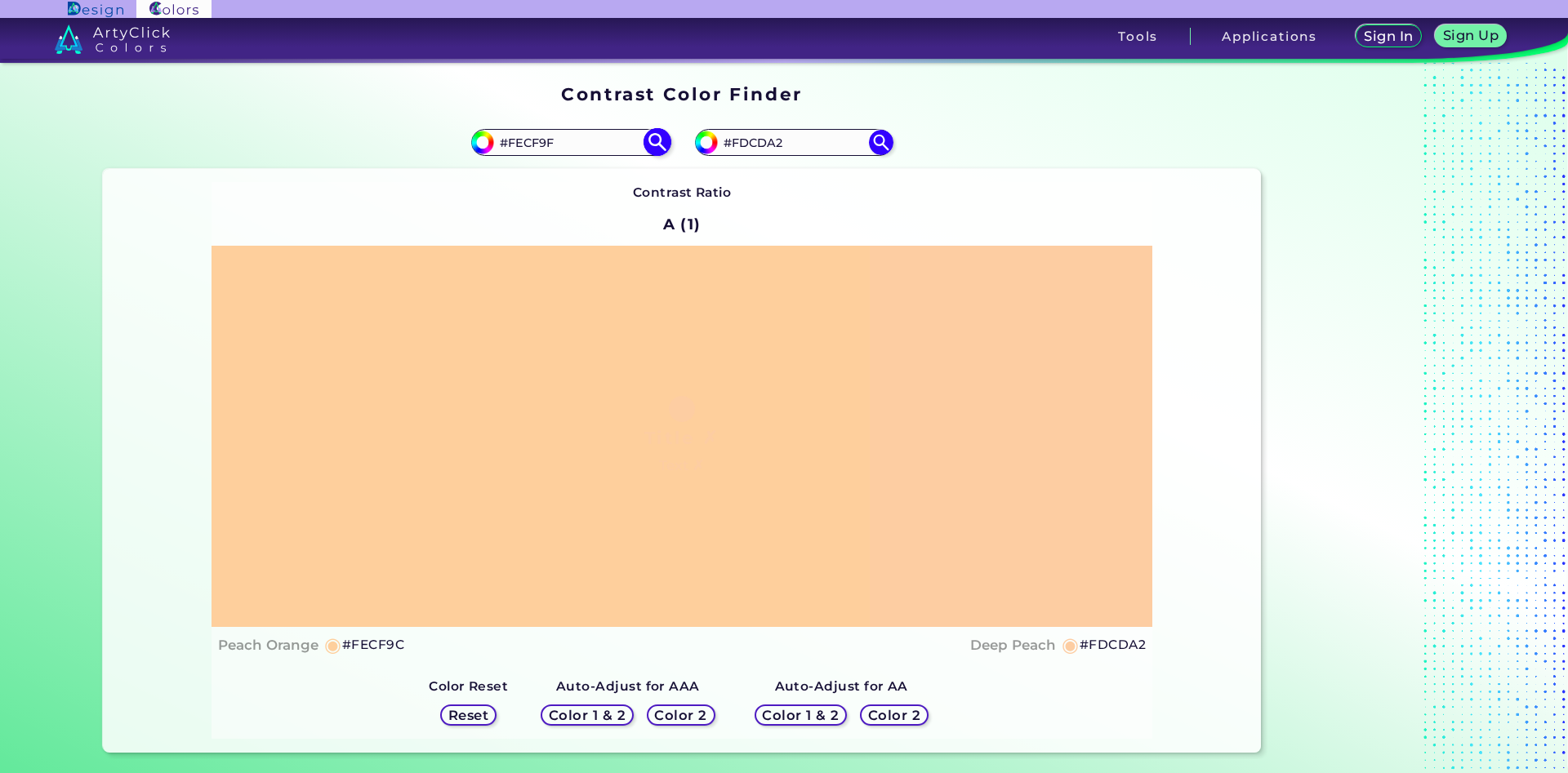
type input "#fecf9f"
drag, startPoint x: 565, startPoint y: 141, endPoint x: 548, endPoint y: 142, distance: 17.0
click at [548, 142] on input "#FECF9F" at bounding box center [570, 142] width 152 height 22
type input "#FECF9C"
click at [661, 142] on img at bounding box center [657, 142] width 29 height 29
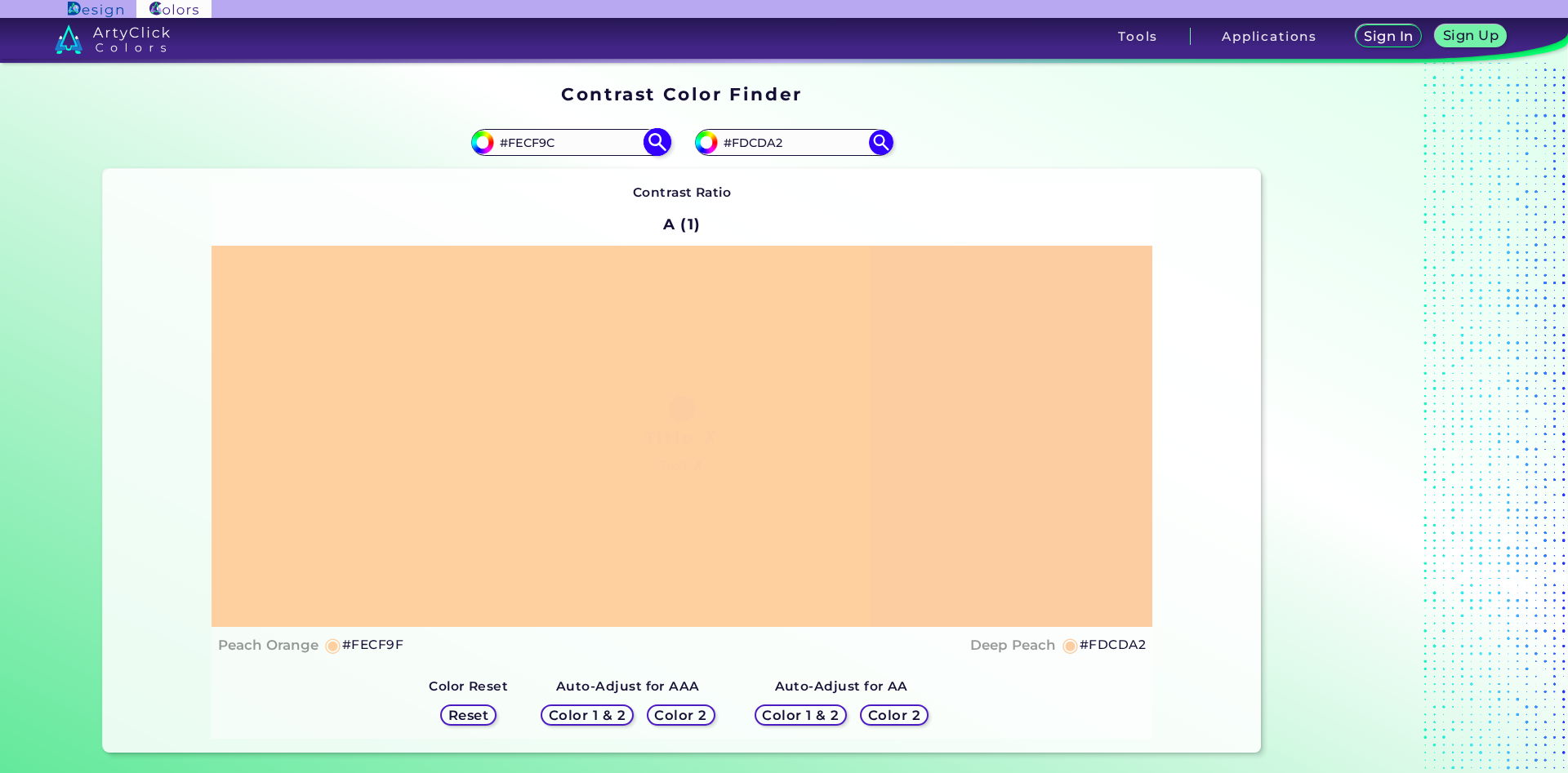
type input "#fecf9c"
drag, startPoint x: 565, startPoint y: 142, endPoint x: 516, endPoint y: 142, distance: 49.0
click at [516, 142] on input "#FECF9C" at bounding box center [570, 142] width 152 height 22
type input "#FED2AA"
click at [655, 148] on img at bounding box center [657, 142] width 29 height 29
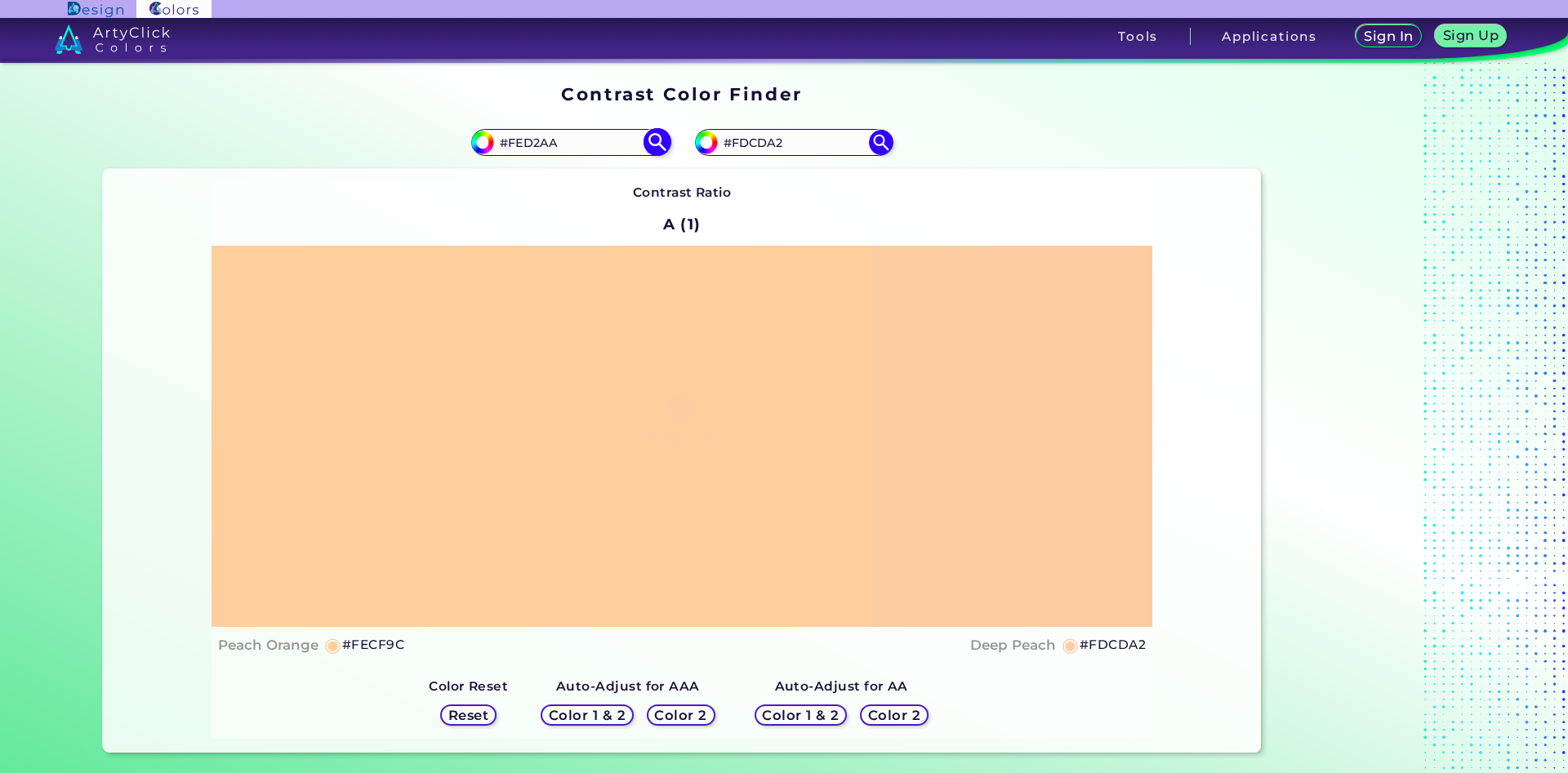
type input "#fed2aa"
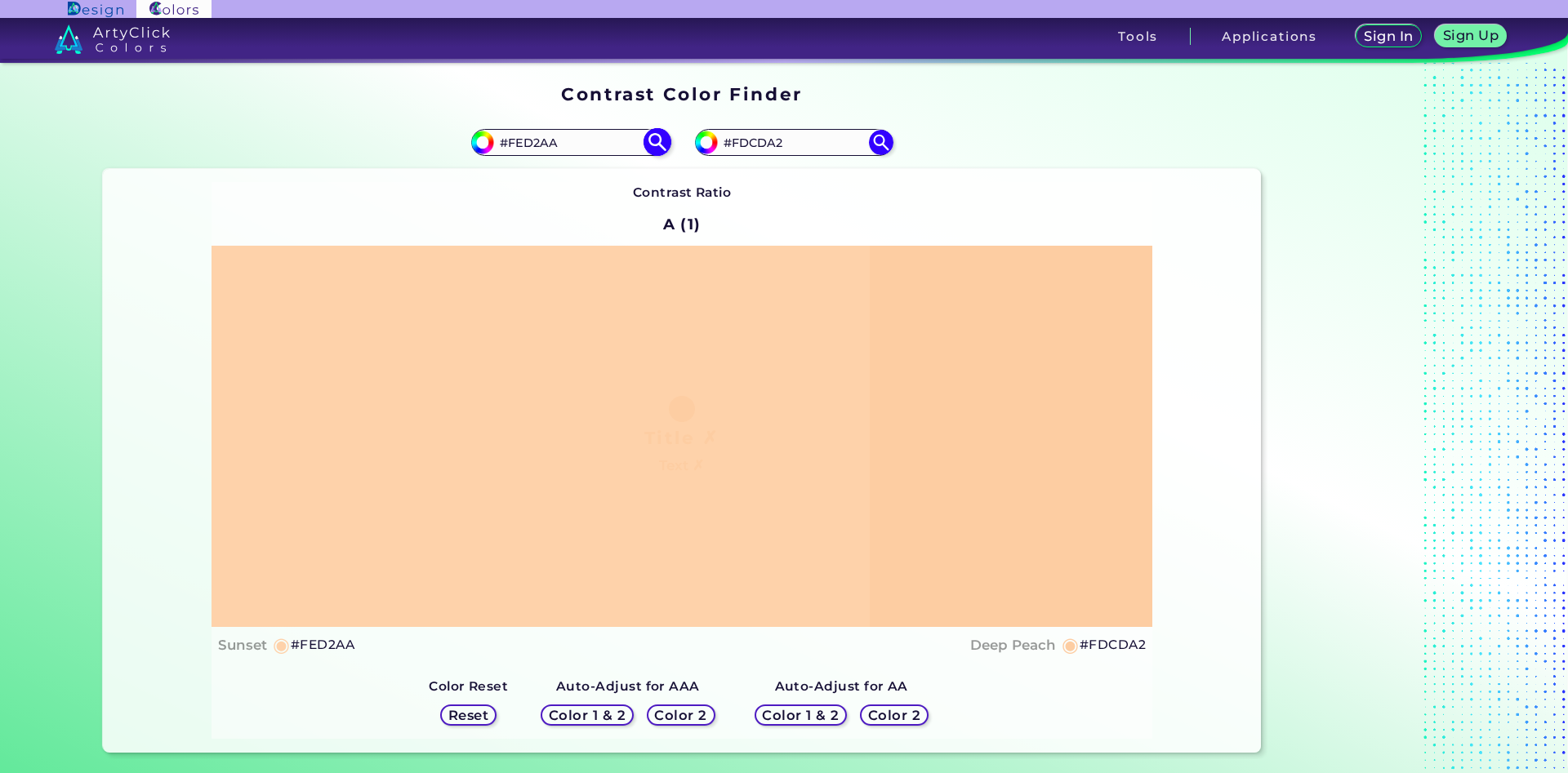
drag, startPoint x: 561, startPoint y: 142, endPoint x: 527, endPoint y: 144, distance: 34.1
click at [527, 144] on input "#FED2AA" at bounding box center [570, 142] width 152 height 22
type input "#FECF9C"
click at [650, 146] on img at bounding box center [657, 142] width 29 height 29
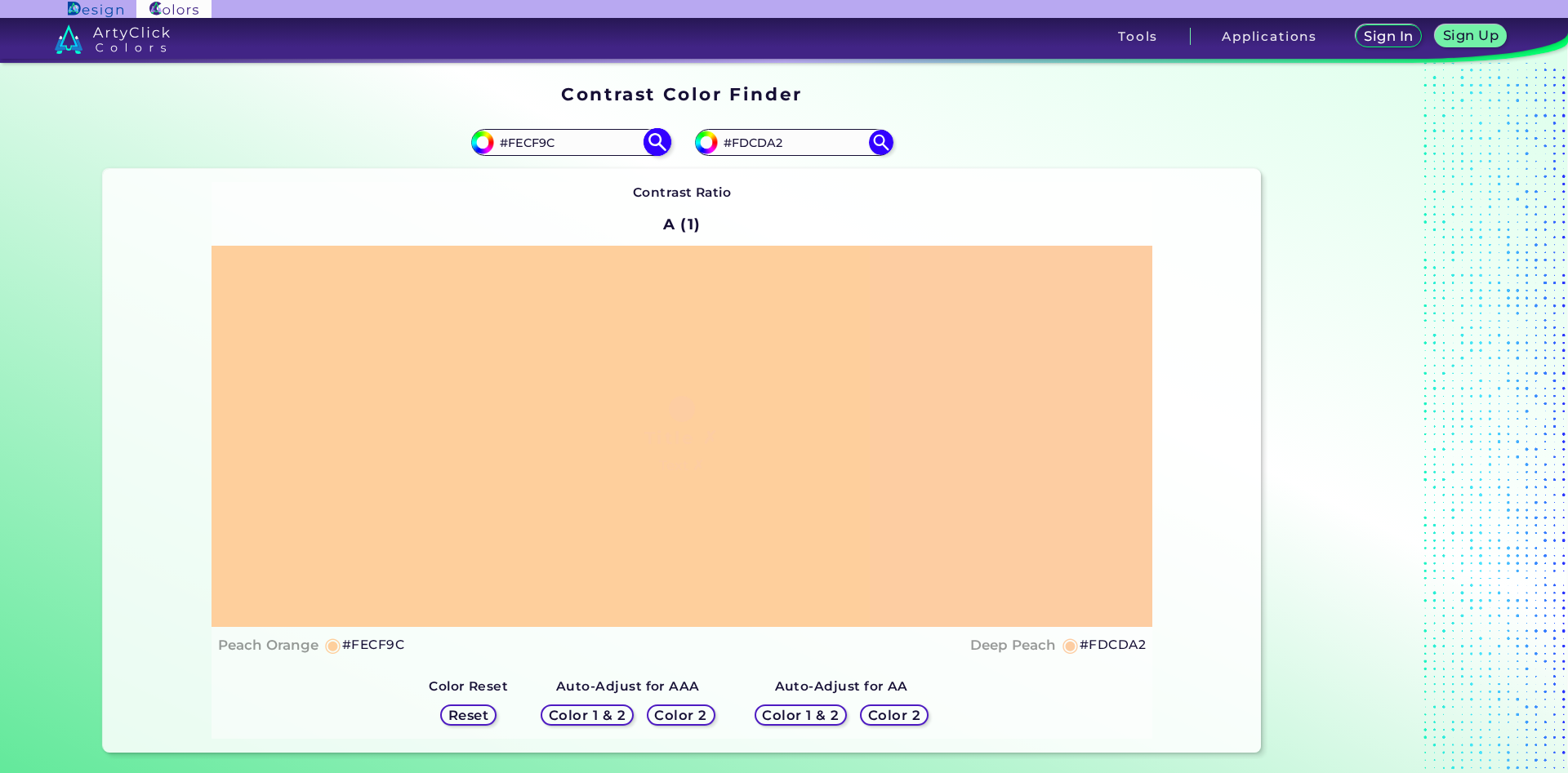
type input "#fecf9c"
click at [547, 140] on input "#FECF9C" at bounding box center [570, 142] width 152 height 22
type input "#FECF9F"
click at [657, 142] on img at bounding box center [657, 142] width 29 height 29
type input "#fecf9f"
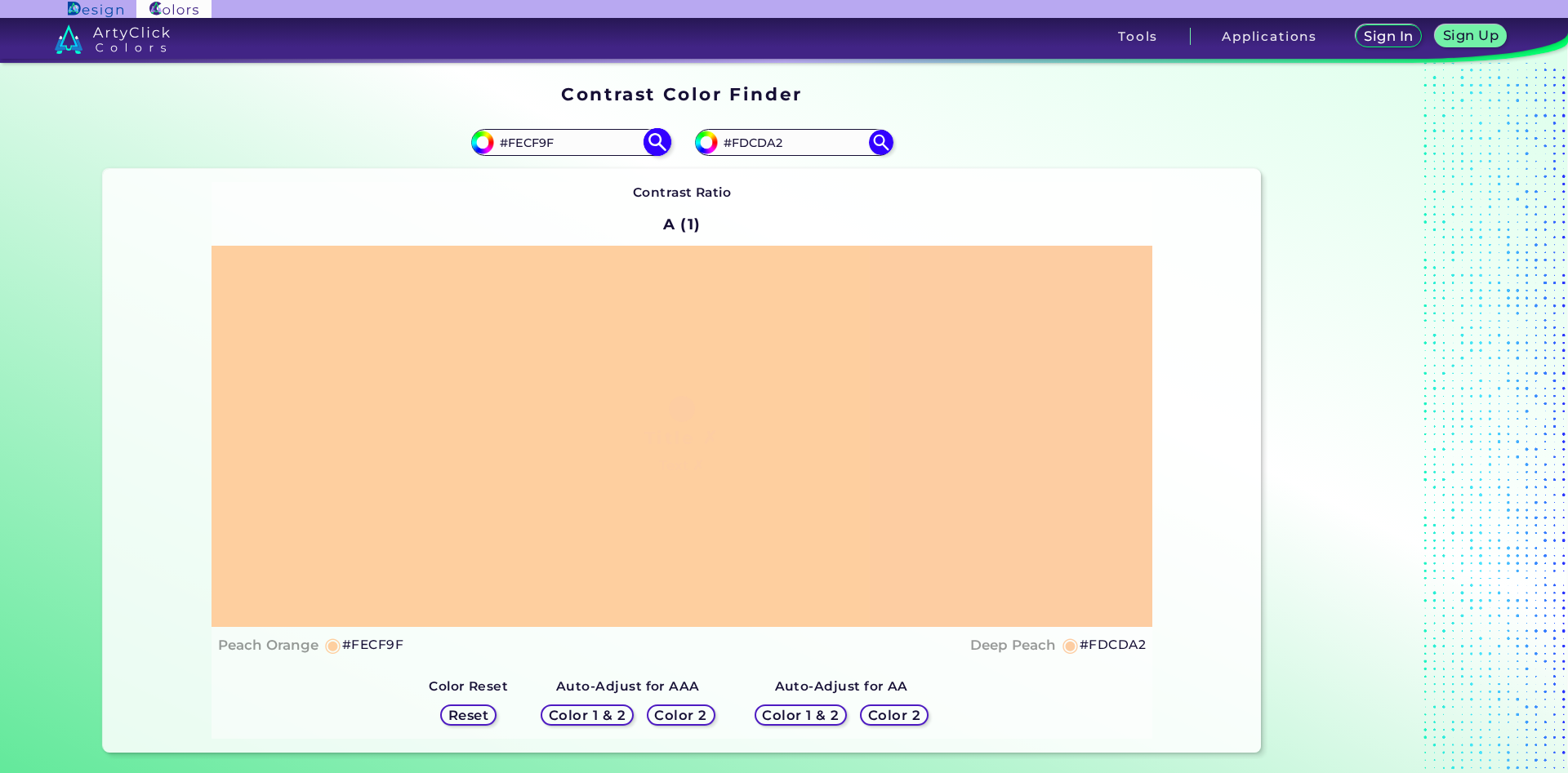
drag, startPoint x: 558, startPoint y: 145, endPoint x: 548, endPoint y: 145, distance: 10.0
click at [548, 145] on input "#FECF9F" at bounding box center [570, 142] width 152 height 22
type input "#FECF9C"
click at [651, 142] on img at bounding box center [657, 142] width 29 height 29
type input "#fecf9c"
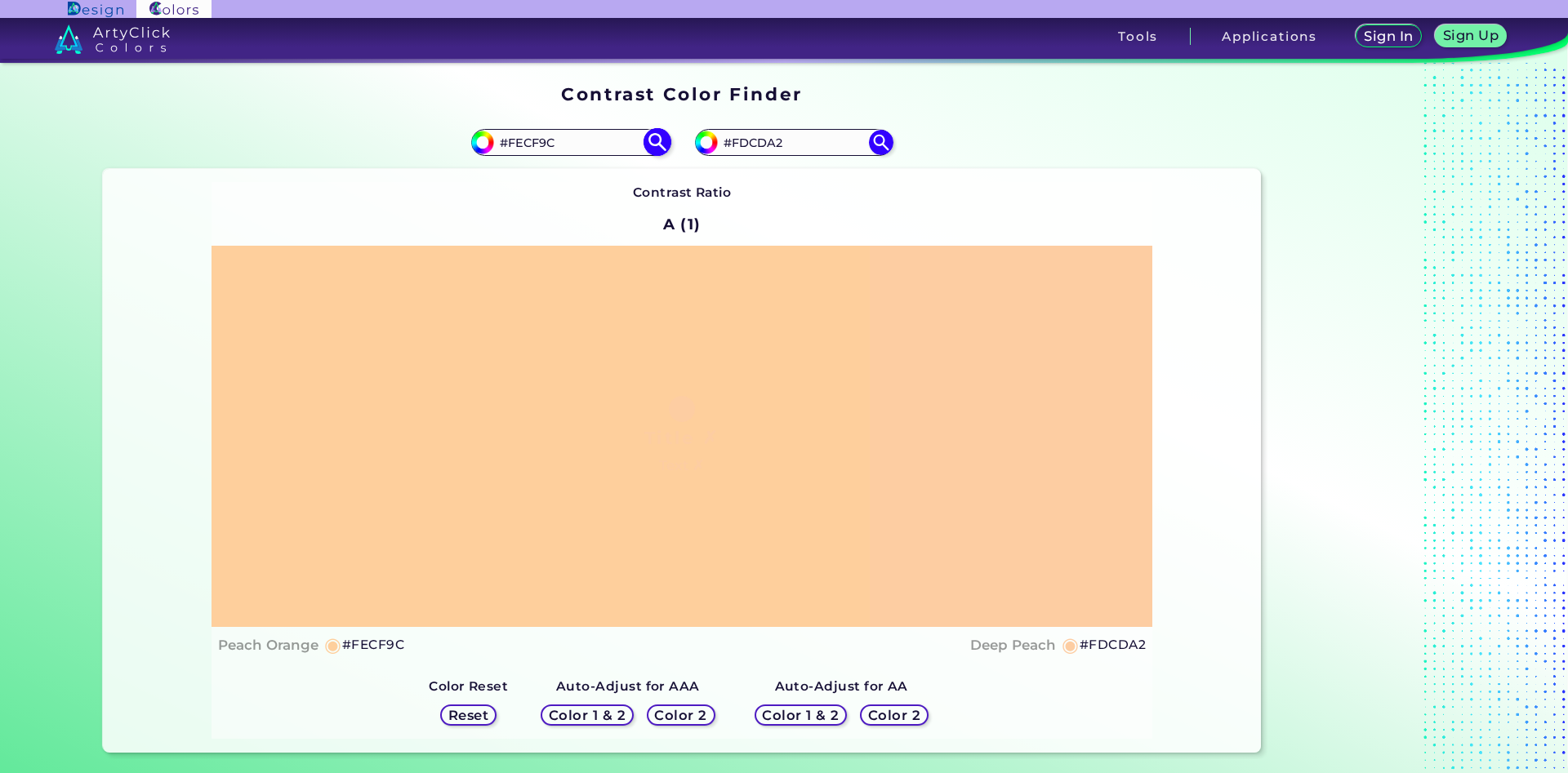
drag, startPoint x: 563, startPoint y: 146, endPoint x: 549, endPoint y: 146, distance: 14.0
click at [549, 146] on input "#FECF9C" at bounding box center [570, 142] width 152 height 22
type input "#FECF9A"
click at [659, 141] on img at bounding box center [657, 142] width 29 height 29
type input "#fecf9a"
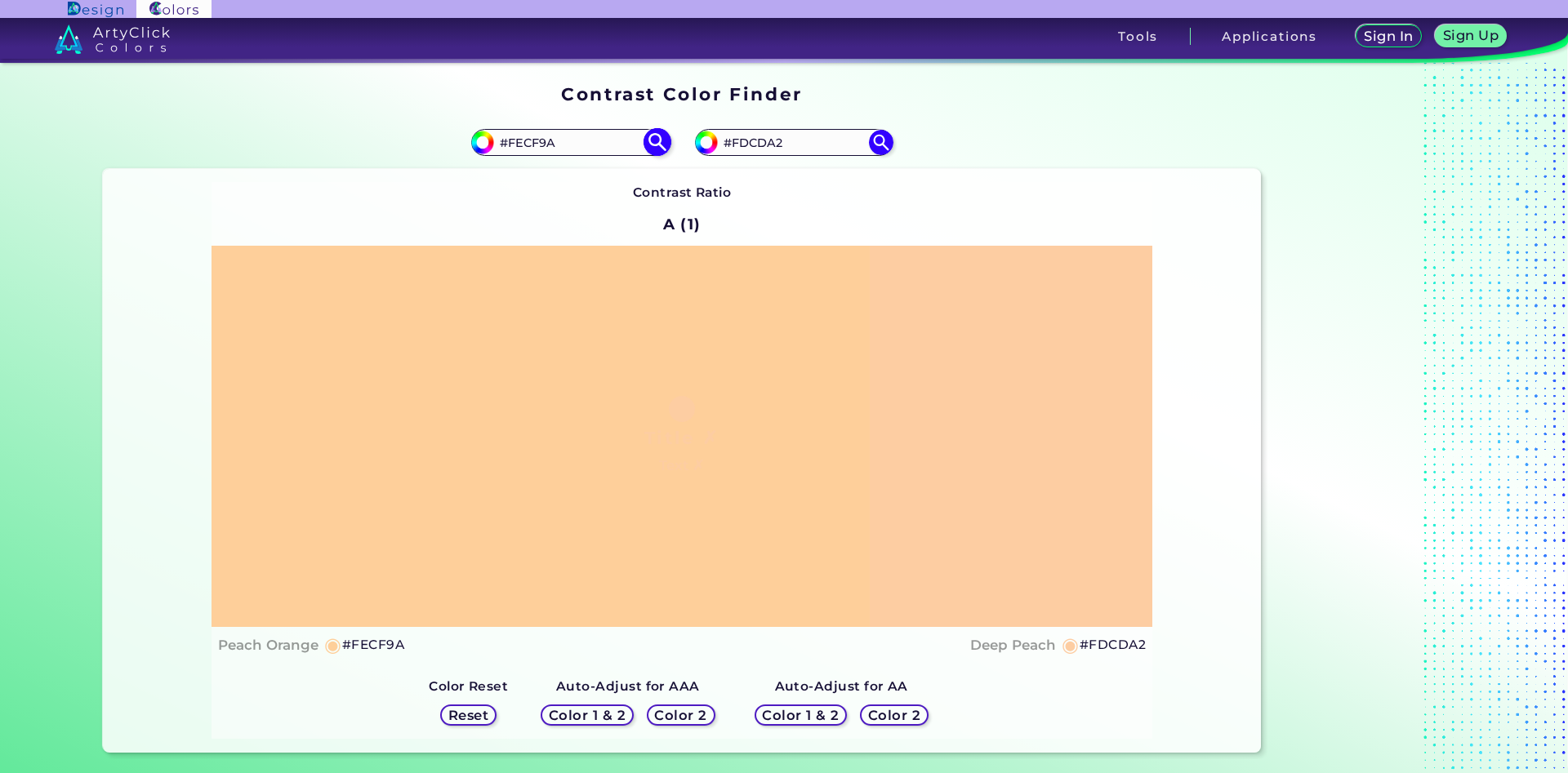
click at [549, 143] on input "#FECF9A" at bounding box center [570, 142] width 152 height 22
type input "#FECF9C"
click at [648, 140] on img at bounding box center [657, 142] width 29 height 29
type input "#fecf9c"
drag, startPoint x: 783, startPoint y: 137, endPoint x: 741, endPoint y: 144, distance: 42.6
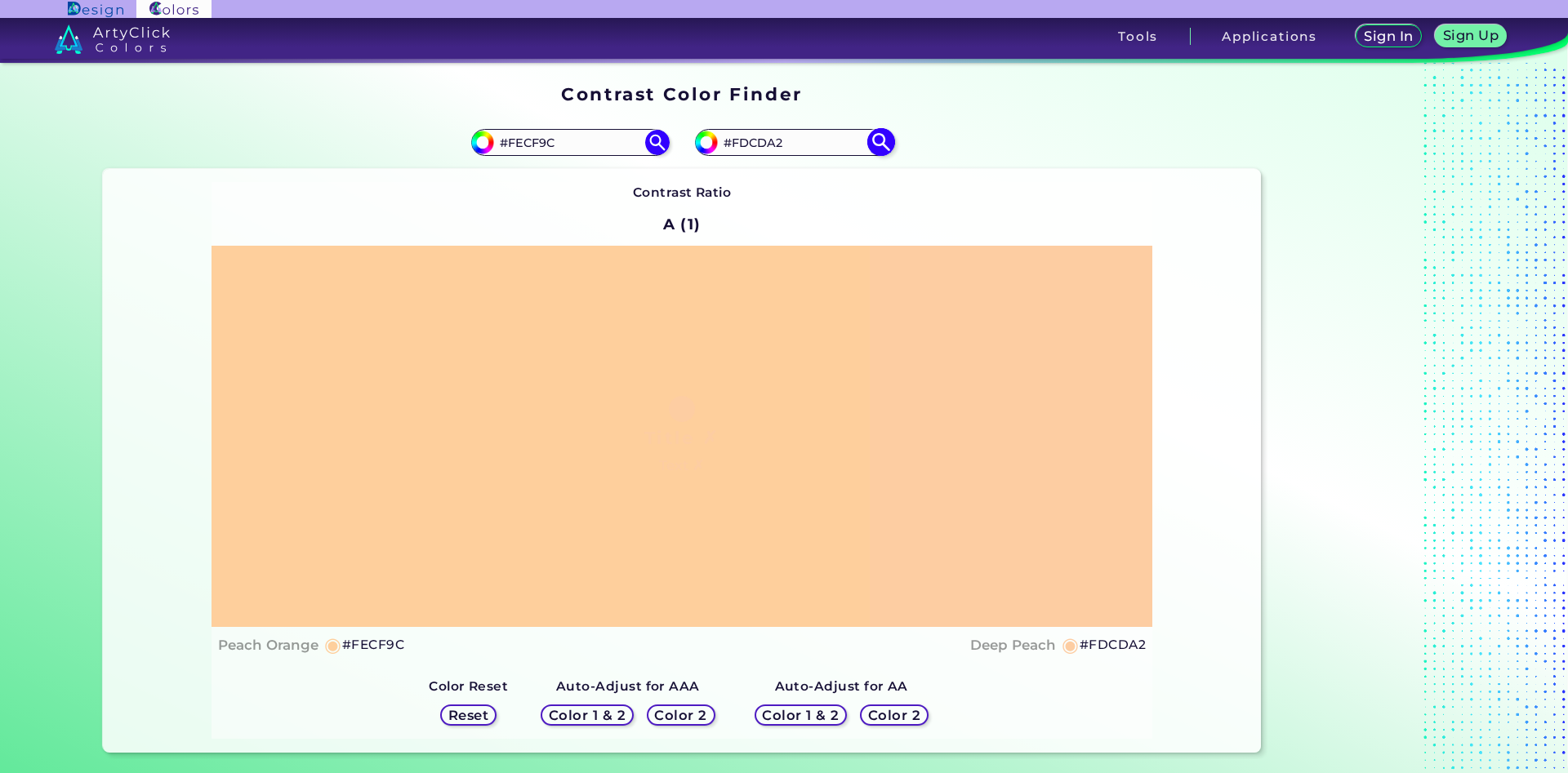
click at [741, 144] on input "#FDCDA2" at bounding box center [793, 142] width 152 height 22
type input "#FFD1A1"
click at [887, 141] on img at bounding box center [881, 142] width 29 height 29
type input "#ffd1a1"
drag, startPoint x: 772, startPoint y: 141, endPoint x: 737, endPoint y: 145, distance: 35.2
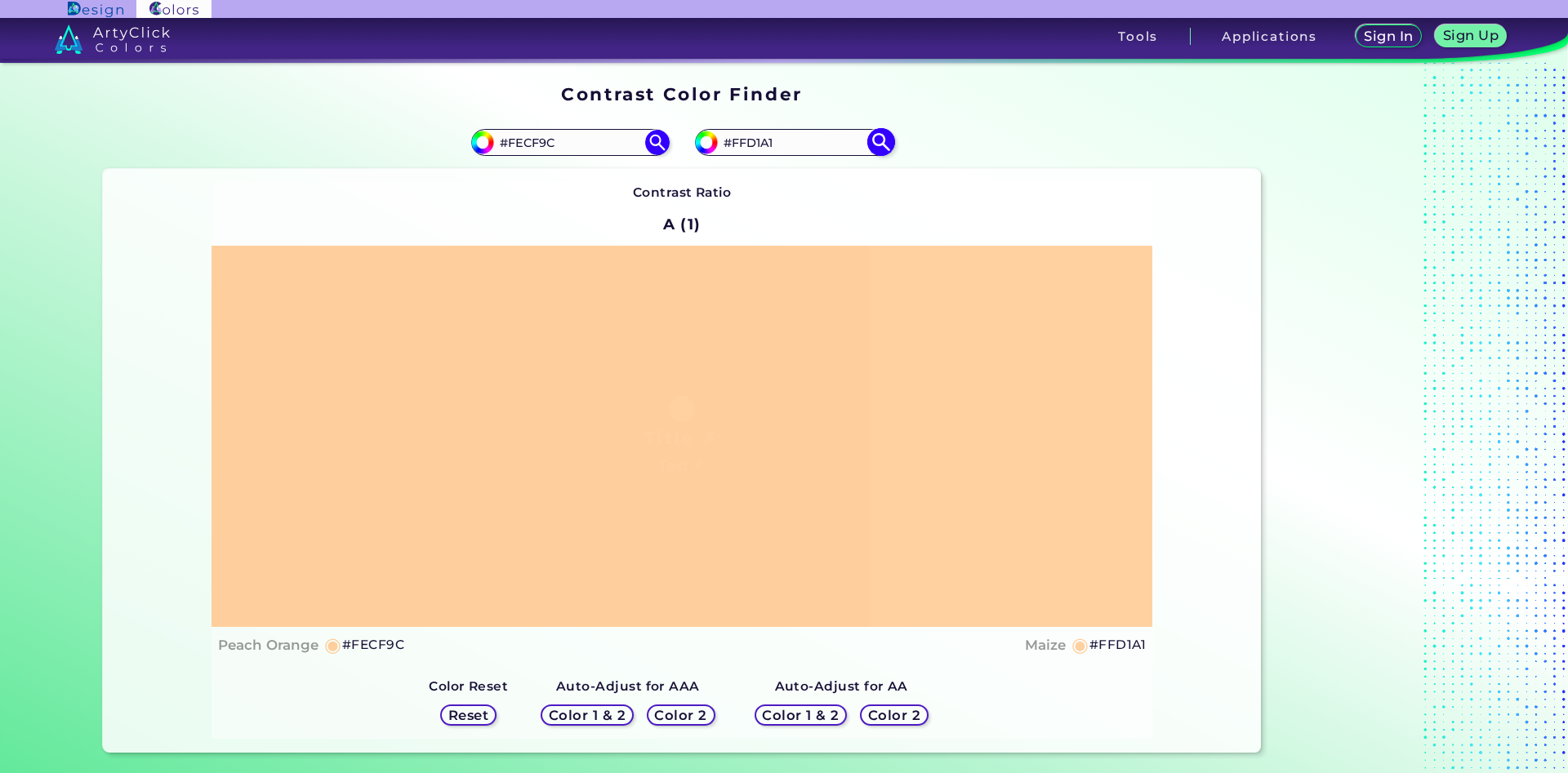
click at [737, 145] on input "#FFD1A1" at bounding box center [793, 142] width 152 height 22
type input "#FCD0A1"
type input "#fcd0a1"
type input "#FDCDA2"
type input "#fdcda2"
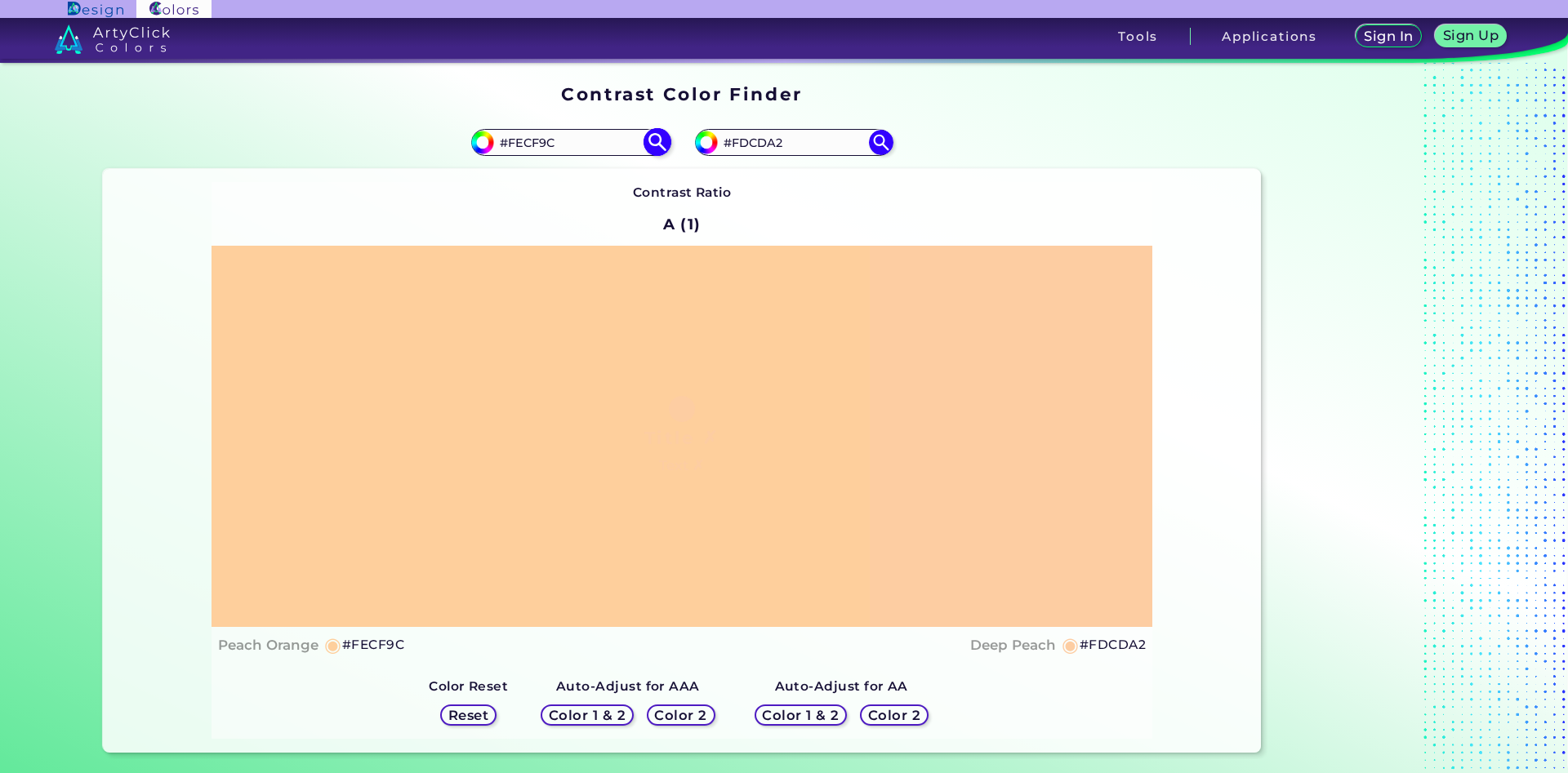
drag, startPoint x: 561, startPoint y: 149, endPoint x: 517, endPoint y: 151, distance: 44.0
click at [517, 151] on input "#FECF9C" at bounding box center [570, 142] width 152 height 22
type input "#FCD0A1"
type input "#fcd0a1"
type input "#FFD1A1"
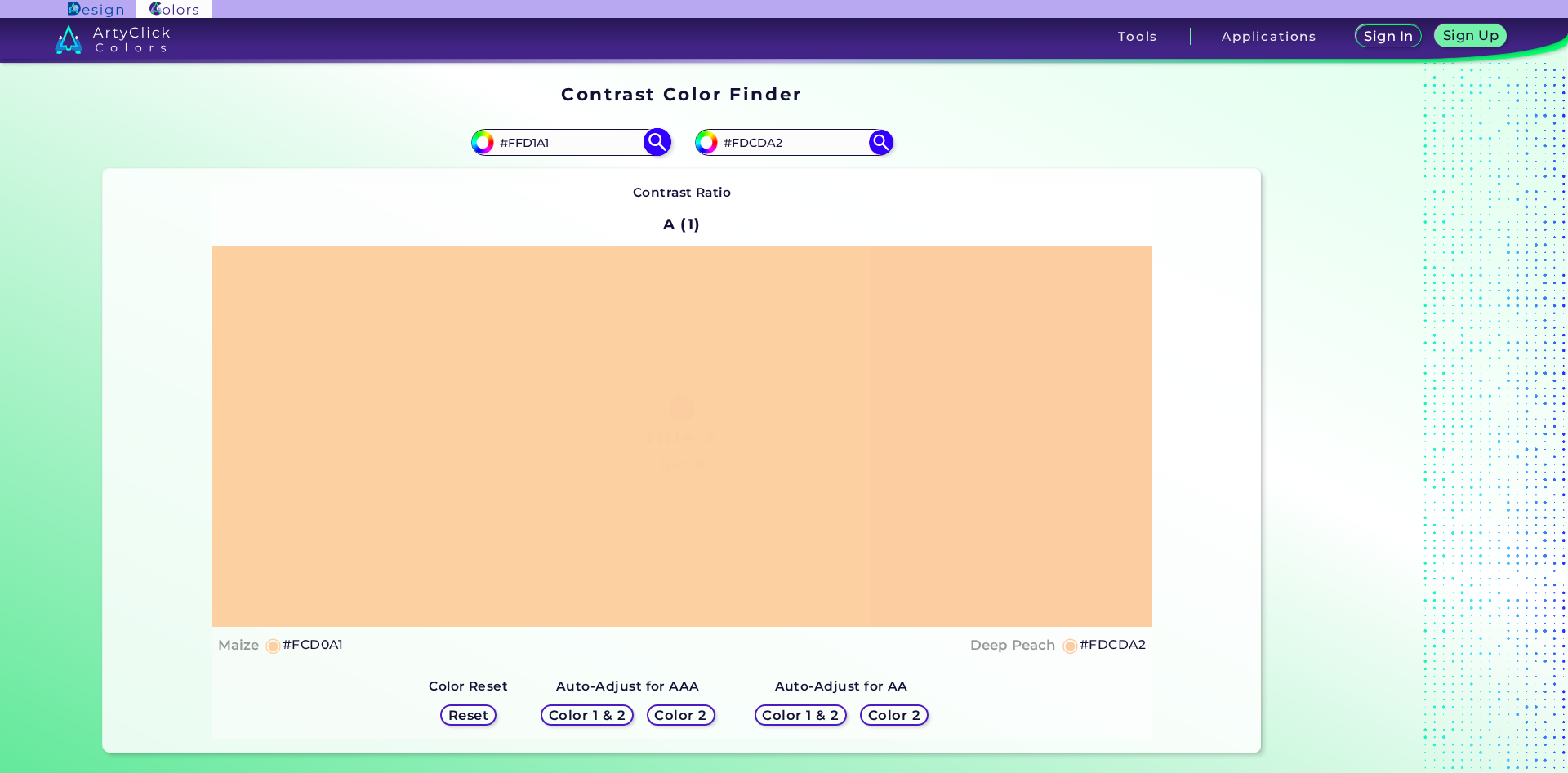
type input "#ffd1a1"
